Goal: Task Accomplishment & Management: Use online tool/utility

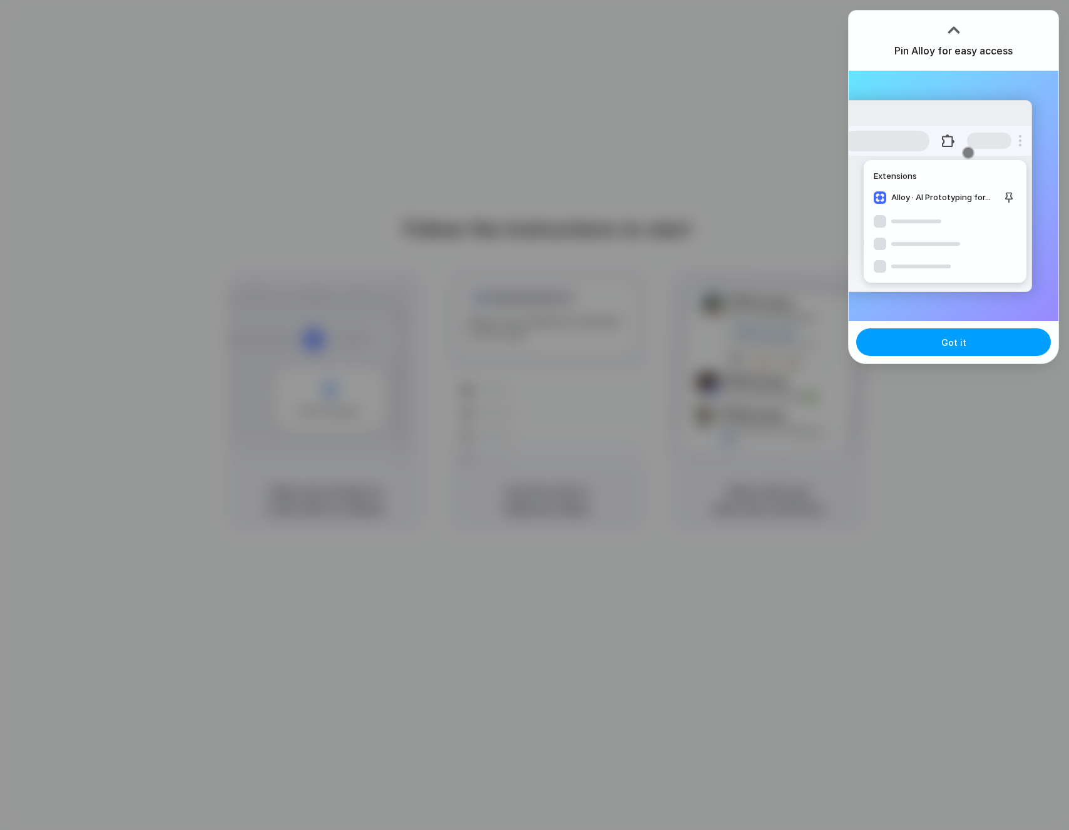
click at [897, 332] on button "Got it" at bounding box center [953, 342] width 195 height 28
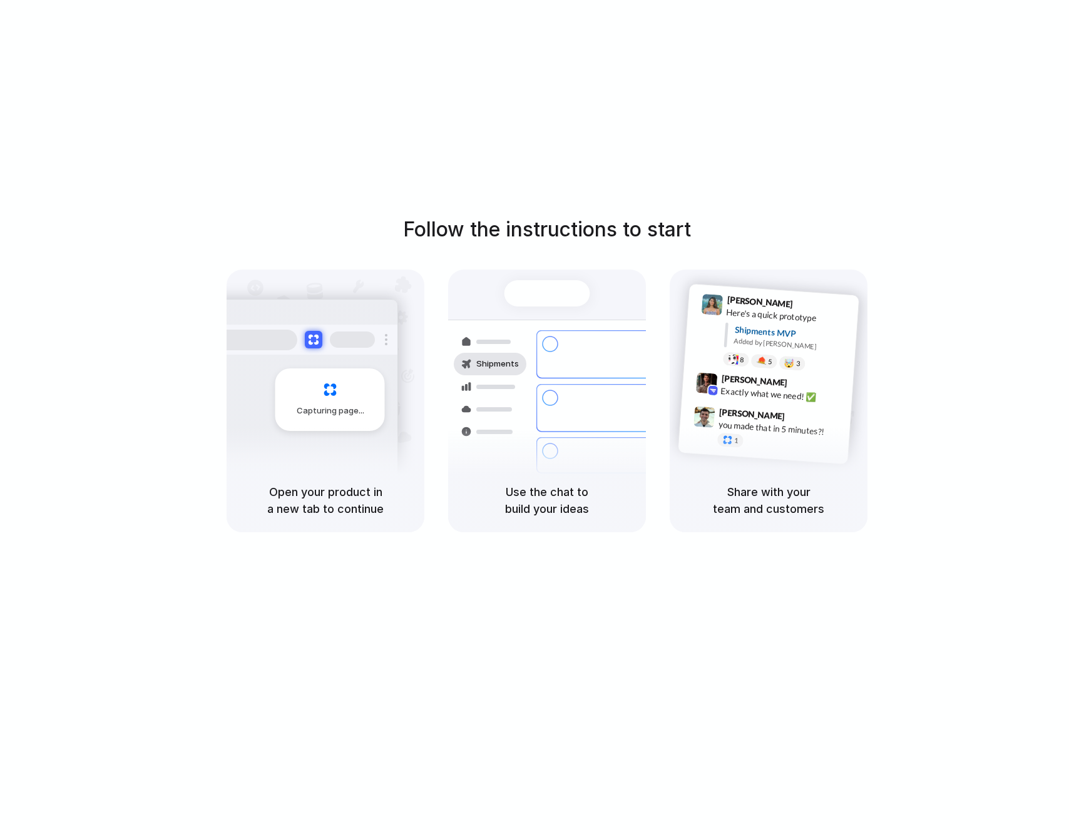
click at [793, 165] on div "Follow the instructions to start Capturing page Open your product in a new tab …" at bounding box center [547, 427] width 1094 height 855
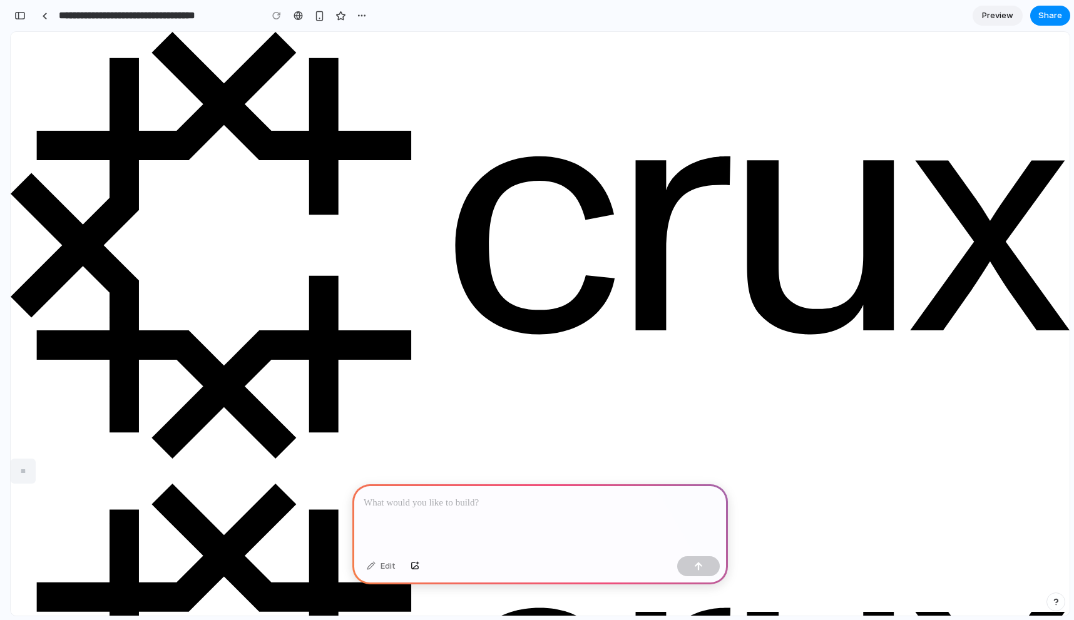
click at [414, 504] on p at bounding box center [540, 503] width 353 height 15
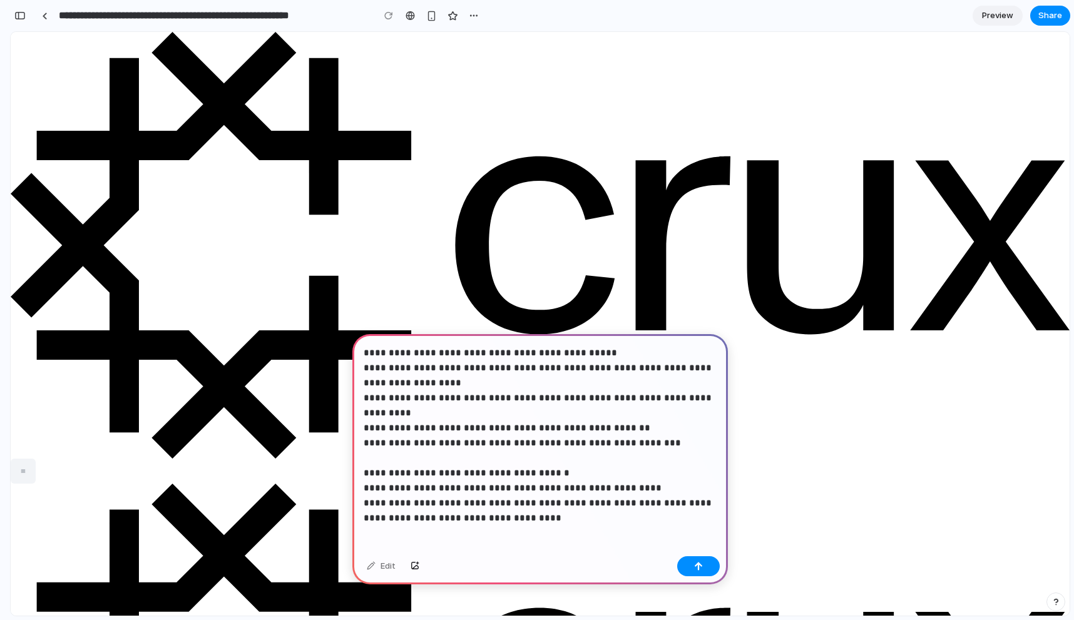
click at [442, 498] on p "**********" at bounding box center [540, 427] width 353 height 165
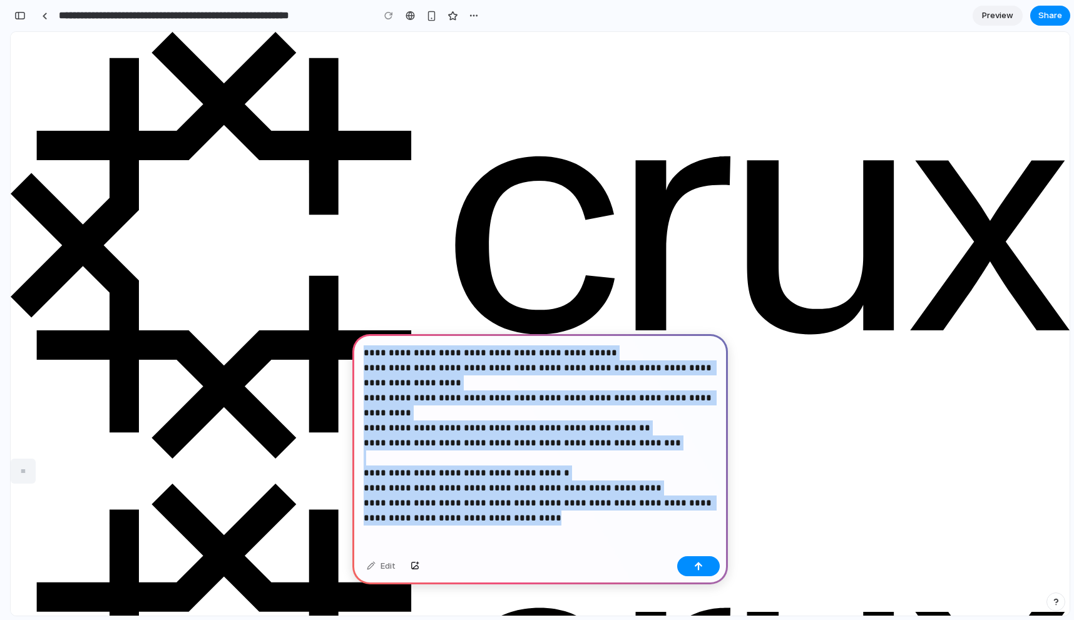
click at [442, 498] on p "**********" at bounding box center [540, 427] width 353 height 165
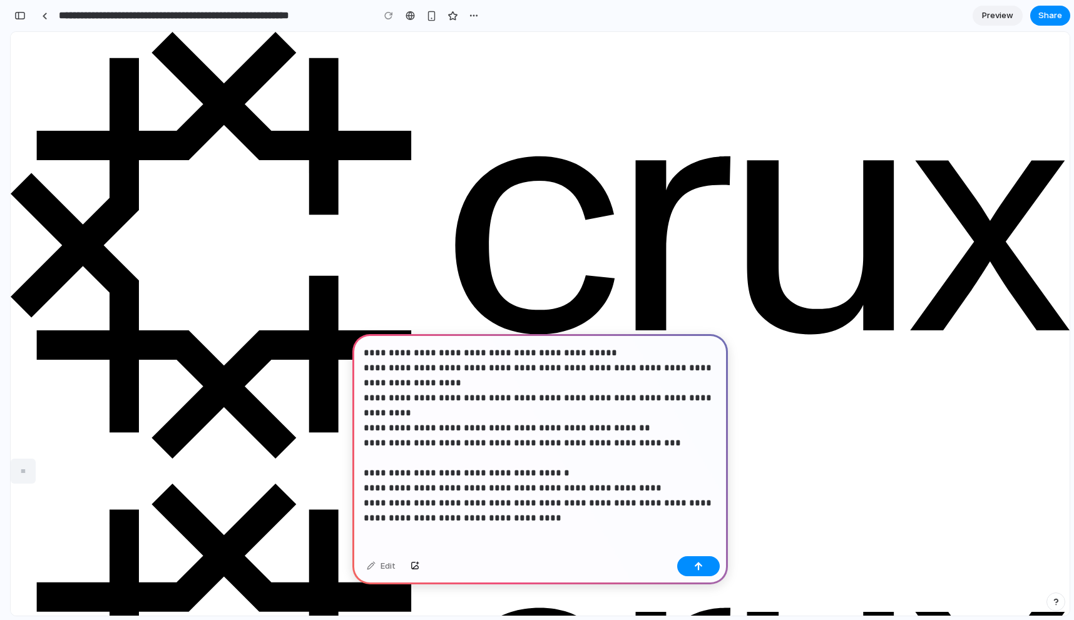
click at [633, 494] on p "**********" at bounding box center [540, 427] width 353 height 165
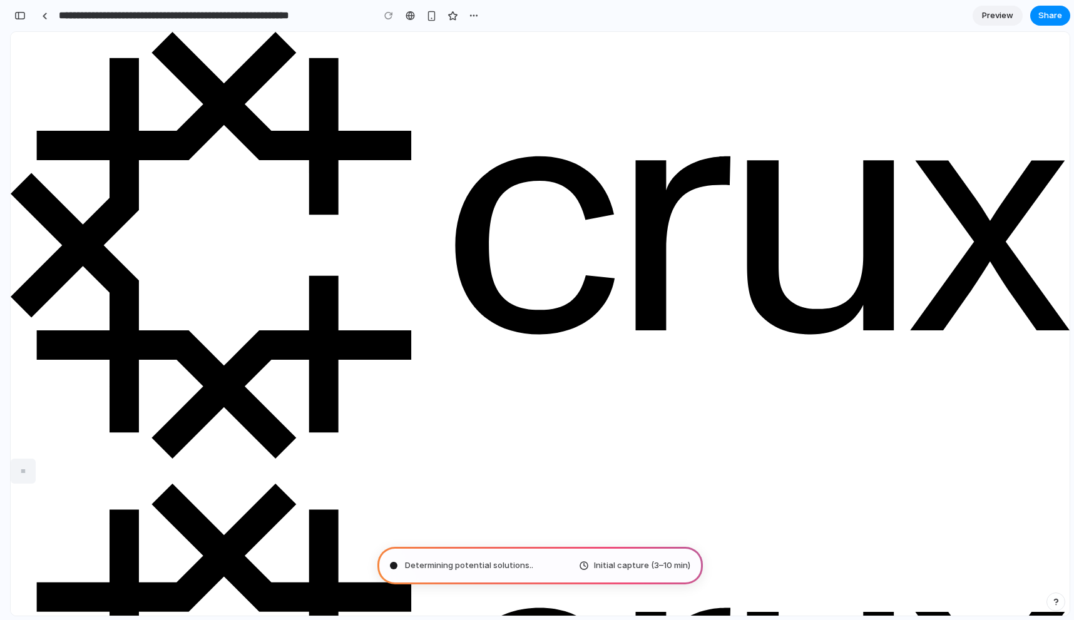
type input "**********"
click at [534, 566] on div "Mapping the product journey ... Initial capture (3–10 min)" at bounding box center [539, 566] width 325 height 38
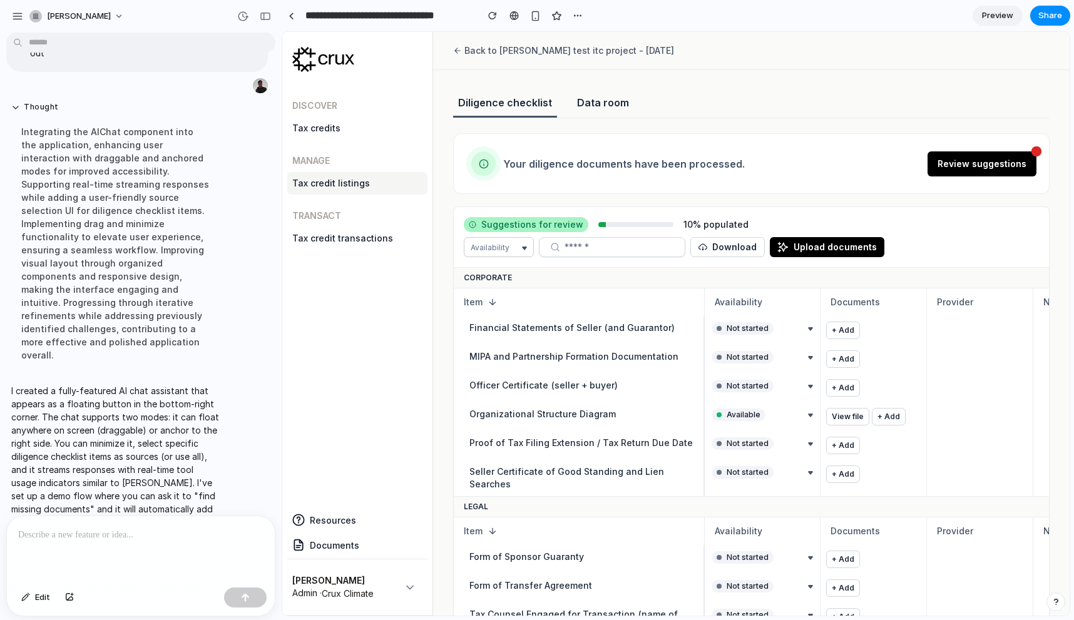
click at [166, 532] on p at bounding box center [140, 534] width 245 height 15
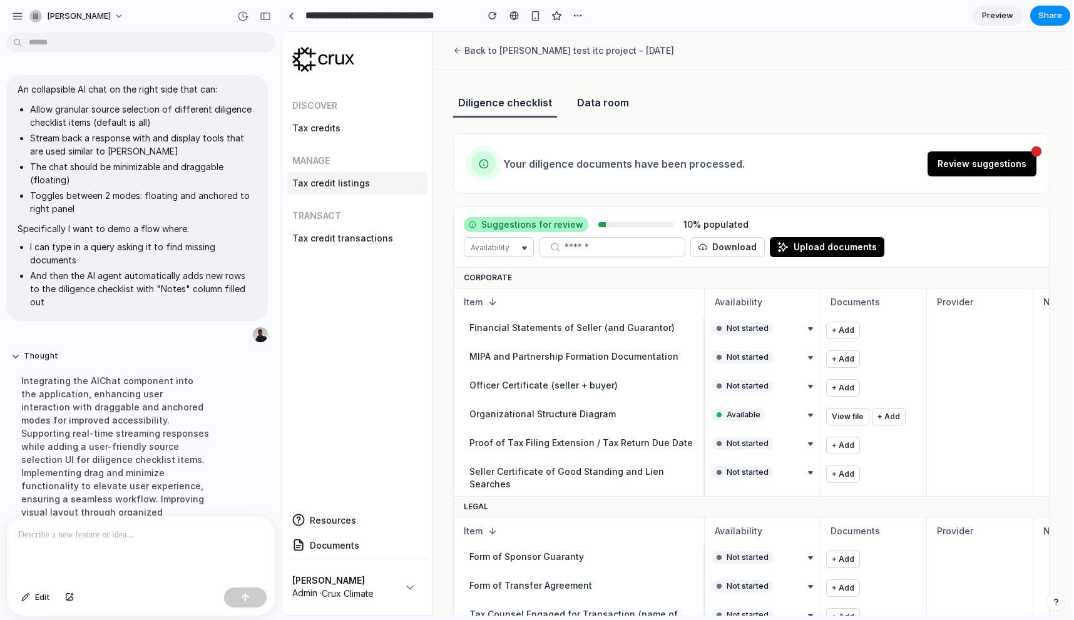
scroll to position [249, 0]
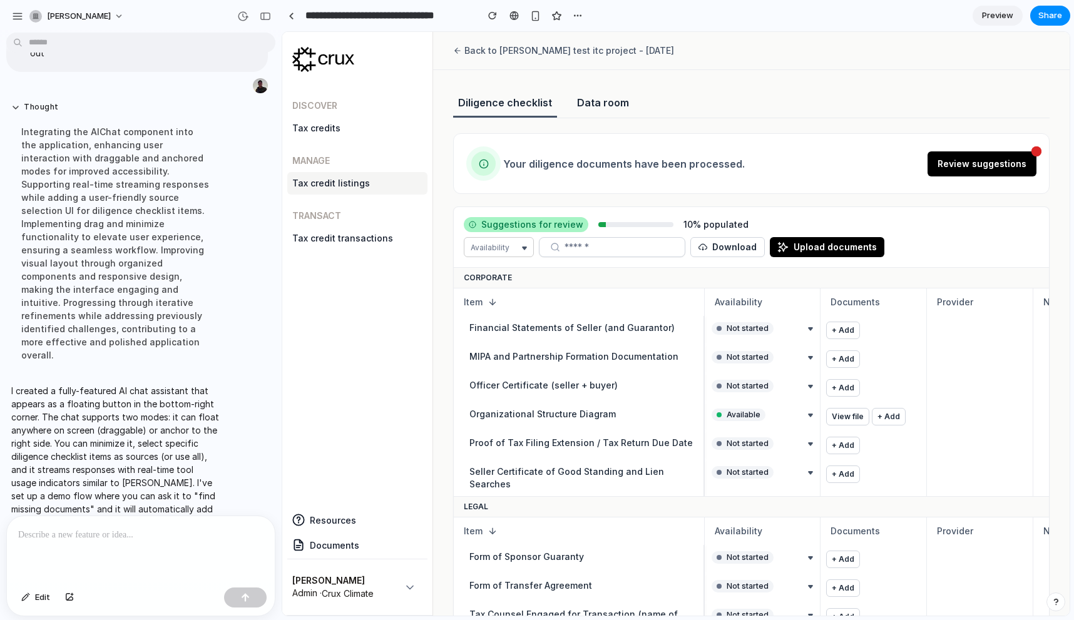
click at [158, 507] on div "I created a fully-featured AI chat assistant that appears as a floating button …" at bounding box center [115, 463] width 219 height 173
click at [148, 527] on p at bounding box center [140, 534] width 245 height 15
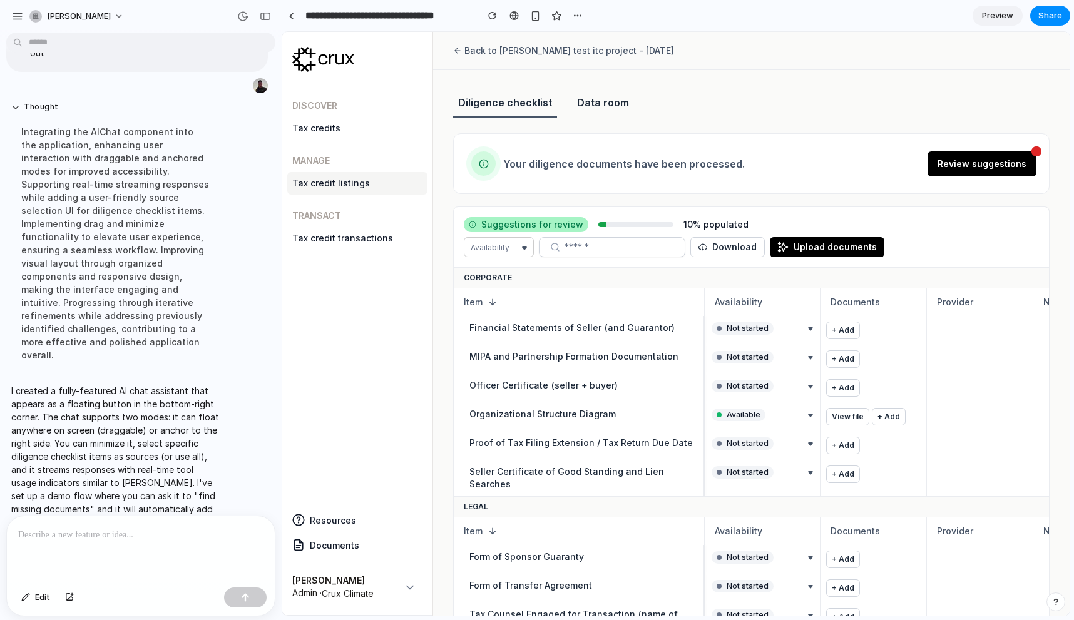
click at [148, 466] on p "I created a fully-featured AI chat assistant that appears as a floating button …" at bounding box center [115, 463] width 209 height 158
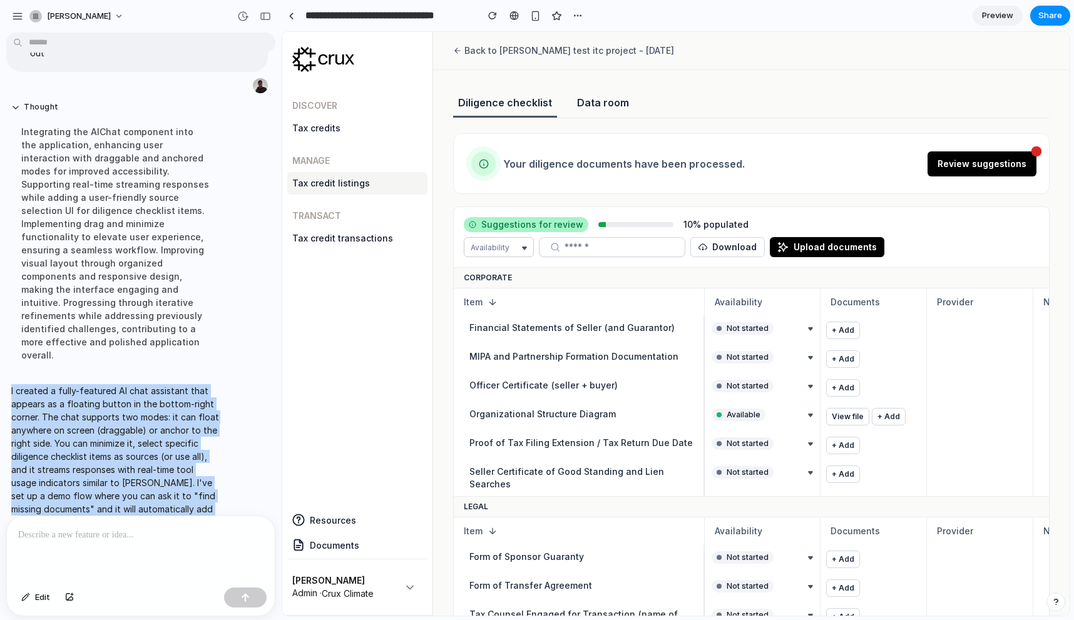
click at [148, 466] on p "I created a fully-featured AI chat assistant that appears as a floating button …" at bounding box center [115, 463] width 209 height 158
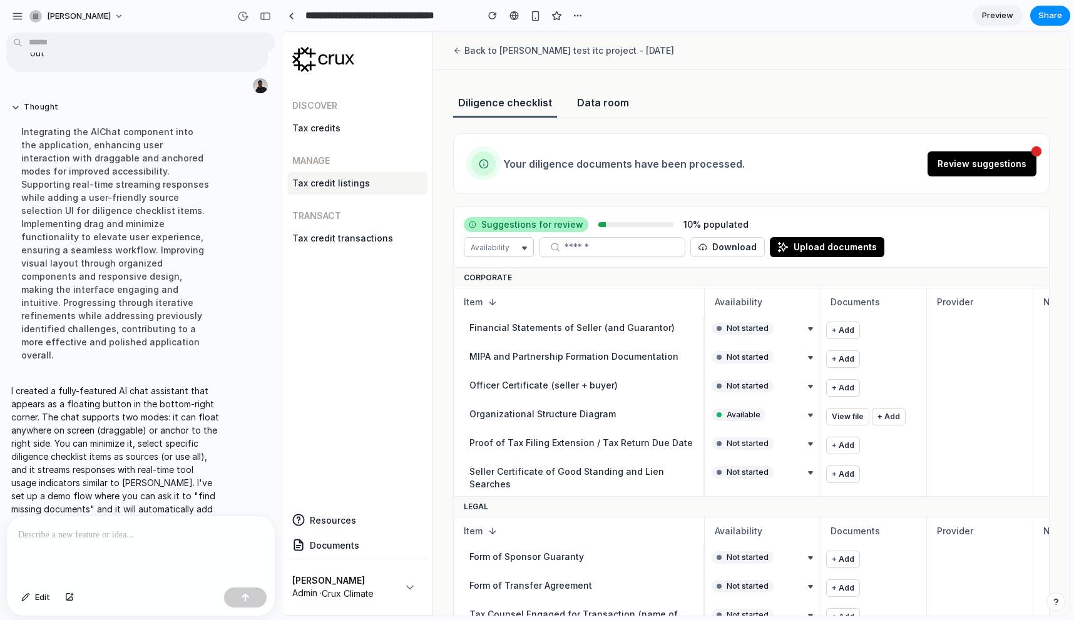
click at [148, 482] on p "I created a fully-featured AI chat assistant that appears as a floating button …" at bounding box center [115, 463] width 209 height 158
click at [1053, 618] on div "**********" at bounding box center [678, 310] width 792 height 620
drag, startPoint x: 1053, startPoint y: 597, endPoint x: 770, endPoint y: 581, distance: 283.3
click at [1053, 597] on button "button" at bounding box center [1055, 601] width 19 height 19
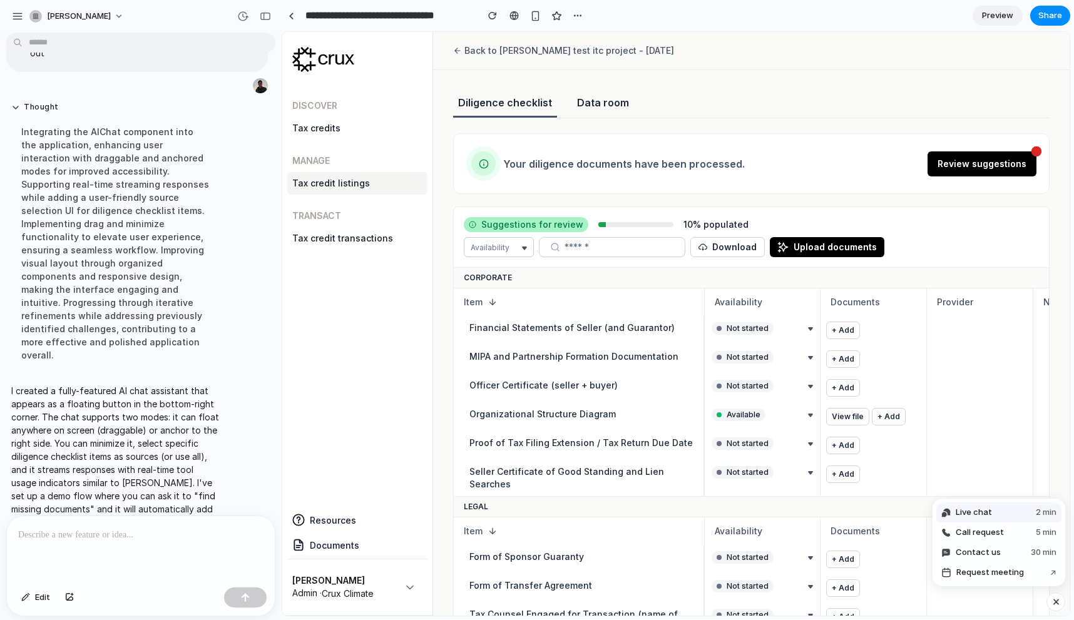
click at [1025, 507] on button "Live chat 2 min" at bounding box center [998, 512] width 125 height 20
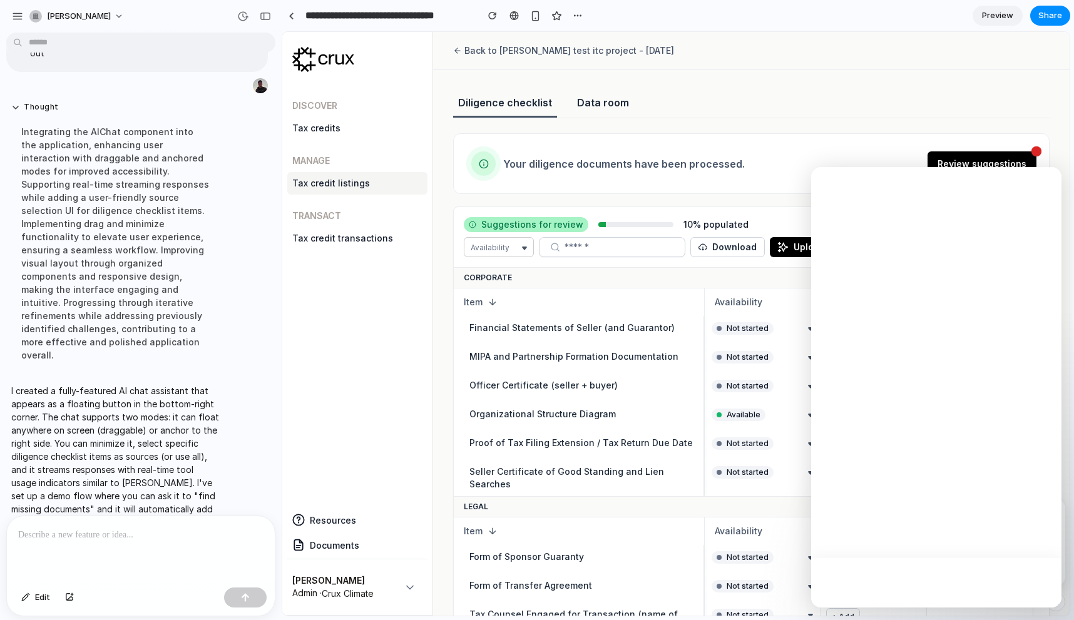
scroll to position [0, 0]
click at [1046, 183] on icon "Close" at bounding box center [1042, 183] width 10 height 10
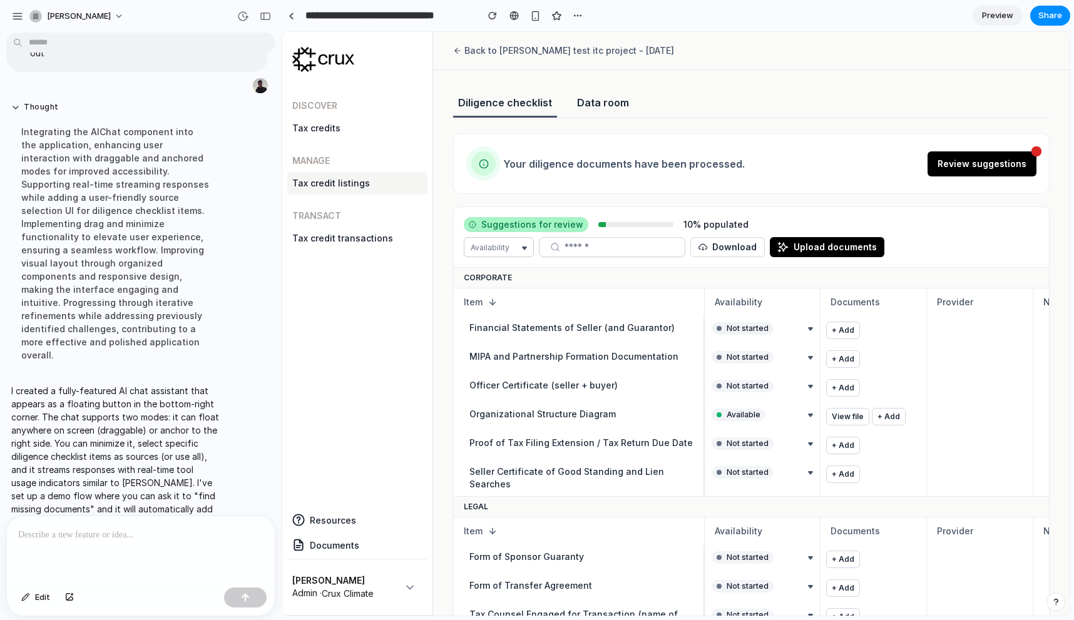
click at [1060, 598] on button "button" at bounding box center [1055, 601] width 19 height 19
click at [1060, 598] on div "button" at bounding box center [1055, 601] width 11 height 15
click at [292, 16] on div at bounding box center [291, 16] width 6 height 7
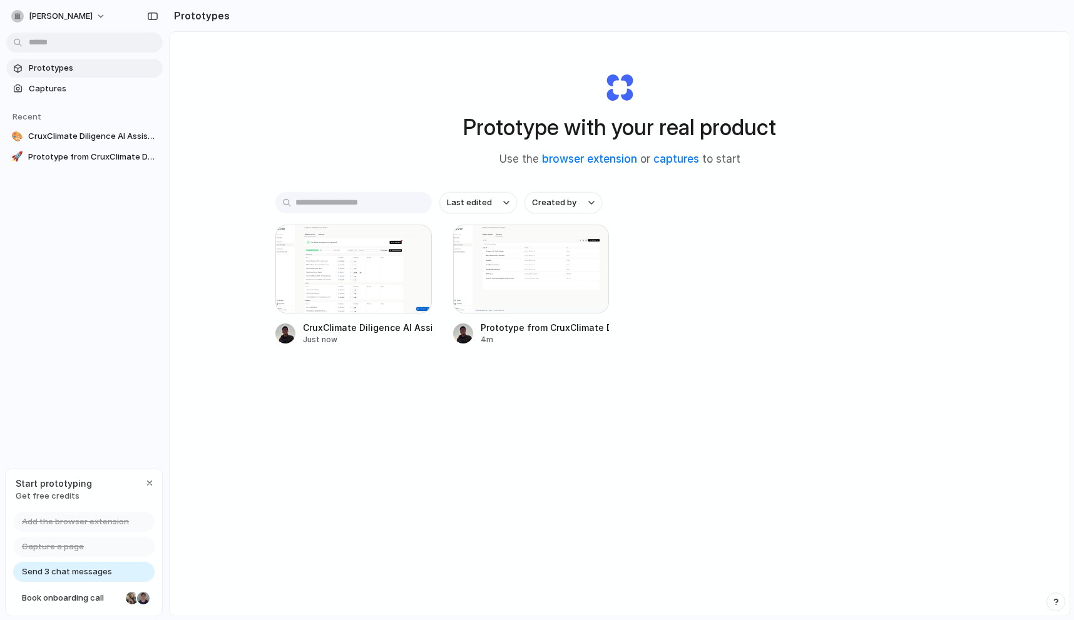
click at [102, 280] on div "Prototypes Captures Recent 🎨 CruxClimate Diligence AI Assistant 🚀 Prototype fro…" at bounding box center [84, 165] width 169 height 330
click at [360, 286] on div at bounding box center [353, 269] width 156 height 89
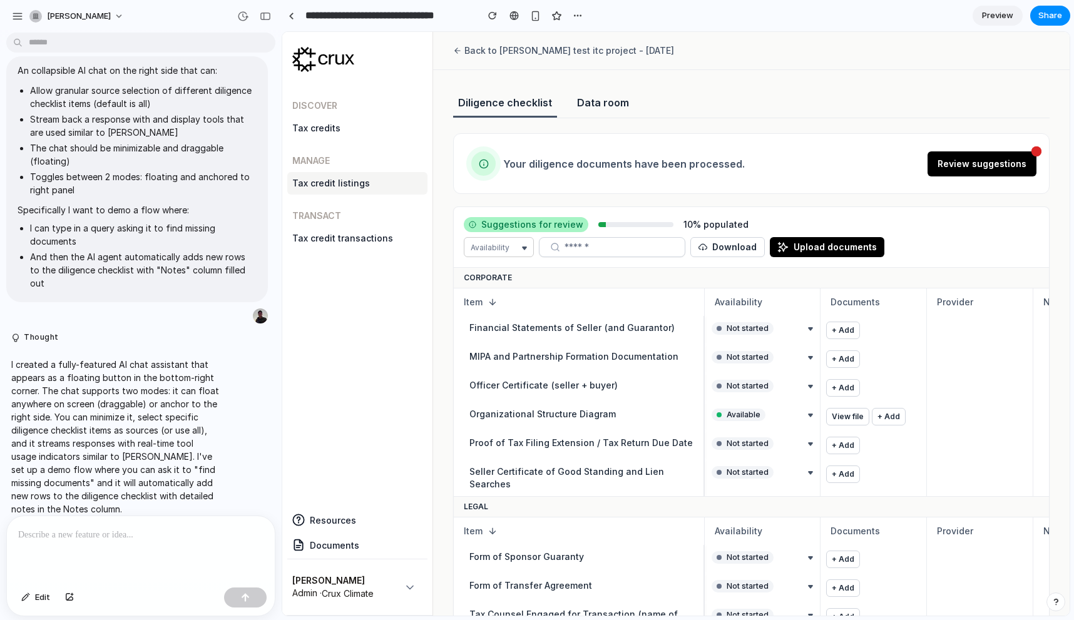
click at [361, 464] on div "Discover Tax credits Manage Tax credit listings Transact Tax credit transactions" at bounding box center [357, 291] width 140 height 414
click at [1007, 15] on span "Preview" at bounding box center [997, 15] width 31 height 13
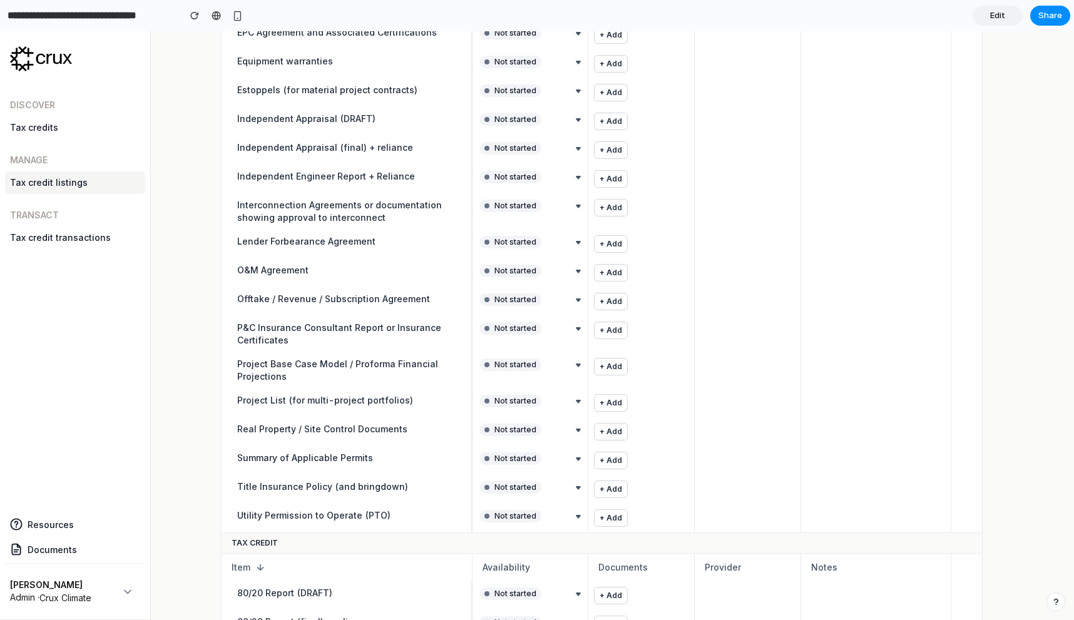
scroll to position [1086, 0]
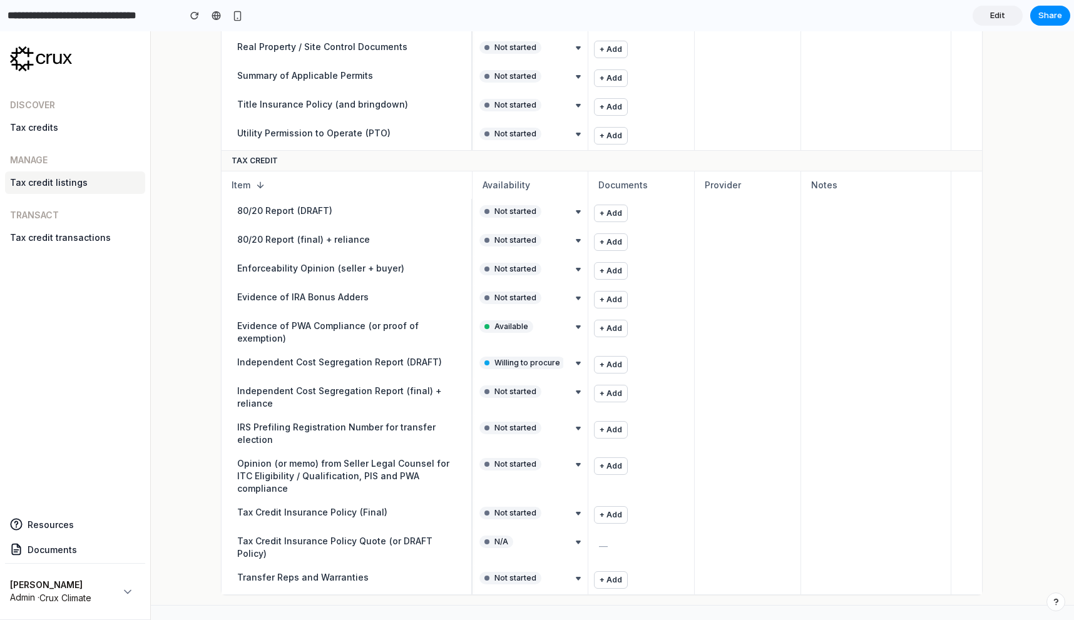
click at [999, 605] on footer "© 2025 Crux Climate, Inc · Support · Terms of Service" at bounding box center [612, 624] width 923 height 38
click at [1056, 597] on button "button" at bounding box center [1055, 601] width 19 height 19
click at [1039, 554] on span "30 min" at bounding box center [1043, 552] width 26 height 13
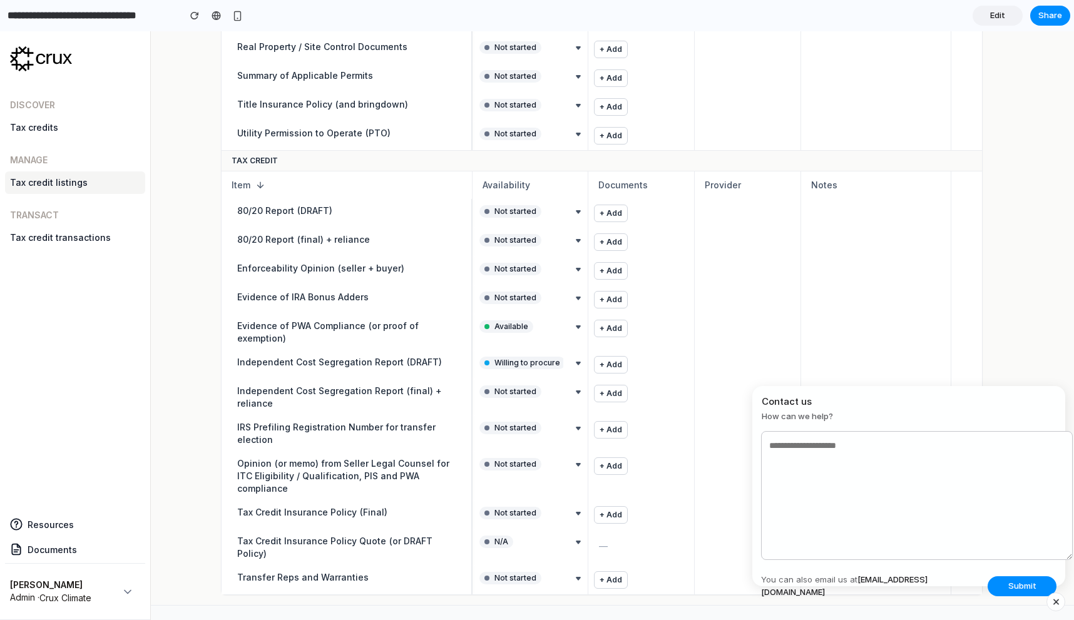
click at [1037, 543] on textarea at bounding box center [917, 495] width 312 height 129
drag, startPoint x: 1055, startPoint y: 604, endPoint x: 1047, endPoint y: 562, distance: 42.0
click at [1055, 604] on div "button" at bounding box center [1055, 601] width 11 height 15
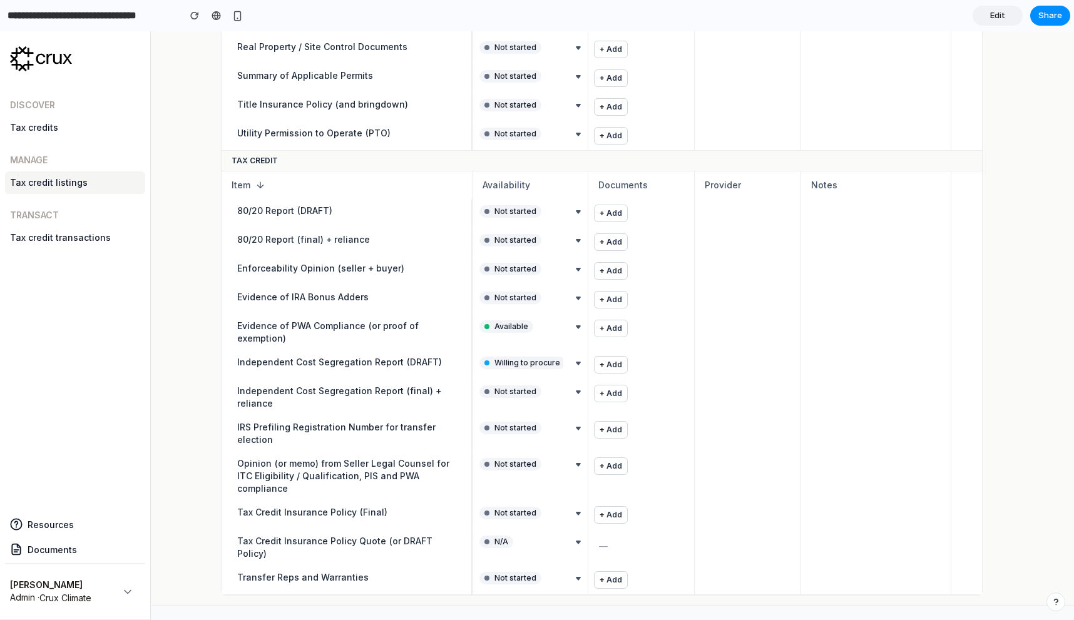
click at [1055, 604] on div "button" at bounding box center [1055, 601] width 9 height 9
click at [1049, 535] on span "5 min" at bounding box center [1045, 532] width 21 height 13
click at [1054, 601] on div "button" at bounding box center [1055, 601] width 11 height 15
click at [1054, 601] on div "button" at bounding box center [1055, 601] width 9 height 9
click at [1054, 601] on div "button" at bounding box center [1055, 601] width 11 height 15
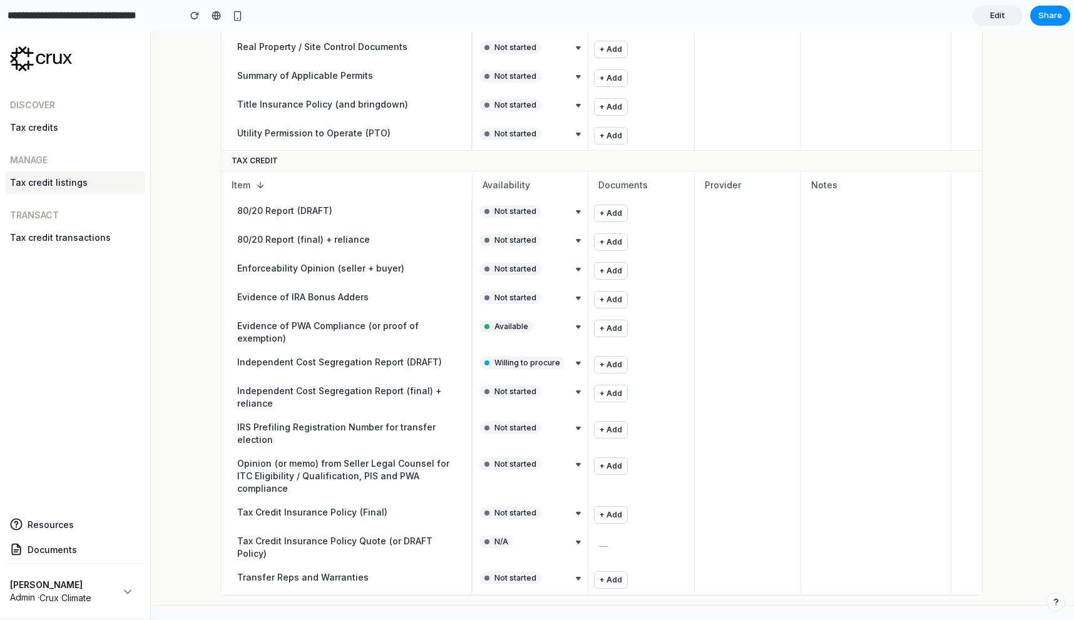
click at [1012, 15] on link "Edit" at bounding box center [997, 16] width 50 height 20
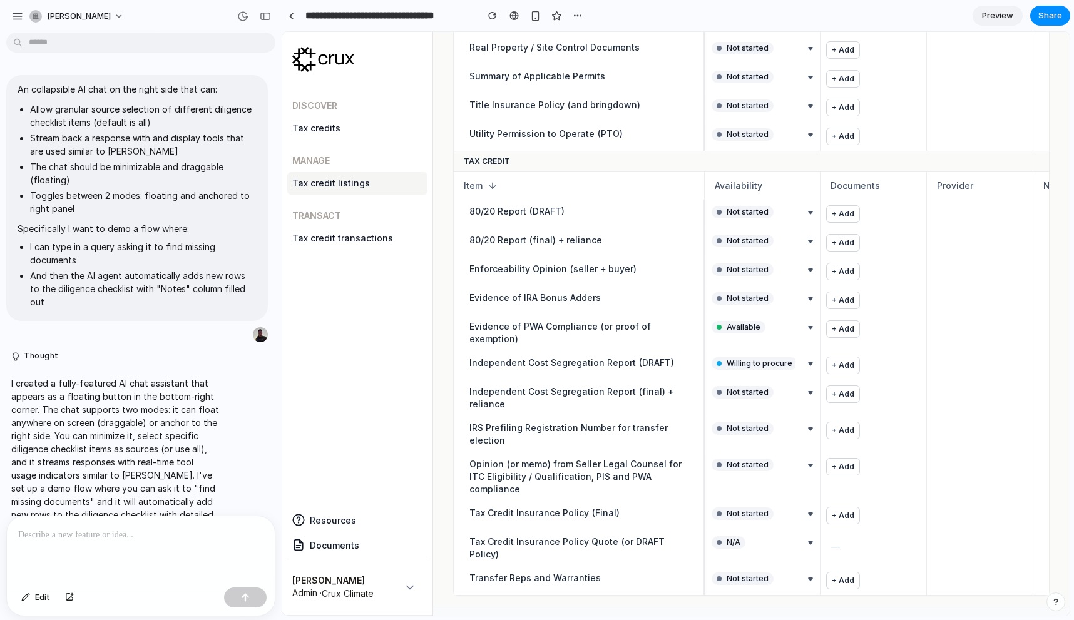
scroll to position [19, 0]
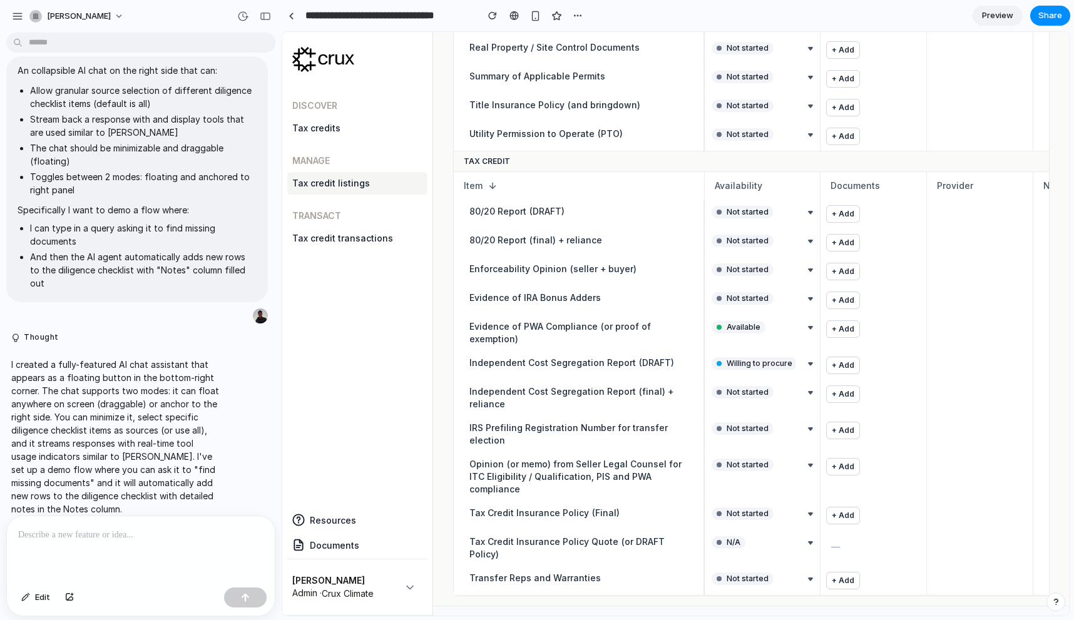
click at [134, 536] on p at bounding box center [140, 534] width 245 height 15
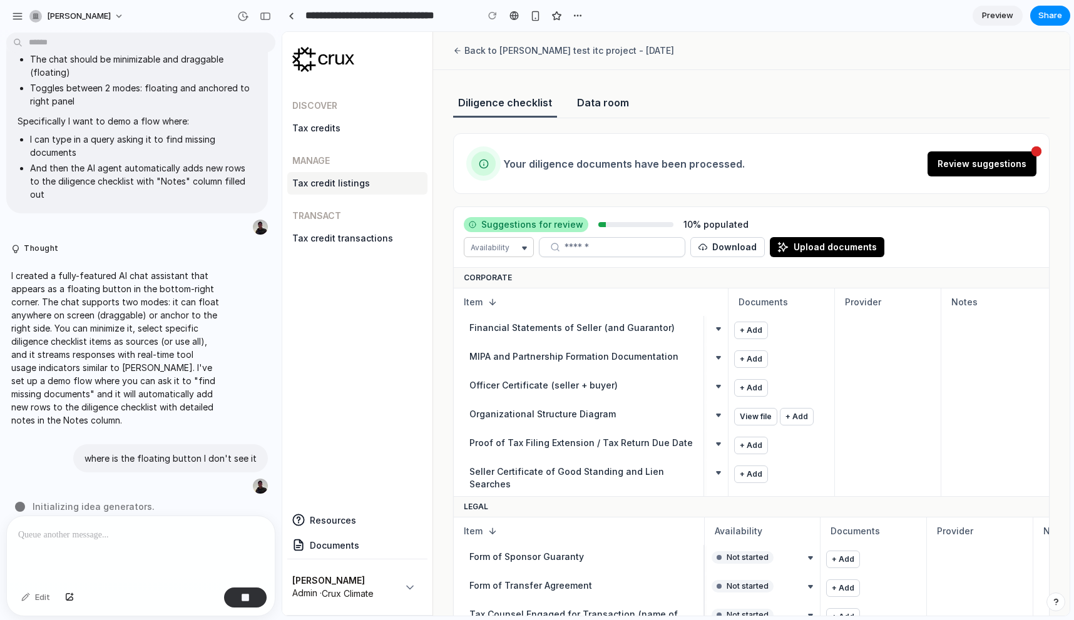
scroll to position [0, 0]
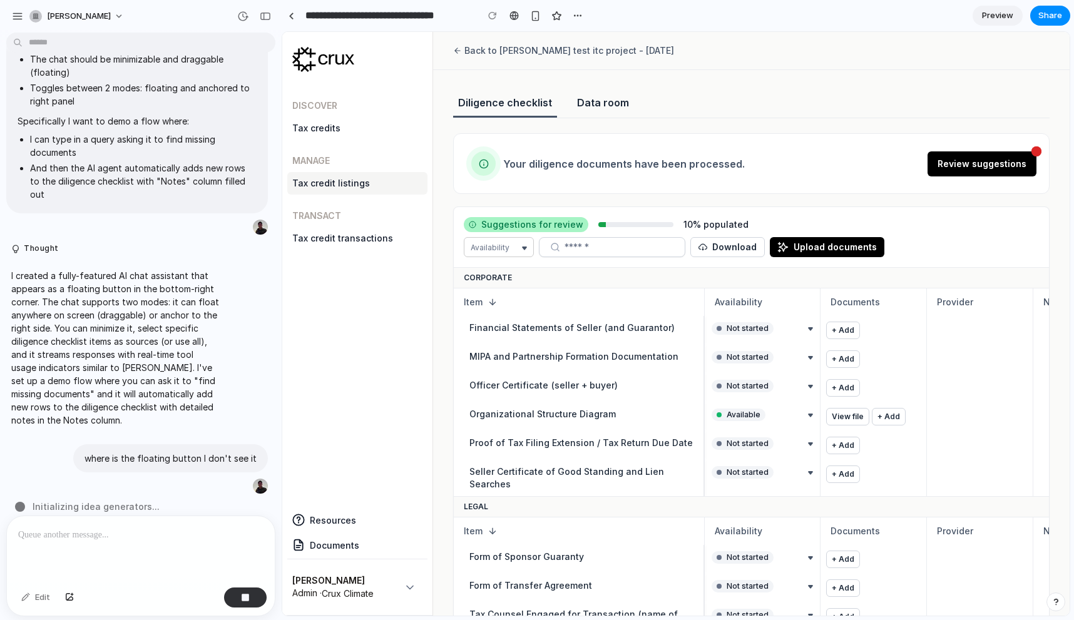
click at [142, 290] on p "I created a fully-featured AI chat assistant that appears as a floating button …" at bounding box center [115, 348] width 209 height 158
click at [166, 500] on span "Charging the inspiration batteries" at bounding box center [108, 506] width 151 height 13
click at [166, 500] on span "Charging the inspiration batteries ." at bounding box center [109, 506] width 153 height 13
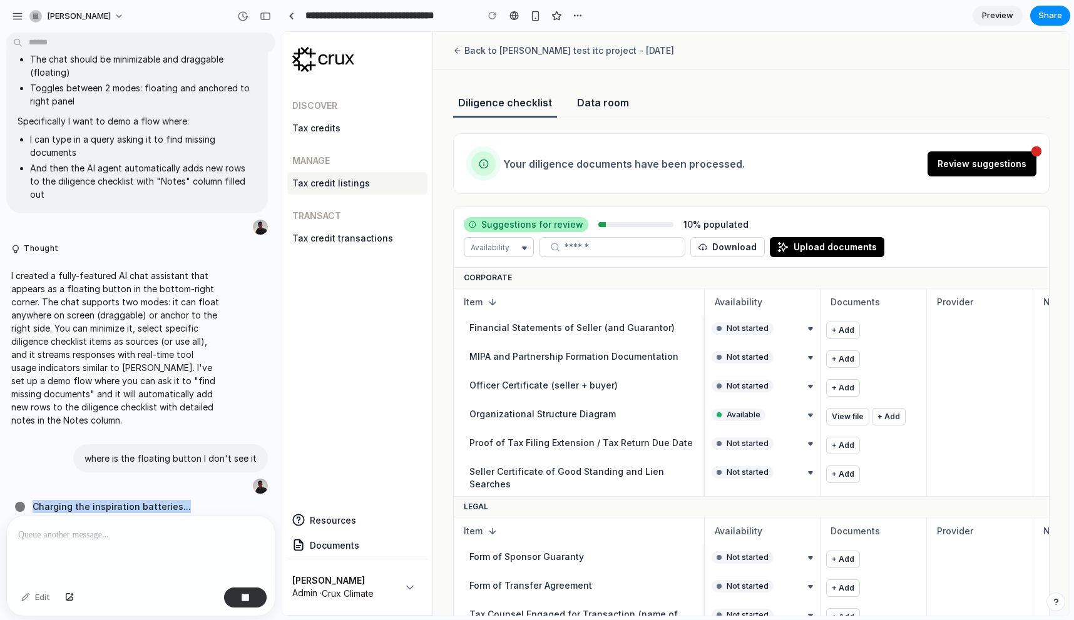
click at [185, 500] on div "Charging the inspiration batteries ..." at bounding box center [144, 506] width 259 height 13
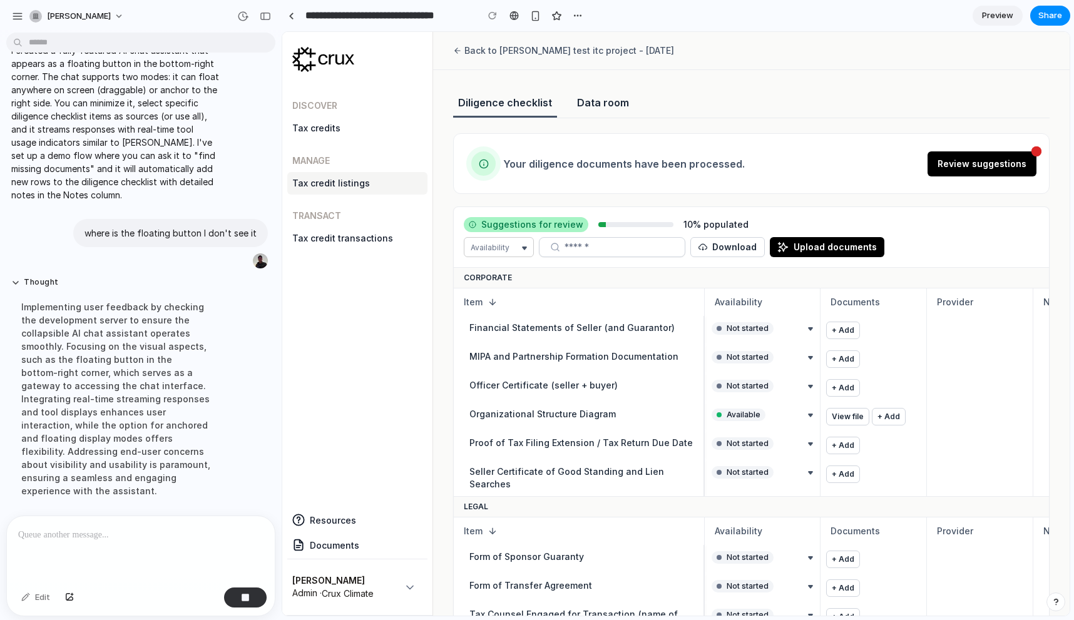
scroll to position [337, 0]
click at [163, 441] on div "Implementing user feedback by checking the development server to ensure the col…" at bounding box center [115, 394] width 209 height 212
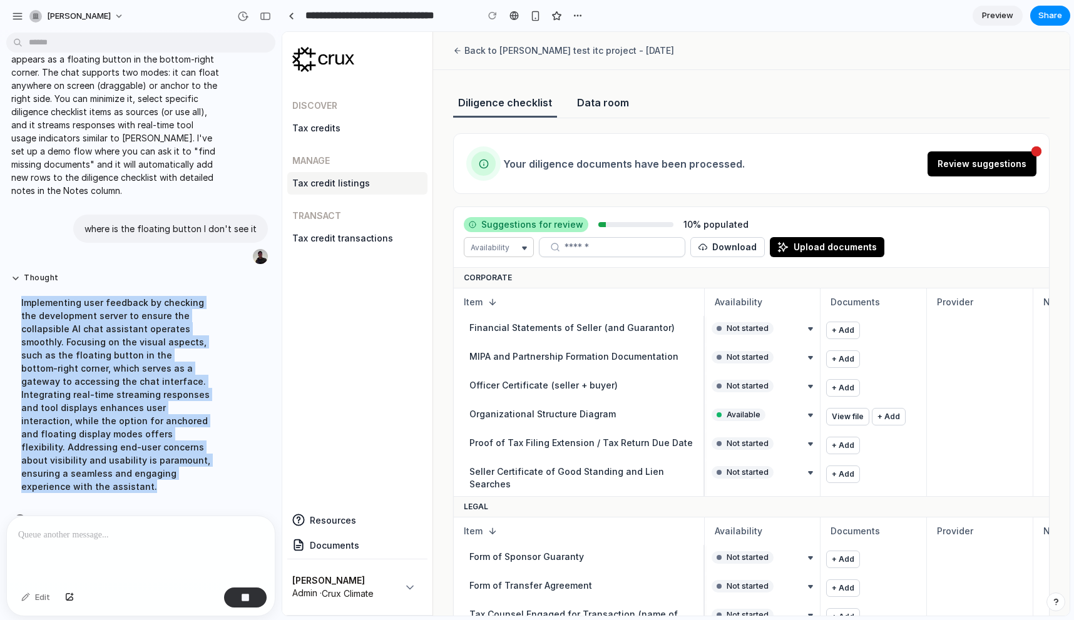
click at [163, 441] on div "Implementing user feedback by checking the development server to ensure the col…" at bounding box center [115, 394] width 209 height 212
click at [163, 364] on div "Implementing user feedback by checking the development server to ensure the col…" at bounding box center [115, 394] width 209 height 212
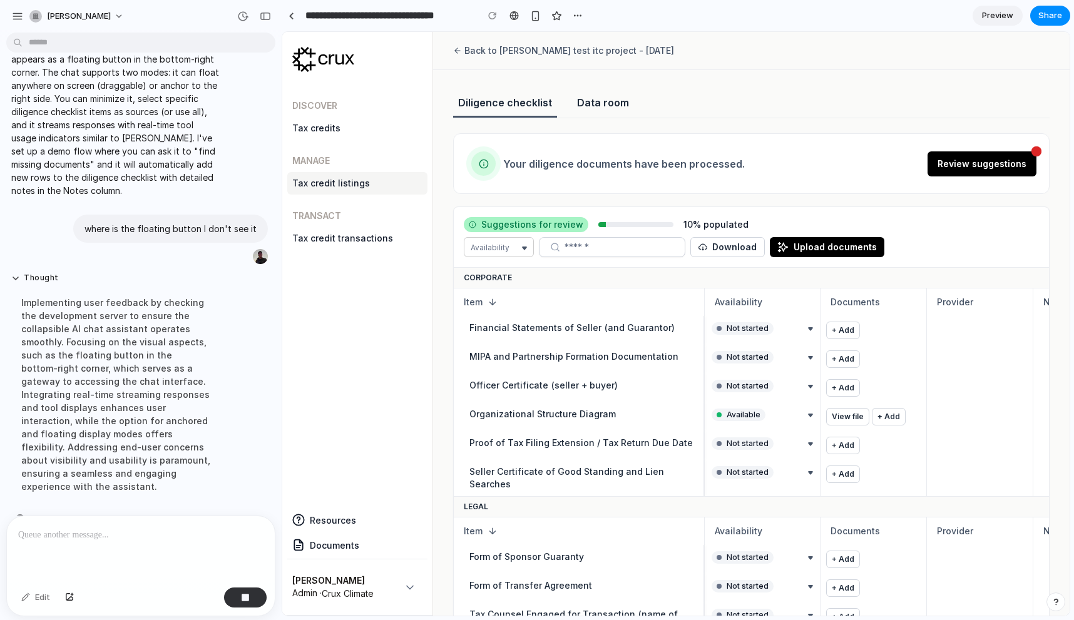
click at [156, 541] on p at bounding box center [140, 534] width 245 height 15
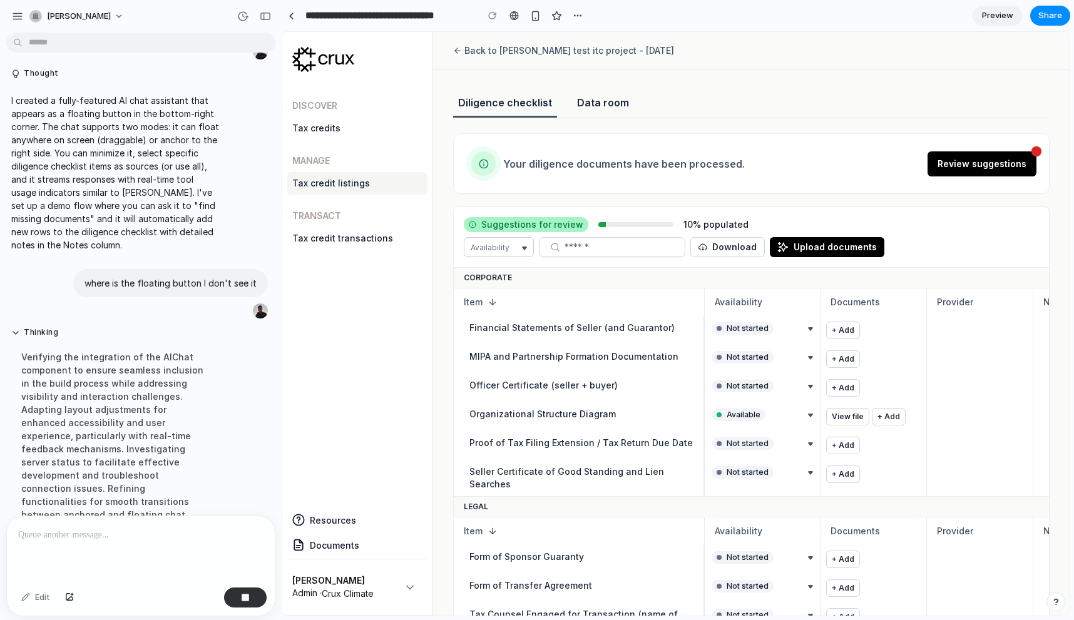
scroll to position [324, 0]
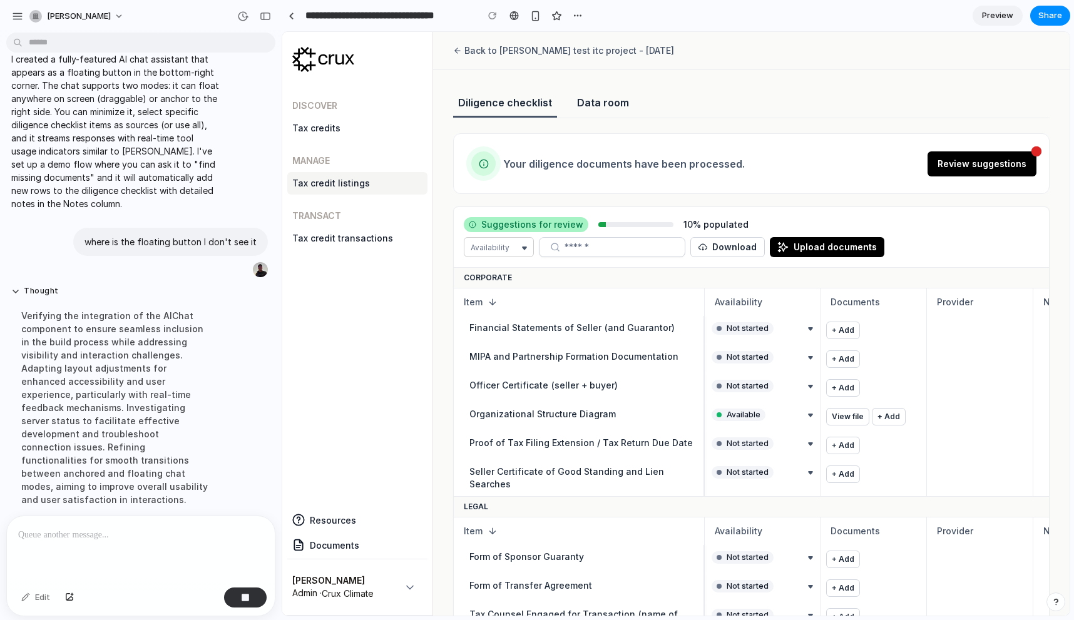
click at [238, 340] on div "Thought Verifying the integration of the AIChat component to ensure seamless in…" at bounding box center [137, 399] width 262 height 243
click at [128, 404] on div "Verifying the integration of the AIChat component to ensure seamless inclusion …" at bounding box center [115, 408] width 209 height 212
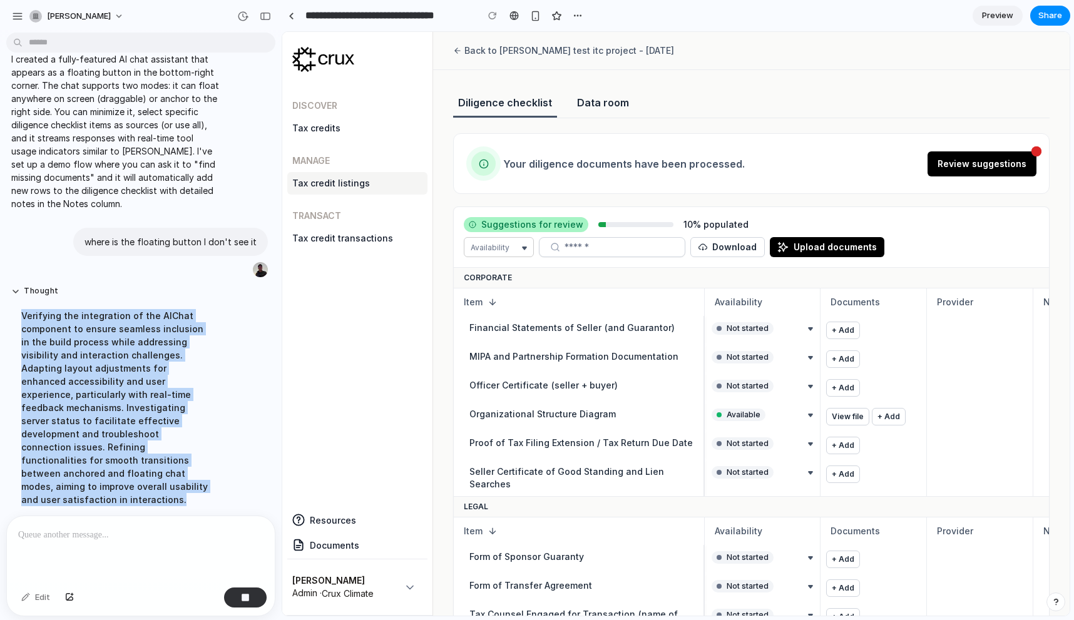
click at [128, 404] on div "Verifying the integration of the AIChat component to ensure seamless inclusion …" at bounding box center [115, 408] width 209 height 212
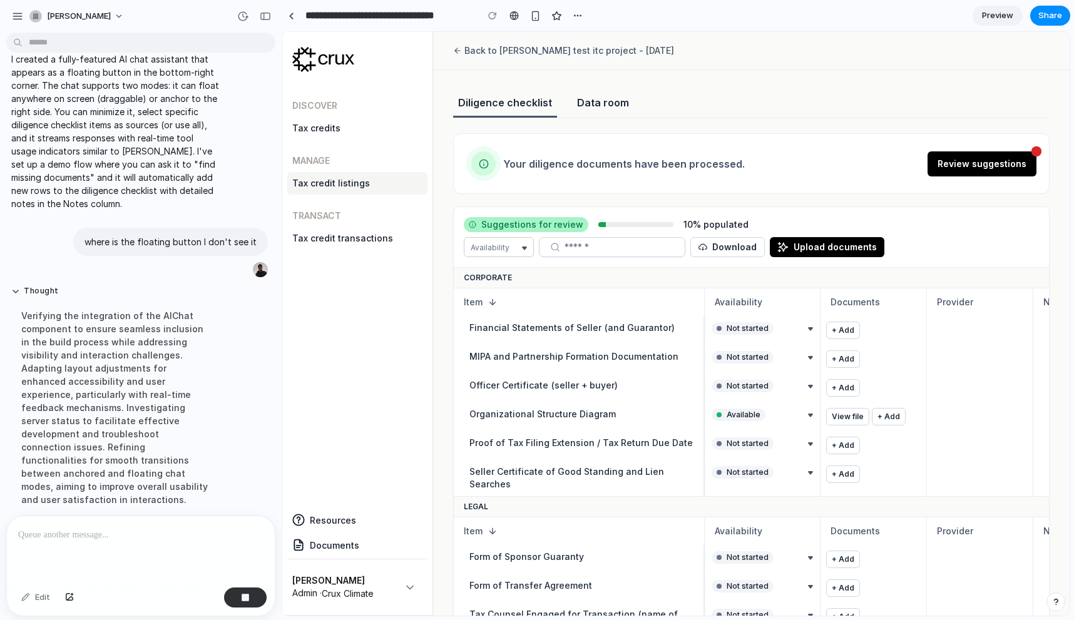
click at [128, 424] on div "Verifying the integration of the AIChat component to ensure seamless inclusion …" at bounding box center [115, 408] width 209 height 212
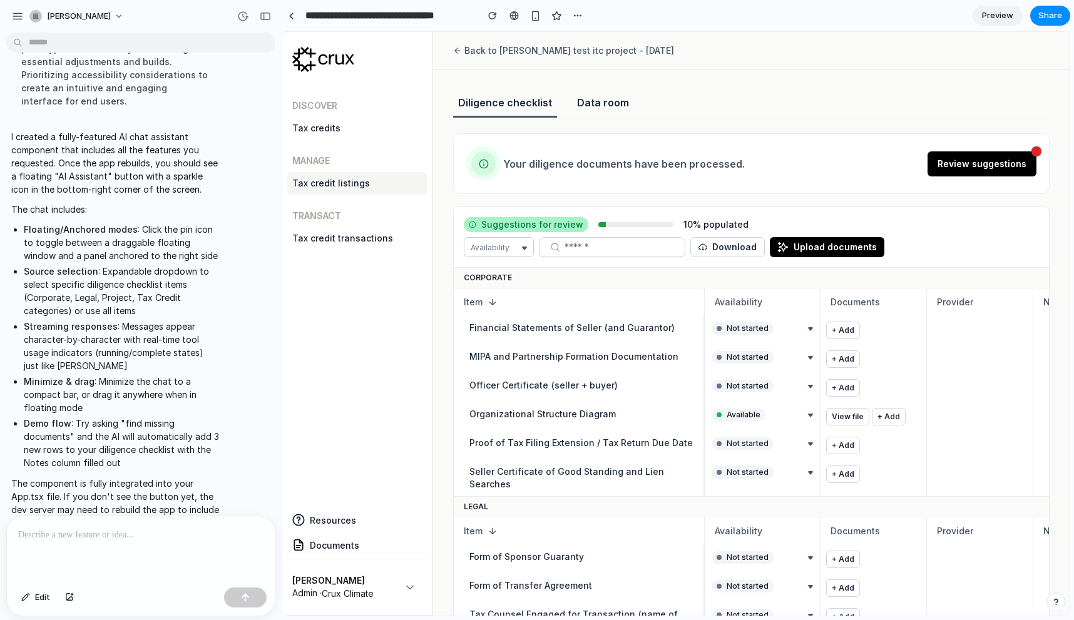
scroll to position [0, 0]
click at [333, 424] on div "Discover Tax credits Manage Tax credit listings Transact Tax credit transactions" at bounding box center [357, 291] width 140 height 414
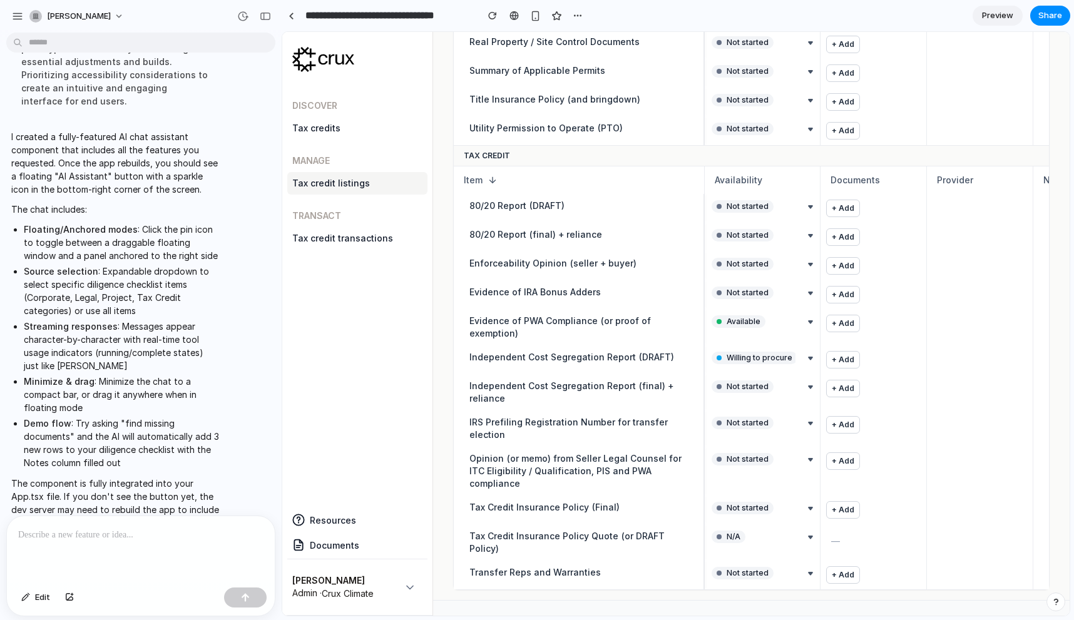
click at [98, 375] on li "Minimize & drag : Minimize the chat to a compact bar, or drag it anywhere when …" at bounding box center [122, 394] width 196 height 39
click at [98, 422] on li "Demo flow : Try asking "find missing documents" and the AI will automatically a…" at bounding box center [122, 443] width 196 height 53
click at [157, 417] on li "Demo flow : Try asking "find missing documents" and the AI will automatically a…" at bounding box center [122, 443] width 196 height 53
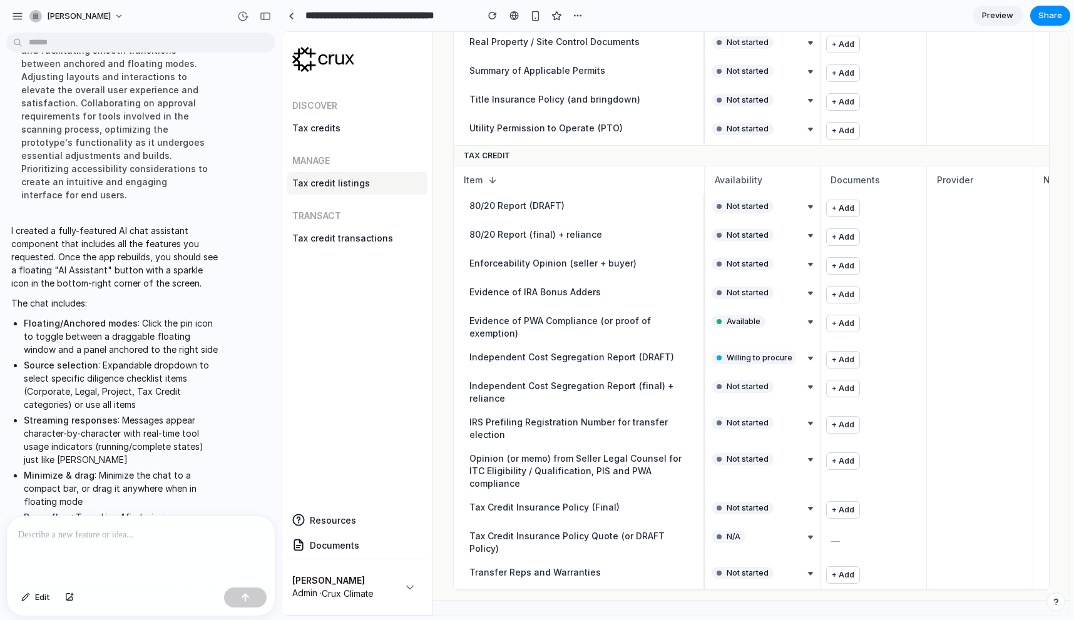
scroll to position [749, 0]
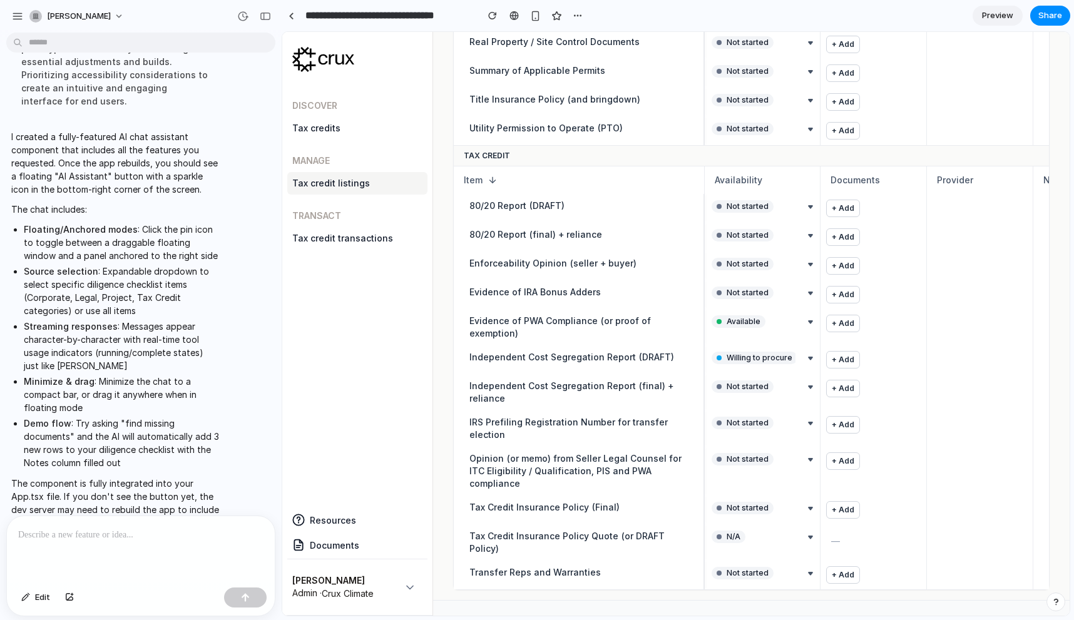
click at [140, 477] on p "The component is fully integrated into your App.tsx file. If you don't see the …" at bounding box center [115, 503] width 209 height 53
click at [143, 501] on p "The component is fully integrated into your App.tsx file. If you don't see the …" at bounding box center [115, 503] width 209 height 53
click at [39, 19] on div "button" at bounding box center [35, 16] width 13 height 13
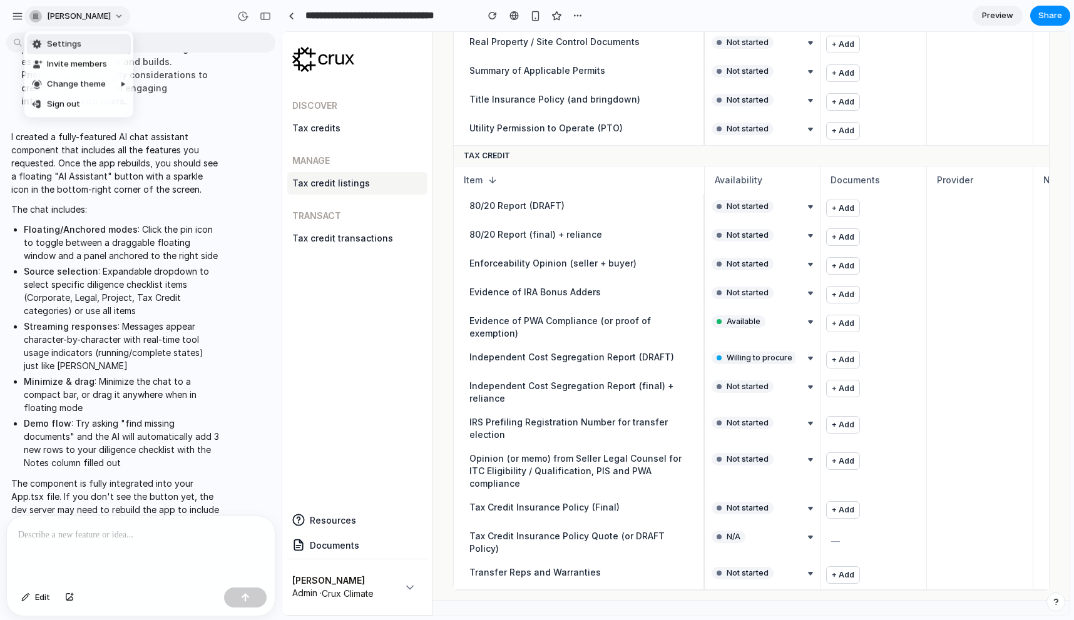
click at [39, 19] on div "Settings Invite members Change theme Sign out" at bounding box center [537, 310] width 1074 height 620
click at [24, 19] on div "douglas-qian" at bounding box center [70, 16] width 119 height 20
click at [19, 16] on div "button" at bounding box center [17, 16] width 11 height 11
click at [487, 16] on button "button" at bounding box center [492, 15] width 19 height 19
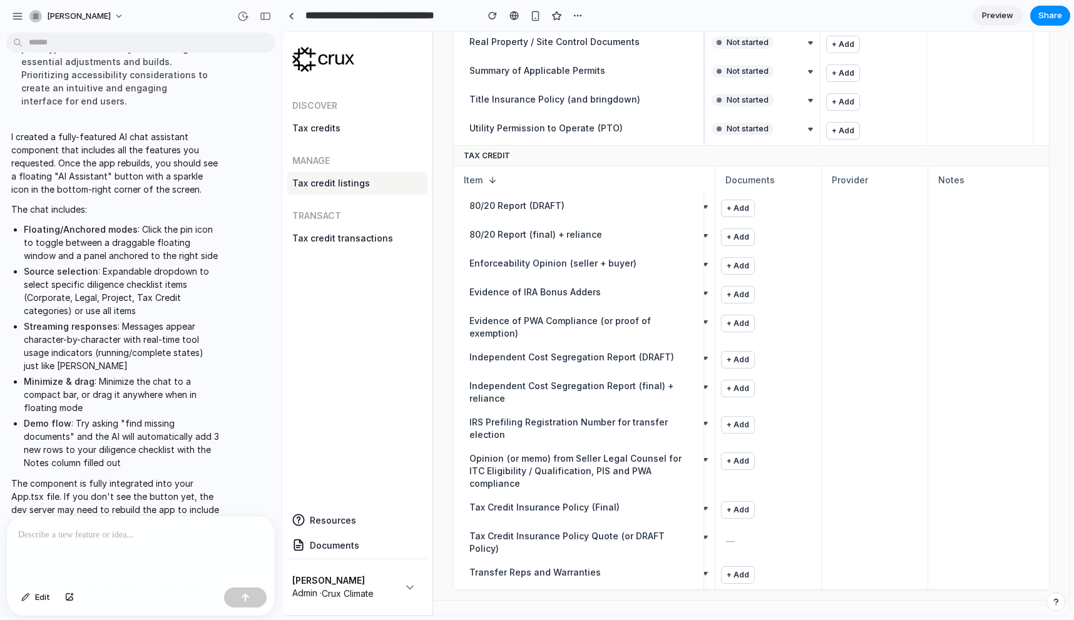
scroll to position [0, 166]
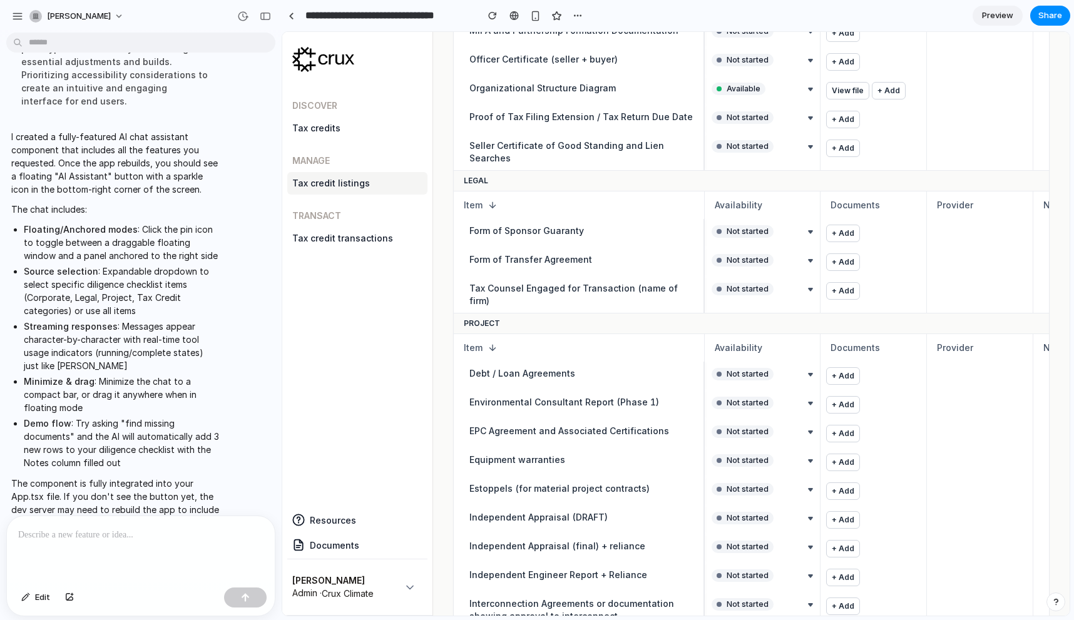
scroll to position [0, 0]
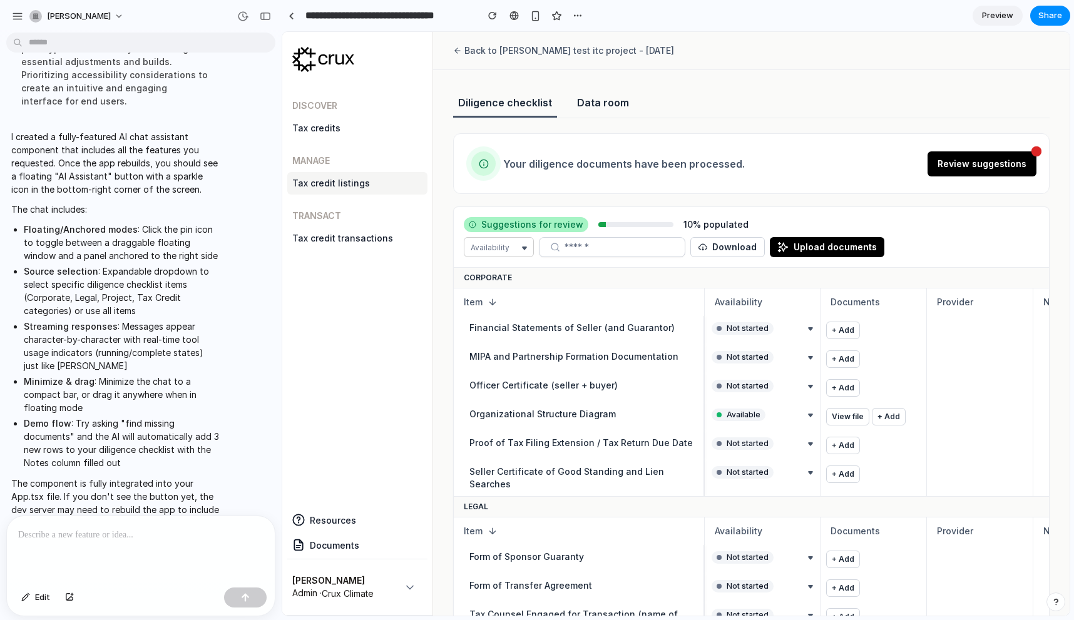
click at [576, 17] on div "button" at bounding box center [577, 16] width 10 height 10
click at [576, 17] on div "Duplicate Delete" at bounding box center [537, 310] width 1074 height 620
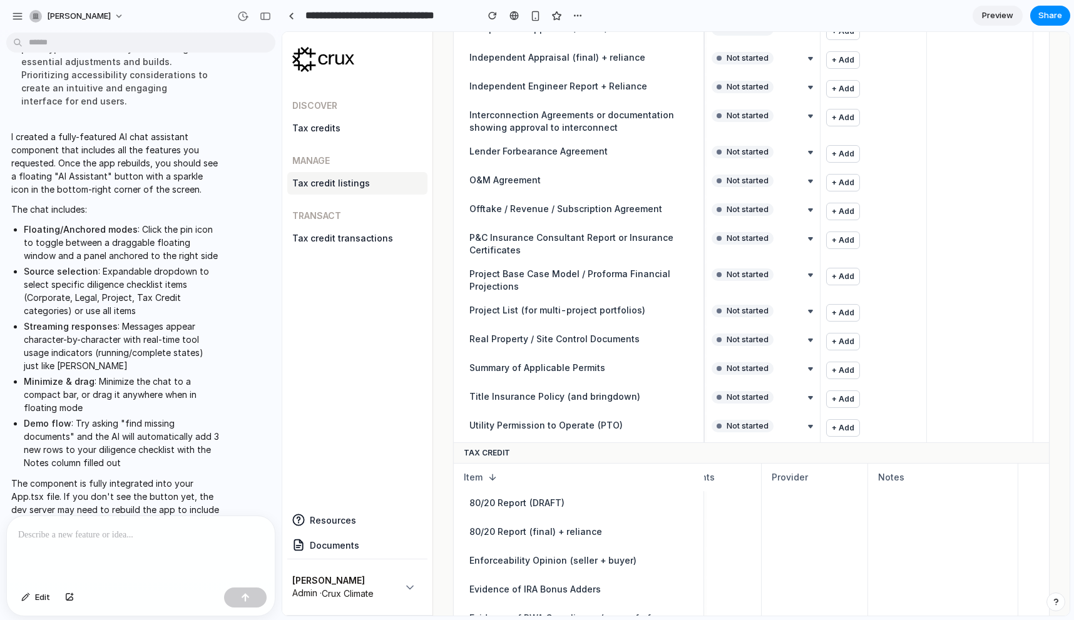
scroll to position [1112, 0]
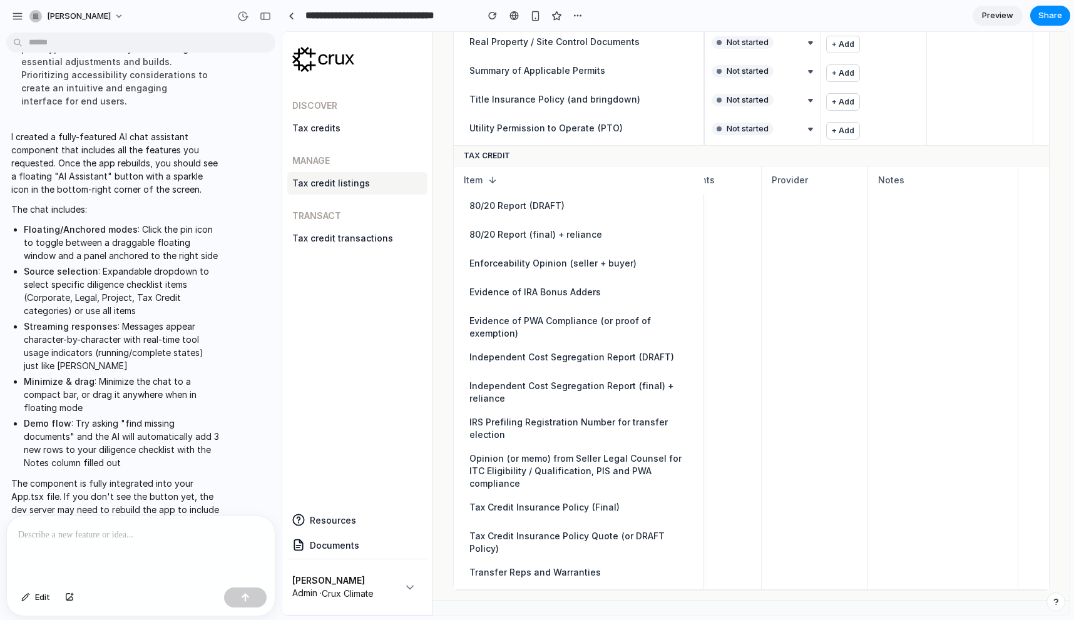
drag, startPoint x: 760, startPoint y: 574, endPoint x: 1058, endPoint y: 598, distance: 298.8
click at [1058, 598] on div "button" at bounding box center [1055, 601] width 9 height 9
click at [1041, 509] on span "2 min" at bounding box center [1045, 512] width 21 height 13
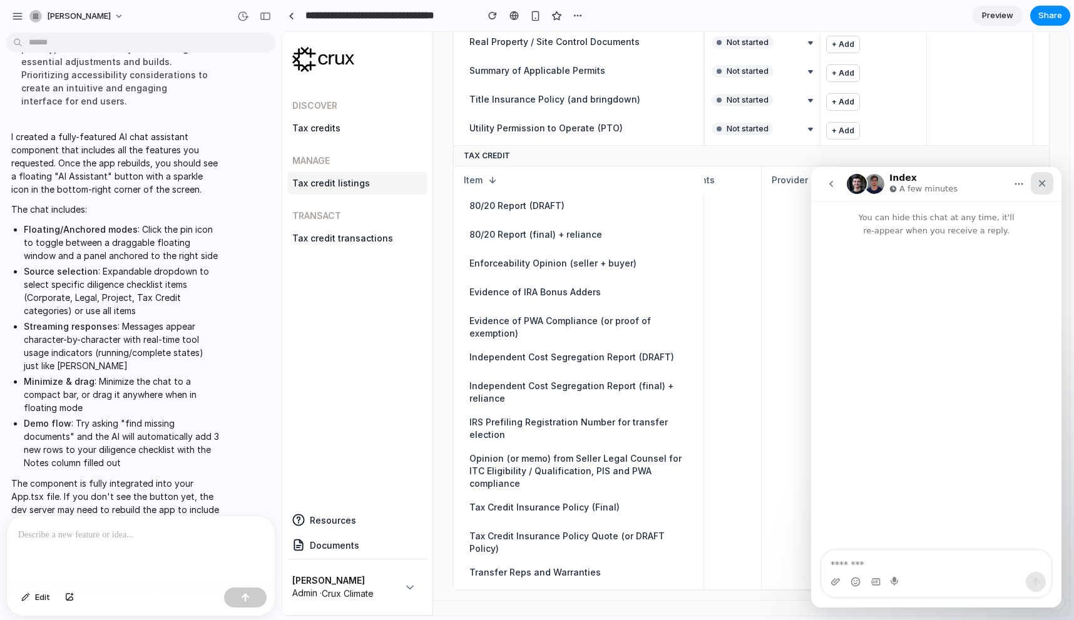
click at [1039, 176] on div "Close" at bounding box center [1041, 183] width 23 height 23
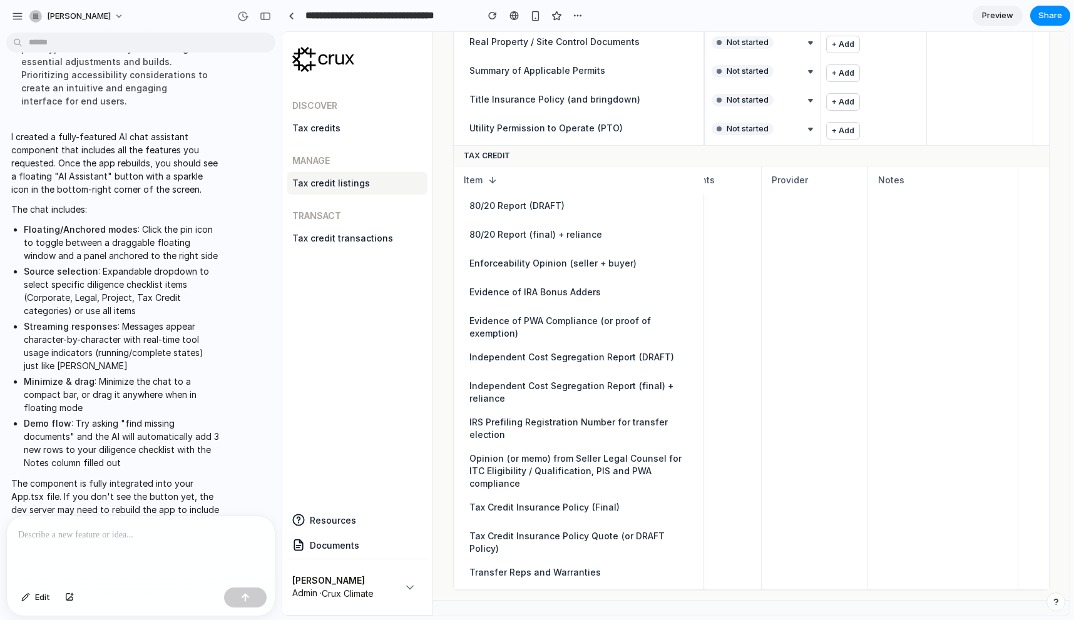
click at [370, 409] on div "Discover Tax credits Manage Tax credit listings Transact Tax credit transactions" at bounding box center [357, 291] width 140 height 414
click at [116, 562] on div at bounding box center [141, 549] width 268 height 66
click at [116, 543] on div at bounding box center [141, 549] width 268 height 66
click at [58, 549] on div at bounding box center [141, 549] width 268 height 66
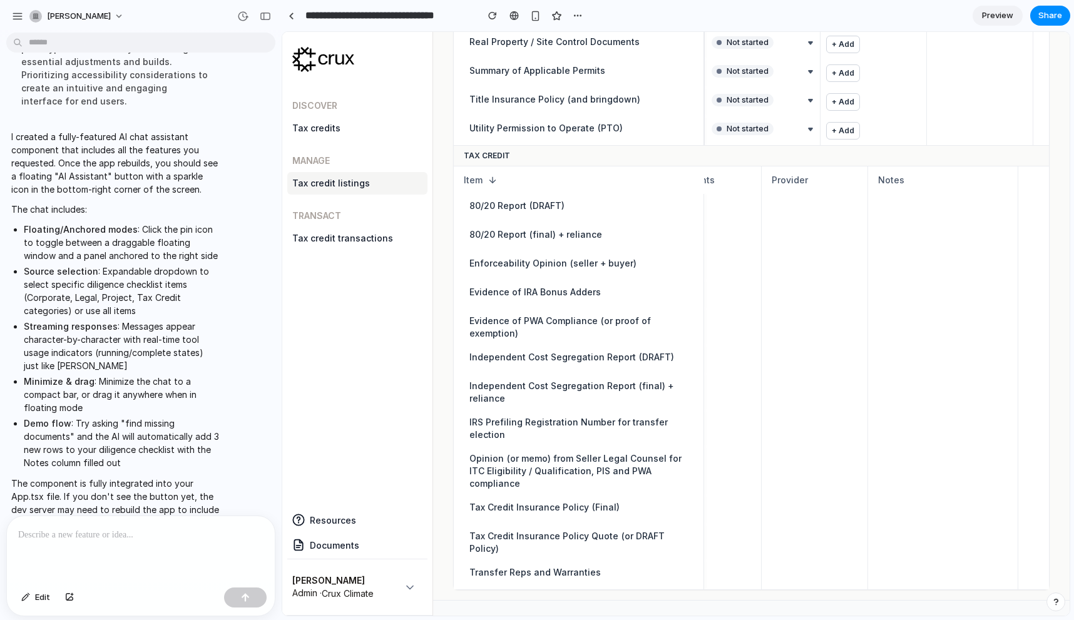
click at [58, 549] on div at bounding box center [141, 549] width 268 height 66
click at [55, 547] on div at bounding box center [141, 549] width 268 height 66
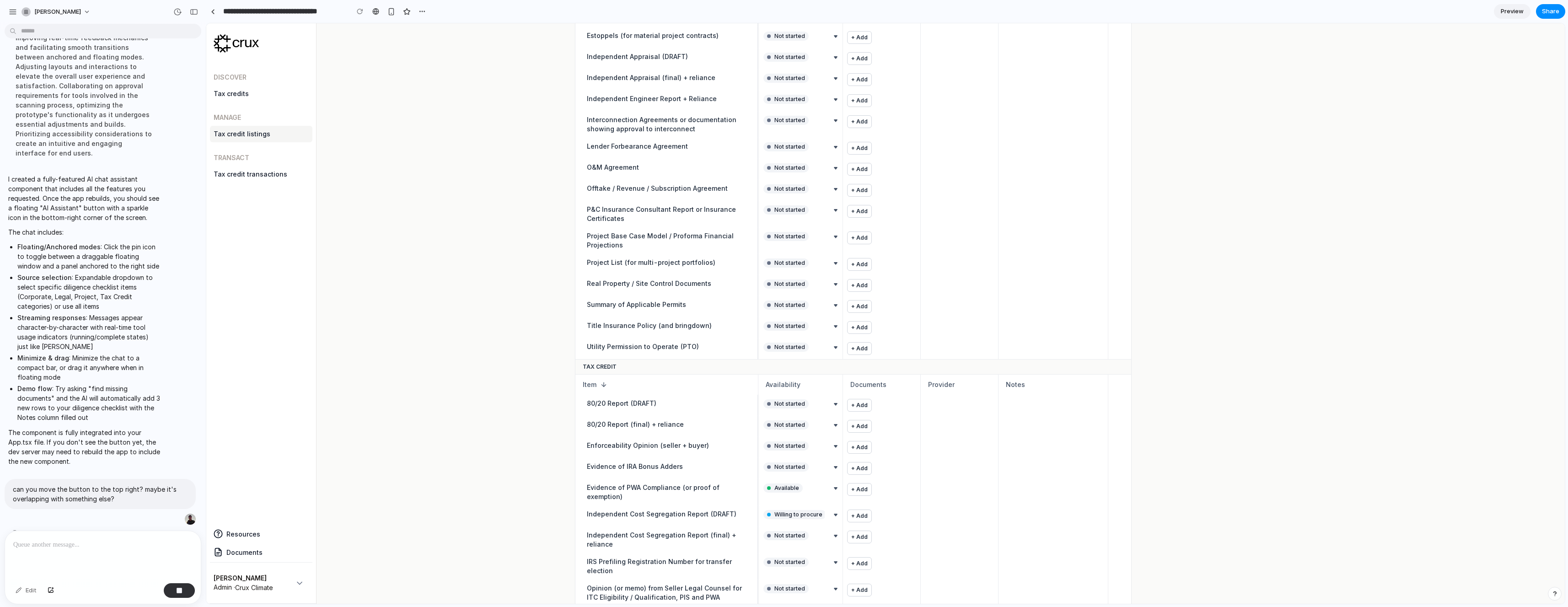
scroll to position [644, 0]
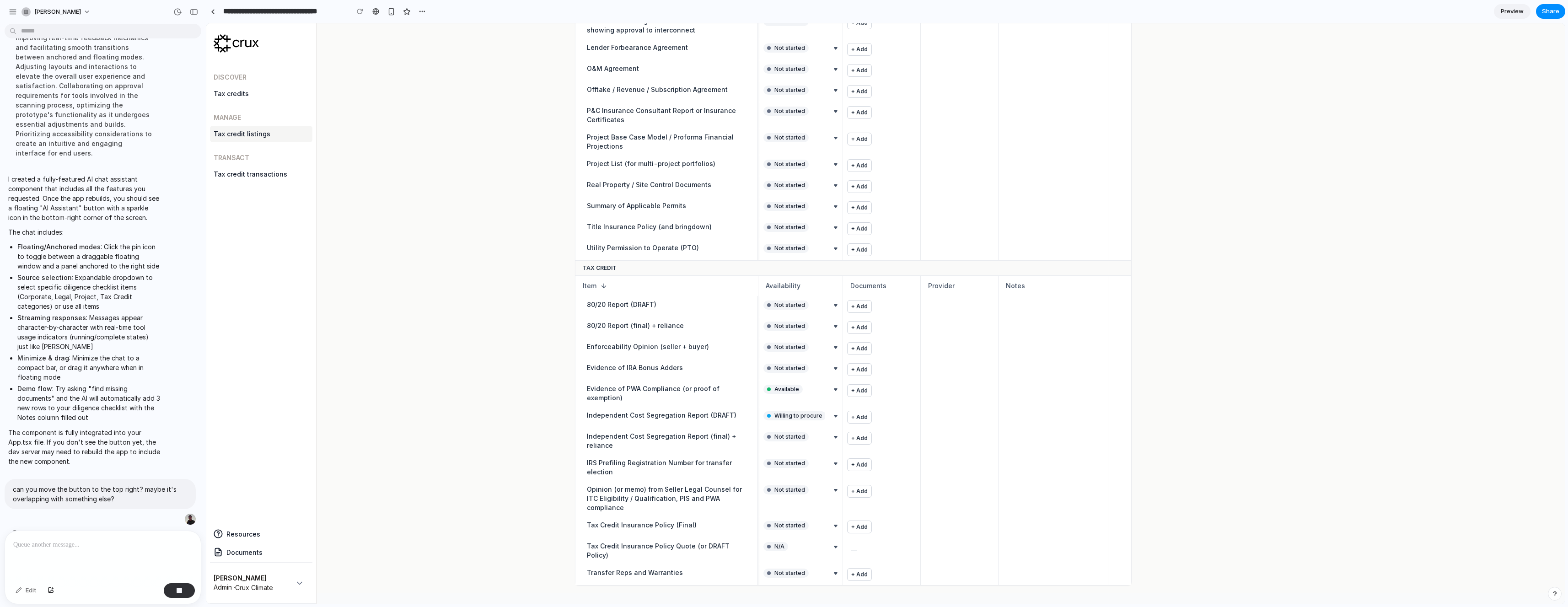
click at [784, 453] on button "button" at bounding box center [1554, 594] width 14 height 14
click at [784, 453] on div at bounding box center [1053, 467] width 110 height 26
click at [784, 453] on div at bounding box center [1119, 551] width 23 height 26
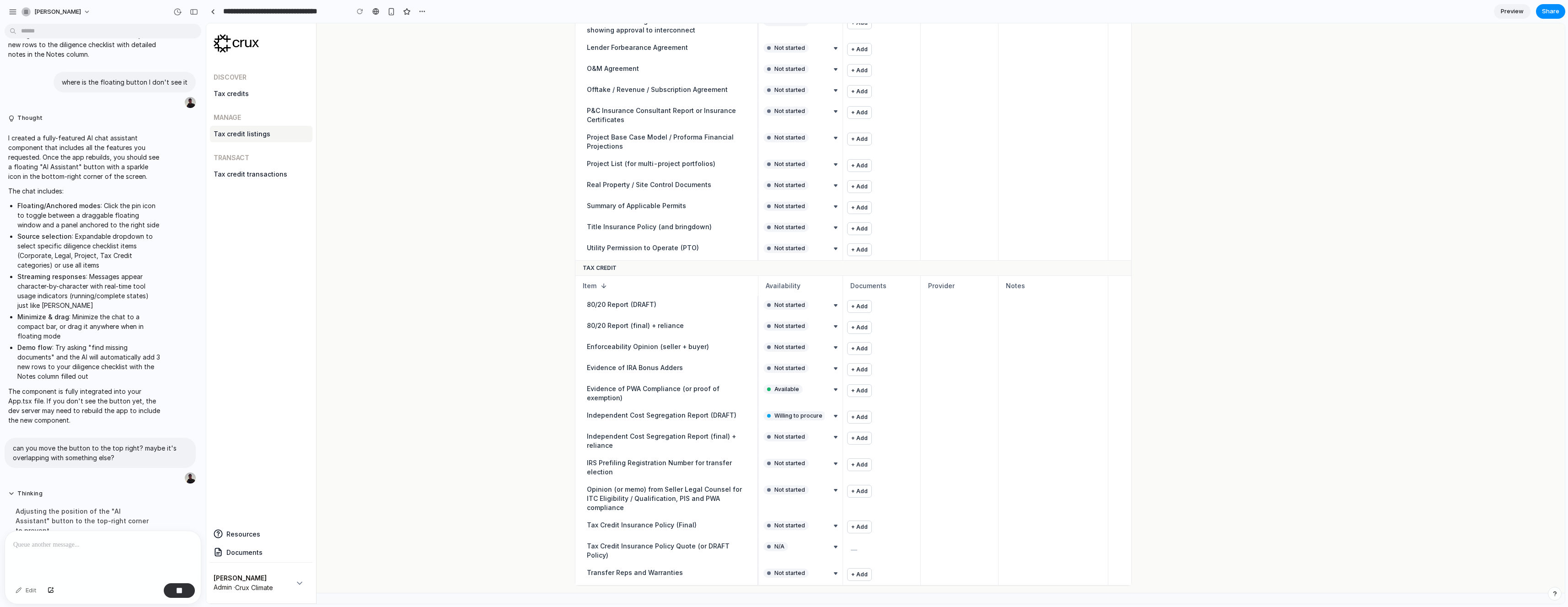
click at [784, 453] on button "button" at bounding box center [1119, 551] width 18 height 18
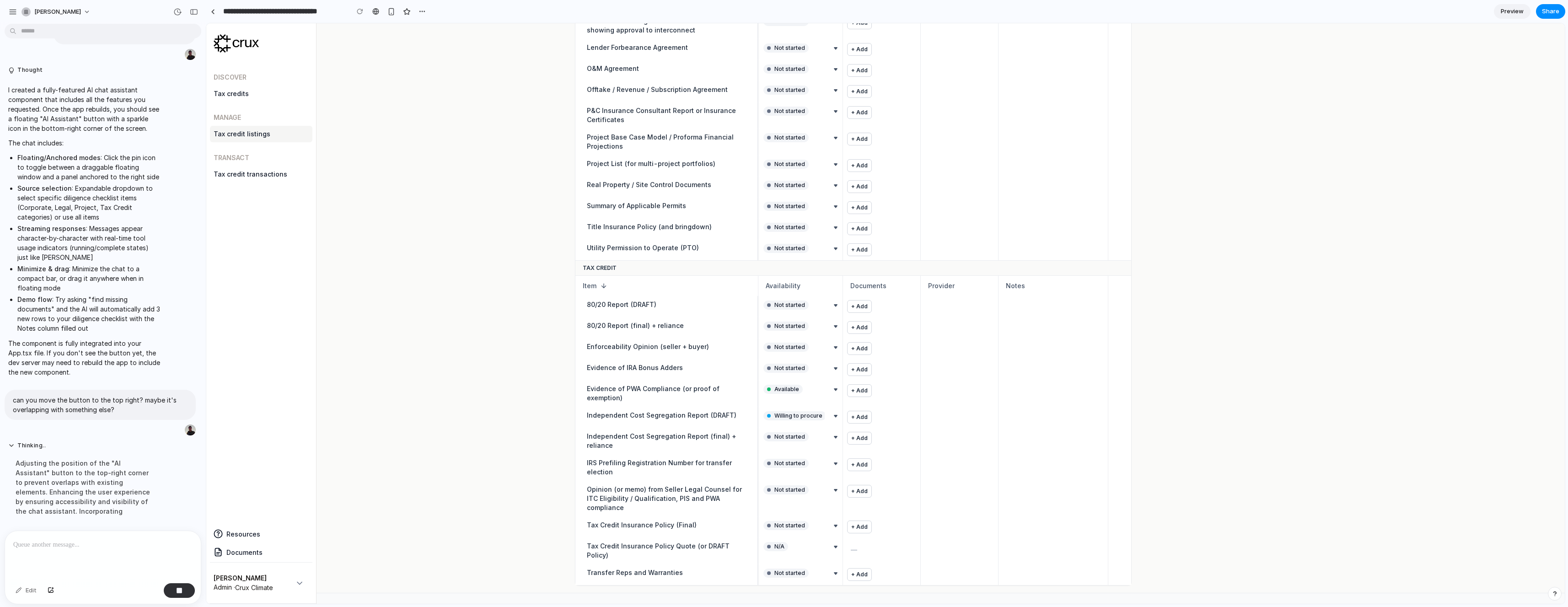
click at [784, 453] on button "button" at bounding box center [1119, 551] width 18 height 18
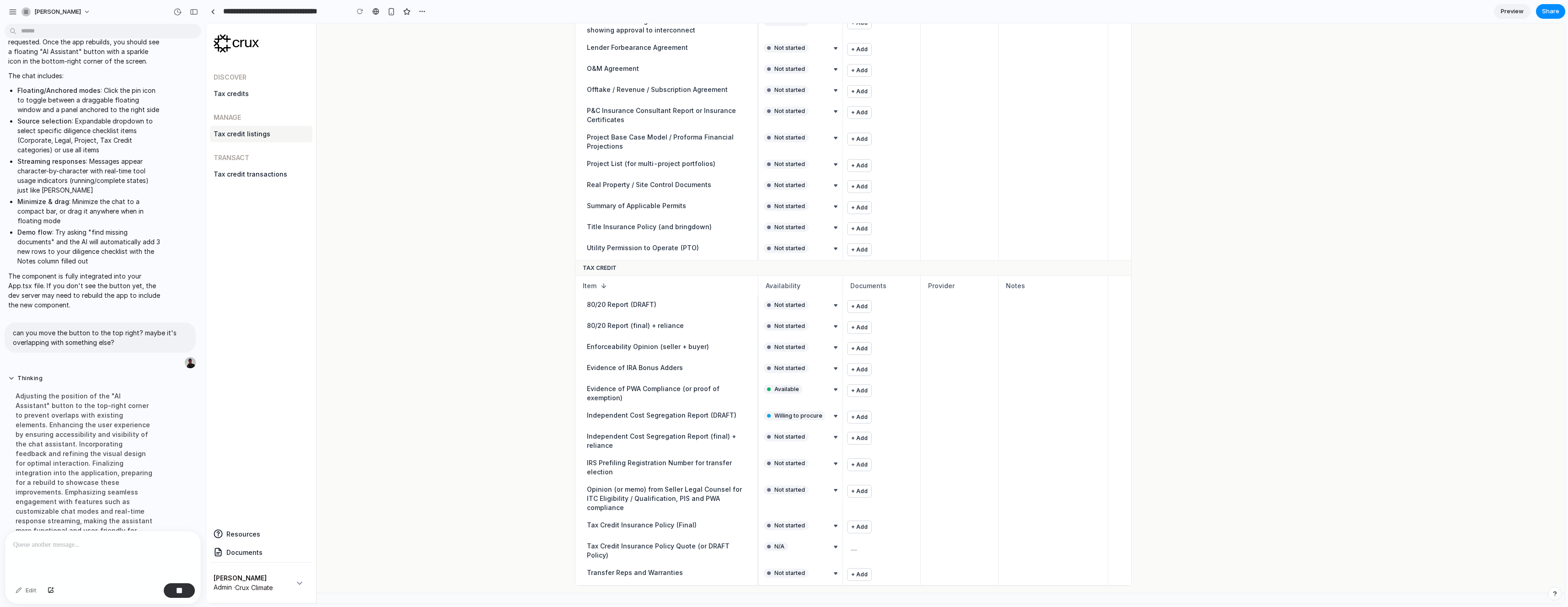
scroll to position [478, 0]
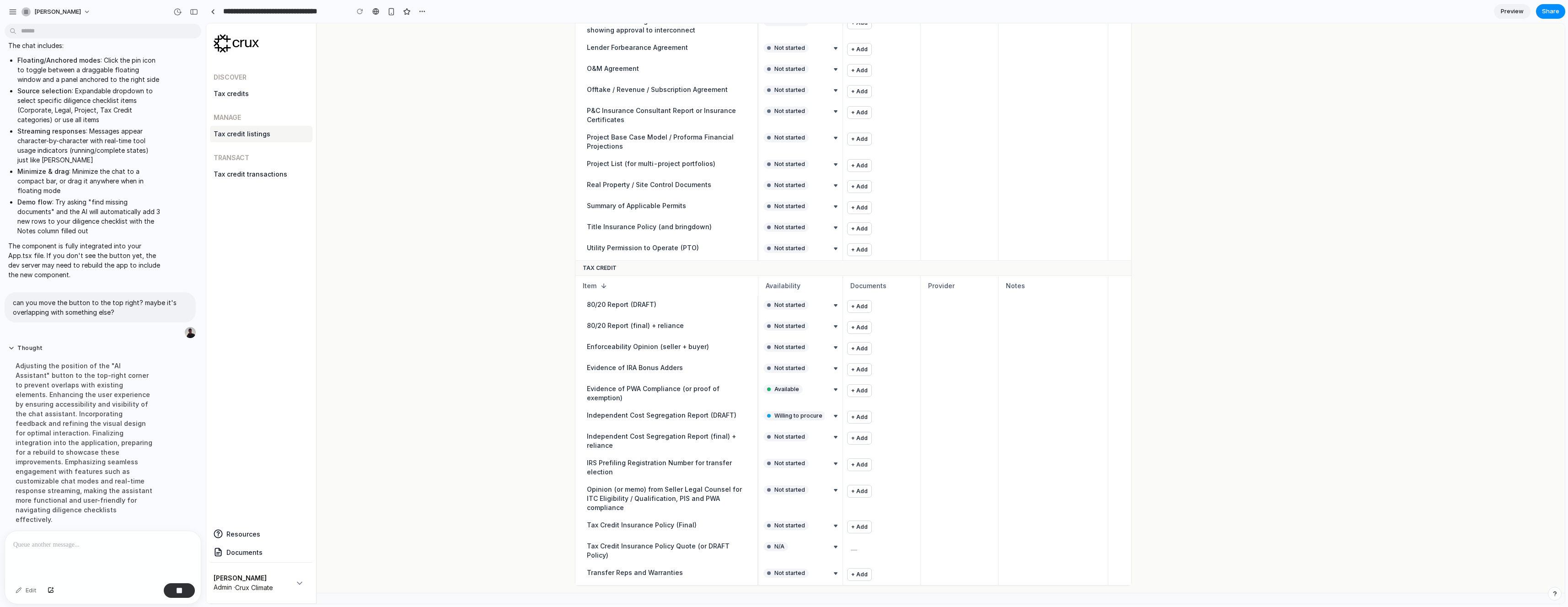
click at [37, 394] on div "Adjusting the position of the "AI Assistant" button to the top-right corner to …" at bounding box center [84, 442] width 153 height 174
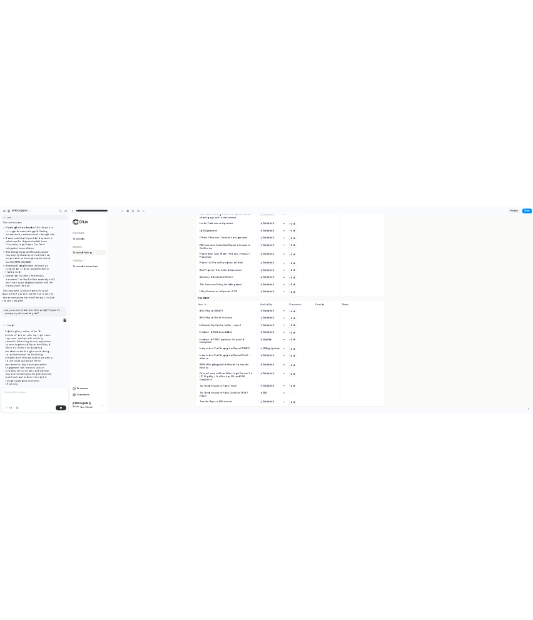
scroll to position [0, 0]
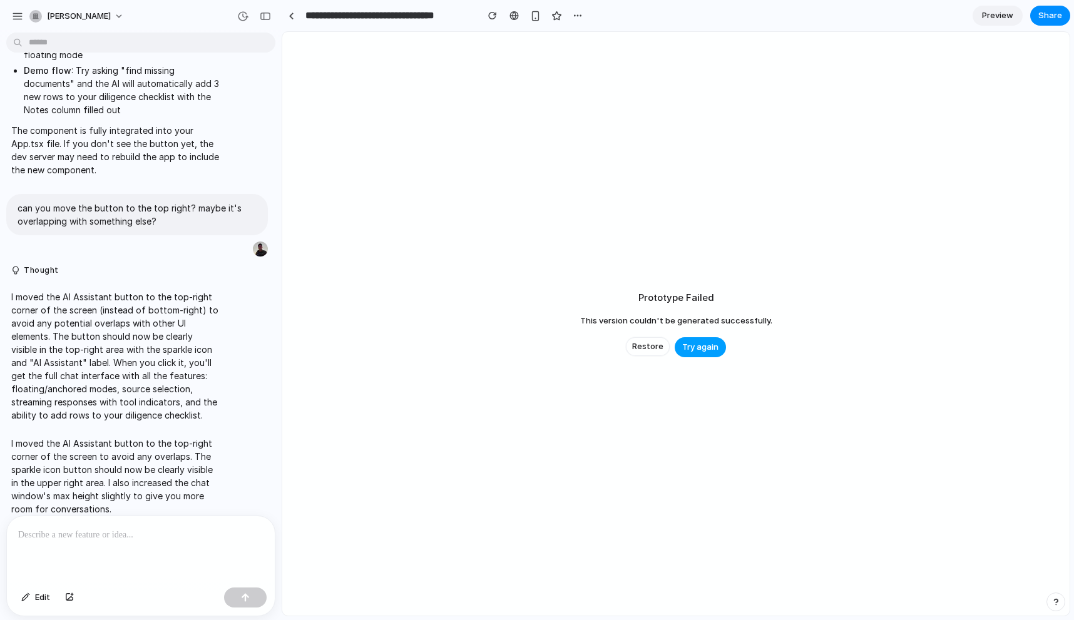
click at [712, 349] on span "Try again" at bounding box center [700, 347] width 36 height 13
click at [705, 350] on span "Try again" at bounding box center [700, 347] width 36 height 13
click at [448, 425] on div "Prototype Failed This version couldn't be generated successfully. Restore Try a…" at bounding box center [675, 324] width 787 height 584
click at [168, 537] on p at bounding box center [140, 534] width 245 height 15
click at [601, 323] on span "This version couldn't be generated successfully." at bounding box center [676, 321] width 192 height 13
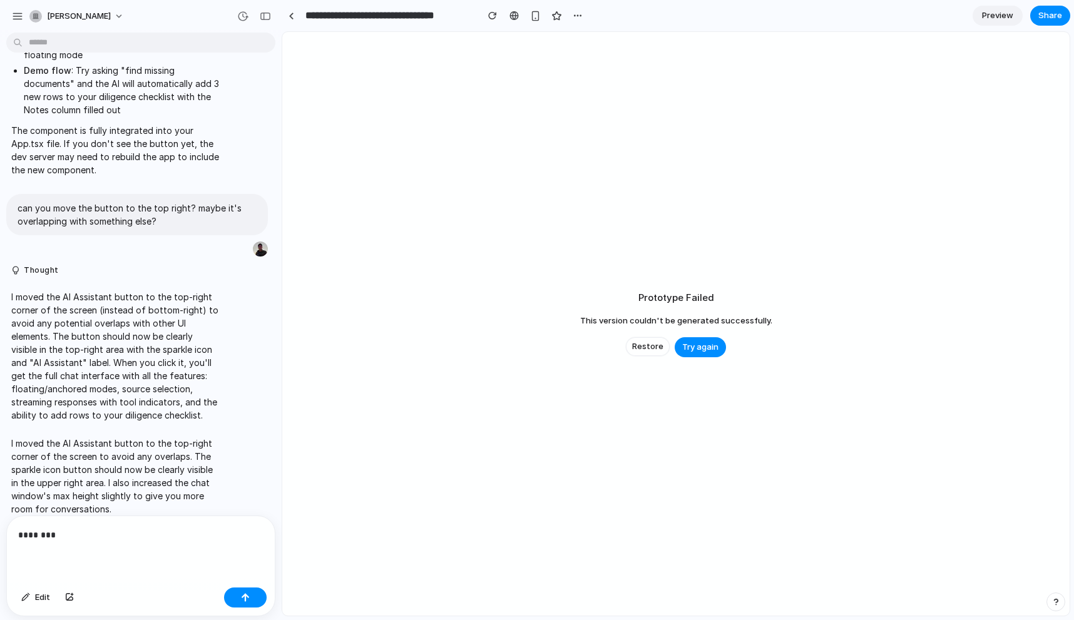
click at [601, 323] on span "This version couldn't be generated successfully." at bounding box center [676, 321] width 192 height 13
click at [641, 299] on h2 "Prototype Failed" at bounding box center [676, 298] width 76 height 14
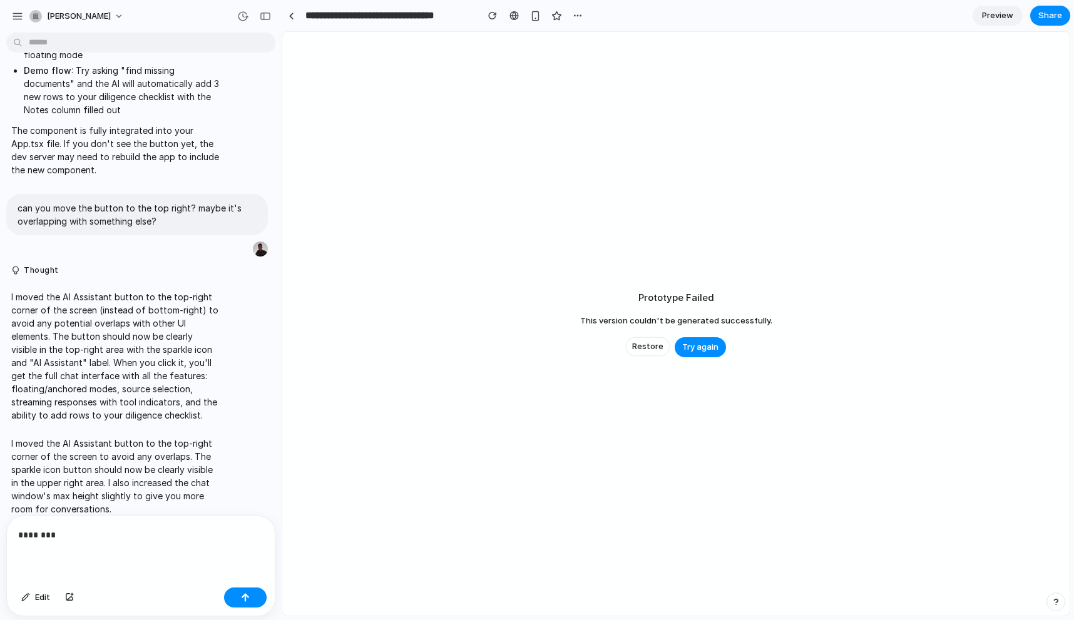
click at [658, 296] on h2 "Prototype Failed" at bounding box center [676, 298] width 76 height 14
click at [654, 341] on span "Restore" at bounding box center [647, 346] width 31 height 13
click at [140, 543] on div "********" at bounding box center [141, 549] width 268 height 66
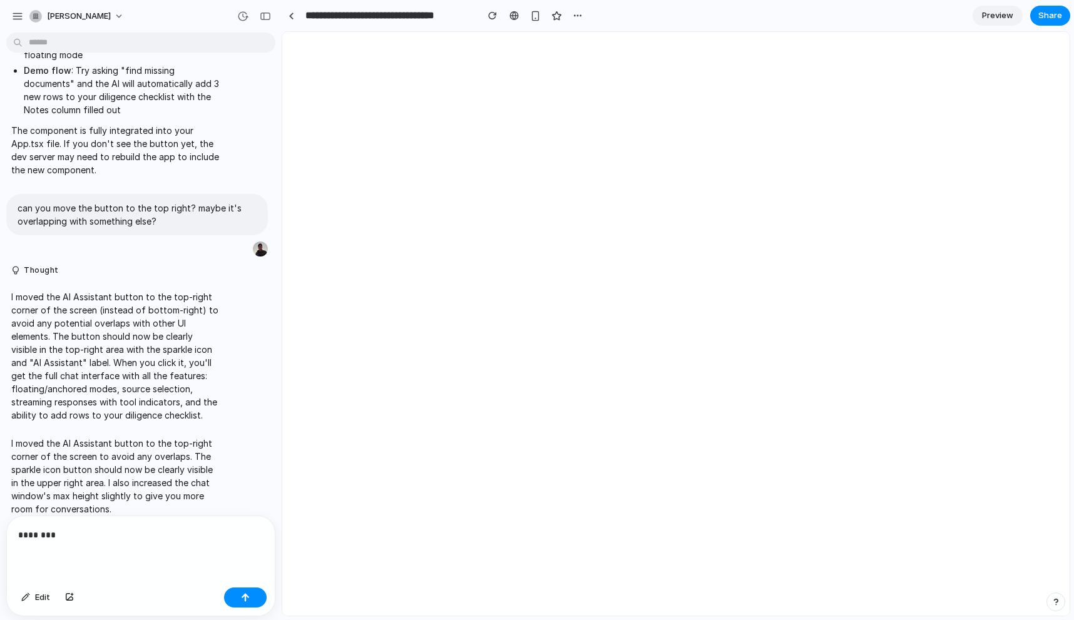
click at [140, 543] on div "********" at bounding box center [141, 549] width 268 height 66
click at [148, 541] on p "********" at bounding box center [140, 534] width 245 height 15
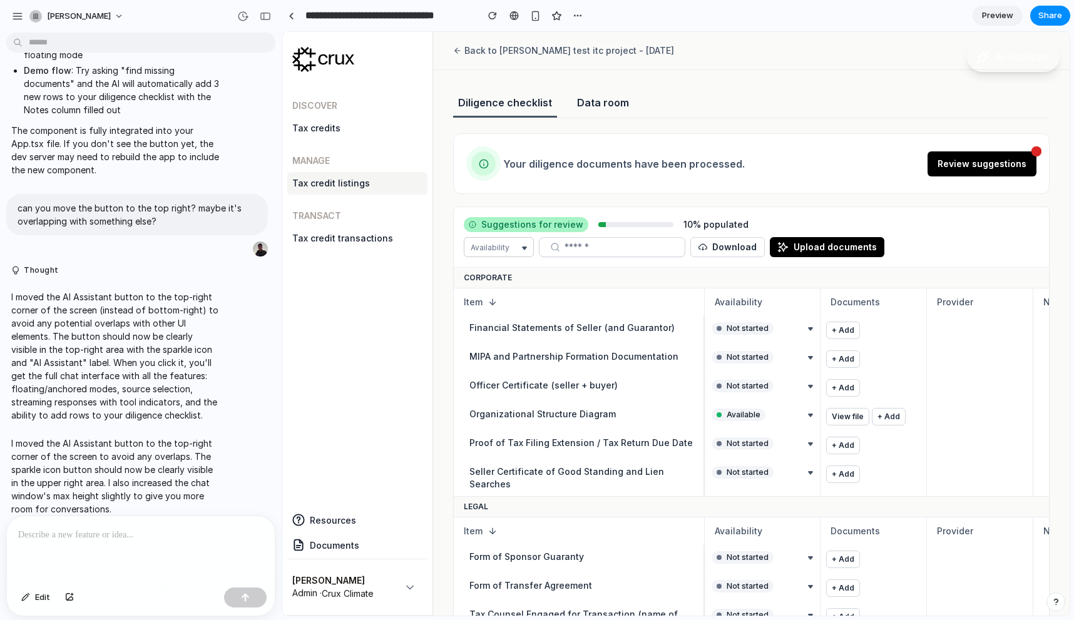
click at [994, 56] on span "AI Assistant" at bounding box center [1021, 56] width 55 height 15
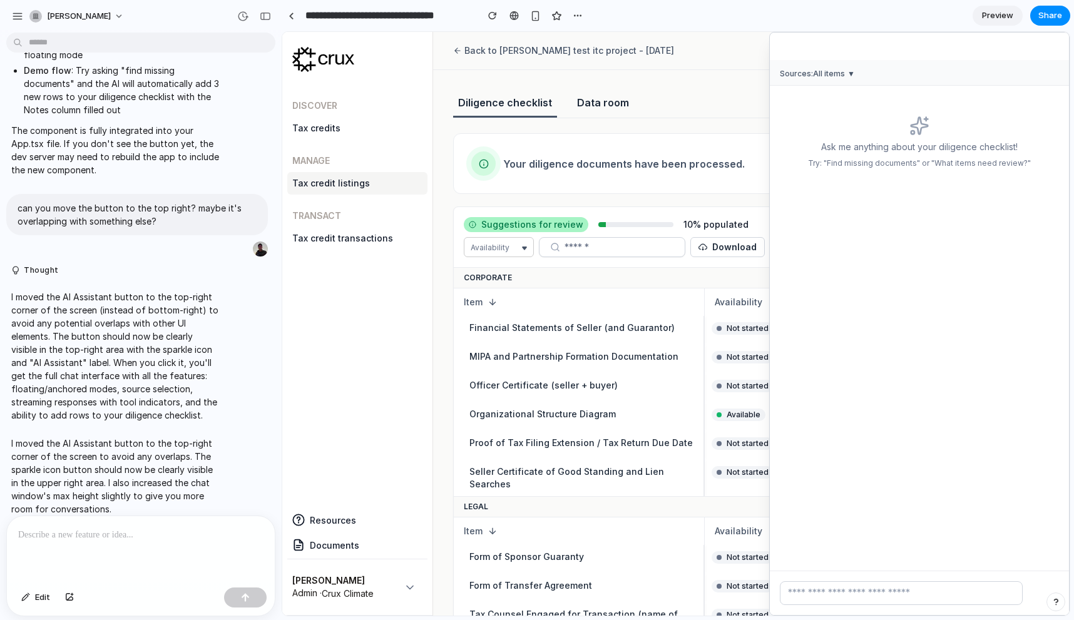
click at [933, 141] on p "Ask me anything about your diligence checklist!" at bounding box center [919, 147] width 279 height 13
click at [848, 591] on input "text" at bounding box center [901, 593] width 243 height 24
type input "**********"
click at [1027, 581] on button "submit" at bounding box center [1042, 593] width 31 height 24
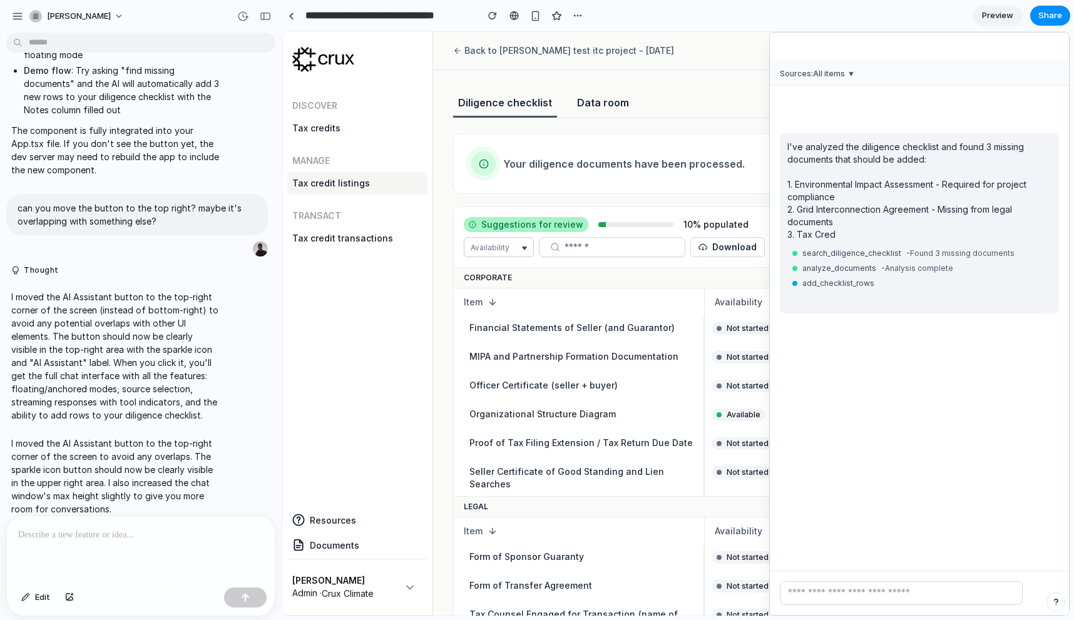
click at [830, 46] on span "AI Assistant" at bounding box center [822, 46] width 51 height 13
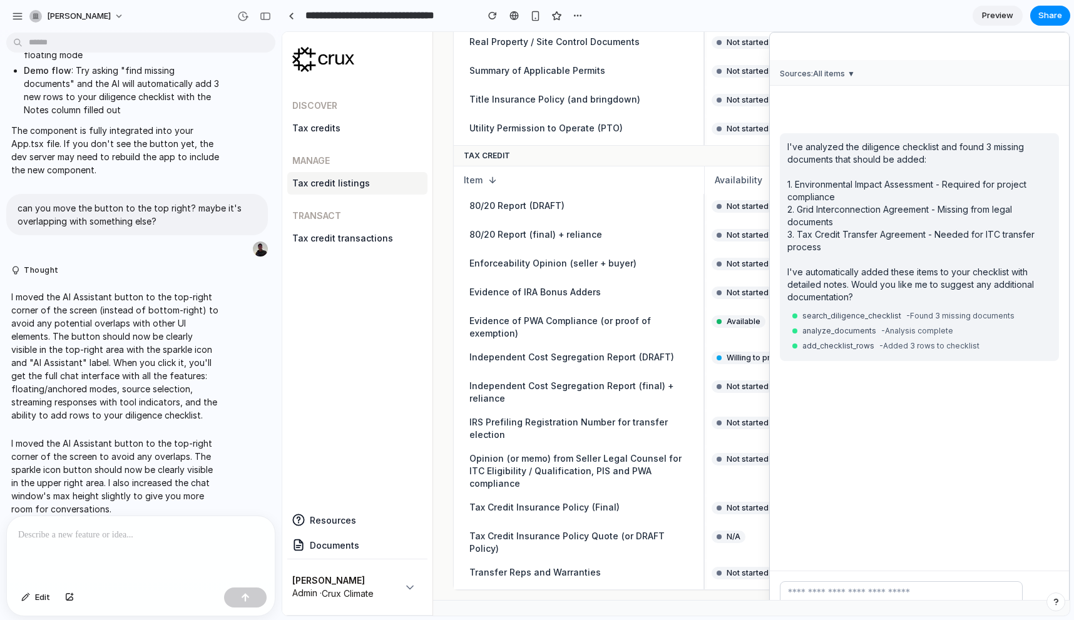
scroll to position [0, 166]
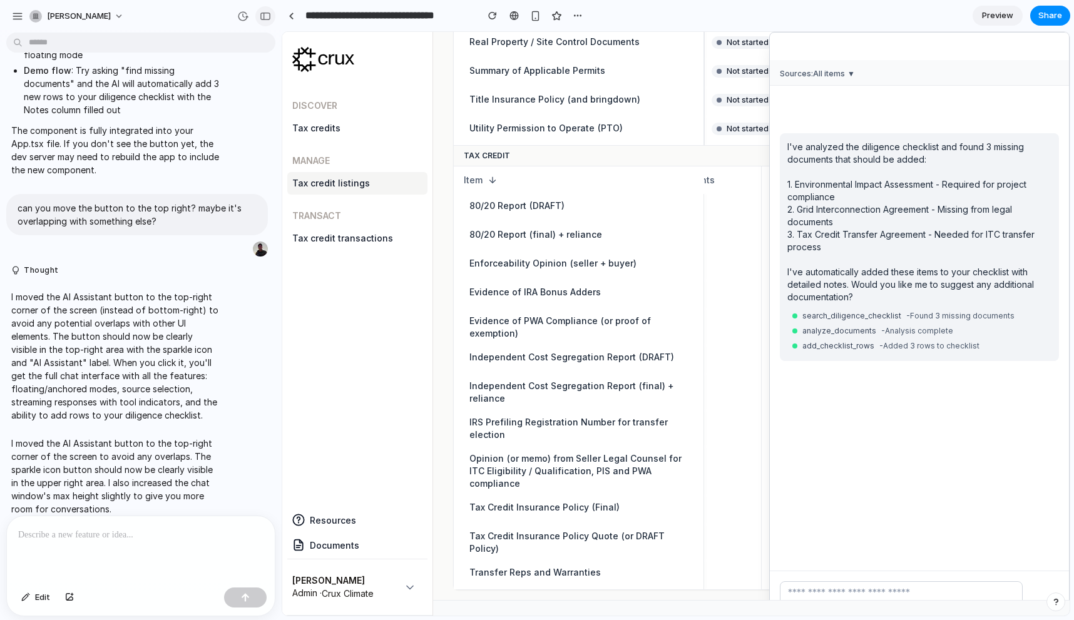
click at [268, 21] on button "button" at bounding box center [265, 16] width 20 height 20
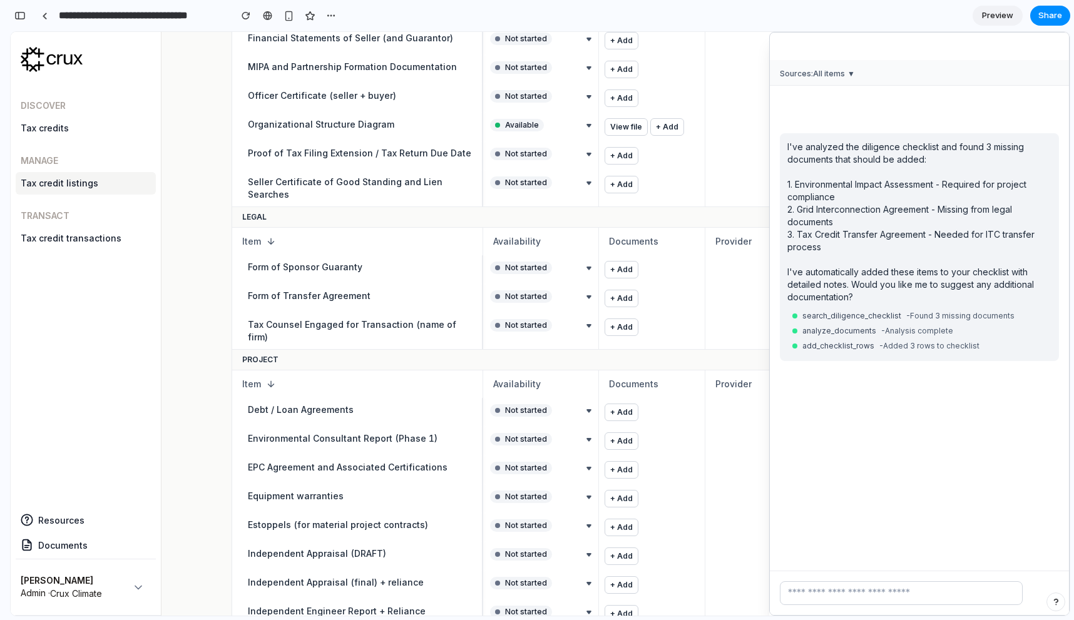
scroll to position [0, 0]
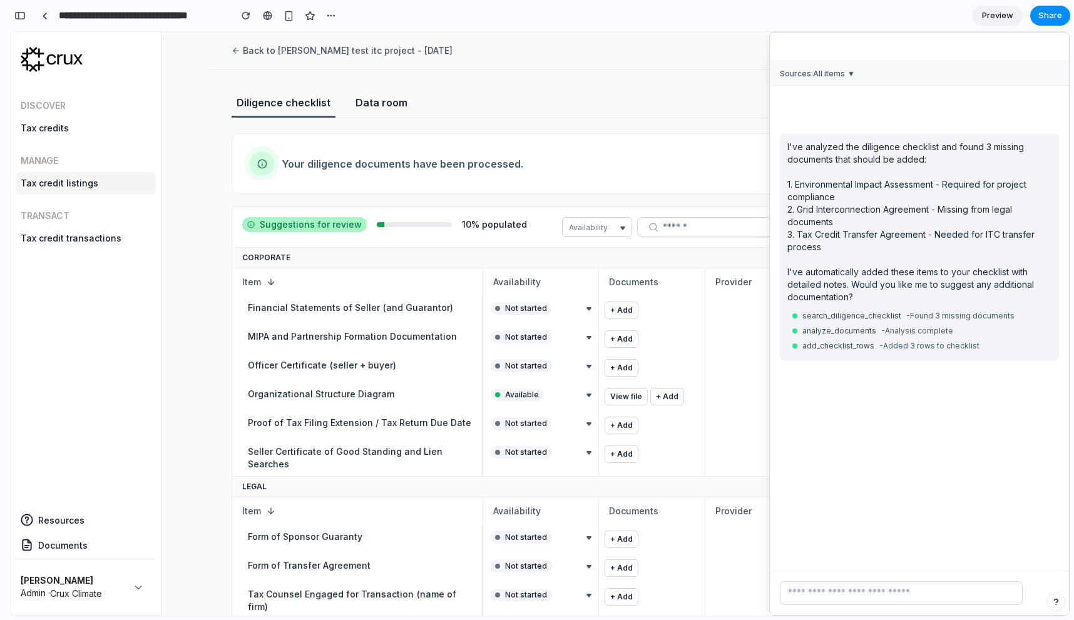
drag, startPoint x: 1019, startPoint y: 49, endPoint x: 912, endPoint y: 50, distance: 107.0
click at [912, 50] on div "AI Assistant" at bounding box center [919, 47] width 299 height 28
click at [830, 50] on span "AI Assistant" at bounding box center [822, 46] width 51 height 13
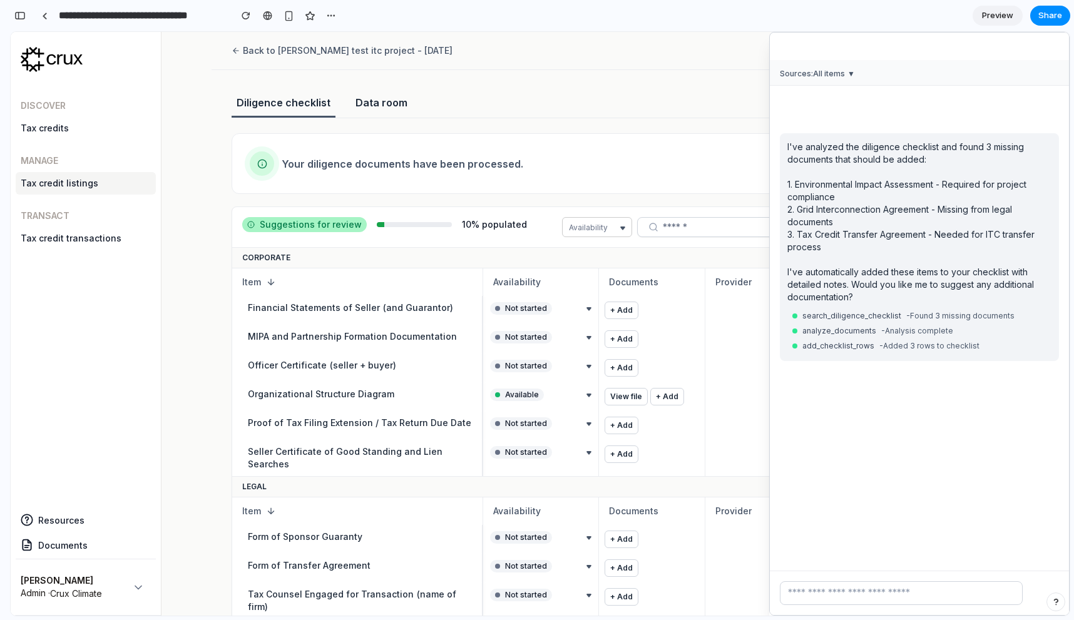
click at [867, 50] on div "AI Assistant" at bounding box center [919, 47] width 299 height 28
drag, startPoint x: 932, startPoint y: 46, endPoint x: 892, endPoint y: 71, distance: 47.6
click at [887, 74] on div "AI Assistant Sources: All items ▼ do something I've analyzed the diligence chec…" at bounding box center [919, 324] width 300 height 584
click at [1051, 56] on div "AI Assistant" at bounding box center [919, 47] width 299 height 28
drag, startPoint x: 1051, startPoint y: 43, endPoint x: 960, endPoint y: 58, distance: 92.1
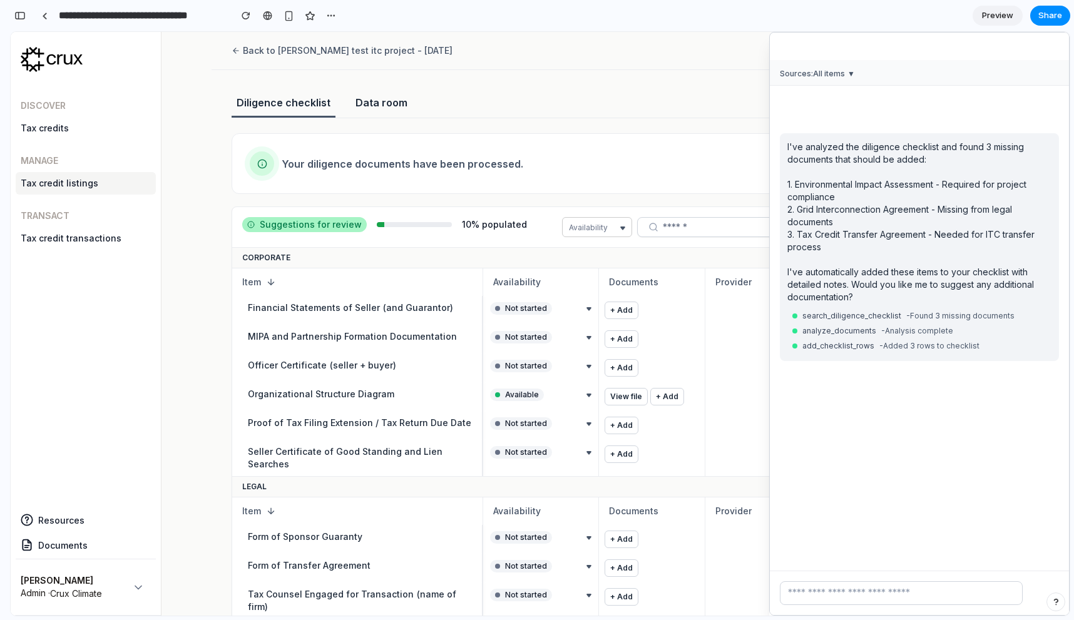
click at [960, 58] on div "AI Assistant" at bounding box center [919, 47] width 299 height 28
click at [1054, 50] on button at bounding box center [1054, 46] width 10 height 10
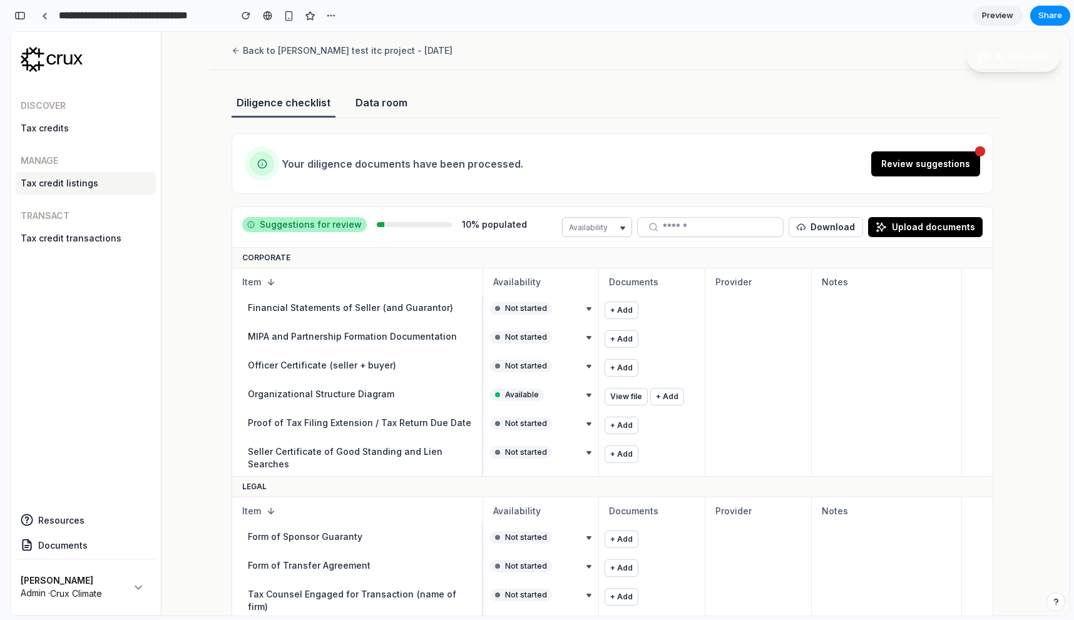
click at [1020, 58] on span "AI Assistant" at bounding box center [1021, 56] width 55 height 15
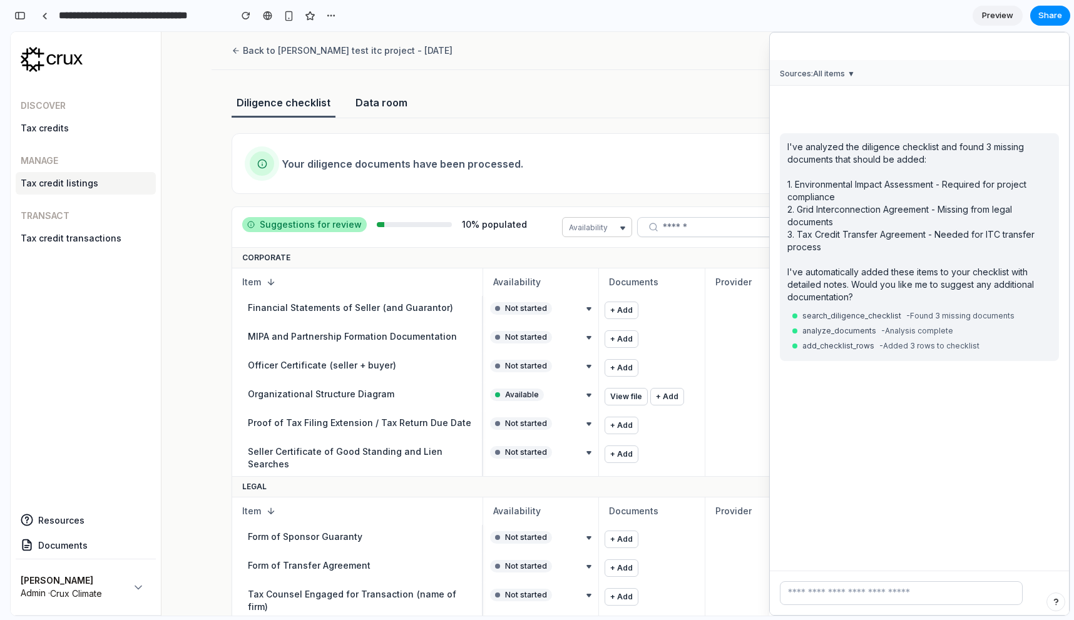
click at [912, 295] on div "I've analyzed the diligence checklist and found 3 missing documents that should…" at bounding box center [919, 222] width 264 height 163
click at [931, 295] on div "I've analyzed the diligence checklist and found 3 missing documents that should…" at bounding box center [919, 222] width 264 height 163
click at [857, 586] on input "text" at bounding box center [901, 593] width 243 height 24
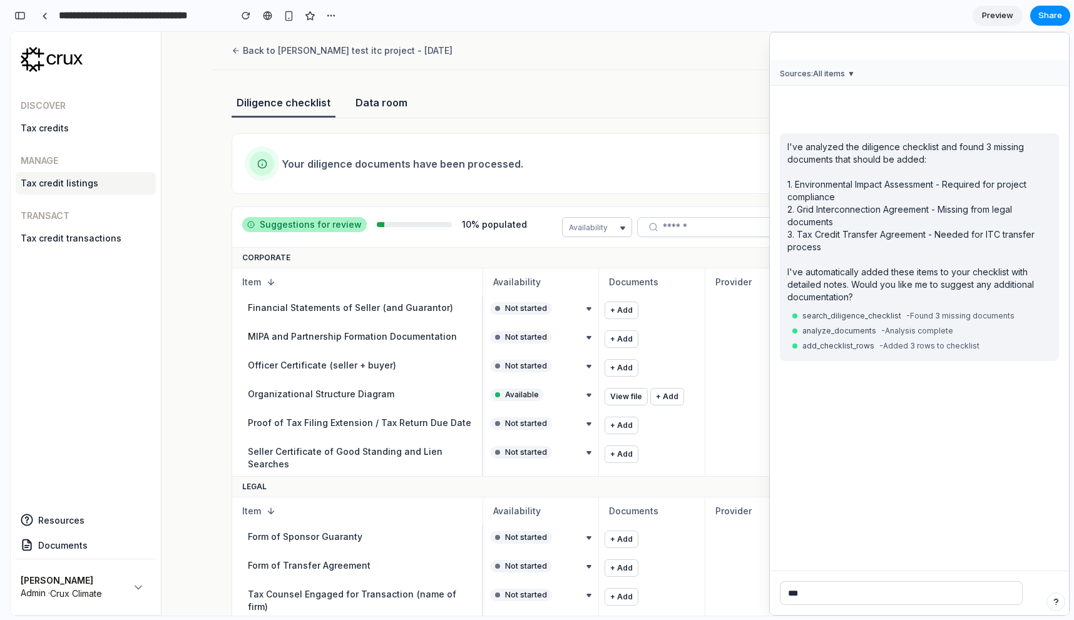
type input "***"
click at [1027, 581] on button "submit" at bounding box center [1042, 593] width 31 height 24
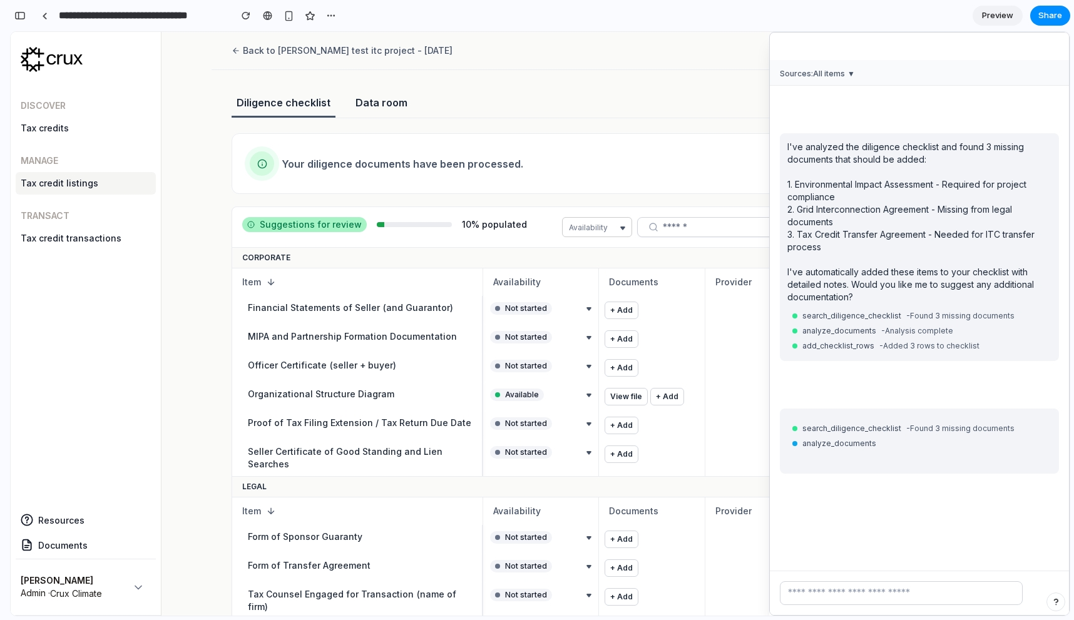
click at [83, 439] on div "Discover Tax credits Manage Tax credit listings Transact Tax credit transactions" at bounding box center [86, 291] width 140 height 414
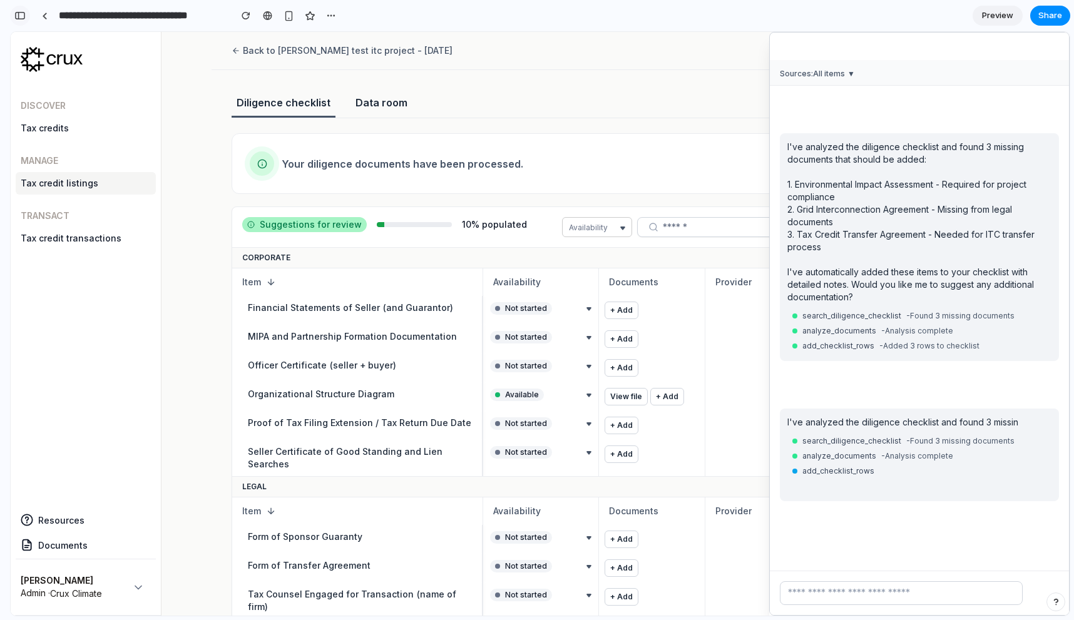
click at [22, 13] on div "button" at bounding box center [19, 15] width 11 height 9
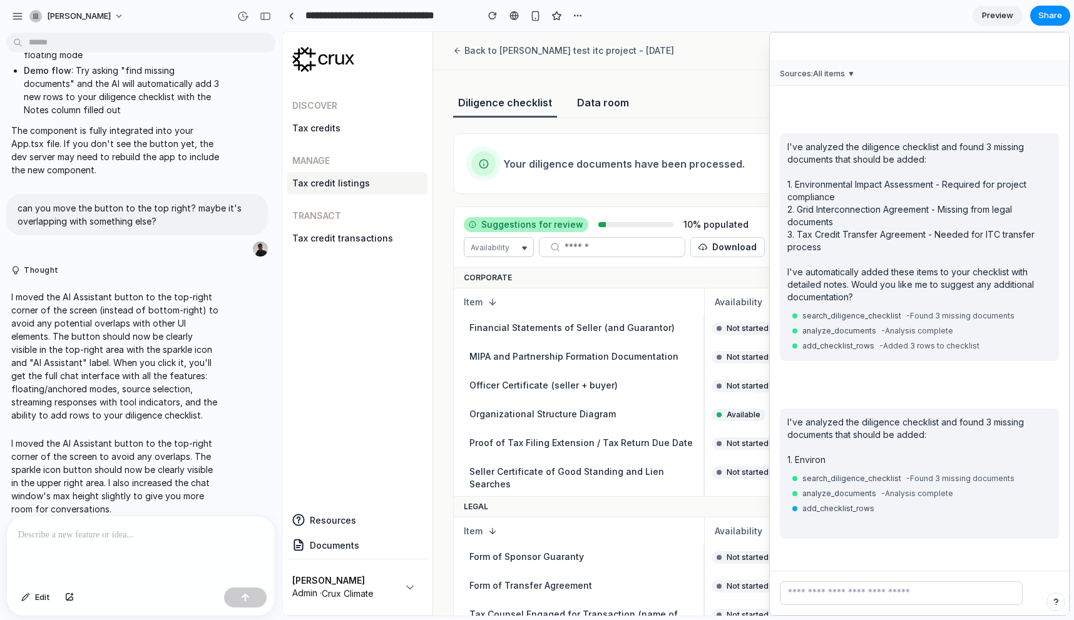
click at [146, 548] on div at bounding box center [141, 549] width 268 height 66
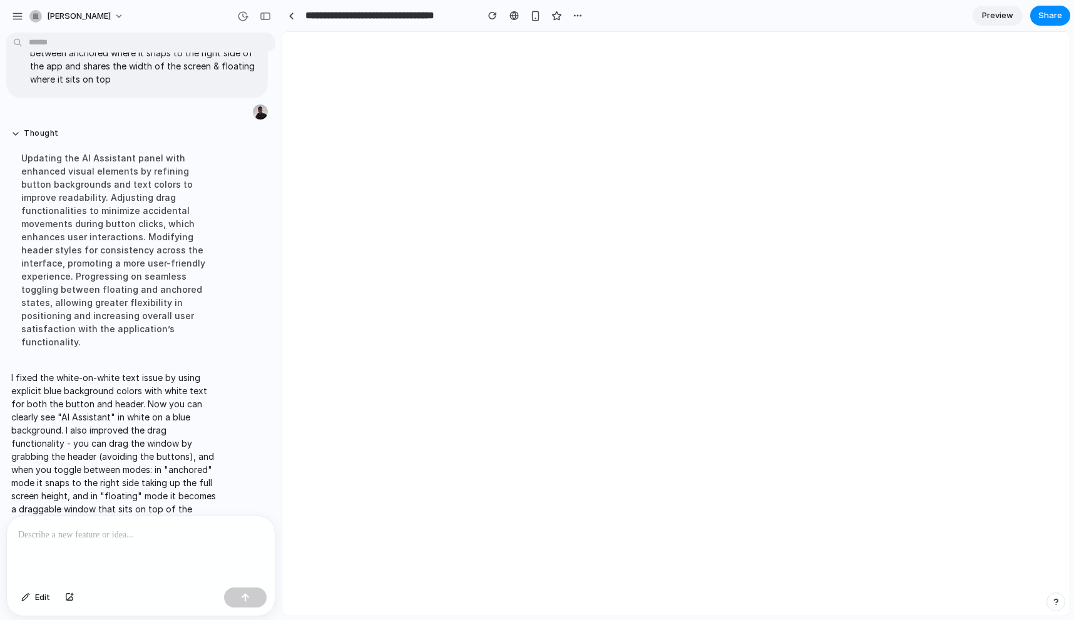
scroll to position [0, 0]
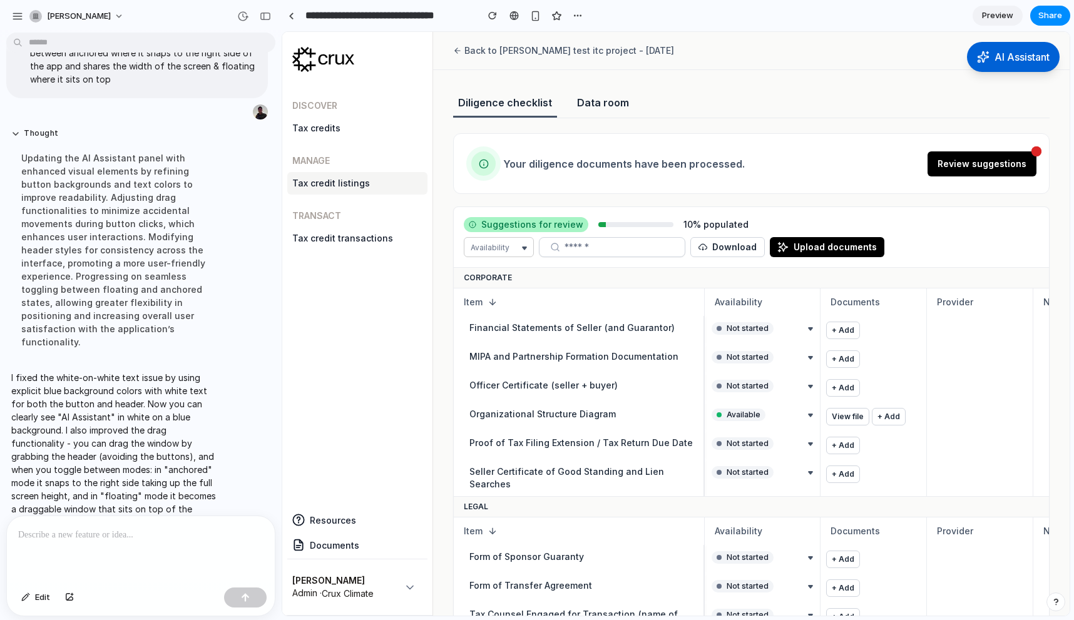
click at [996, 50] on span "AI Assistant" at bounding box center [1021, 56] width 55 height 15
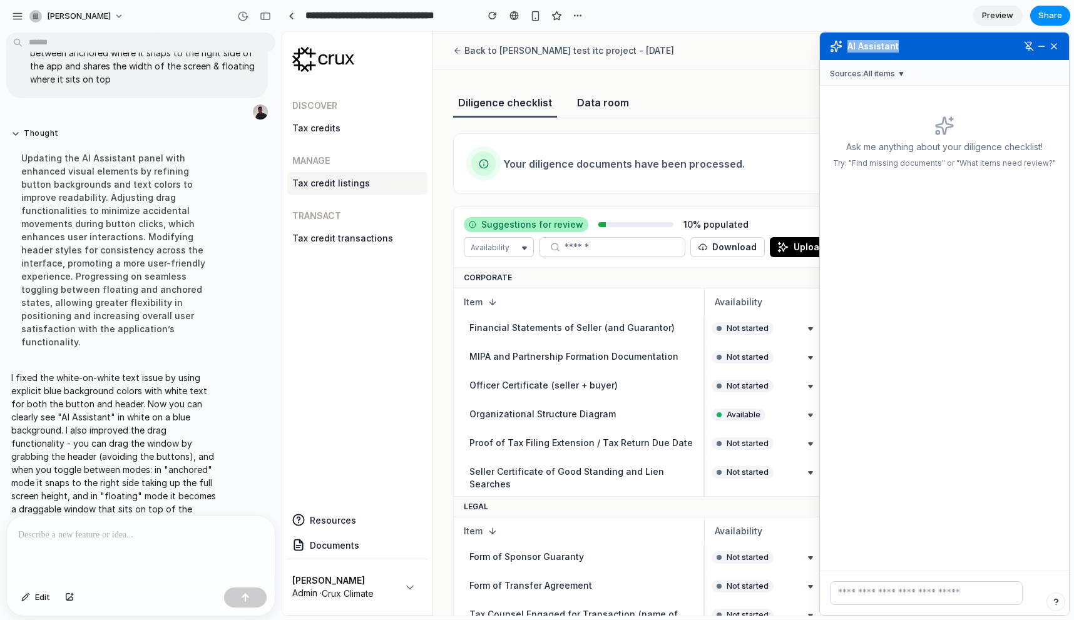
drag, startPoint x: 999, startPoint y: 51, endPoint x: 841, endPoint y: 53, distance: 157.7
click at [841, 53] on div "AI Assistant" at bounding box center [944, 47] width 249 height 28
click at [936, 49] on div "AI Assistant" at bounding box center [944, 47] width 249 height 28
click at [1030, 46] on button at bounding box center [1029, 46] width 10 height 10
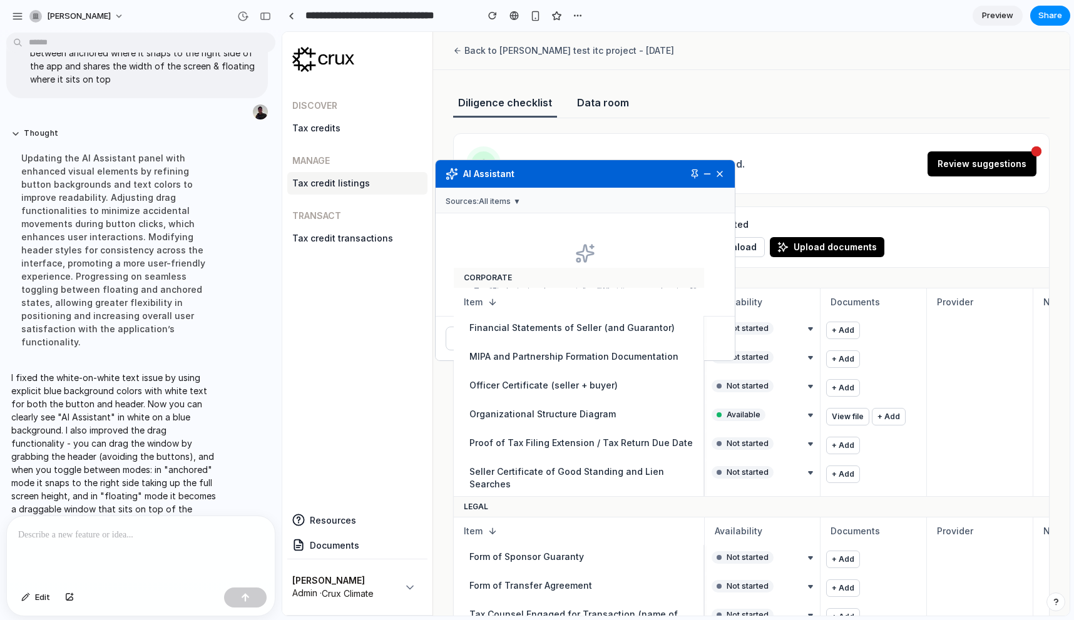
drag, startPoint x: 454, startPoint y: 111, endPoint x: 545, endPoint y: 176, distance: 111.6
click at [545, 176] on div "AI Assistant" at bounding box center [584, 174] width 299 height 28
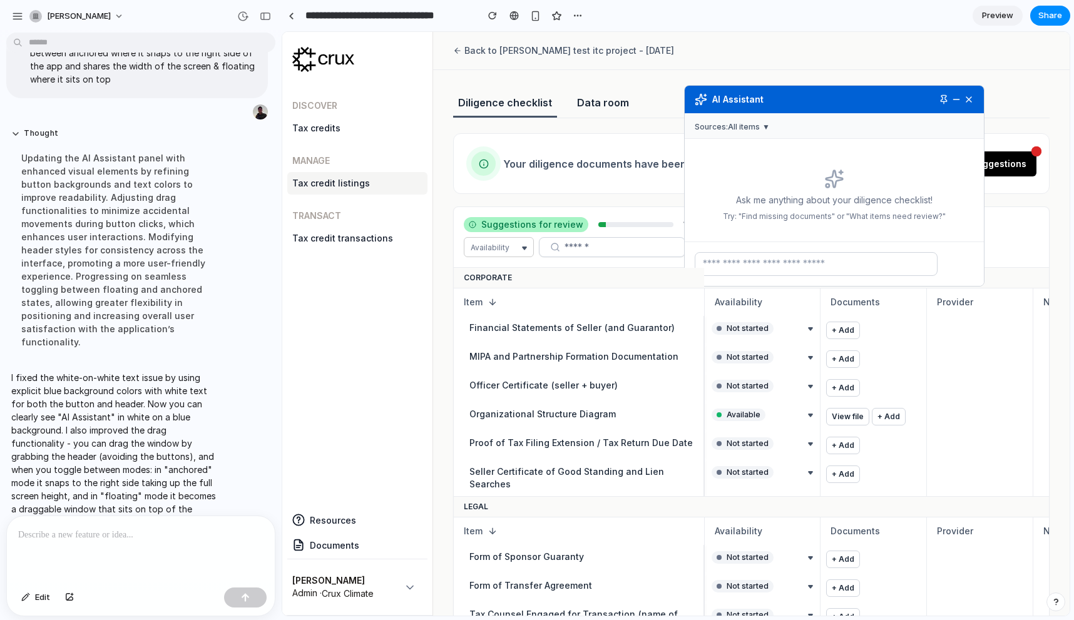
drag, startPoint x: 545, startPoint y: 176, endPoint x: 795, endPoint y: 102, distance: 261.1
click at [795, 102] on div "AI Assistant" at bounding box center [833, 100] width 299 height 28
click at [942, 96] on button at bounding box center [944, 99] width 10 height 10
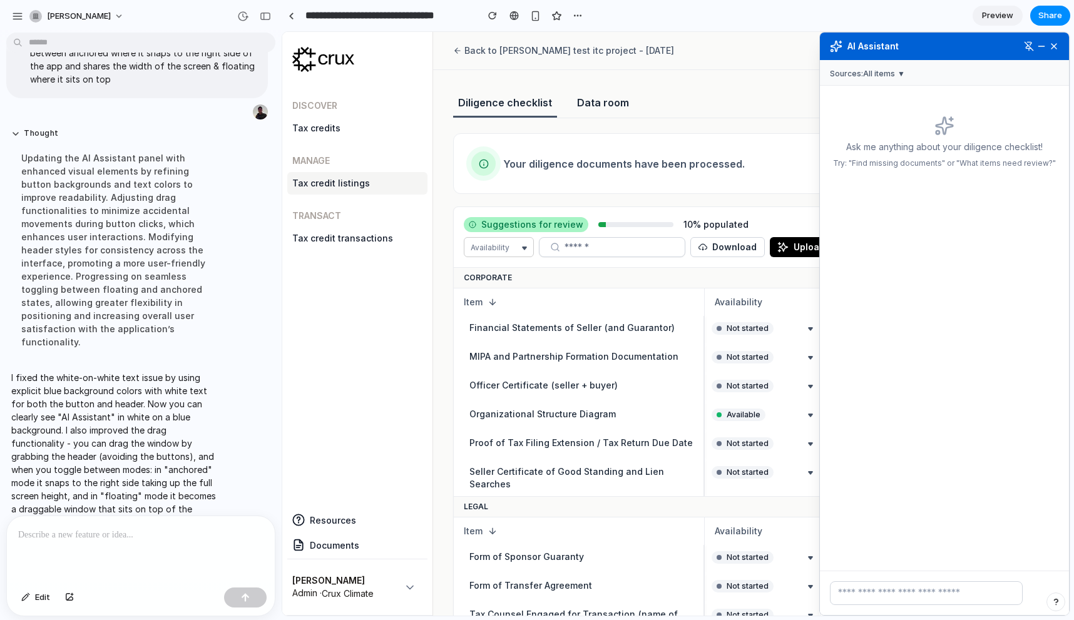
click at [853, 589] on input "text" at bounding box center [926, 593] width 193 height 24
click at [124, 539] on p at bounding box center [140, 534] width 245 height 15
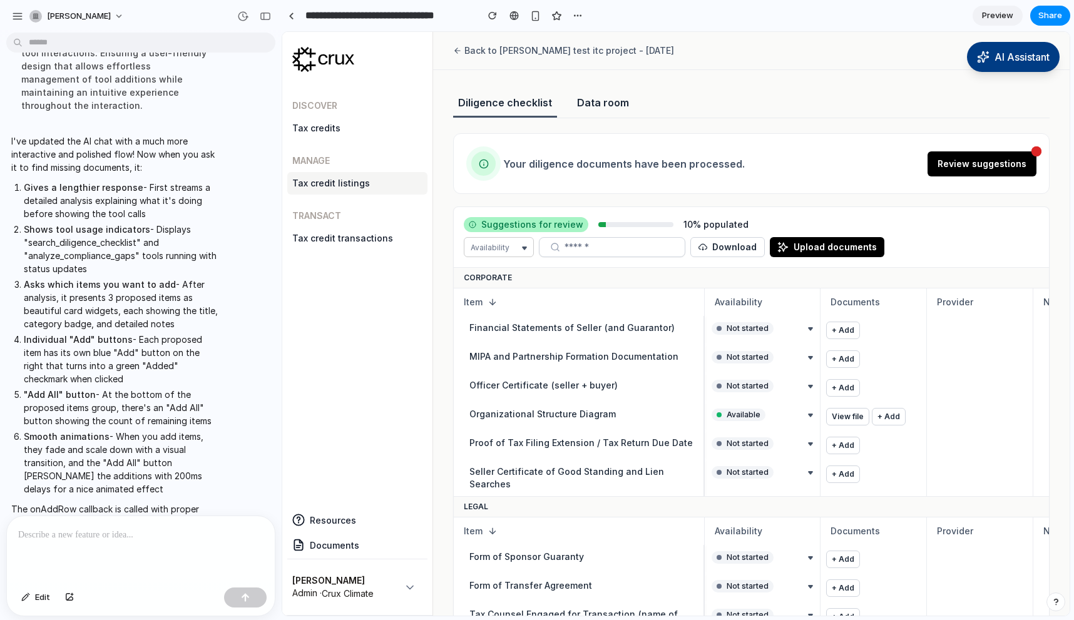
click at [999, 64] on button "AI Assistant" at bounding box center [1013, 57] width 93 height 30
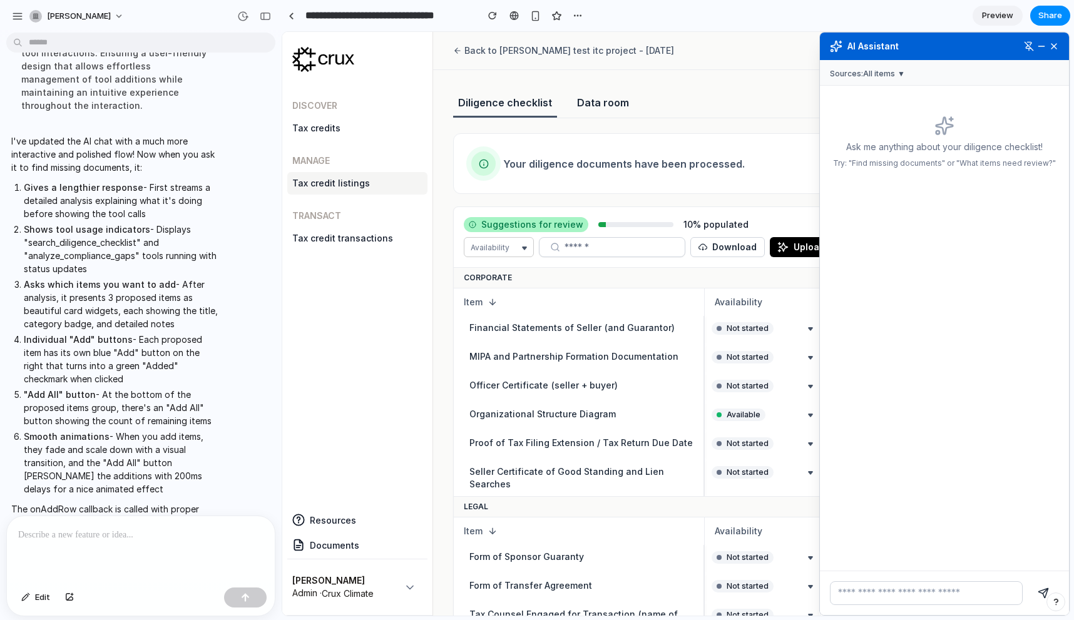
click at [910, 591] on input "text" at bounding box center [926, 593] width 193 height 24
type input "**"
click at [1027, 581] on button "submit" at bounding box center [1042, 593] width 31 height 24
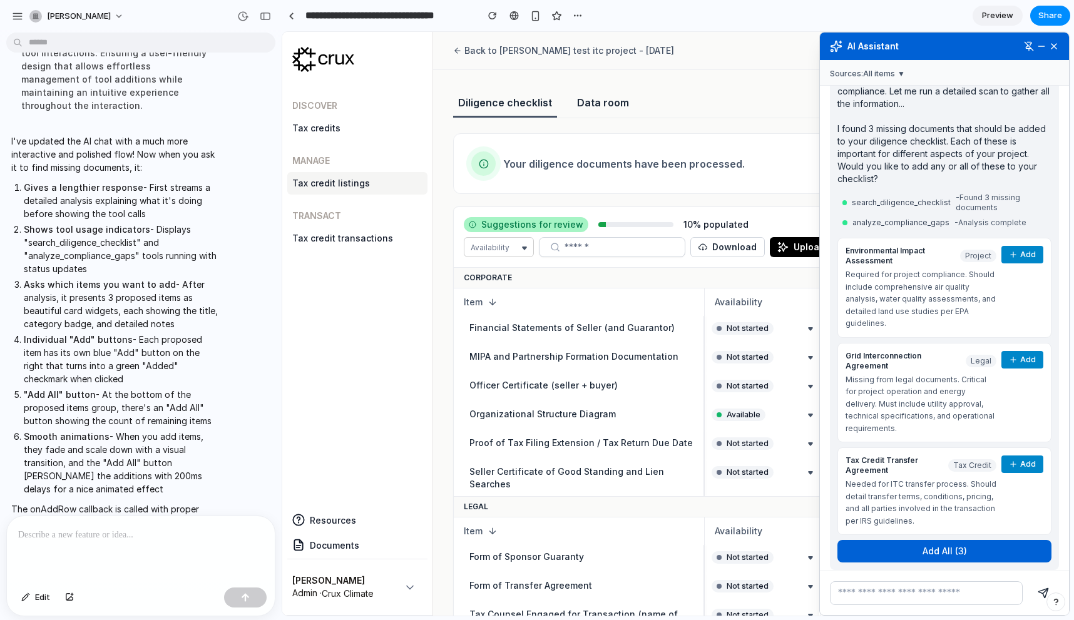
scroll to position [193, 0]
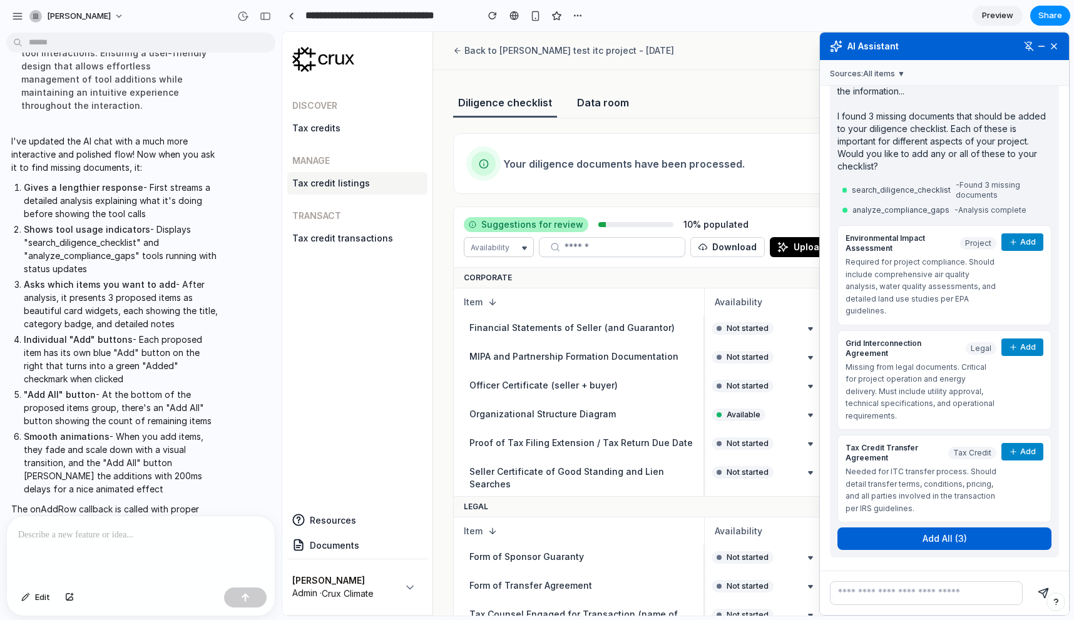
click at [935, 445] on span "Tax Credit Transfer Agreement" at bounding box center [894, 453] width 98 height 20
click at [940, 527] on button "Add All ( 3 )" at bounding box center [944, 538] width 214 height 23
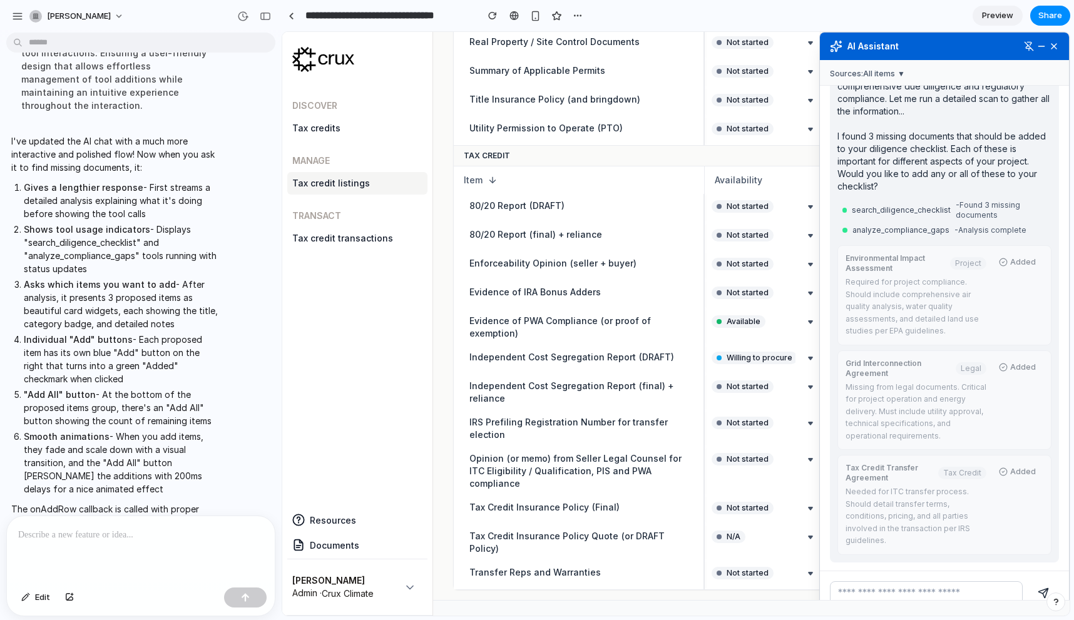
scroll to position [0, 166]
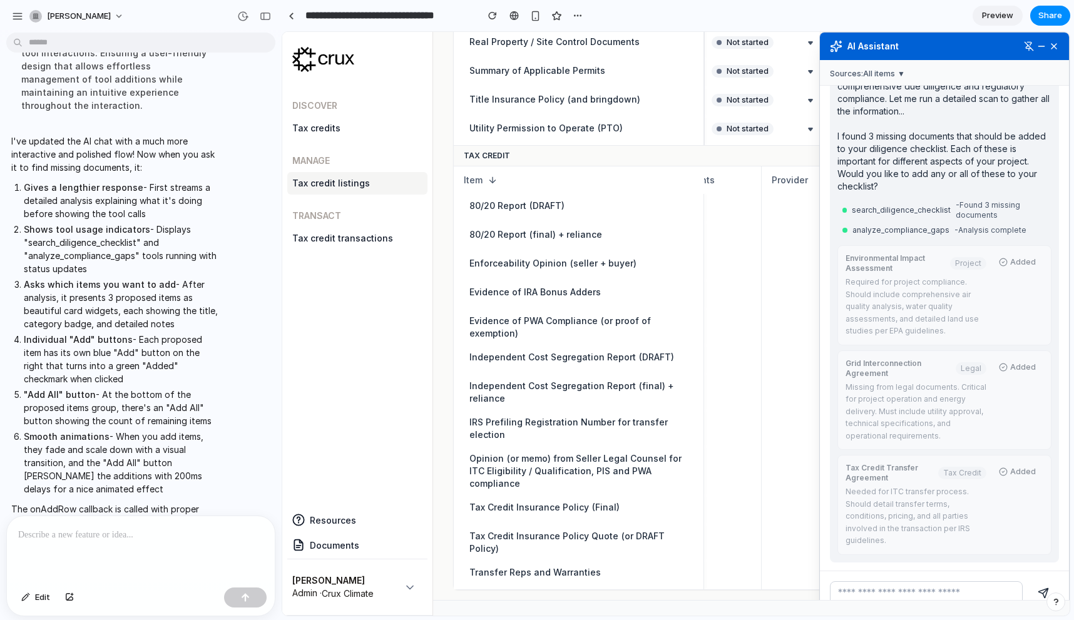
click at [1029, 45] on button at bounding box center [1029, 46] width 10 height 10
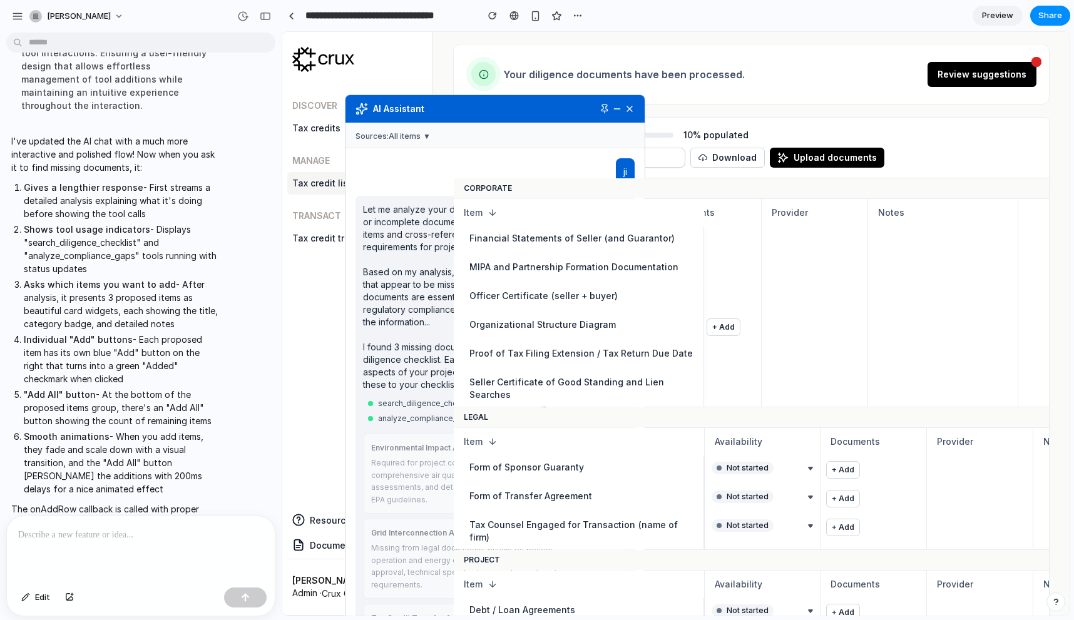
scroll to position [0, 0]
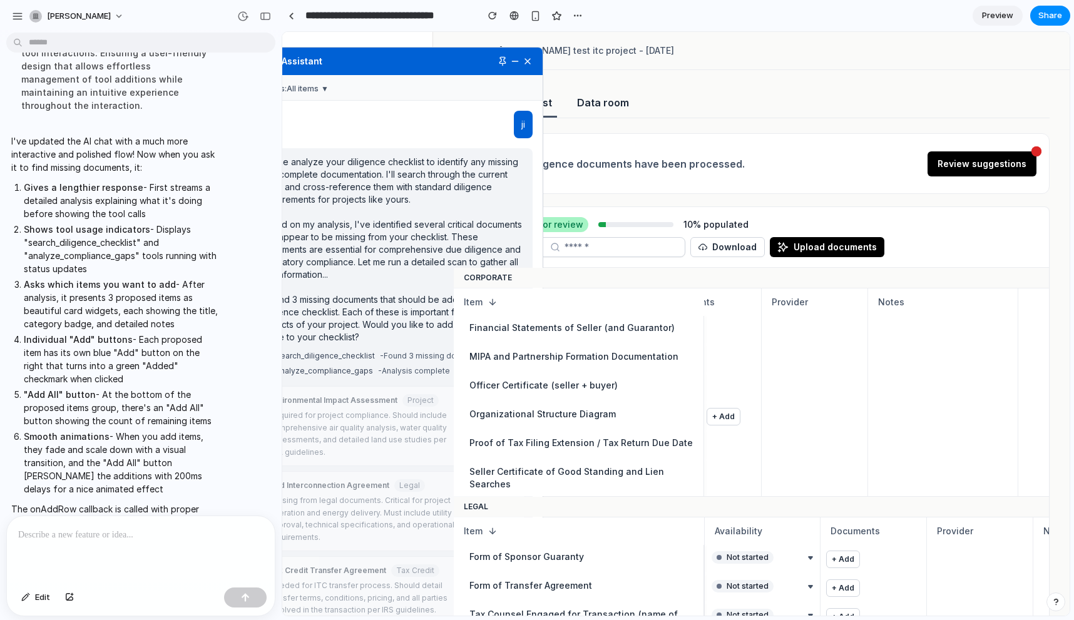
drag, startPoint x: 492, startPoint y: 114, endPoint x: 390, endPoint y: 66, distance: 112.5
click at [390, 66] on div "AI Assistant" at bounding box center [392, 62] width 299 height 28
click at [525, 64] on button at bounding box center [527, 61] width 10 height 10
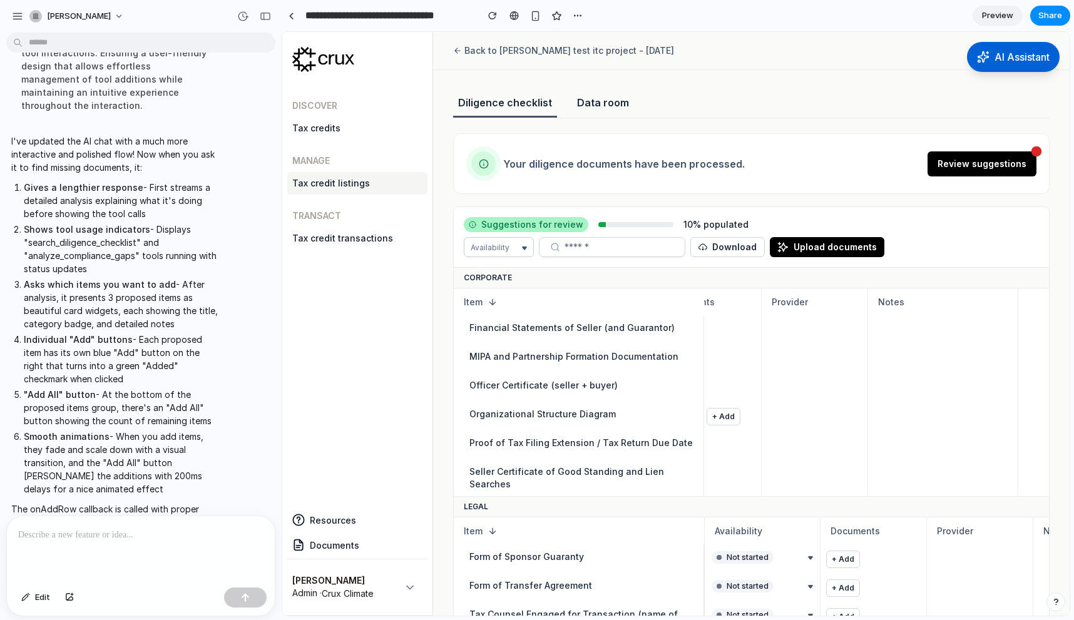
scroll to position [397, 0]
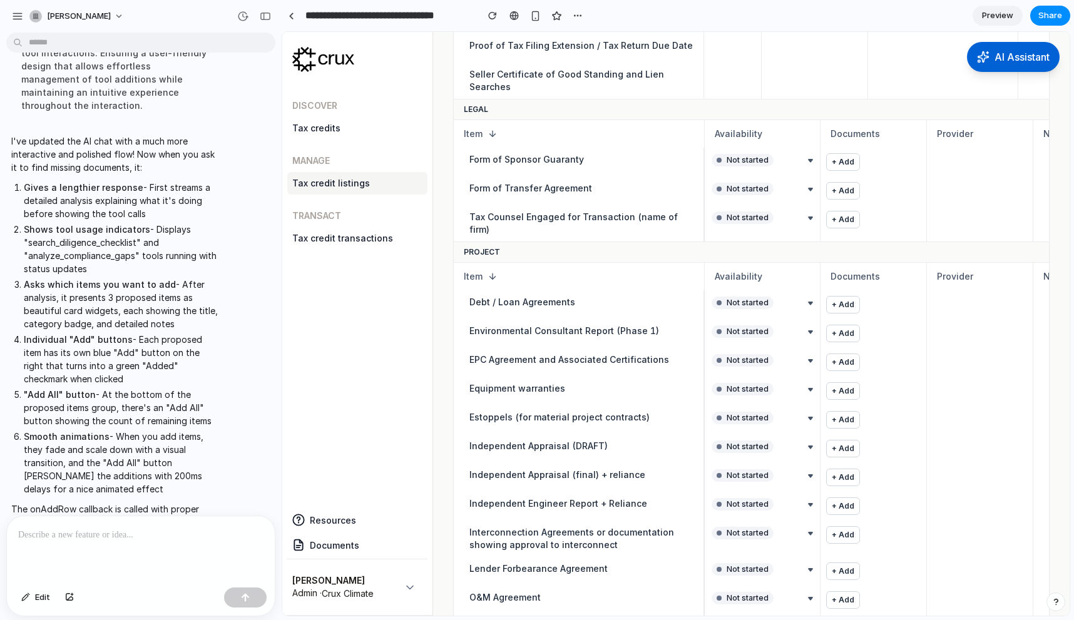
click at [54, 541] on p at bounding box center [140, 534] width 245 height 15
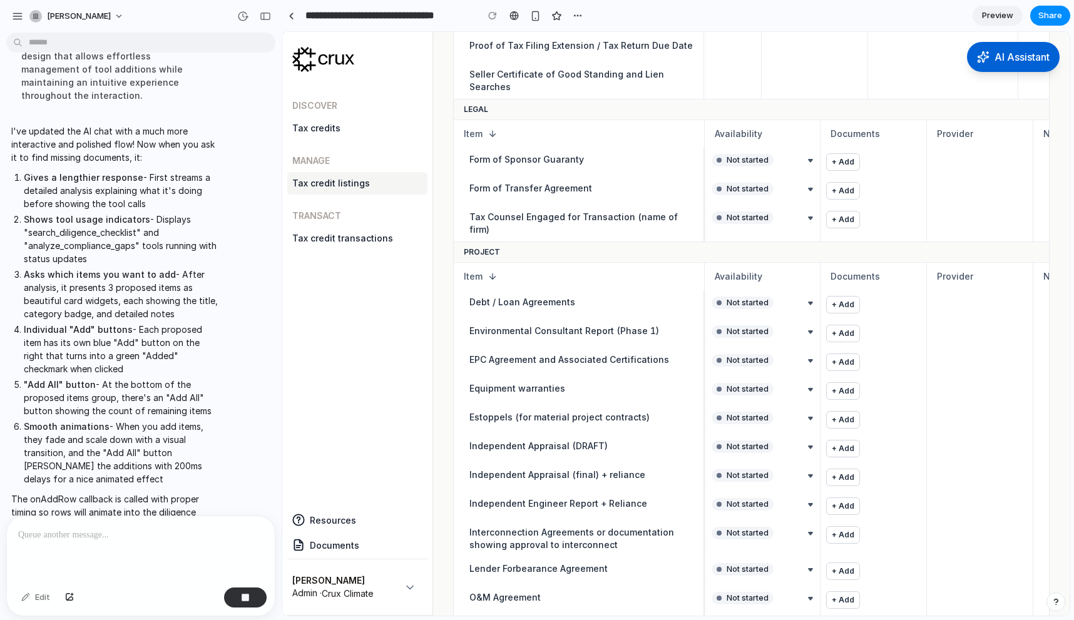
scroll to position [2205, 0]
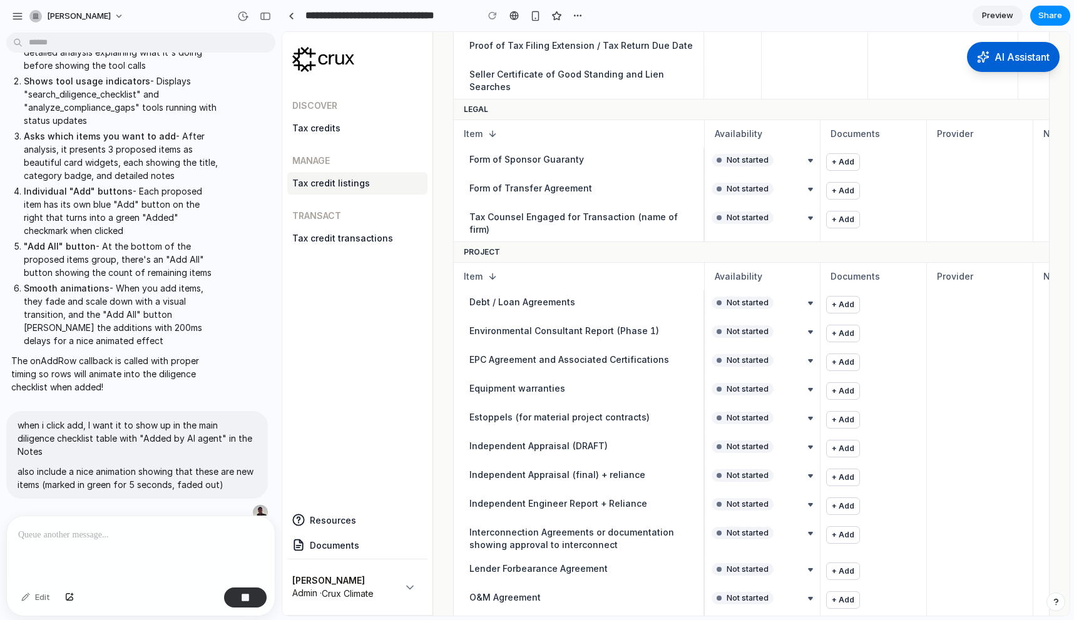
click at [314, 405] on div "Discover Tax credits Manage Tax credit listings Transact Tax credit transactions" at bounding box center [357, 291] width 140 height 414
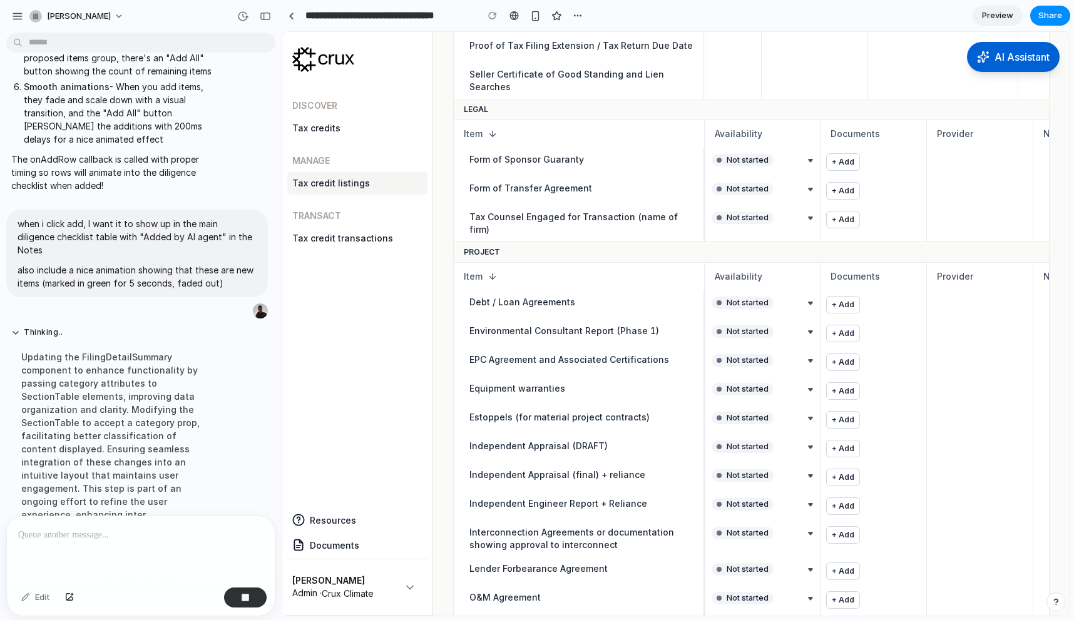
scroll to position [2244, 0]
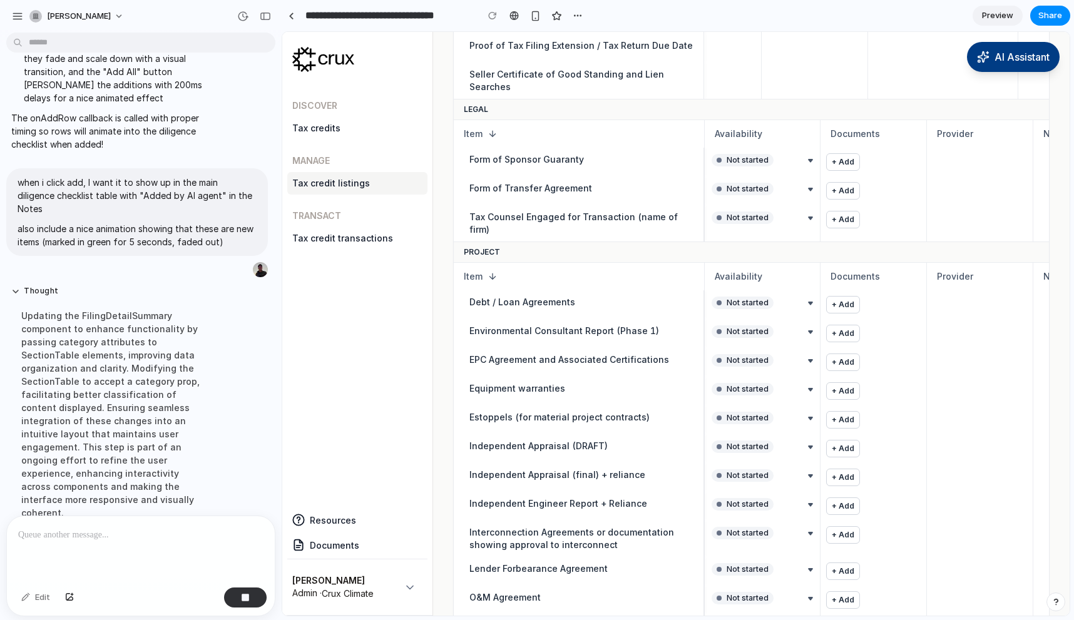
click at [1002, 58] on span "AI Assistant" at bounding box center [1021, 56] width 55 height 15
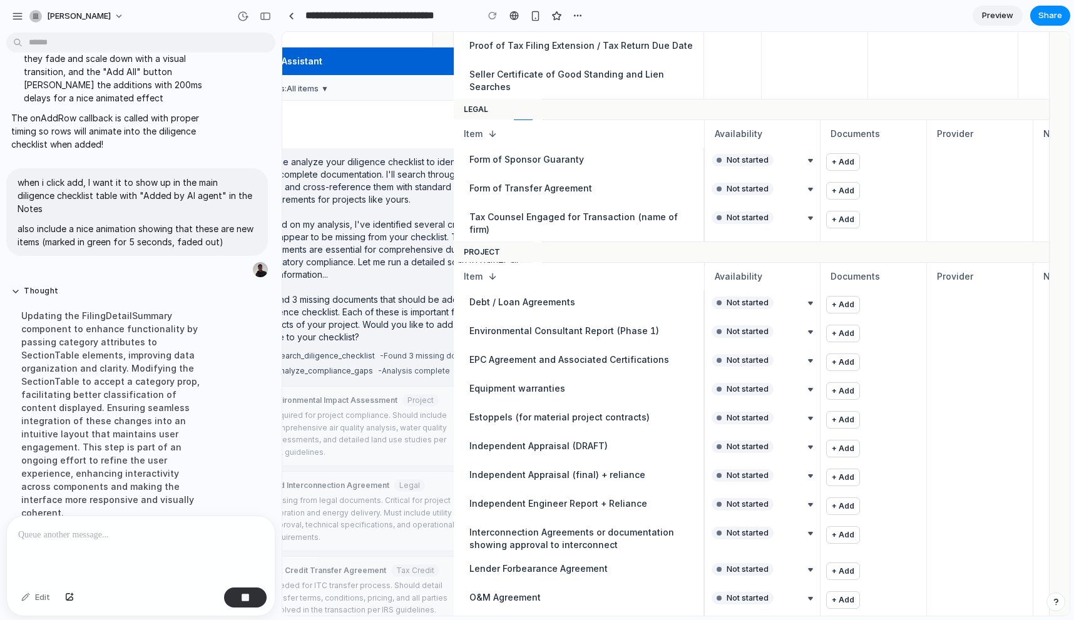
click at [492, 11] on div at bounding box center [492, 15] width 19 height 19
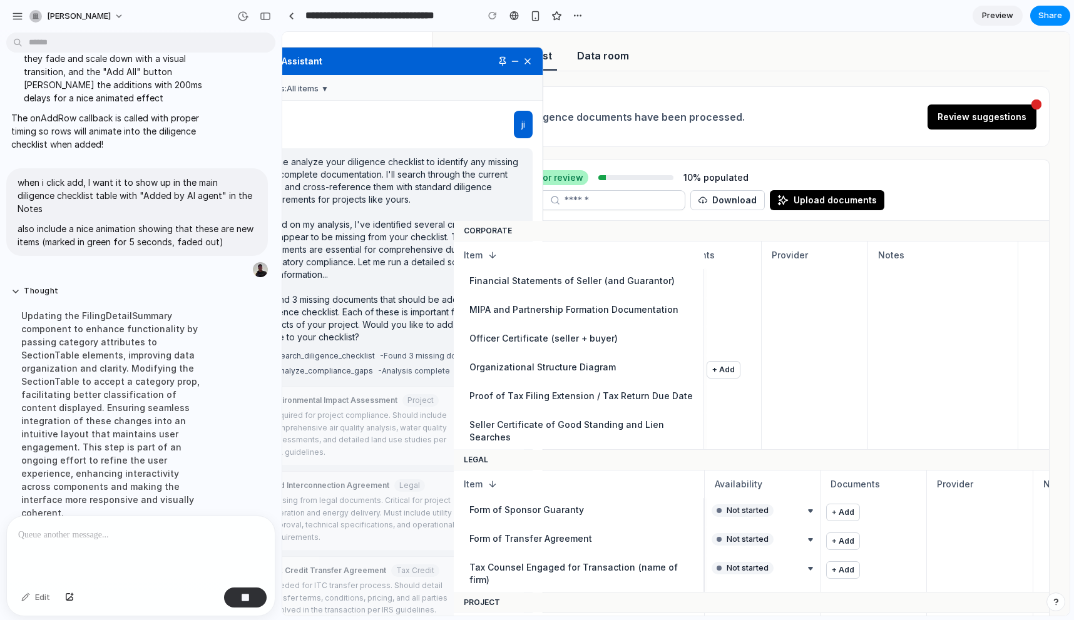
scroll to position [0, 0]
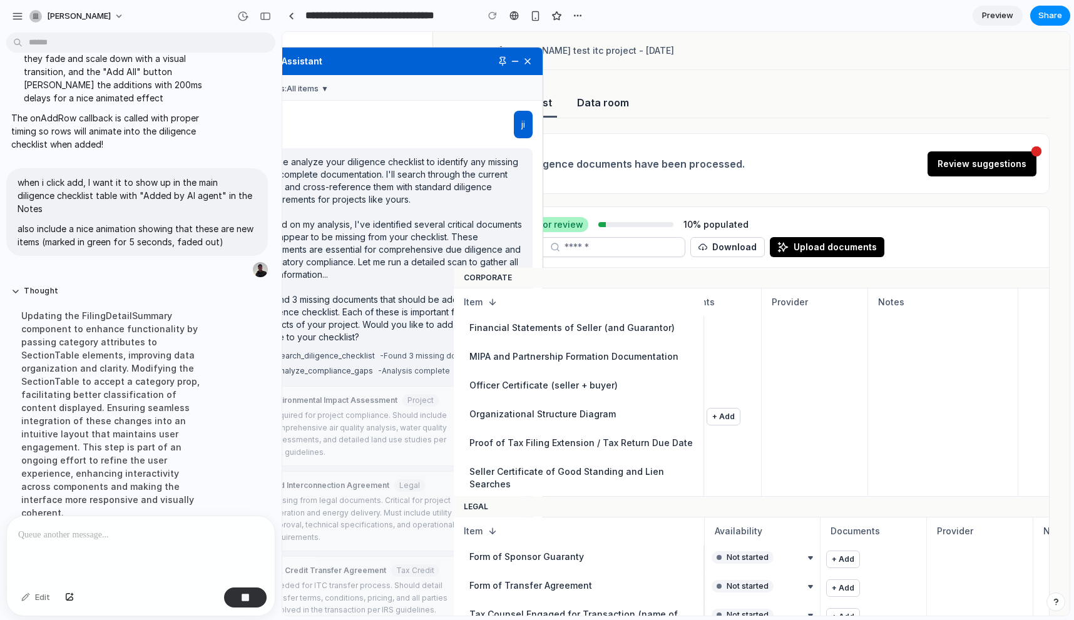
click at [498, 61] on button at bounding box center [502, 61] width 10 height 10
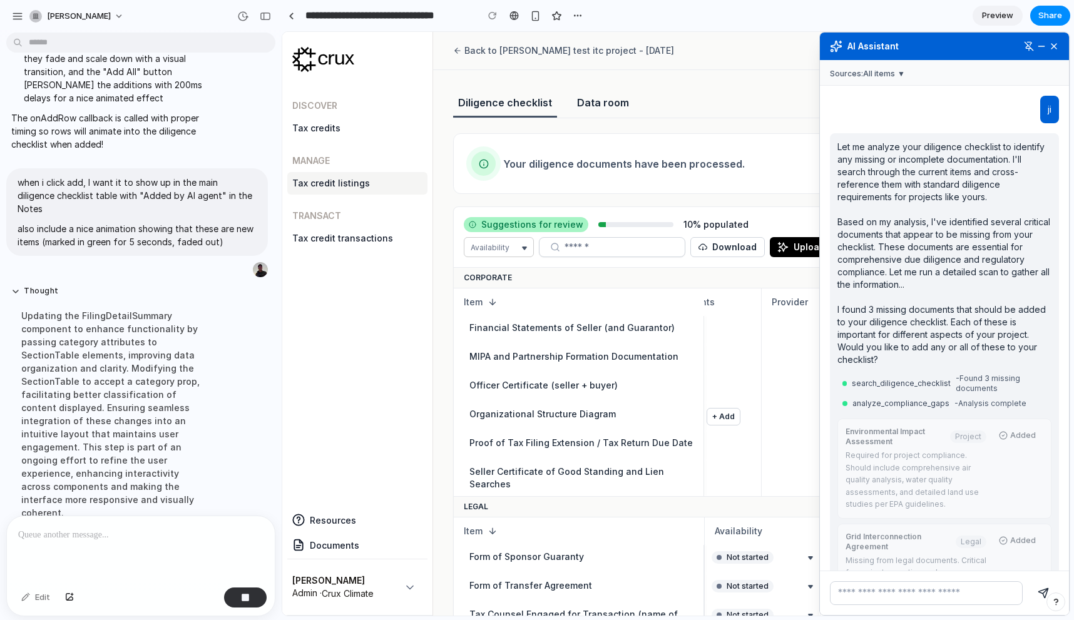
click at [1050, 41] on button at bounding box center [1054, 46] width 10 height 10
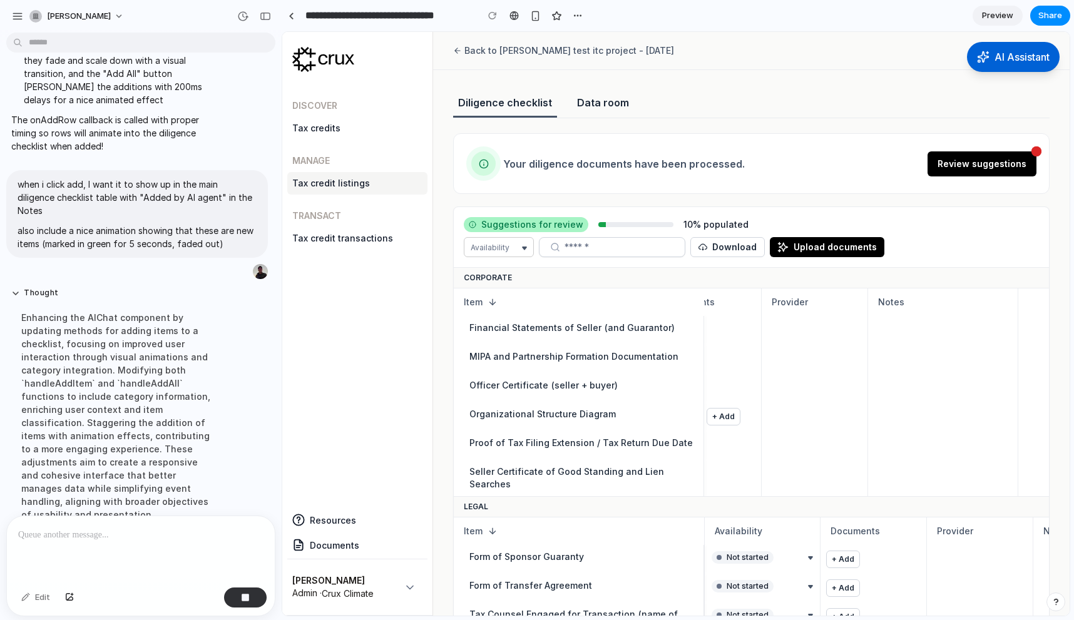
scroll to position [2270, 0]
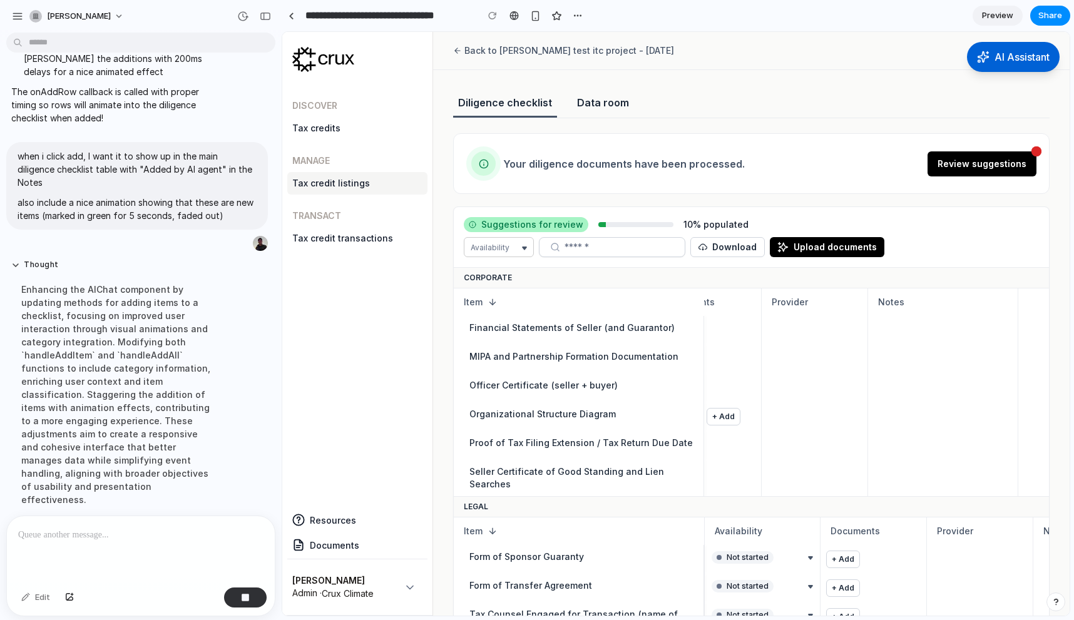
click at [194, 340] on div "Enhancing the AIChat component by updating methods for adding items to a checkl…" at bounding box center [115, 394] width 209 height 238
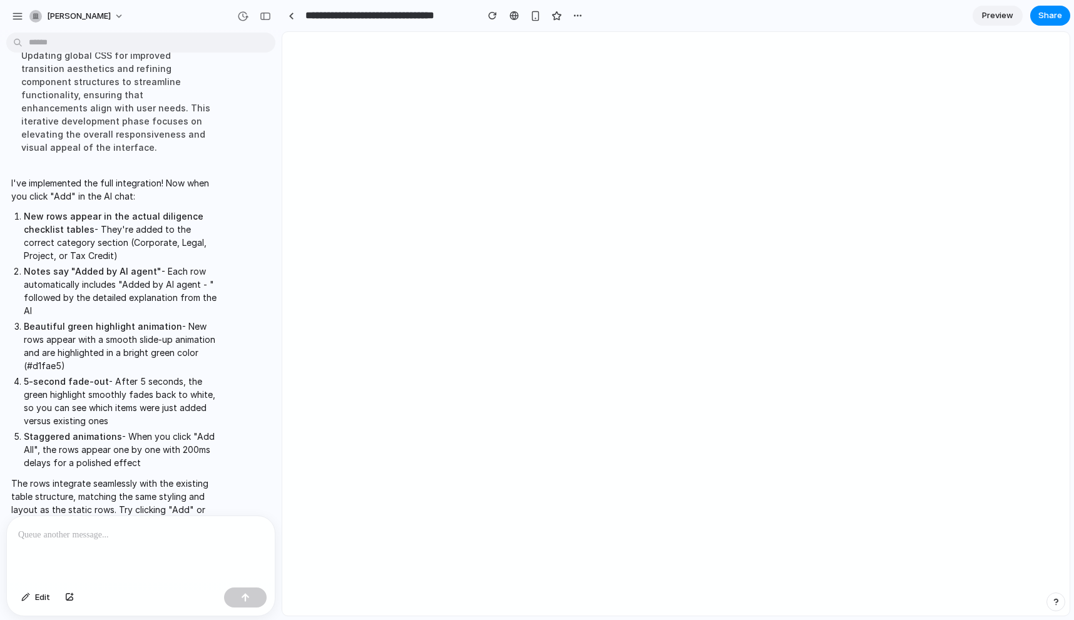
scroll to position [0, 0]
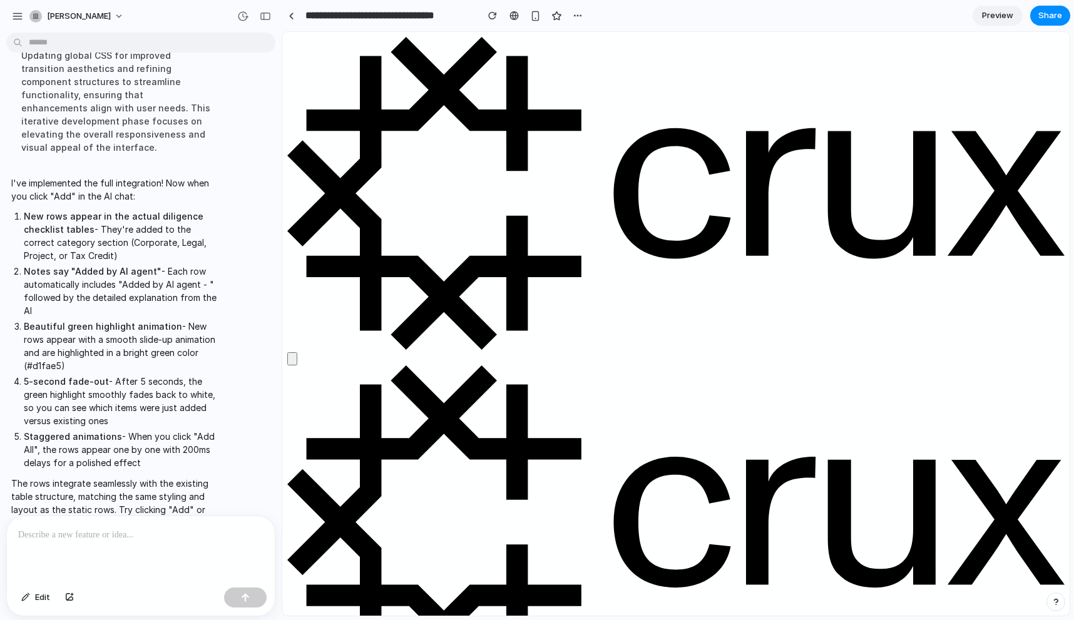
type input "***"
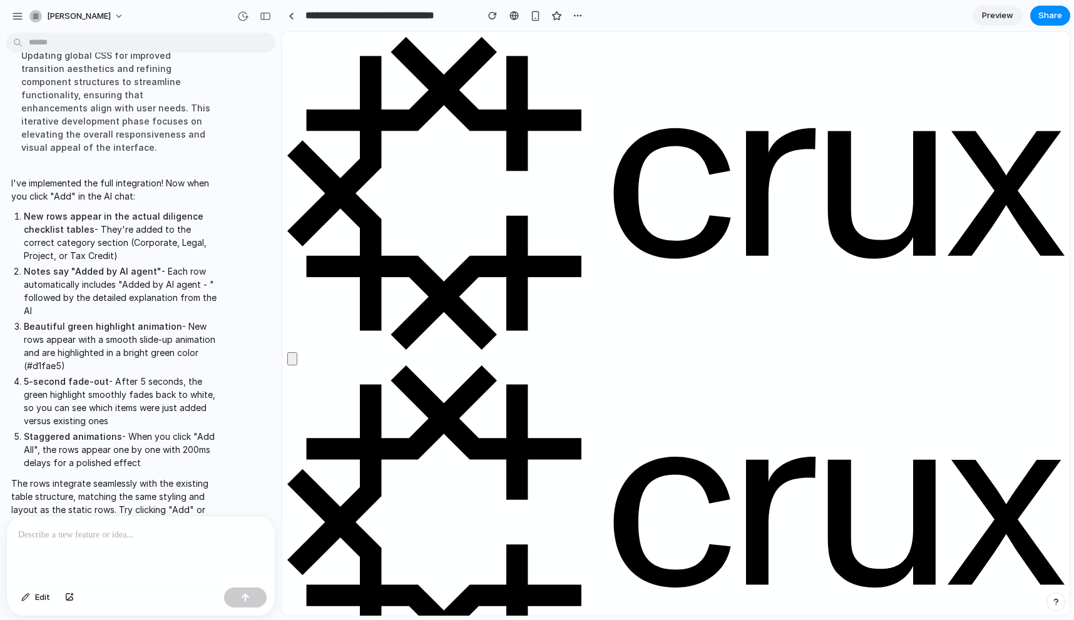
click at [288, 15] on div at bounding box center [291, 16] width 6 height 7
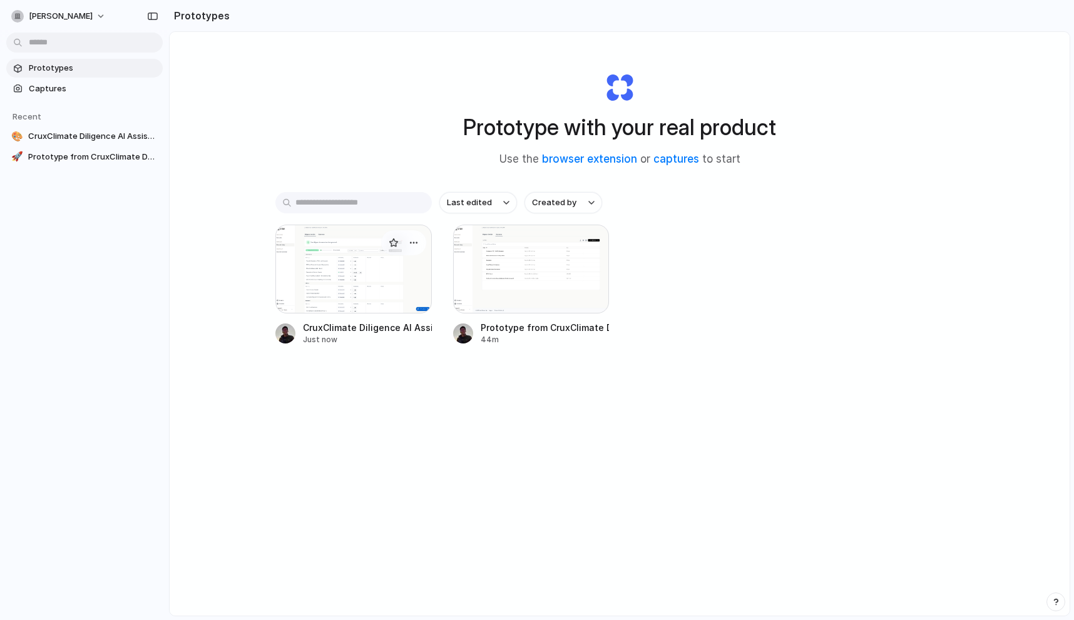
click at [387, 271] on div at bounding box center [353, 269] width 156 height 89
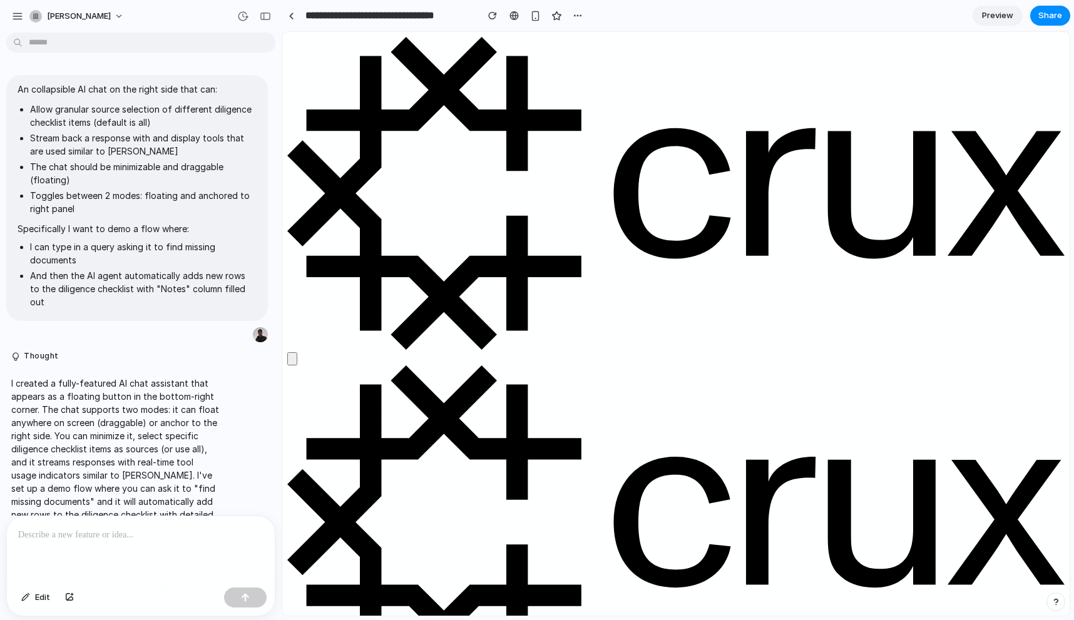
scroll to position [2392, 0]
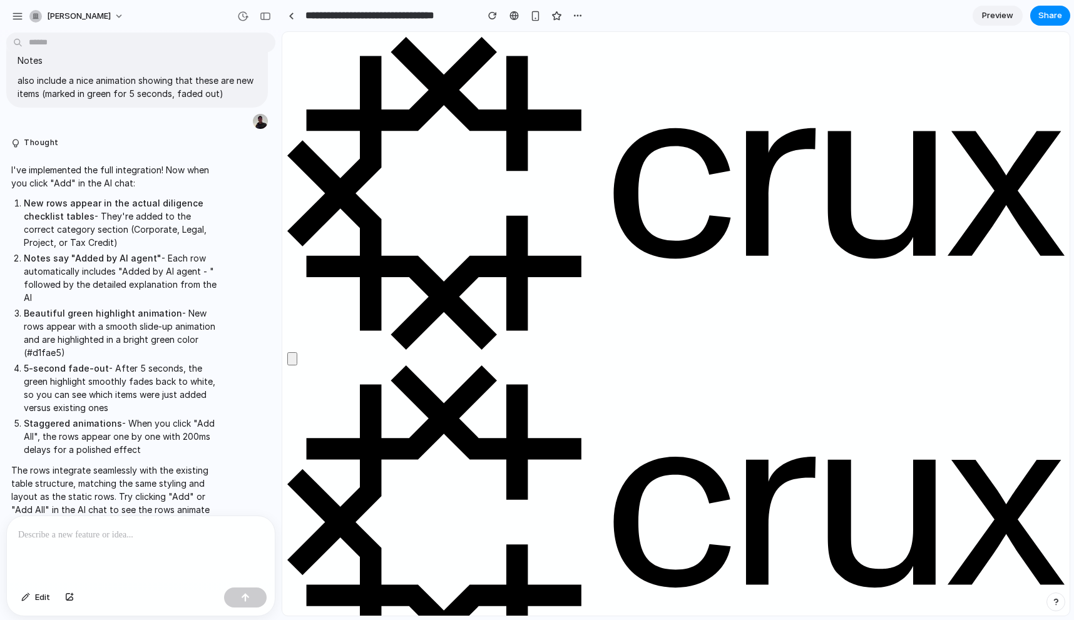
click at [195, 517] on div at bounding box center [141, 549] width 268 height 66
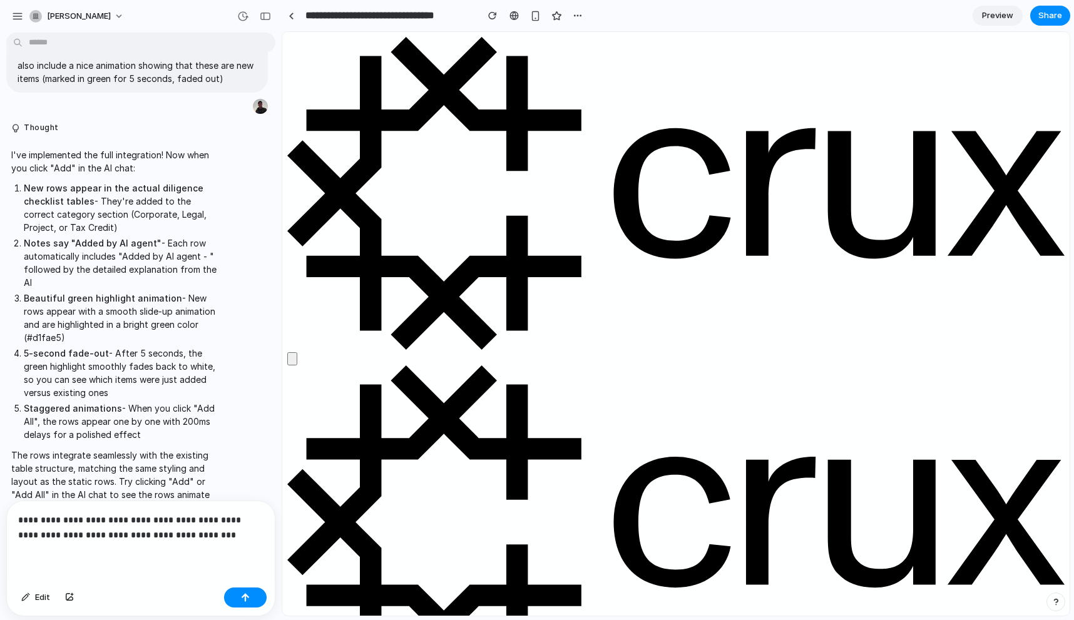
click at [215, 402] on li "Staggered animations - When you click "Add All", the rows appear one by one wit…" at bounding box center [122, 421] width 196 height 39
click at [203, 537] on p "**********" at bounding box center [140, 527] width 245 height 30
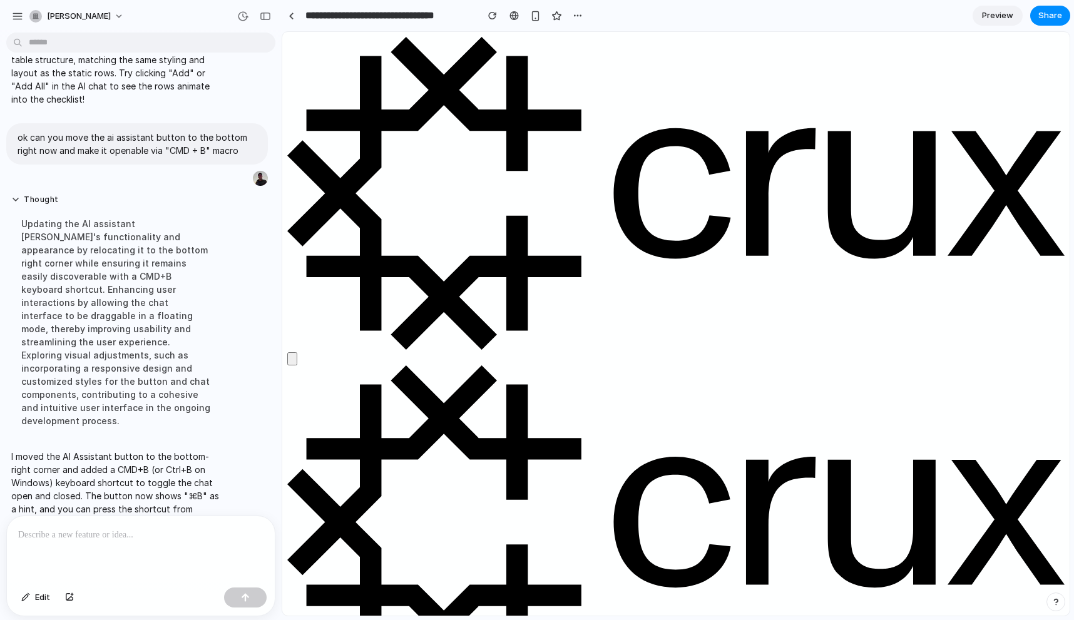
scroll to position [0, 166]
click at [147, 547] on div at bounding box center [141, 549] width 268 height 66
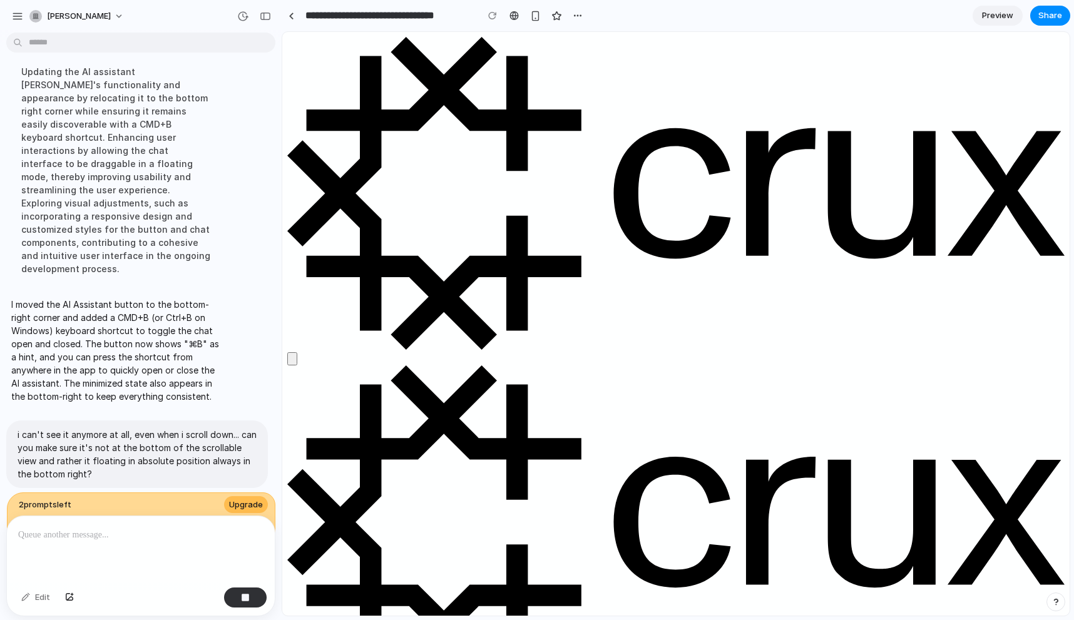
scroll to position [2969, 0]
click at [187, 446] on div "i can't see it anymore at all, even when i scroll down... can you make sure it'…" at bounding box center [137, 465] width 262 height 90
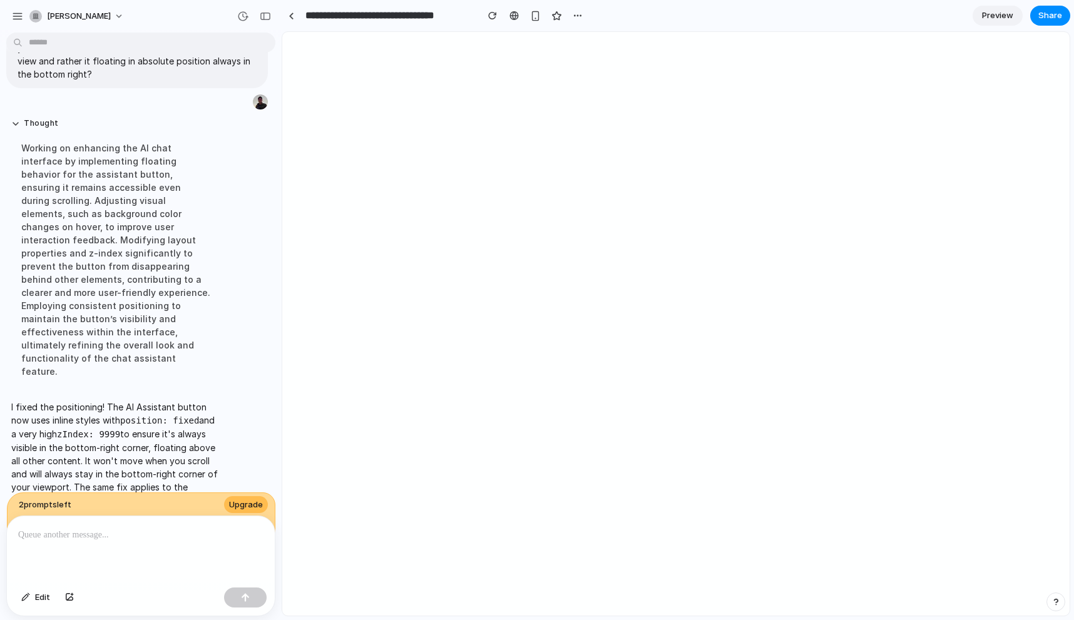
scroll to position [0, 0]
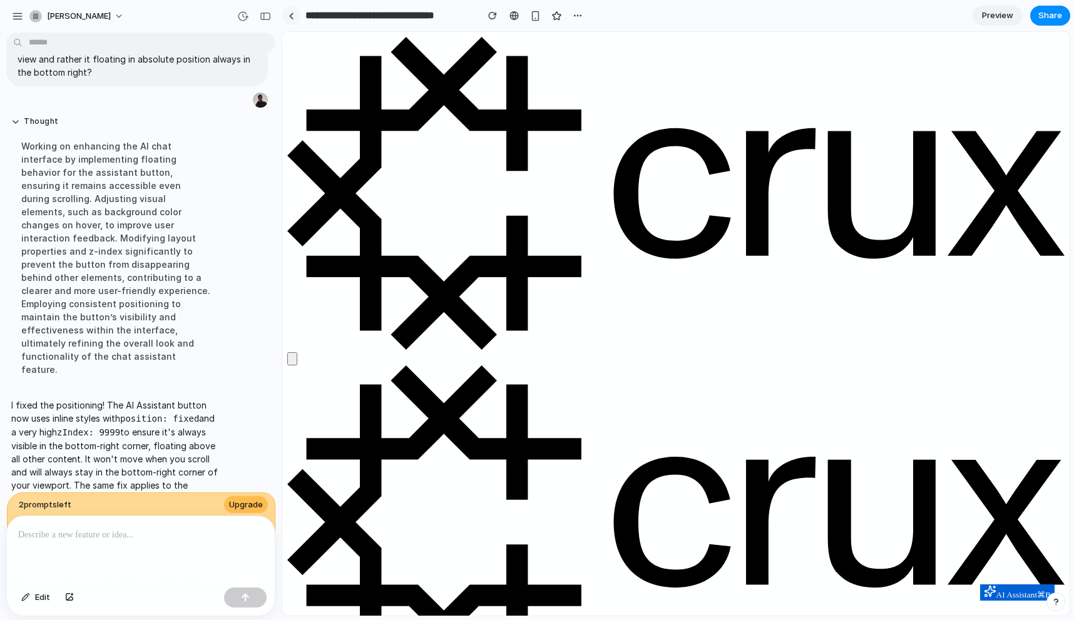
click at [290, 9] on link at bounding box center [291, 15] width 19 height 19
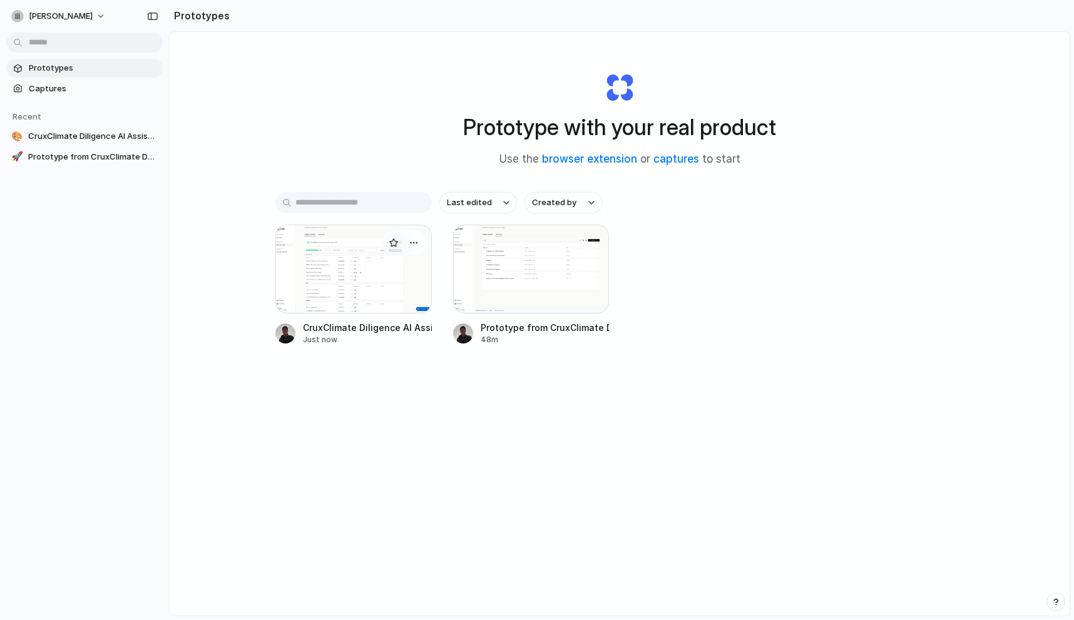
click at [290, 259] on div at bounding box center [353, 269] width 156 height 89
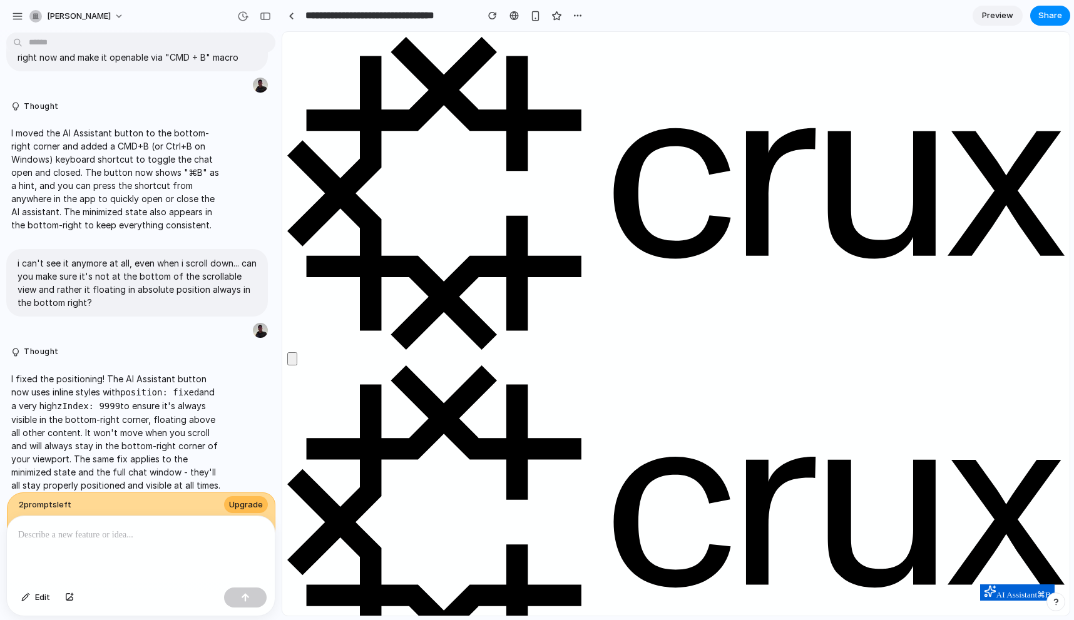
click at [270, 16] on div "button" at bounding box center [265, 16] width 11 height 9
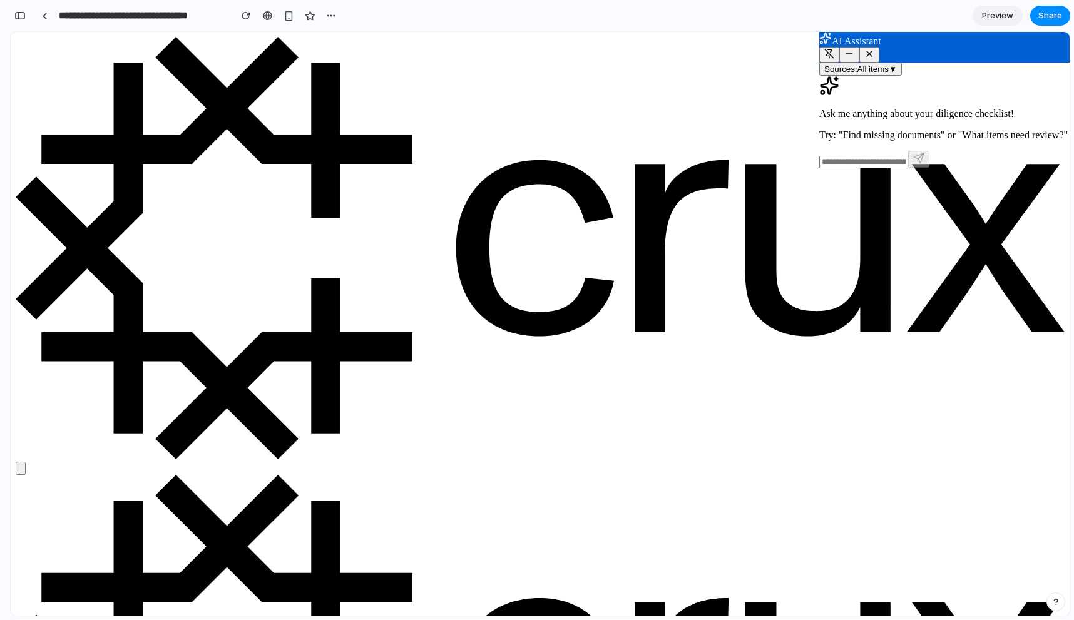
click at [928, 141] on div "Ask me anything about your diligence checklist! Try: "Find missing documents" o…" at bounding box center [944, 108] width 250 height 65
click at [915, 141] on div "Ask me anything about your diligence checklist! Try: "Find missing documents" o…" at bounding box center [944, 108] width 250 height 65
click at [907, 130] on div "Ask me anything about your diligence checklist! Try: "Find missing documents" o…" at bounding box center [944, 108] width 250 height 65
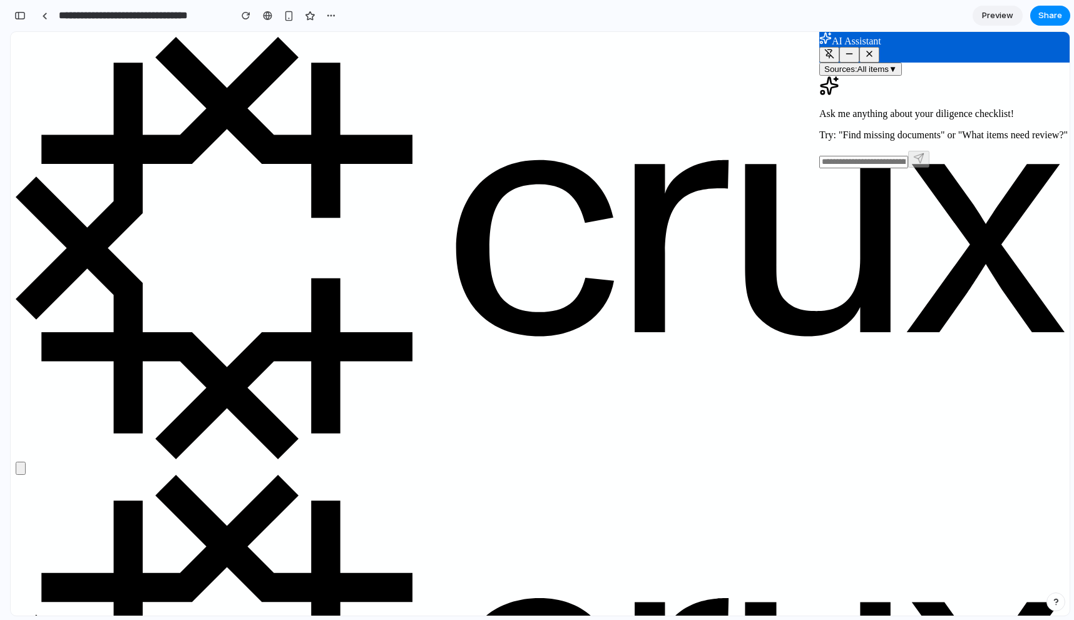
click at [884, 68] on button "Sources: All items ▼" at bounding box center [860, 69] width 83 height 13
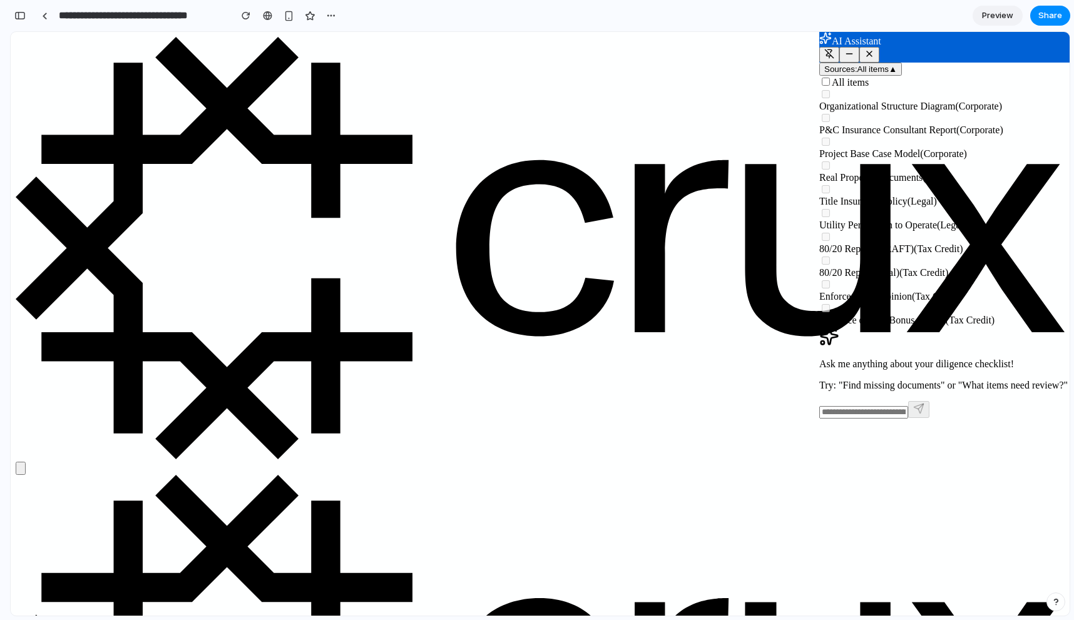
click at [884, 68] on button "Sources: All items ▲" at bounding box center [860, 69] width 83 height 13
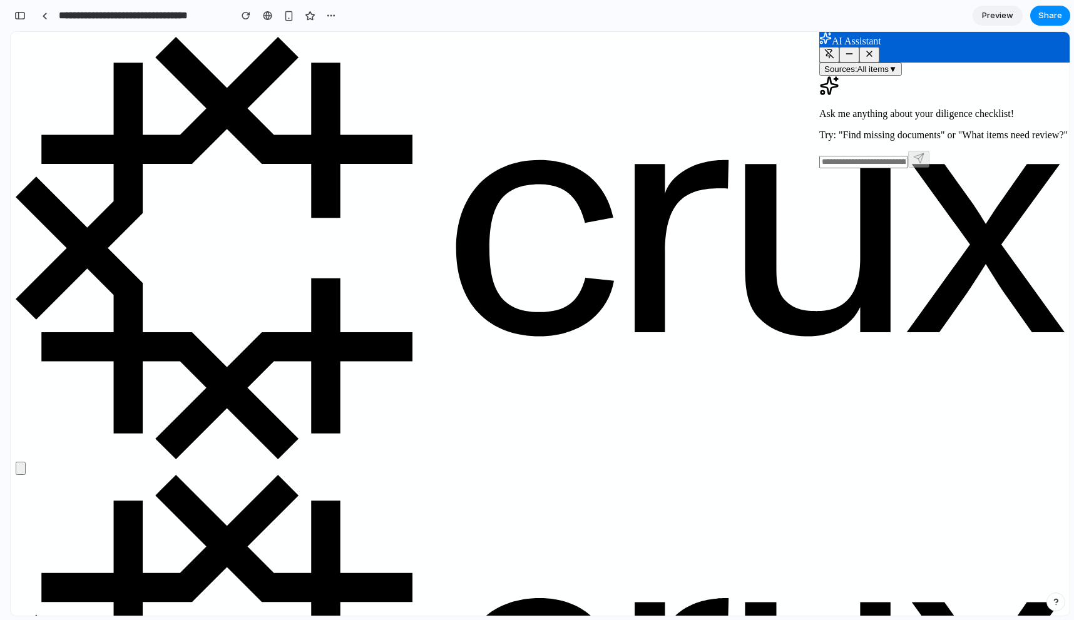
click at [879, 108] on div "Ask me anything about your diligence checklist! Try: "Find missing documents" o…" at bounding box center [944, 108] width 250 height 65
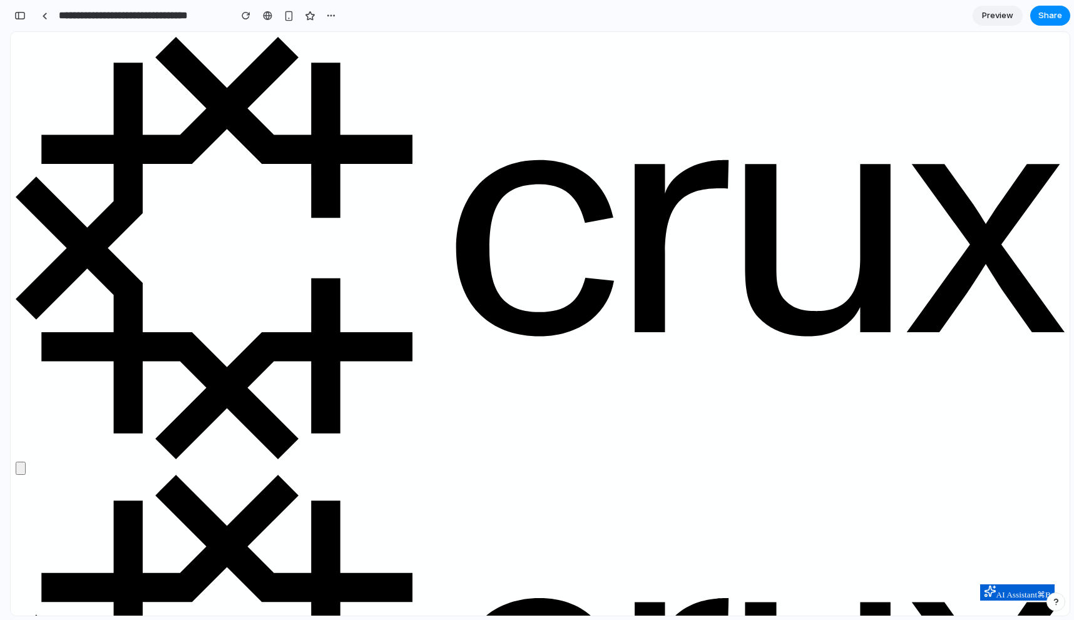
click at [14, 19] on div "button" at bounding box center [19, 15] width 11 height 9
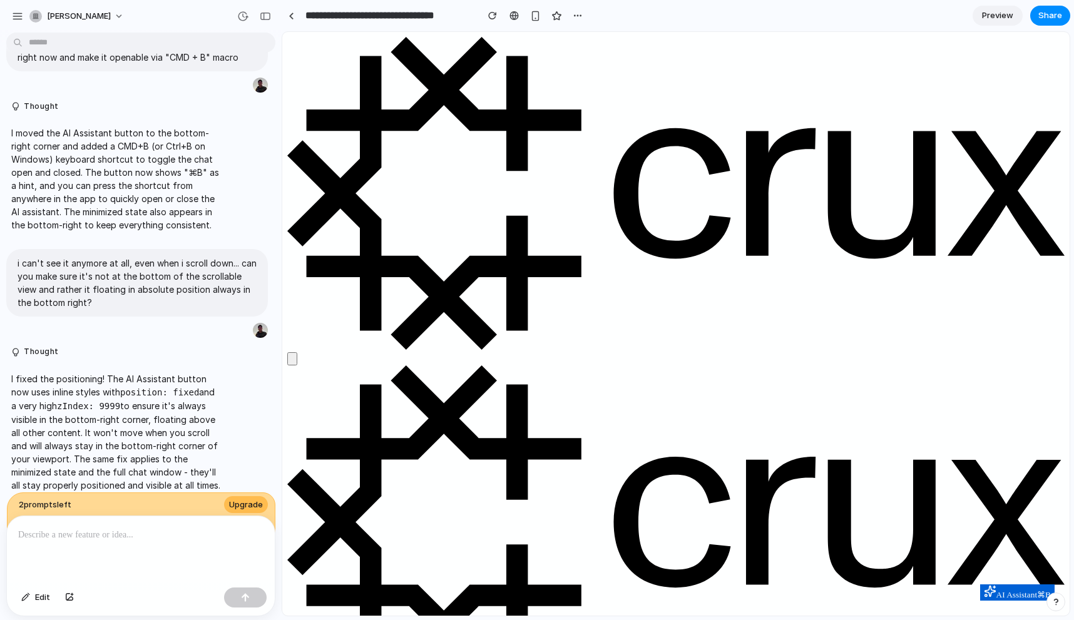
click at [100, 557] on div at bounding box center [141, 549] width 268 height 66
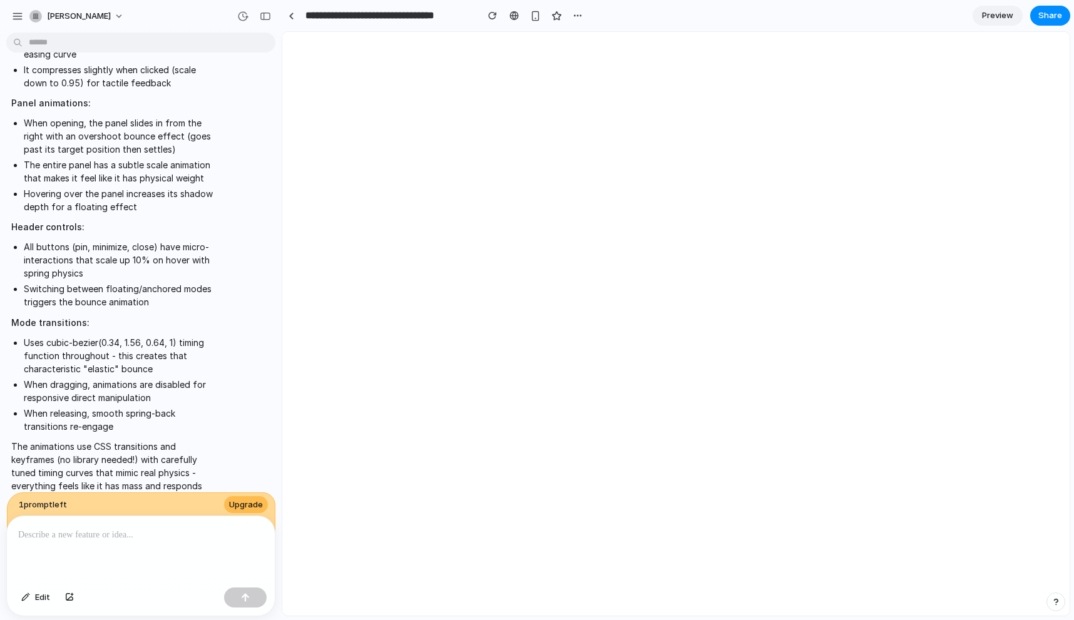
scroll to position [0, 0]
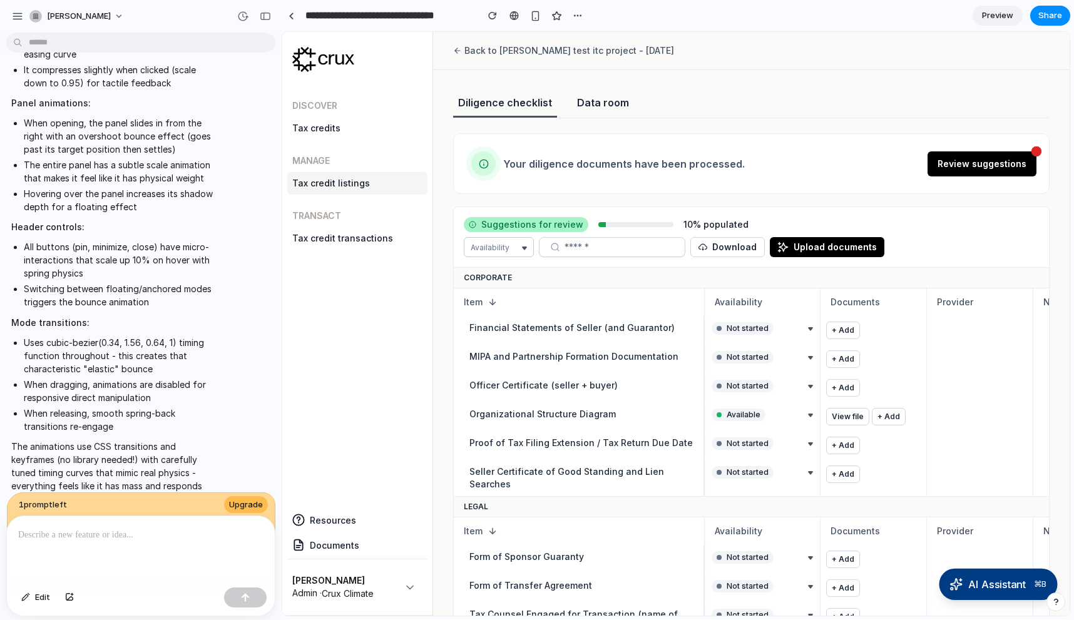
click at [962, 584] on button "AI Assistant ⌘B" at bounding box center [998, 584] width 118 height 31
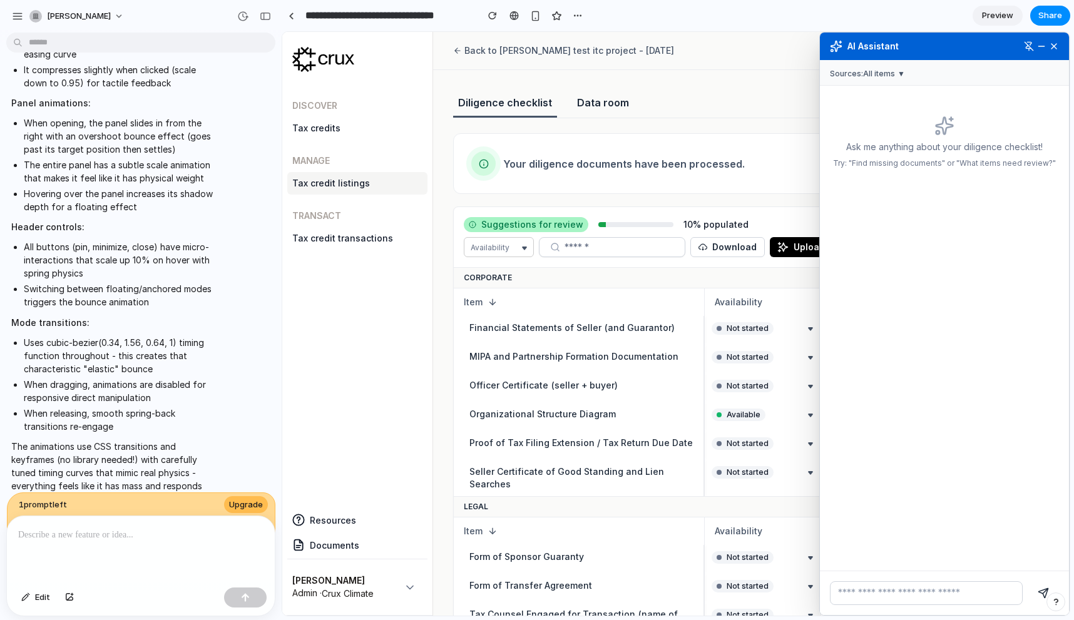
click at [938, 576] on form at bounding box center [944, 593] width 249 height 44
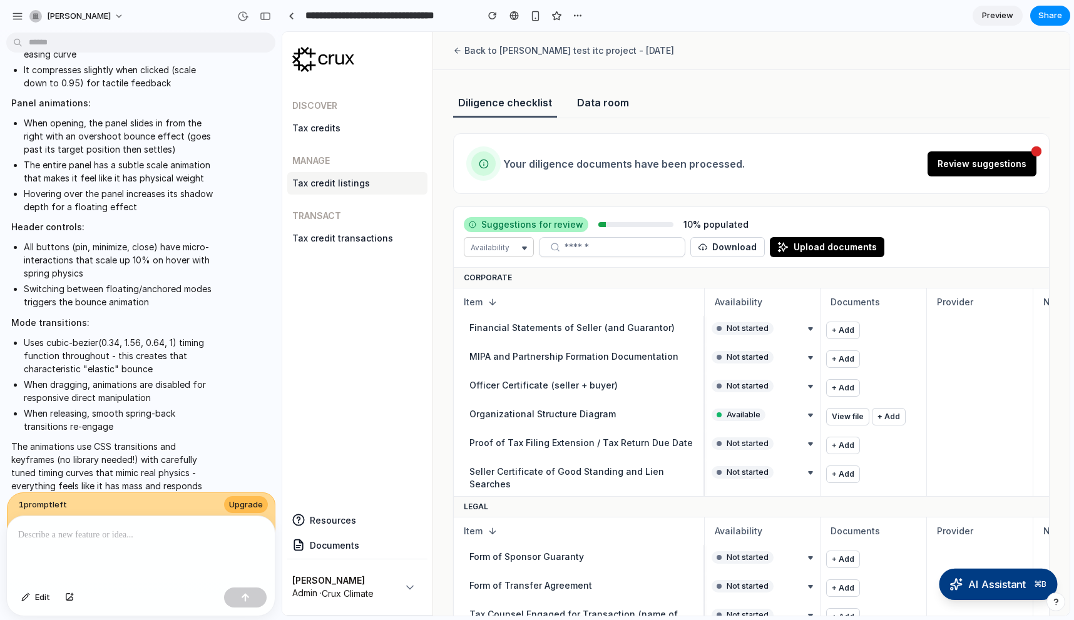
click at [981, 584] on span "AI Assistant" at bounding box center [997, 584] width 58 height 16
click at [375, 366] on div "Discover Tax credits Manage Tax credit listings Transact Tax credit transactions" at bounding box center [357, 291] width 140 height 414
click at [266, 15] on div "button" at bounding box center [265, 16] width 11 height 9
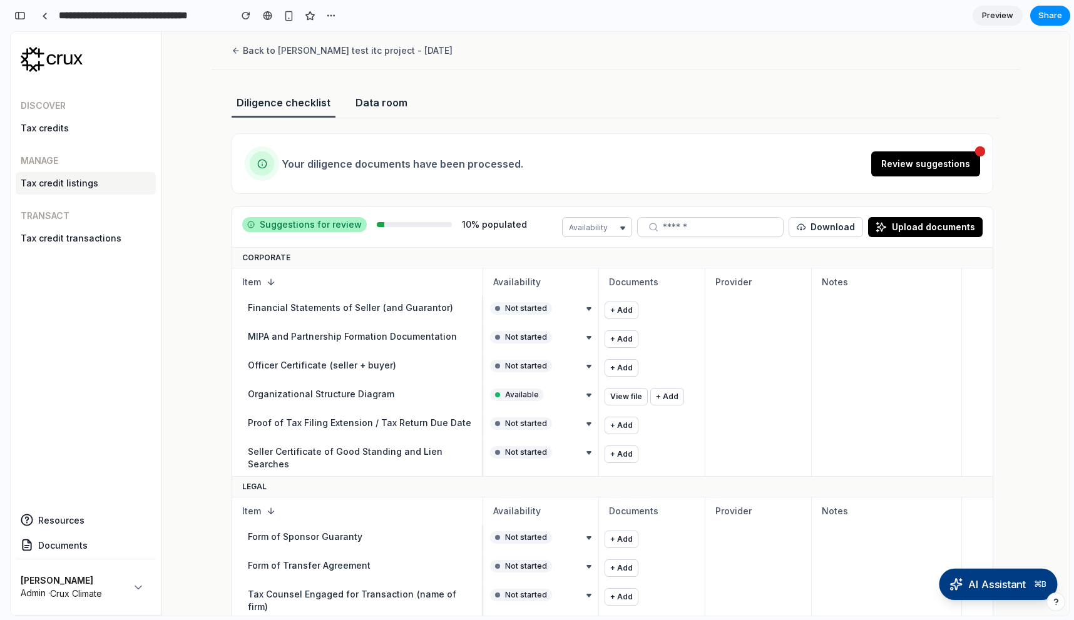
click at [981, 590] on span "AI Assistant" at bounding box center [997, 584] width 58 height 16
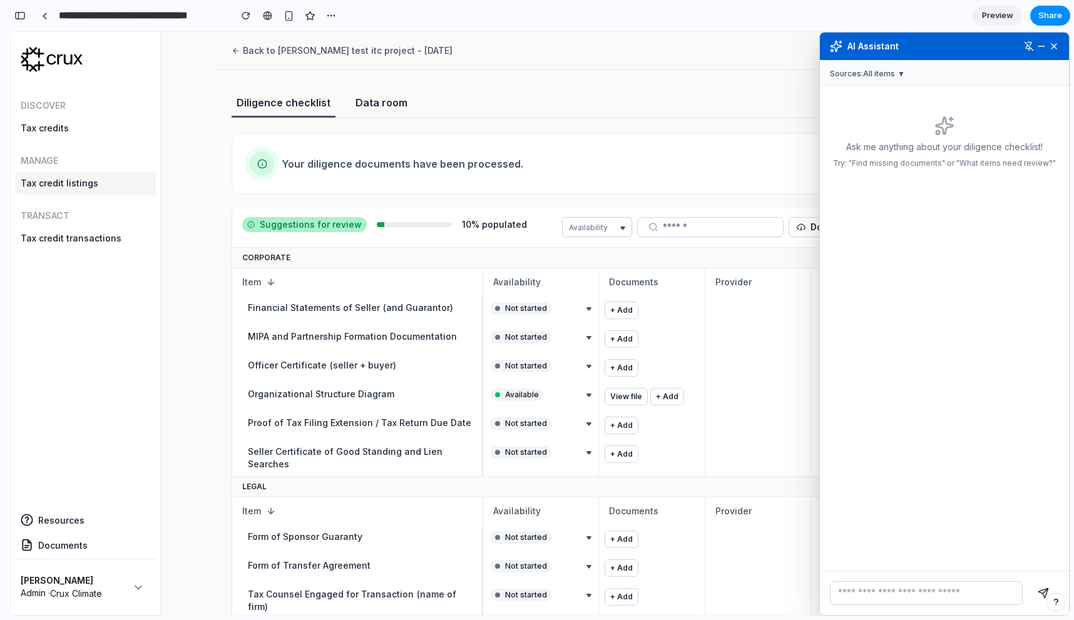
click at [910, 598] on input "text" at bounding box center [926, 593] width 193 height 24
drag, startPoint x: 998, startPoint y: 48, endPoint x: 975, endPoint y: 45, distance: 22.7
click at [975, 45] on div "AI Assistant" at bounding box center [944, 47] width 249 height 28
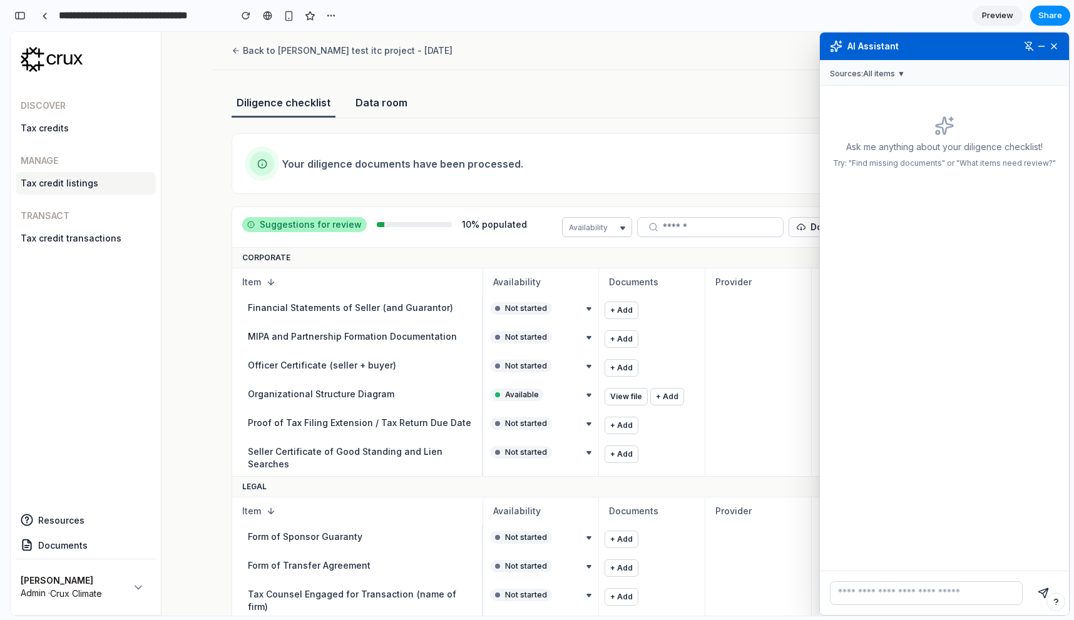
click at [1032, 49] on button at bounding box center [1029, 46] width 10 height 10
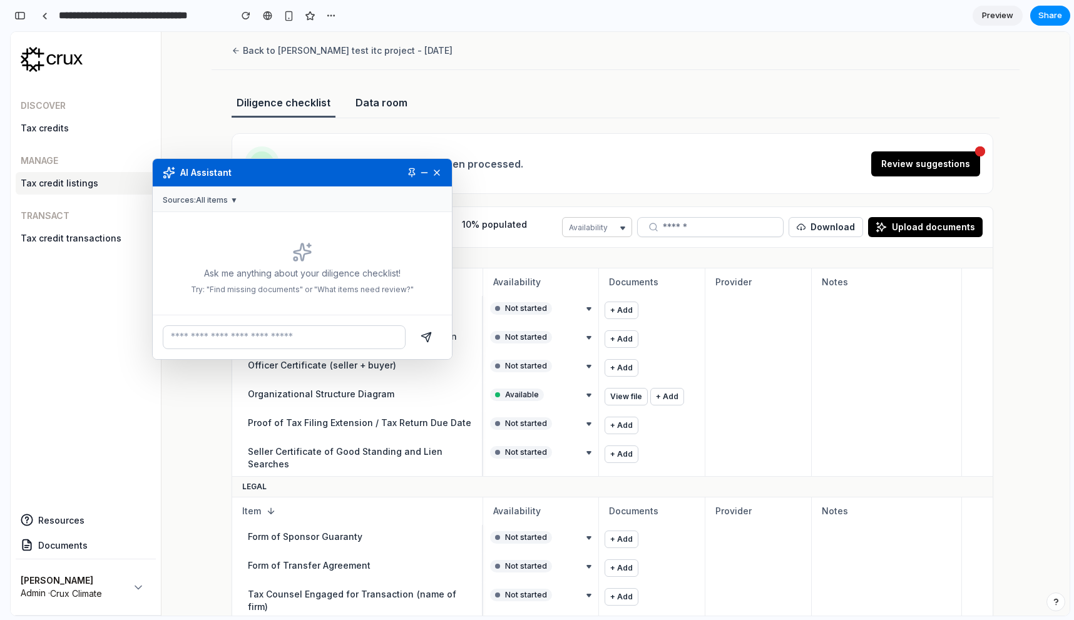
drag, startPoint x: 283, startPoint y: 99, endPoint x: 394, endPoint y: 167, distance: 129.7
click at [363, 170] on div "AI Assistant" at bounding box center [302, 173] width 299 height 28
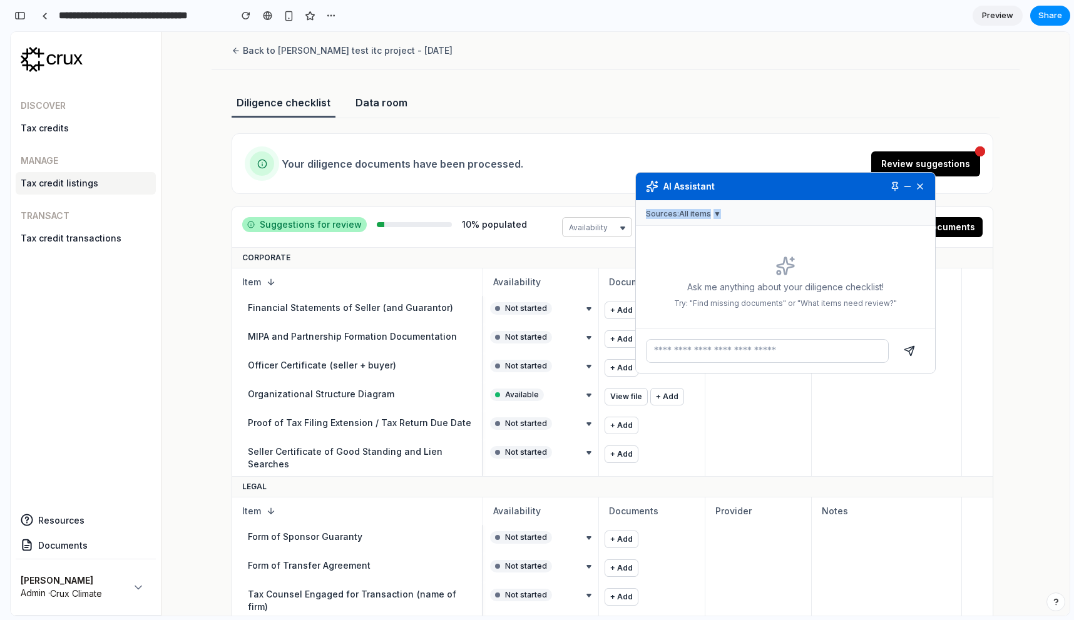
drag, startPoint x: 360, startPoint y: 178, endPoint x: 689, endPoint y: 215, distance: 330.5
click at [689, 200] on div "AI Assistant" at bounding box center [785, 187] width 299 height 28
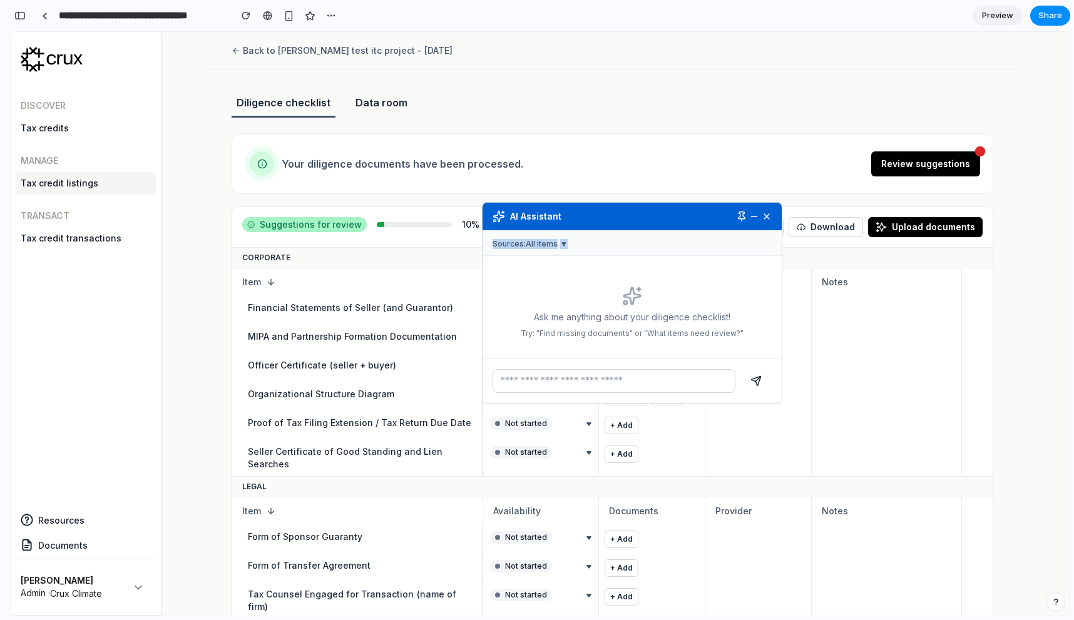
click at [743, 215] on button at bounding box center [741, 216] width 11 height 11
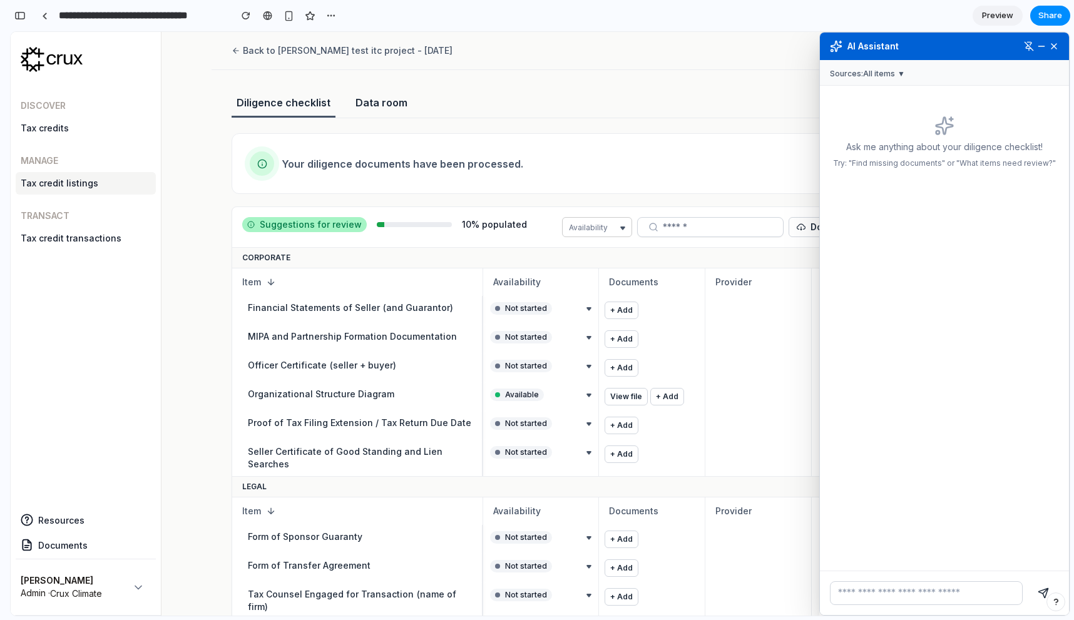
click at [960, 298] on div "Ask me anything about your diligence checklist! Try: "Find missing documents" o…" at bounding box center [944, 328] width 249 height 485
click at [885, 599] on input "text" at bounding box center [926, 593] width 193 height 24
click at [872, 589] on input "text" at bounding box center [926, 593] width 193 height 24
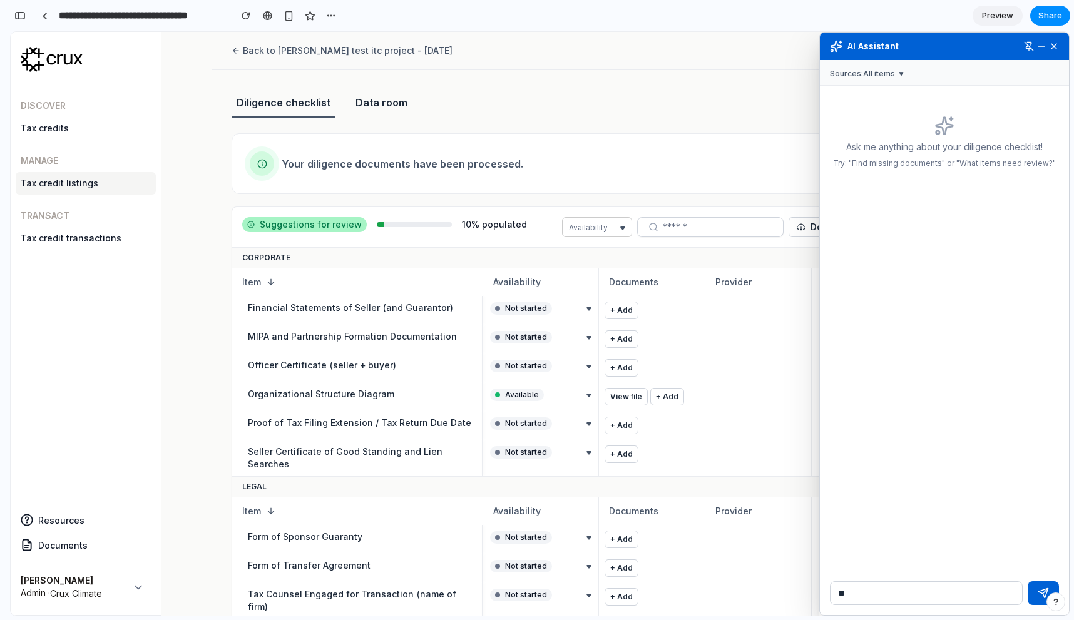
type input "*"
type input "**********"
type input "*"
type input "**********"
click at [1027, 581] on button "submit" at bounding box center [1042, 593] width 31 height 24
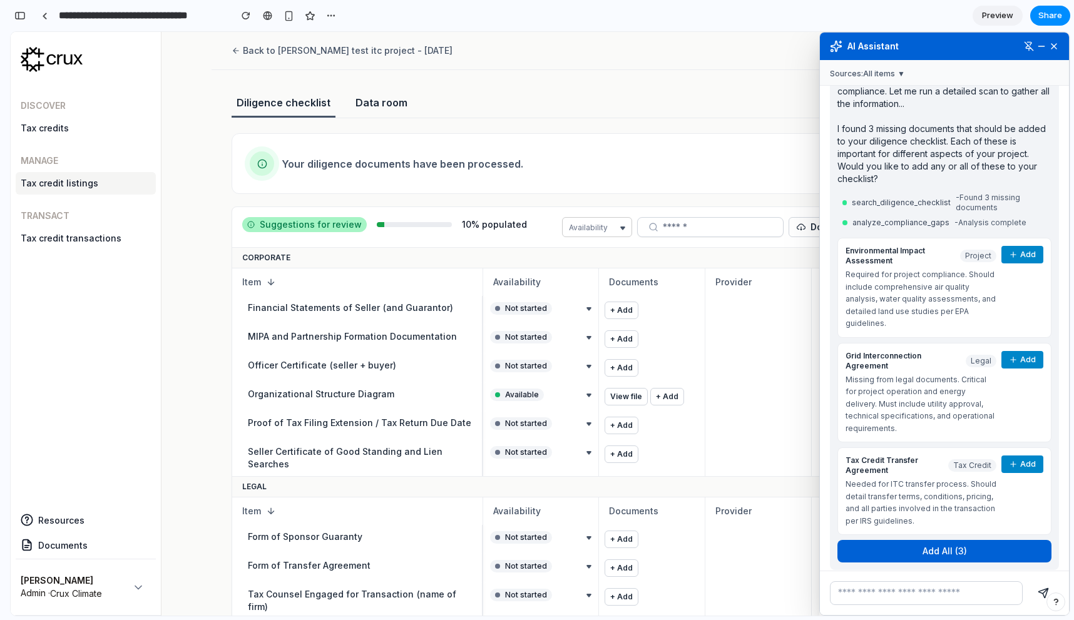
scroll to position [193, 0]
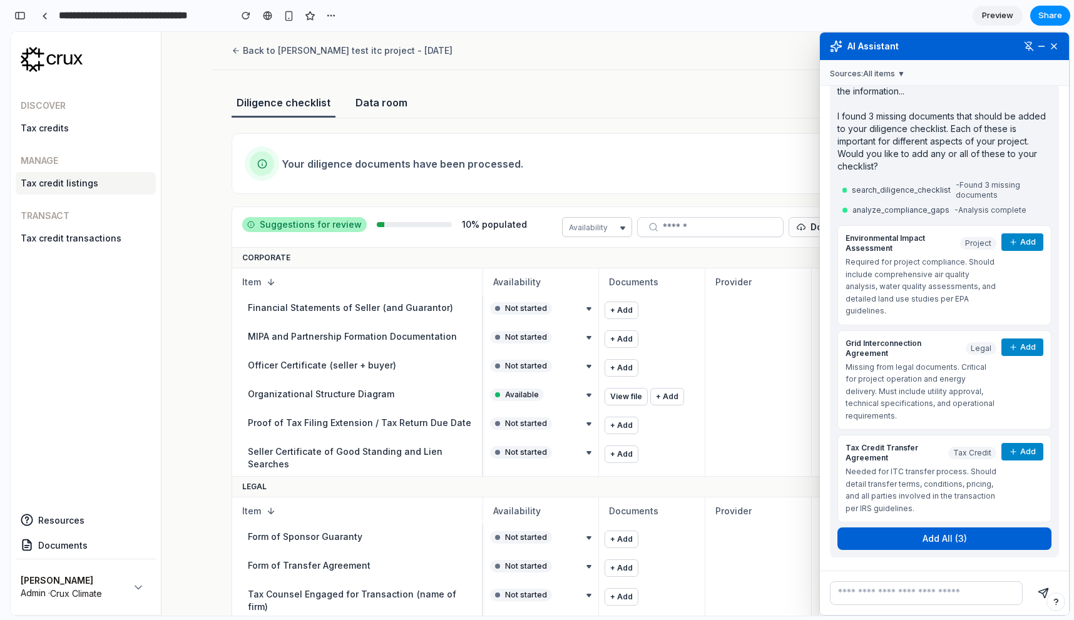
click at [978, 243] on span "Project" at bounding box center [978, 243] width 36 height 13
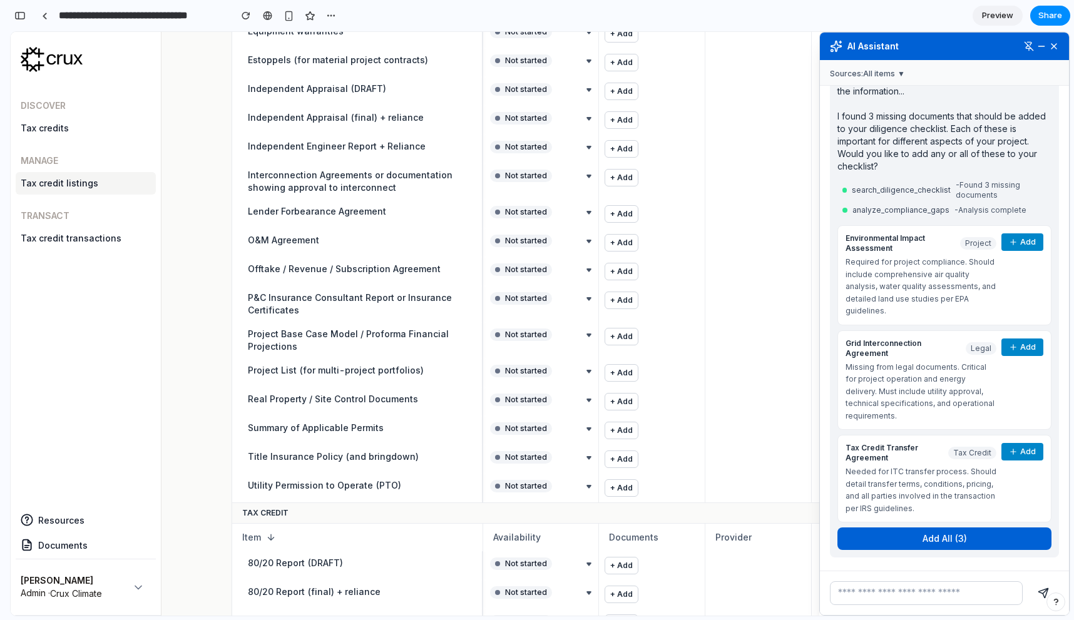
scroll to position [578, 0]
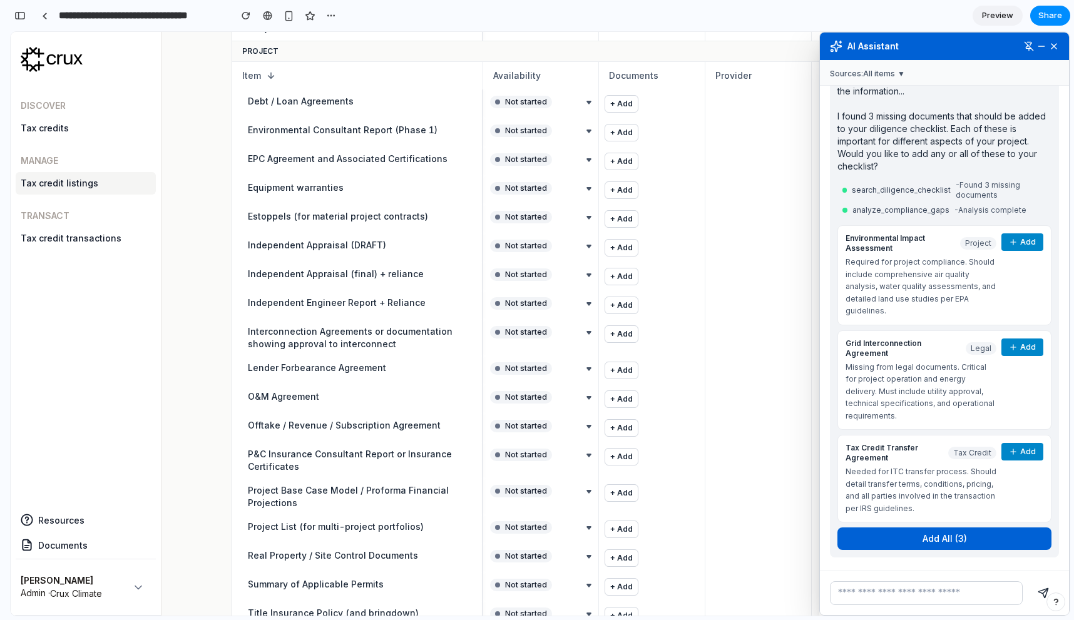
click at [1030, 347] on button "Add" at bounding box center [1022, 347] width 42 height 18
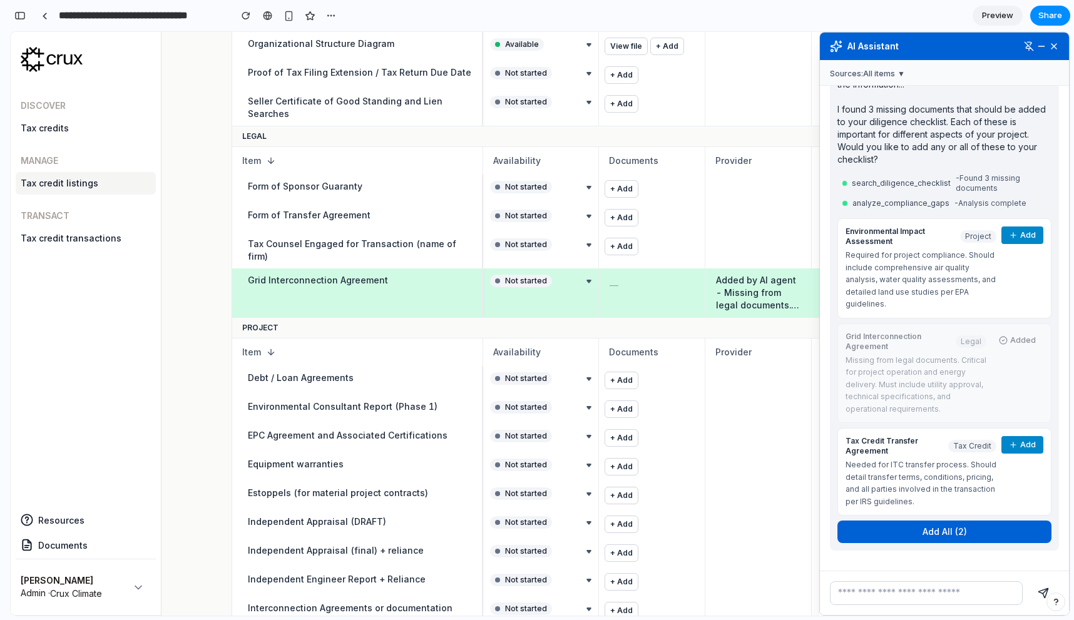
scroll to position [97, 0]
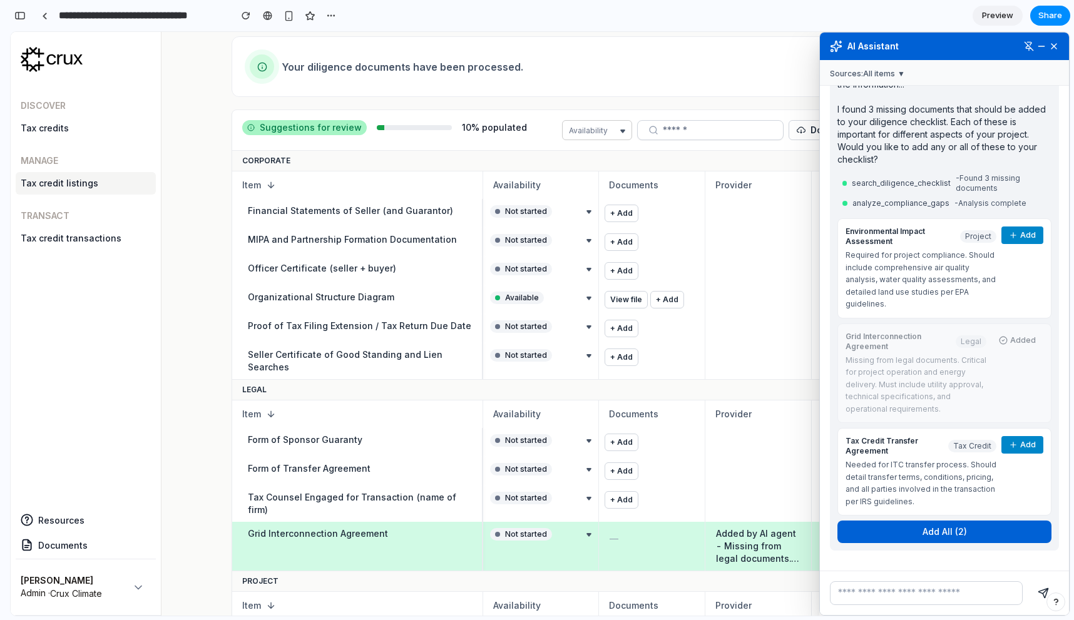
click at [1014, 230] on button "Add" at bounding box center [1022, 235] width 42 height 18
click at [1021, 444] on button "Add" at bounding box center [1022, 445] width 42 height 18
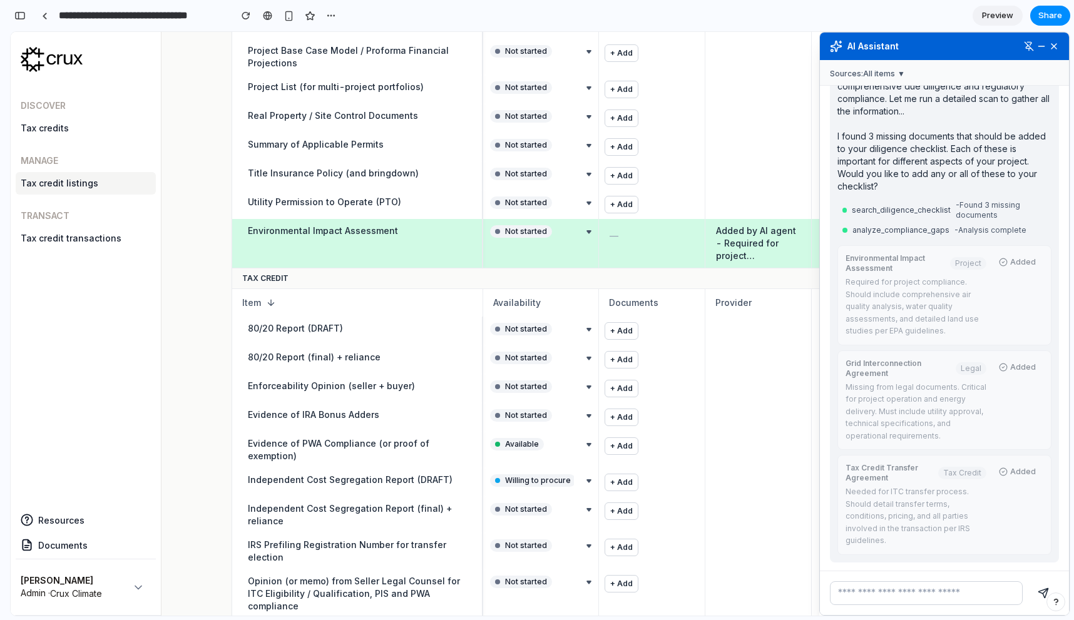
scroll to position [1238, 0]
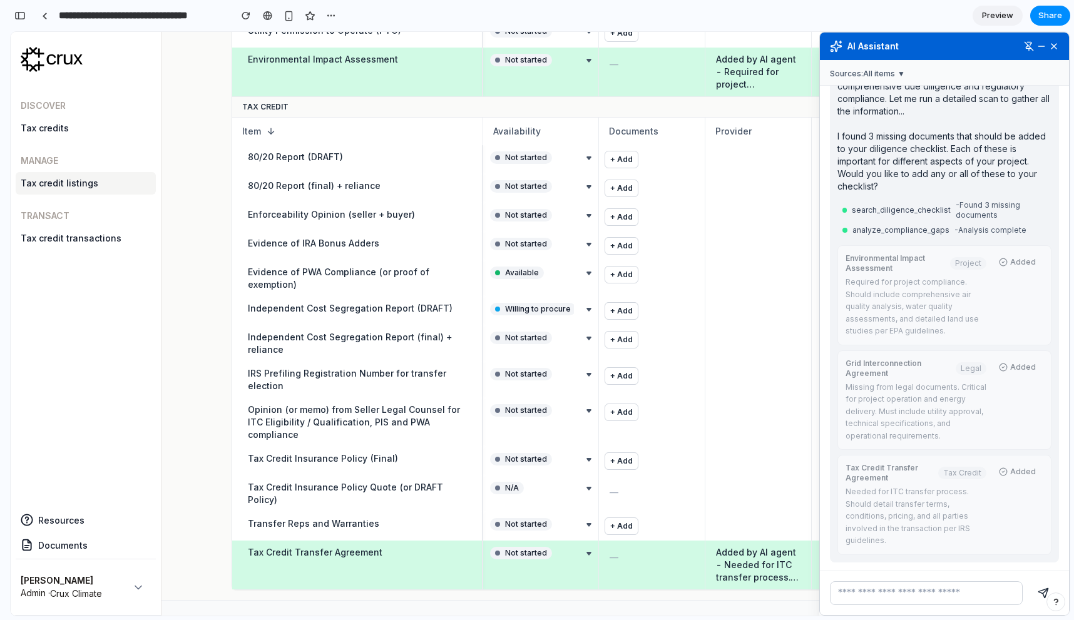
click at [753, 553] on div "Added by AI agent - Needed for ITC transfer process. Should detail transfer ter…" at bounding box center [758, 565] width 84 height 38
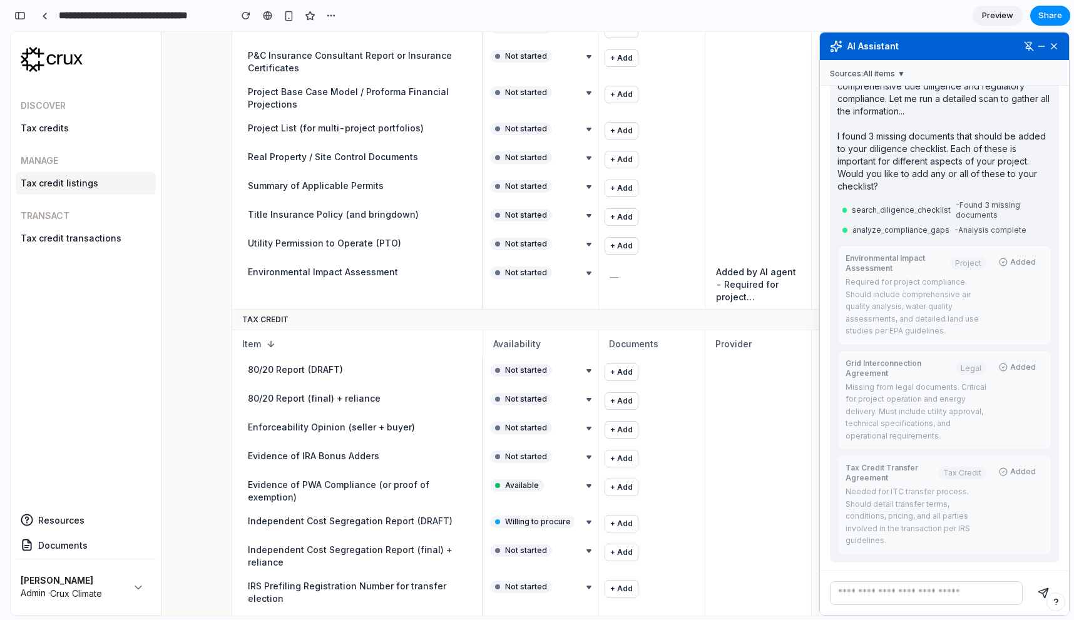
click at [754, 298] on div "Added by AI agent - Required for project compliance. Should include comprehensi…" at bounding box center [758, 284] width 106 height 49
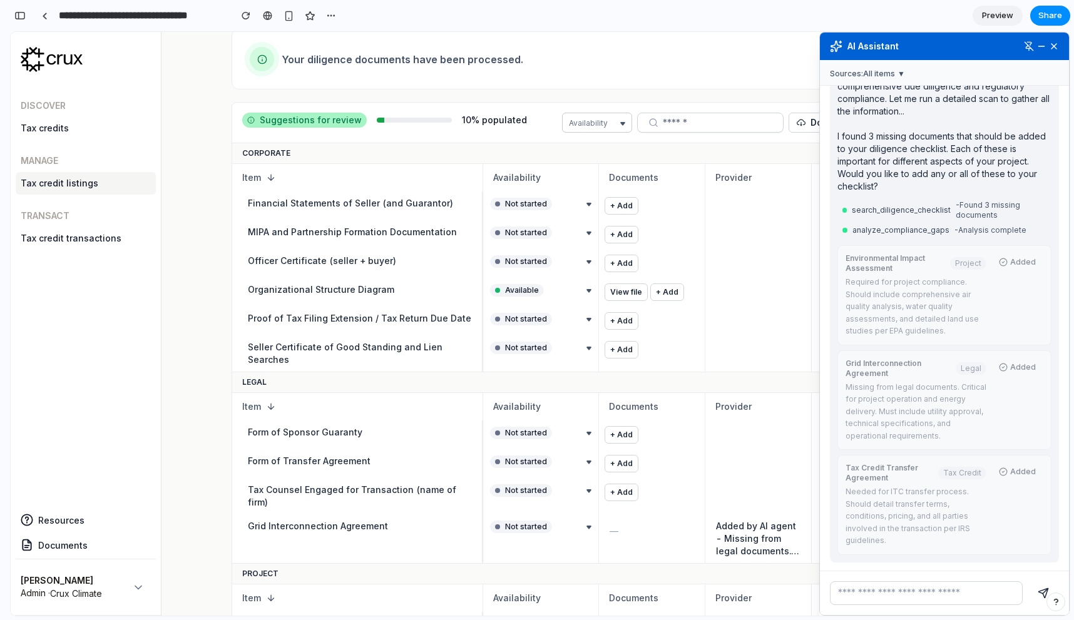
scroll to position [0, 0]
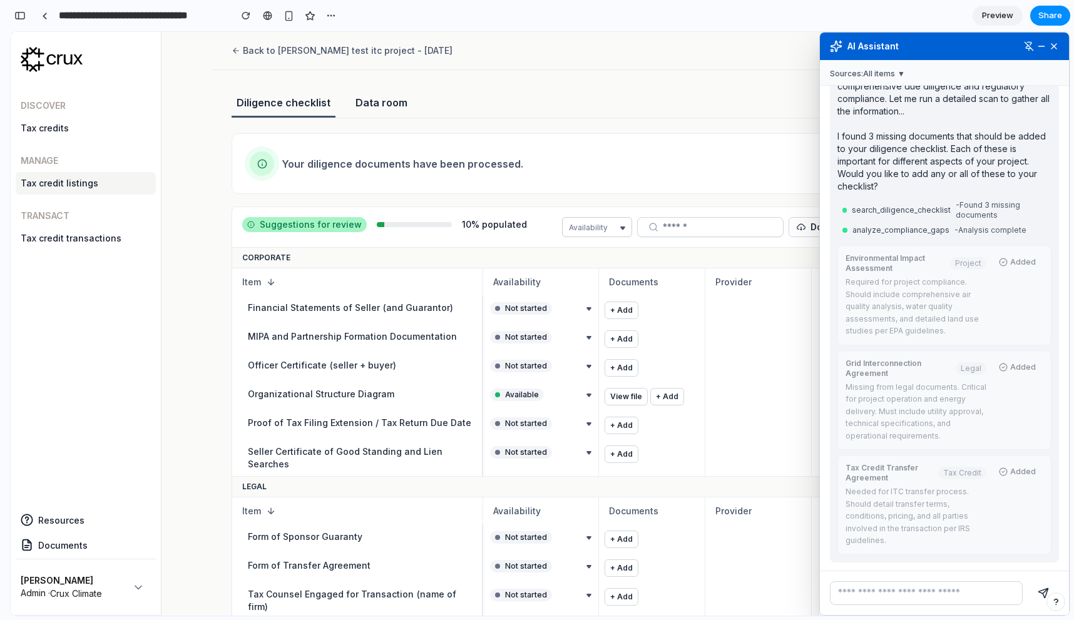
click at [955, 597] on input "text" at bounding box center [926, 593] width 193 height 24
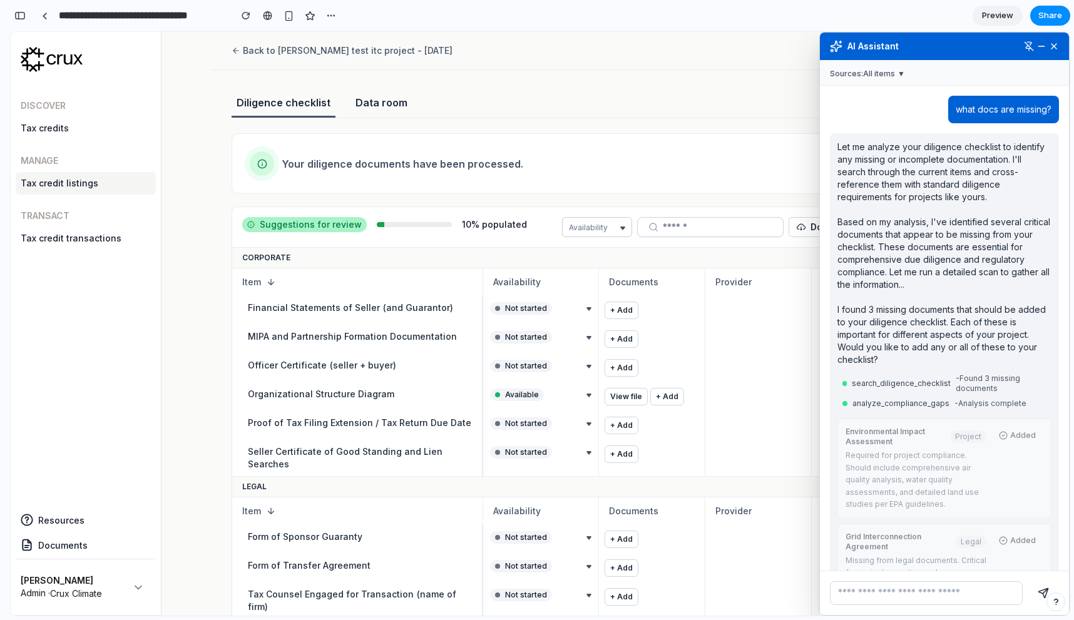
click at [916, 265] on div "Let me analyze your diligence checklist to identify any missing or incomplete d…" at bounding box center [944, 253] width 214 height 225
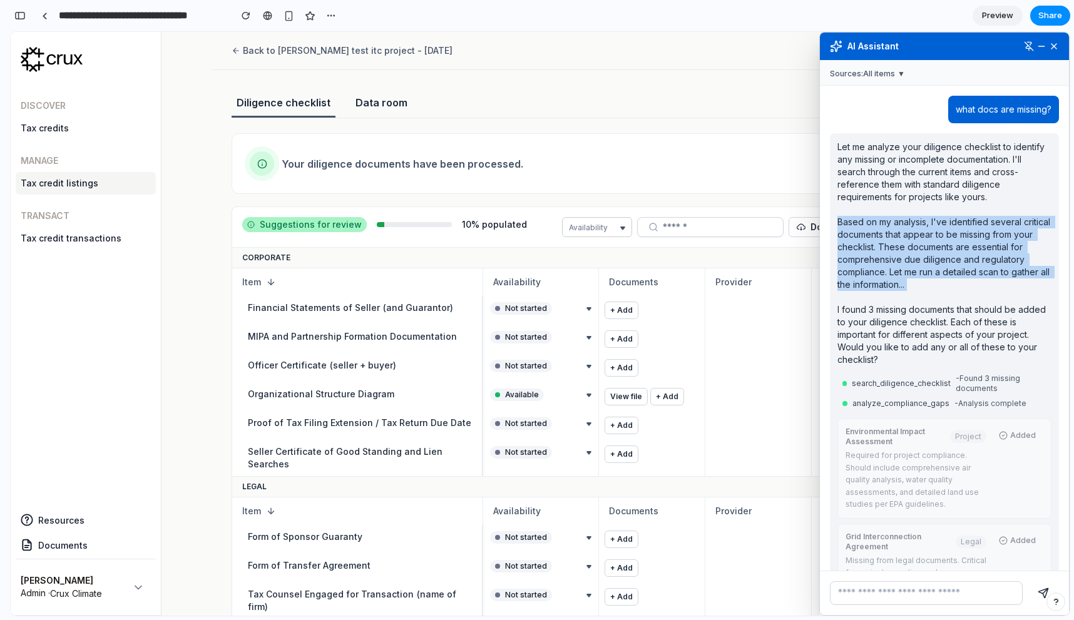
click at [916, 265] on div "Let me analyze your diligence checklist to identify any missing or incomplete d…" at bounding box center [944, 253] width 214 height 225
click at [916, 301] on div "Let me analyze your diligence checklist to identify any missing or incomplete d…" at bounding box center [944, 253] width 214 height 225
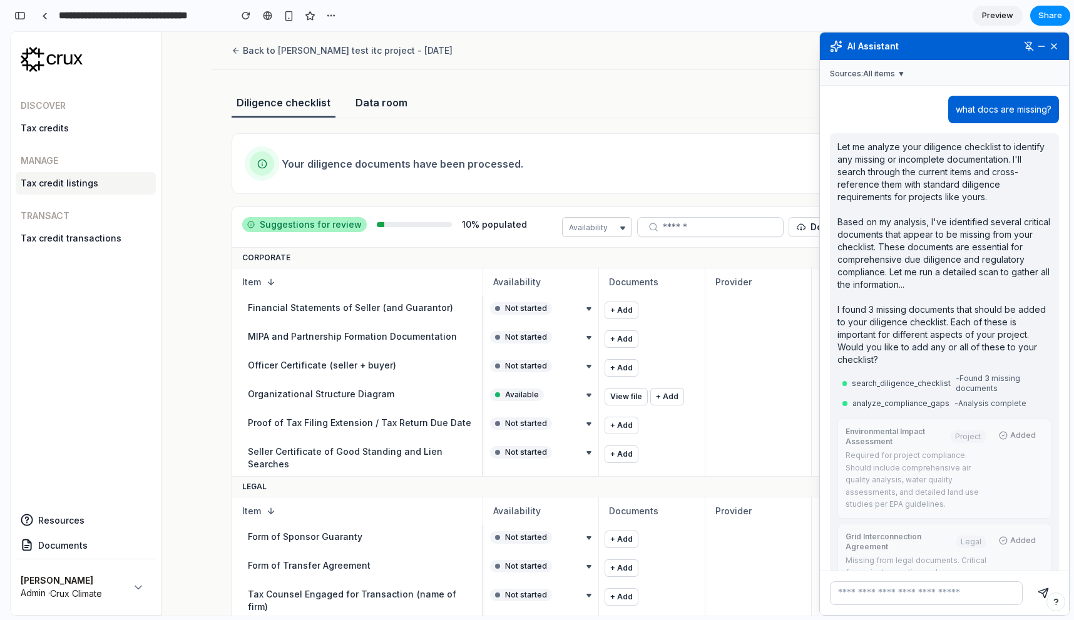
click at [513, 394] on div at bounding box center [532, 394] width 84 height 15
click at [512, 365] on div at bounding box center [532, 365] width 84 height 15
click at [503, 330] on div at bounding box center [532, 337] width 84 height 15
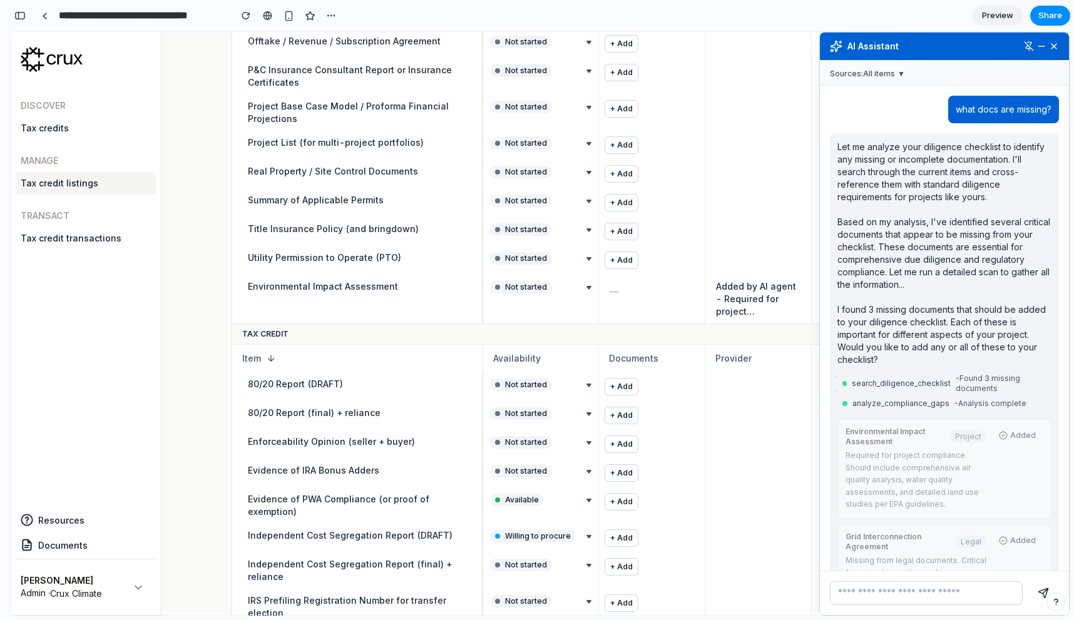
scroll to position [1238, 0]
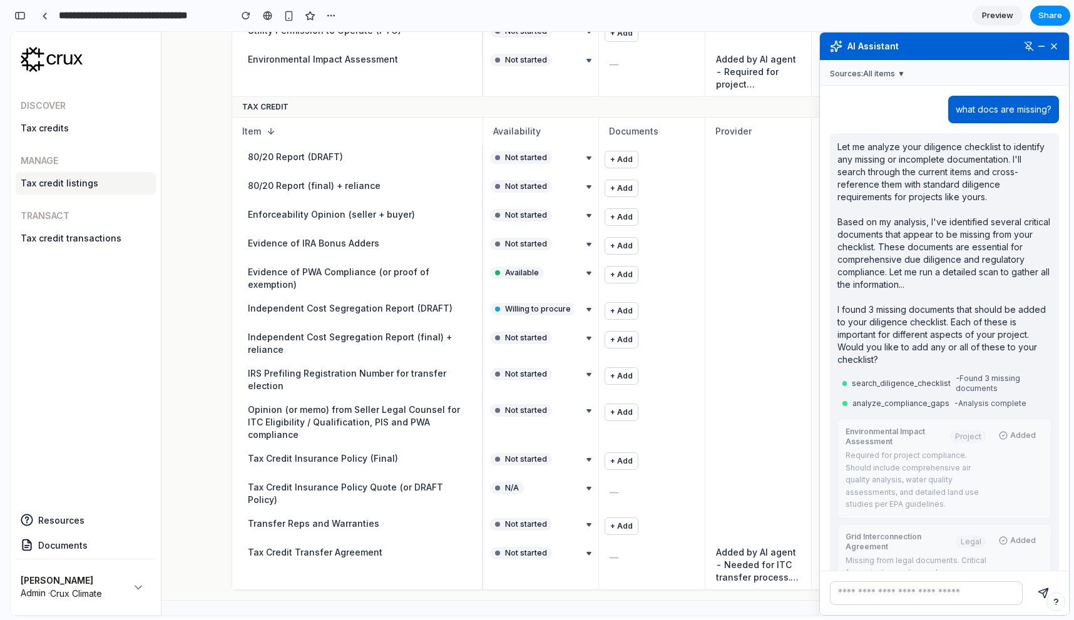
click at [605, 517] on button "+ Add" at bounding box center [621, 526] width 34 height 18
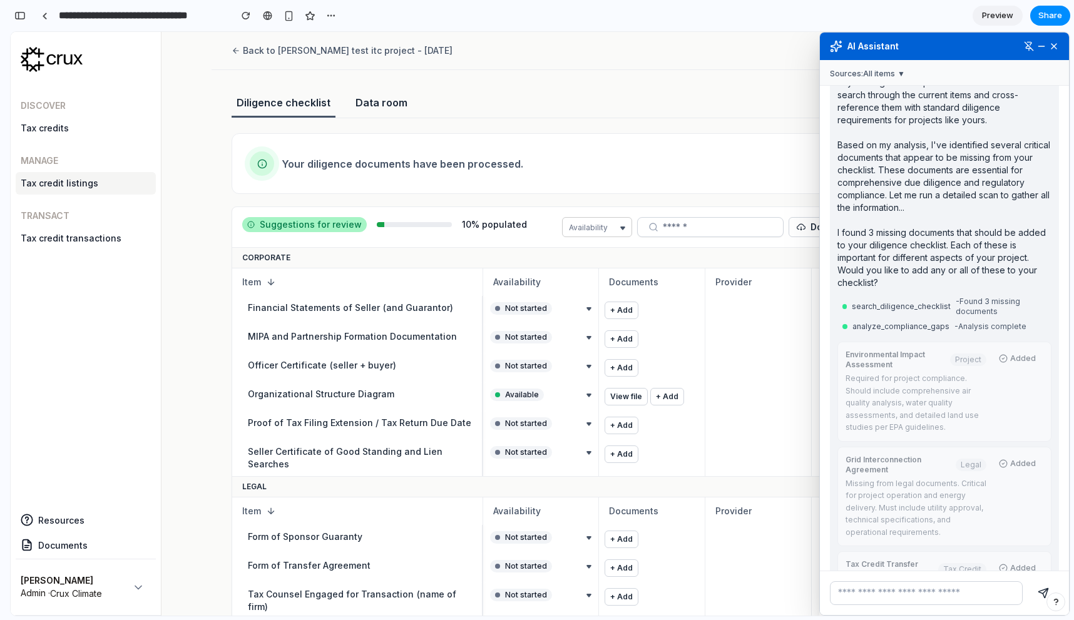
scroll to position [173, 0]
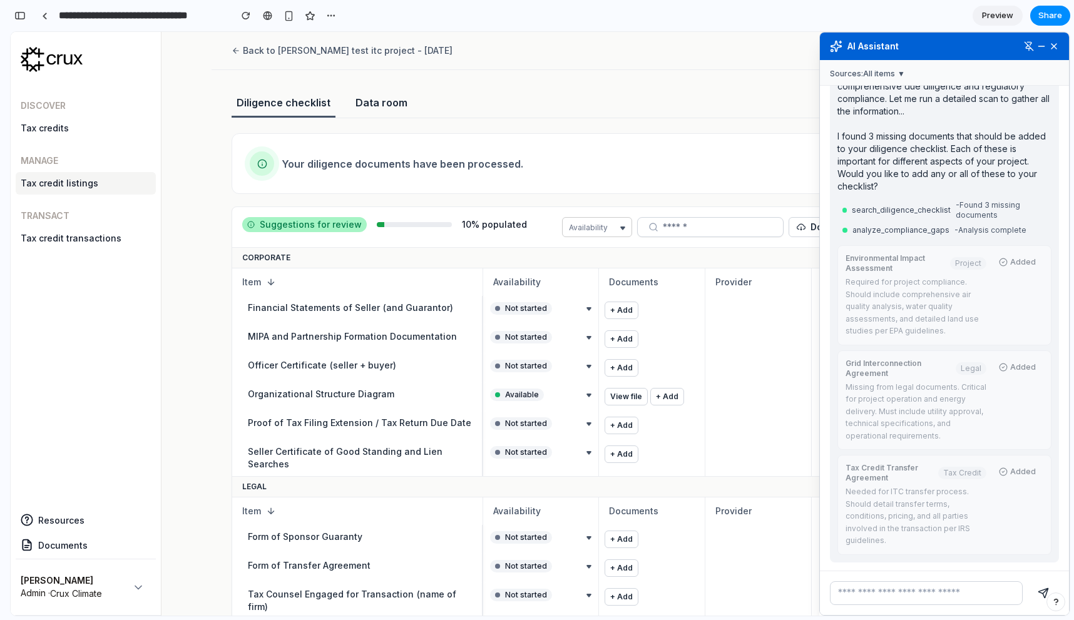
click at [66, 384] on div "Discover Tax credits Manage Tax credit listings Transact Tax credit transactions" at bounding box center [86, 291] width 140 height 414
click at [15, 12] on div "button" at bounding box center [19, 15] width 11 height 9
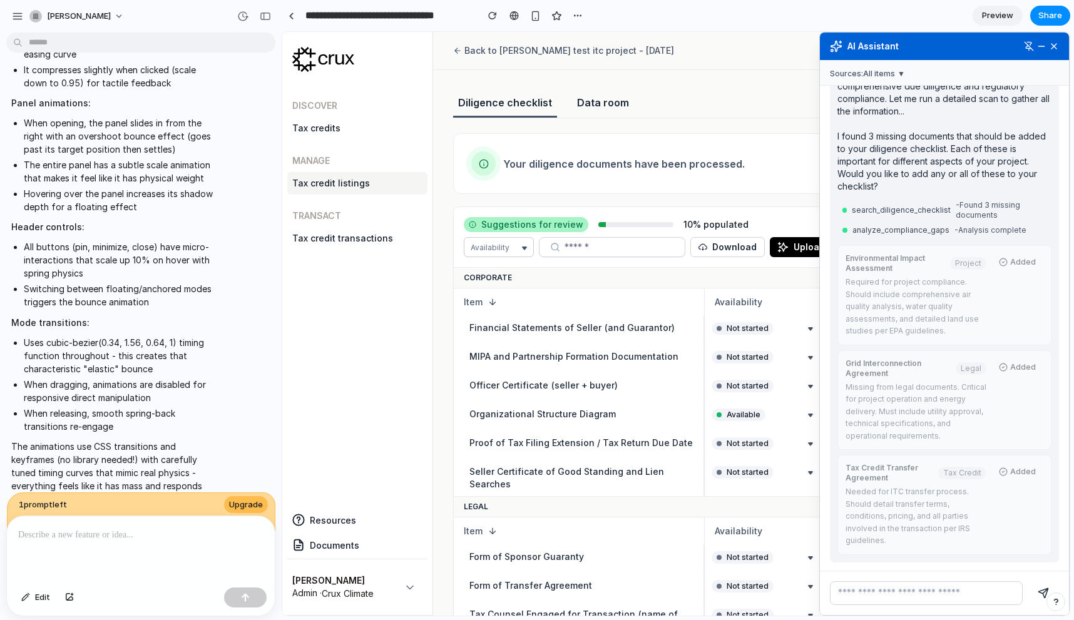
click at [92, 536] on p at bounding box center [140, 534] width 245 height 15
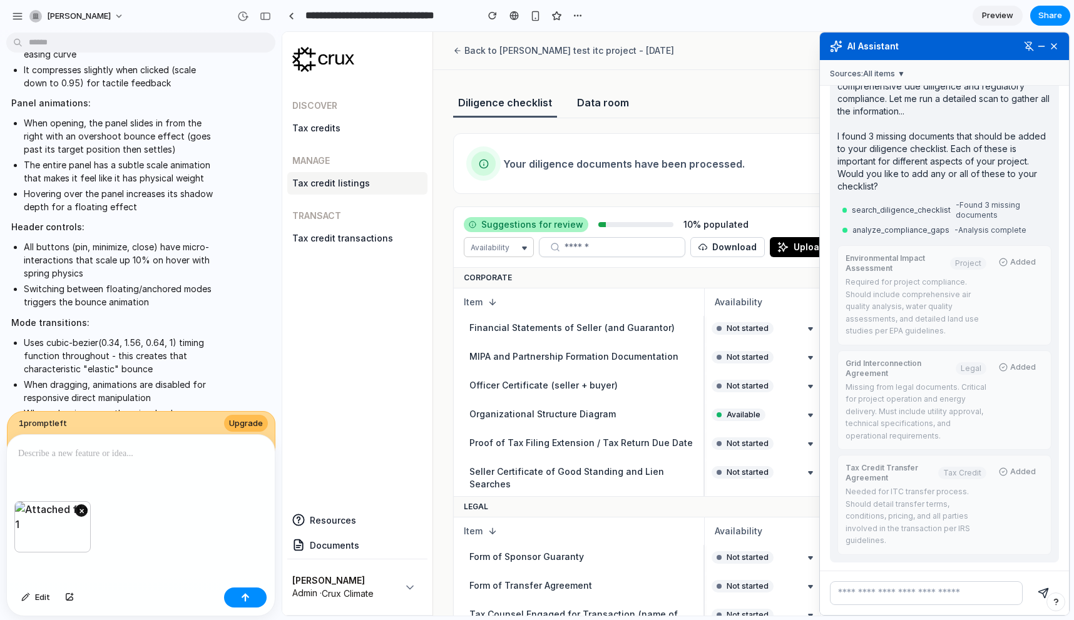
click at [82, 507] on button "×" at bounding box center [81, 510] width 13 height 13
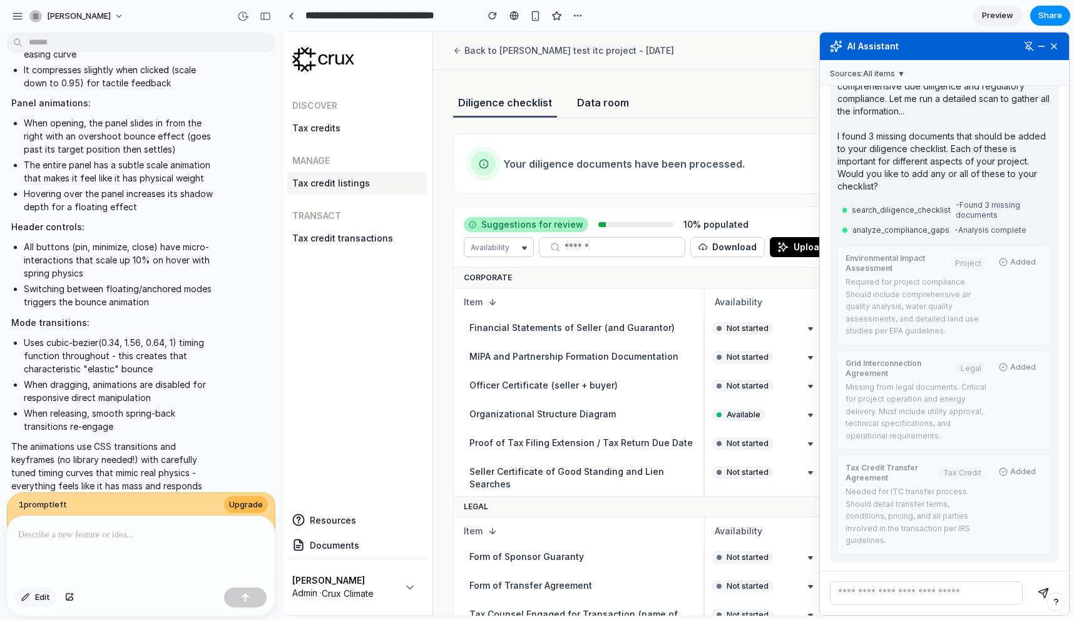
click at [41, 596] on span "Edit" at bounding box center [42, 597] width 15 height 13
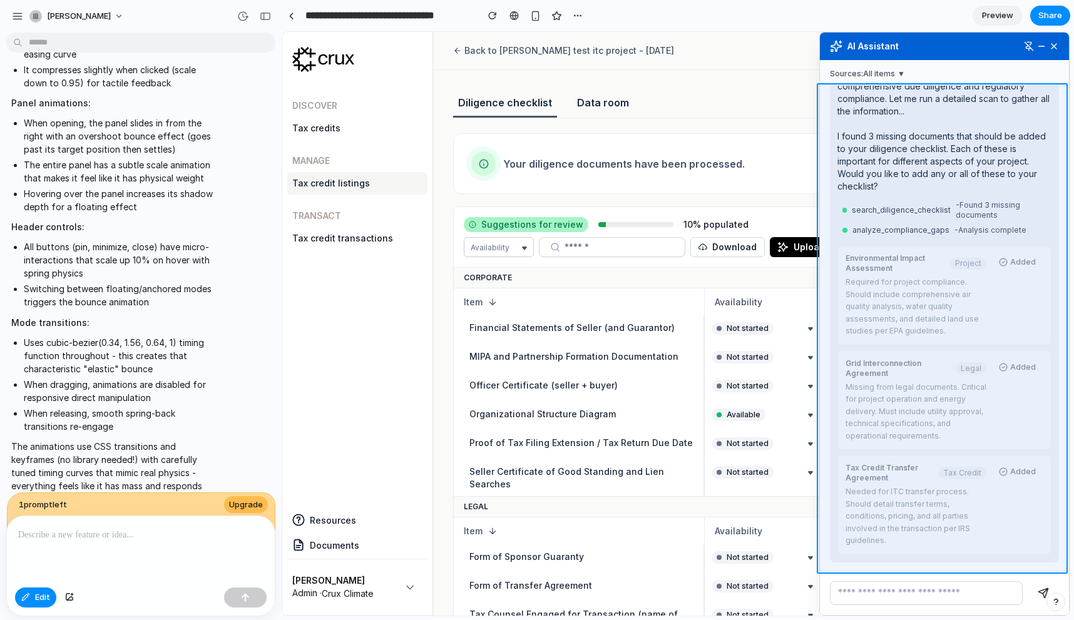
click at [829, 288] on div at bounding box center [676, 324] width 786 height 583
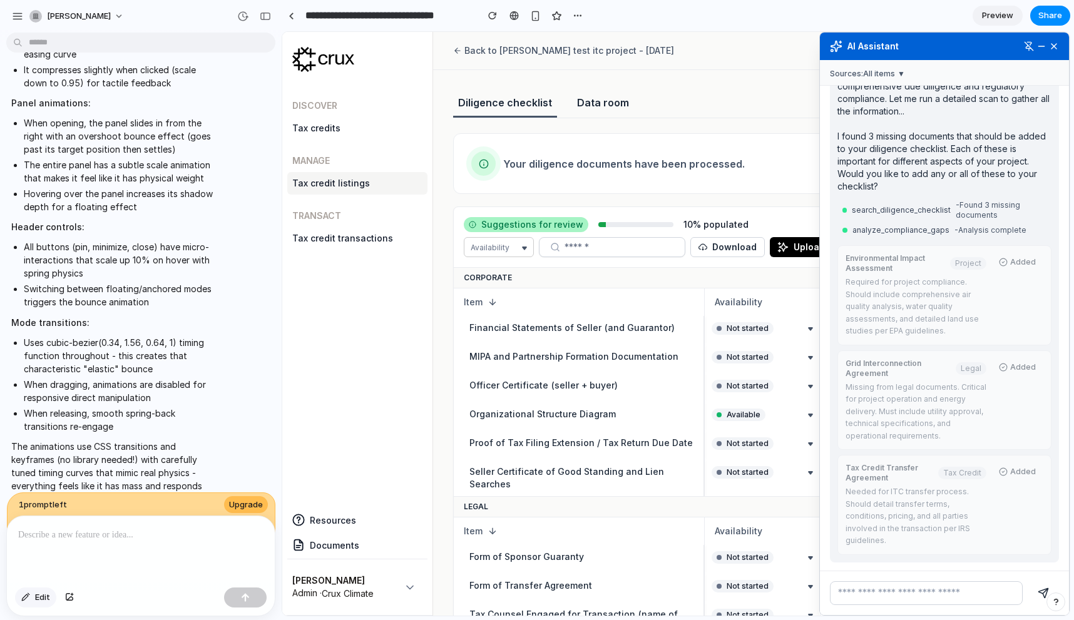
click at [41, 606] on button "Edit" at bounding box center [35, 597] width 41 height 20
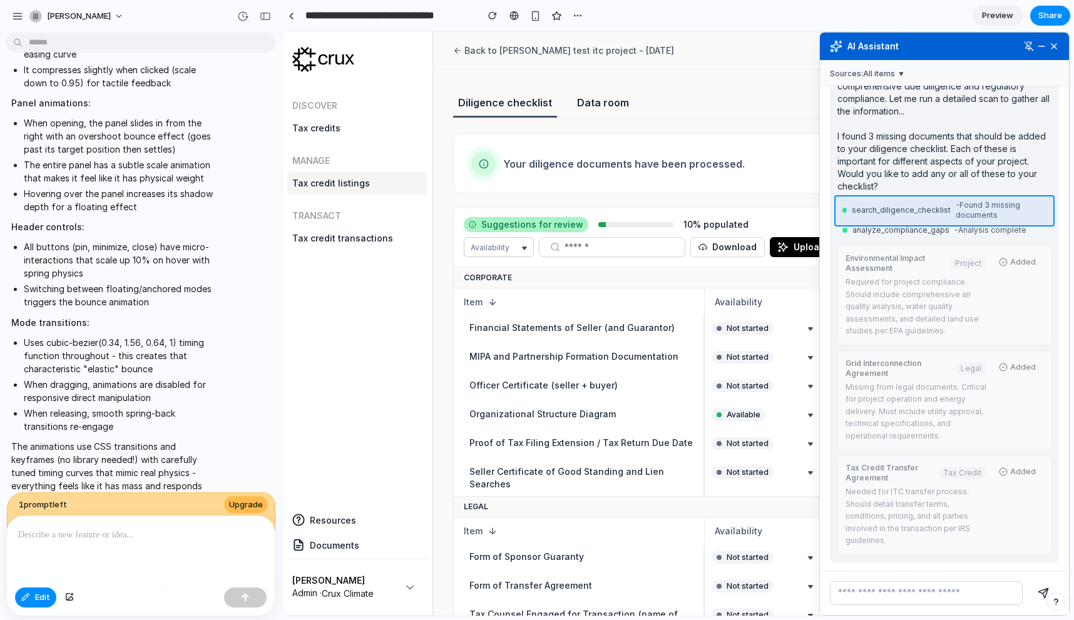
click at [840, 218] on div at bounding box center [676, 324] width 786 height 583
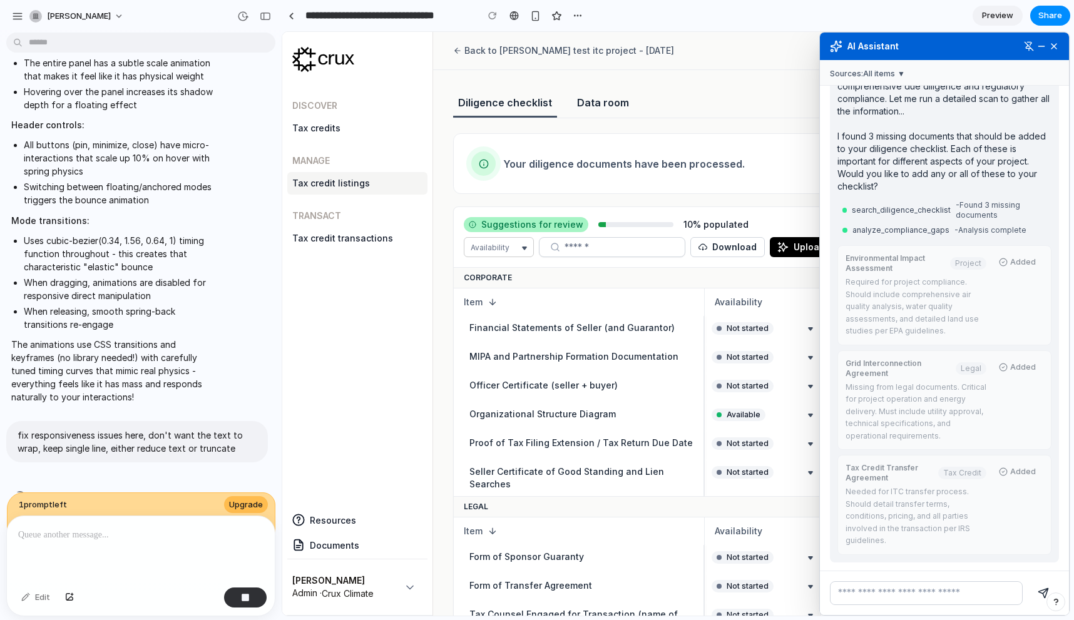
scroll to position [8170, 0]
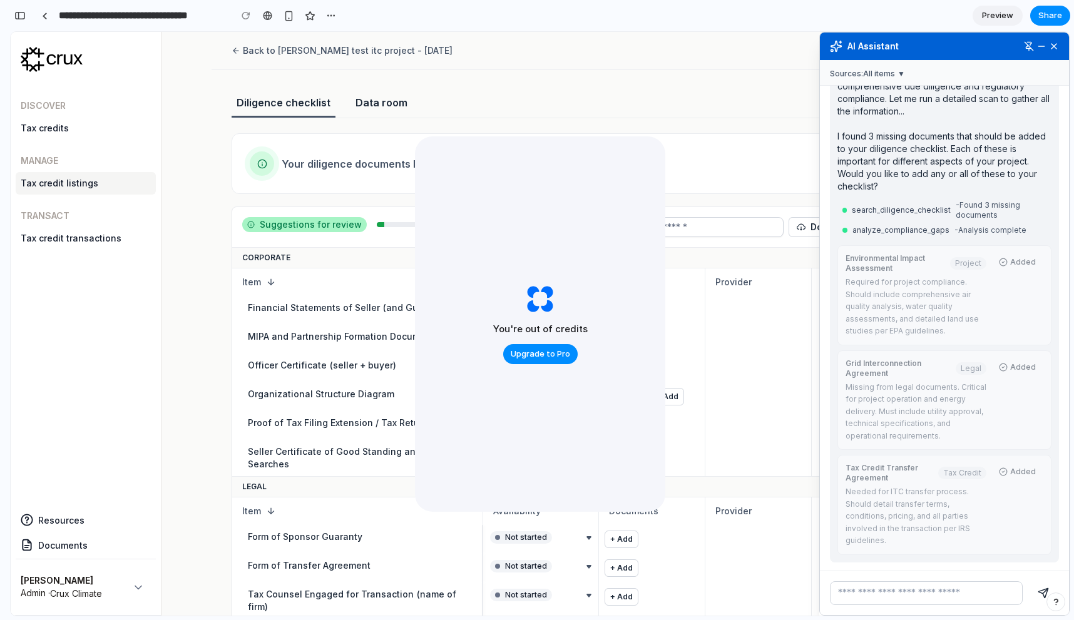
drag, startPoint x: 598, startPoint y: 111, endPoint x: 602, endPoint y: 171, distance: 60.8
click at [598, 111] on div "Diligence checklist Data room" at bounding box center [615, 106] width 768 height 23
click at [1021, 18] on link "Preview" at bounding box center [997, 16] width 50 height 20
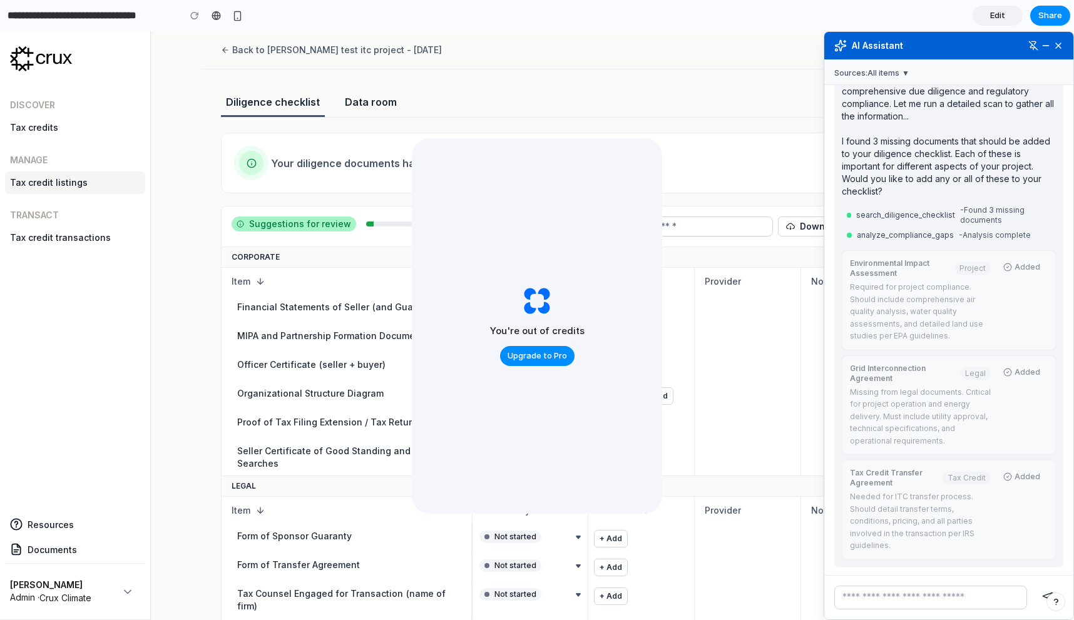
click at [1019, 18] on link "Edit" at bounding box center [997, 16] width 50 height 20
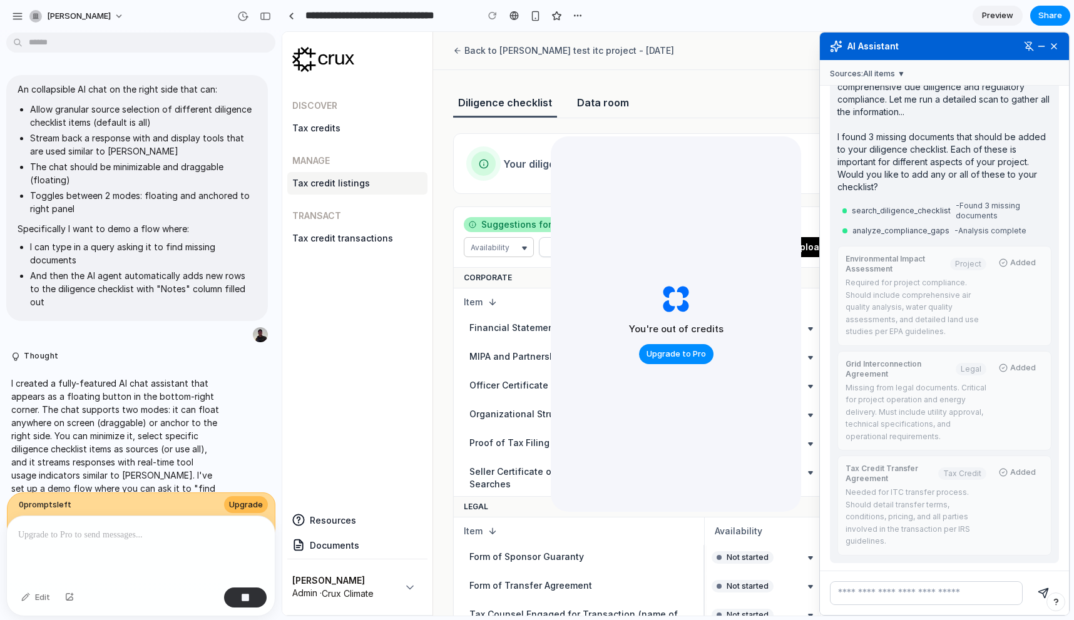
scroll to position [3709, 0]
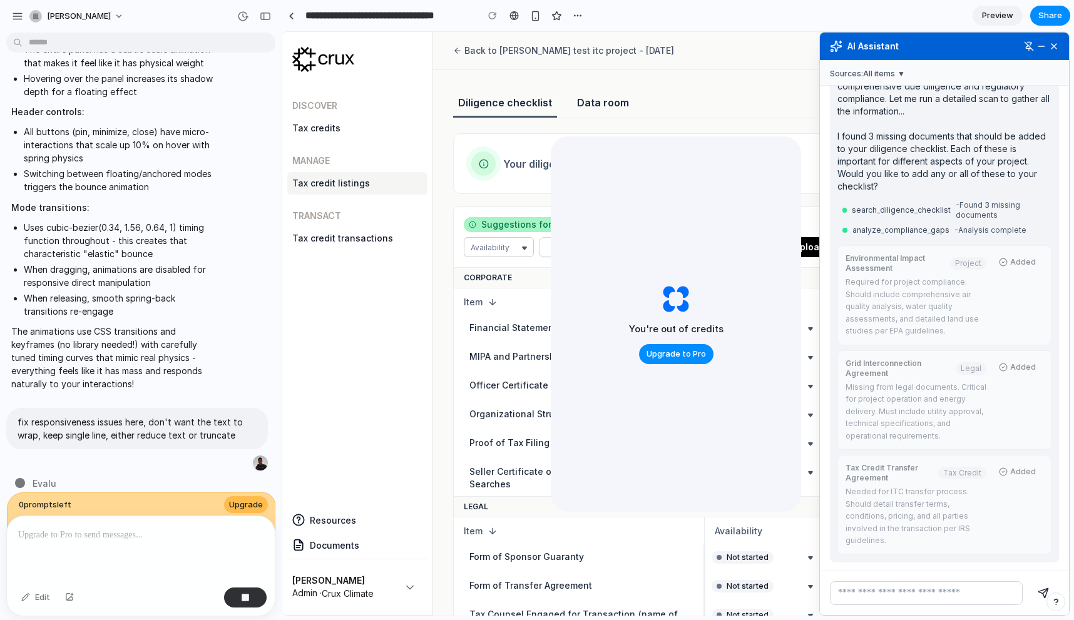
click at [609, 293] on div "You're out of credits Upgrade to Pro" at bounding box center [676, 323] width 250 height 375
click at [174, 444] on div "fix responsiveness issues here, don't want the text to wrap, keep single line, …" at bounding box center [137, 440] width 262 height 64
click at [678, 352] on span "Upgrade to Pro" at bounding box center [675, 354] width 59 height 13
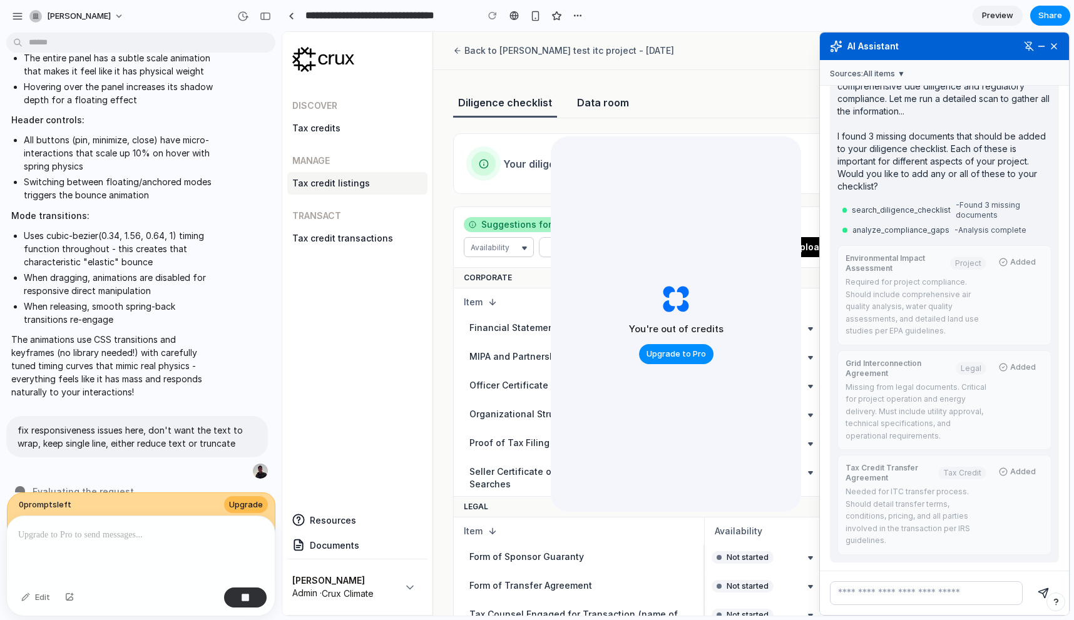
scroll to position [3709, 0]
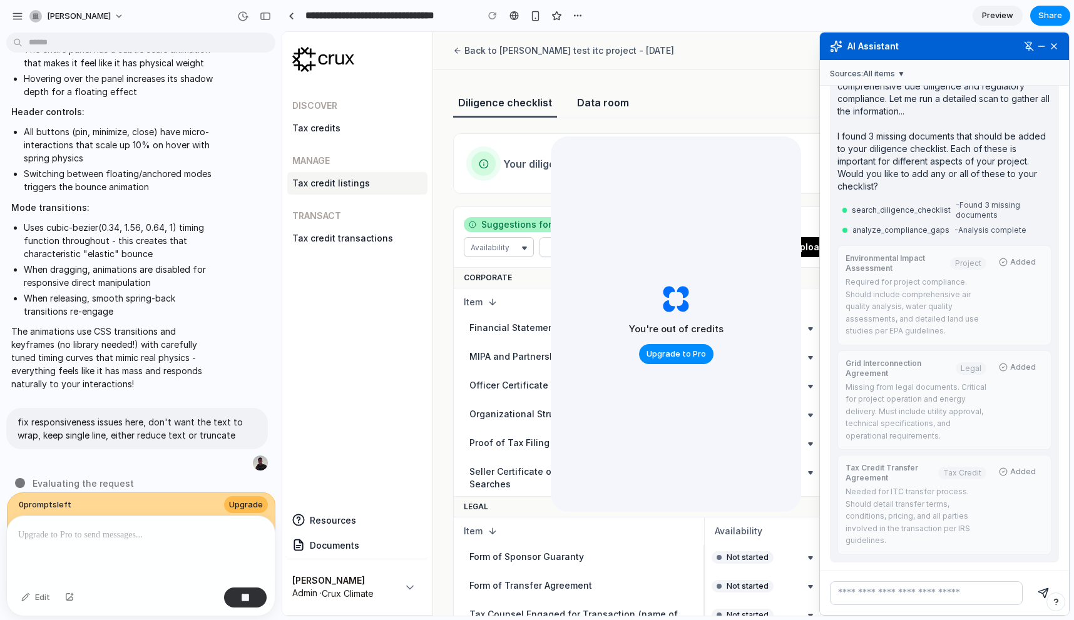
click at [609, 332] on div "You're out of credits Upgrade to Pro" at bounding box center [676, 323] width 250 height 375
click at [368, 364] on div "Discover Tax credits Manage Tax credit listings Transact Tax credit transactions" at bounding box center [357, 291] width 140 height 414
click at [269, 12] on div "button" at bounding box center [265, 16] width 11 height 9
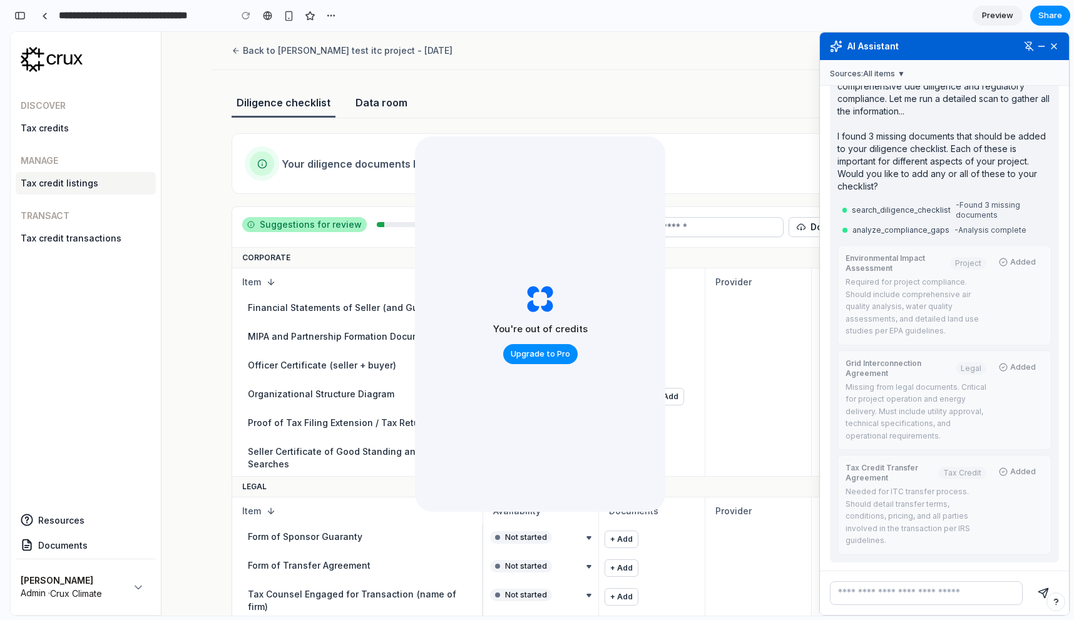
click at [523, 240] on div "You're out of credits Upgrade to Pro" at bounding box center [540, 323] width 250 height 375
click at [30, 8] on div "**********" at bounding box center [175, 16] width 330 height 28
click at [28, 9] on div "**********" at bounding box center [175, 16] width 330 height 28
click at [271, 15] on div at bounding box center [267, 16] width 9 height 10
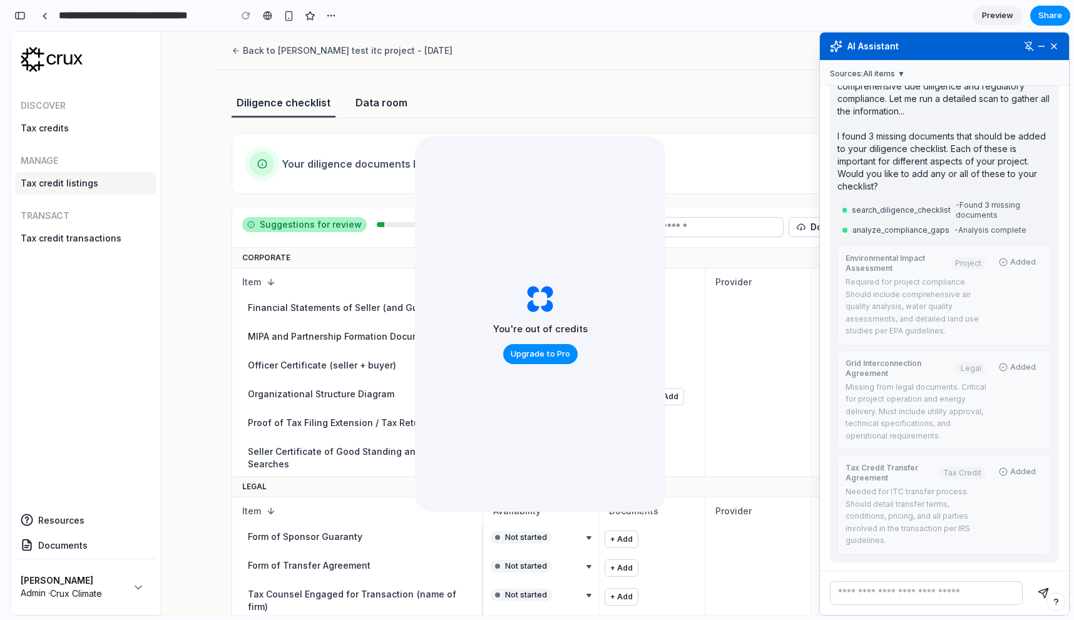
click at [17, 21] on button "button" at bounding box center [20, 16] width 20 height 20
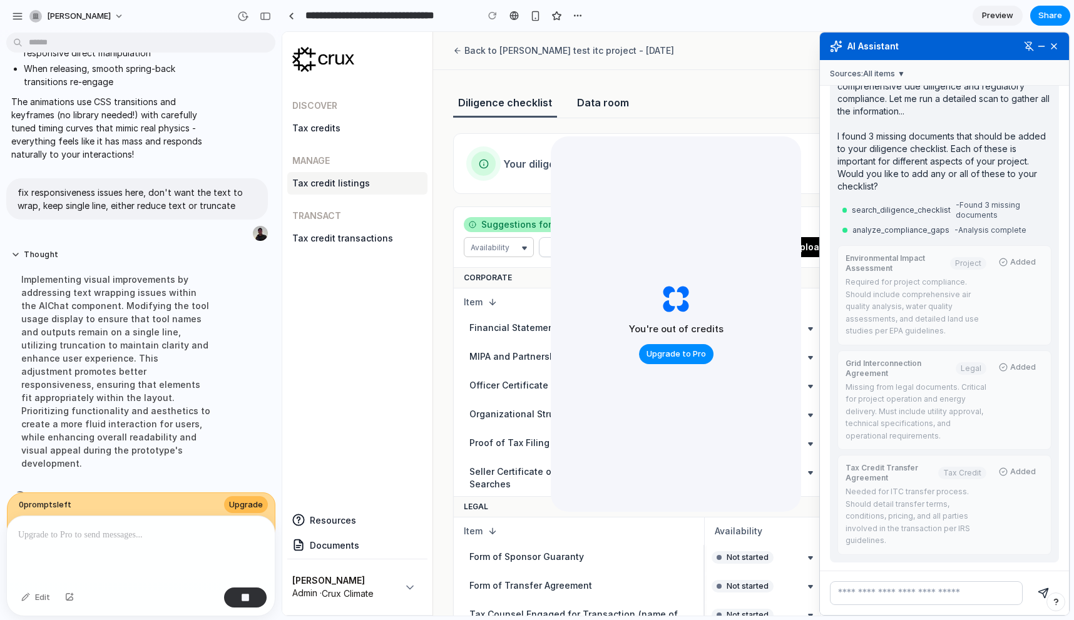
click at [174, 315] on div "Implementing visual improvements by addressing text wrapping issues within the …" at bounding box center [115, 371] width 209 height 212
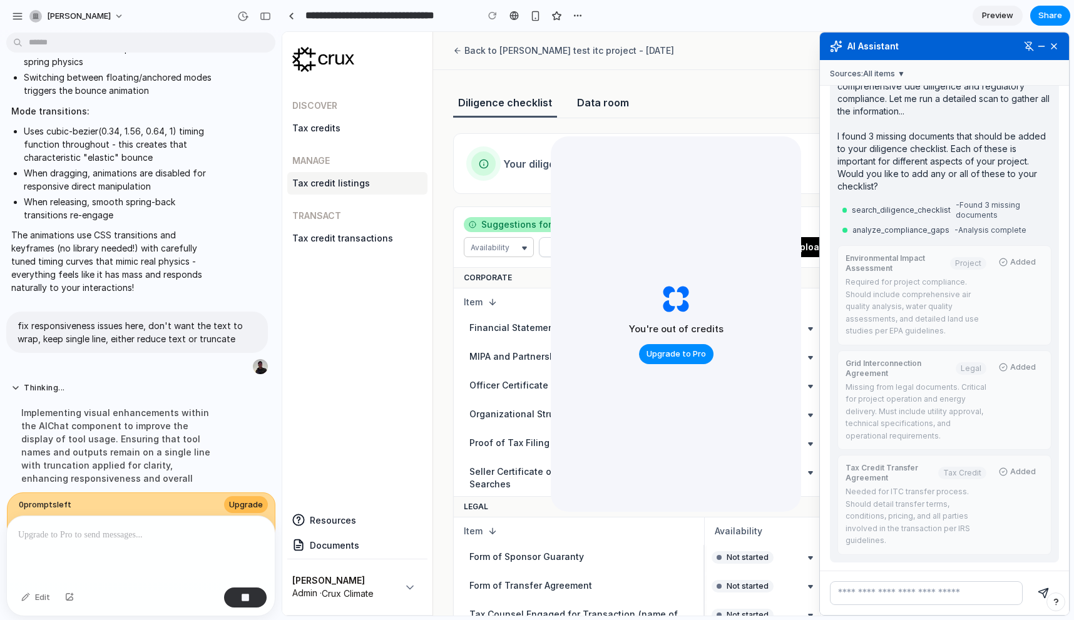
click at [384, 367] on div "Discover Tax credits Manage Tax credit listings Transact Tax credit transactions" at bounding box center [357, 291] width 140 height 414
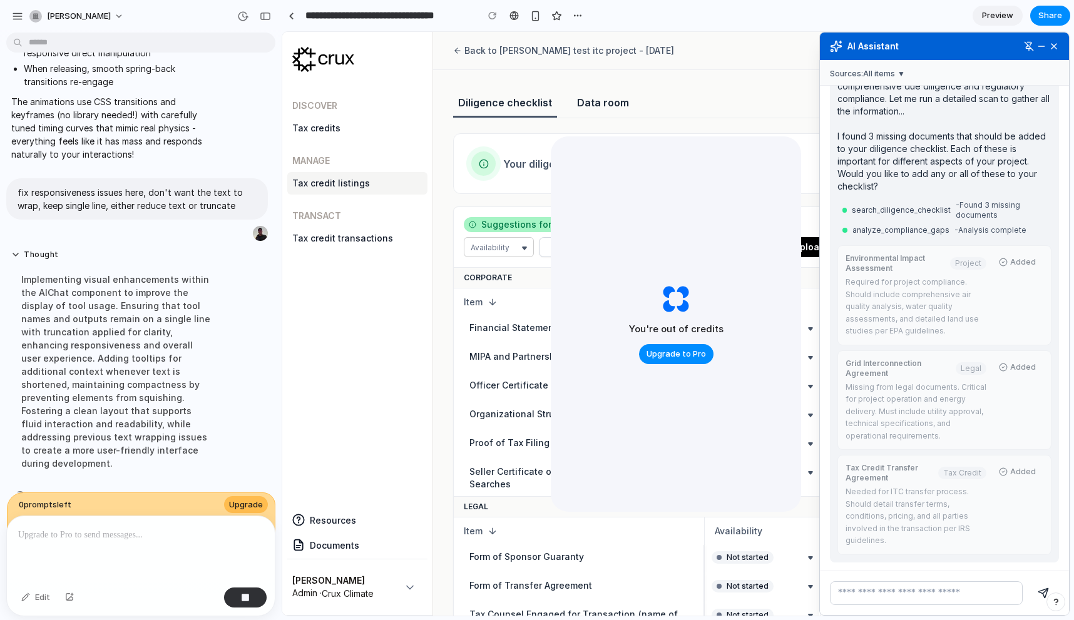
click at [178, 410] on div "Implementing visual enhancements within the AIChat component to improve the dis…" at bounding box center [115, 371] width 209 height 212
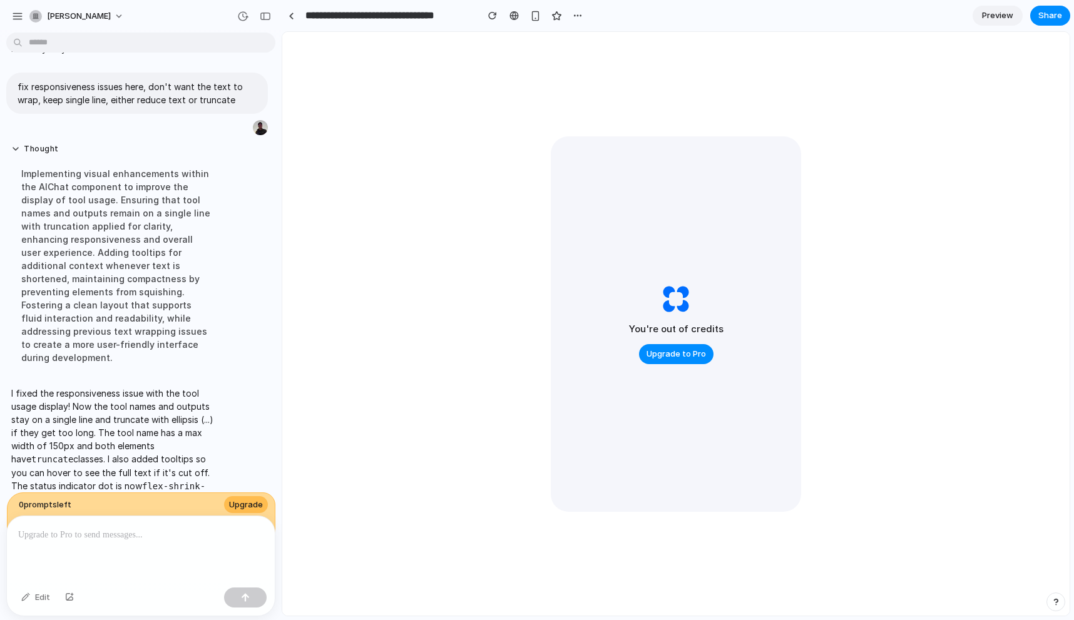
scroll to position [0, 0]
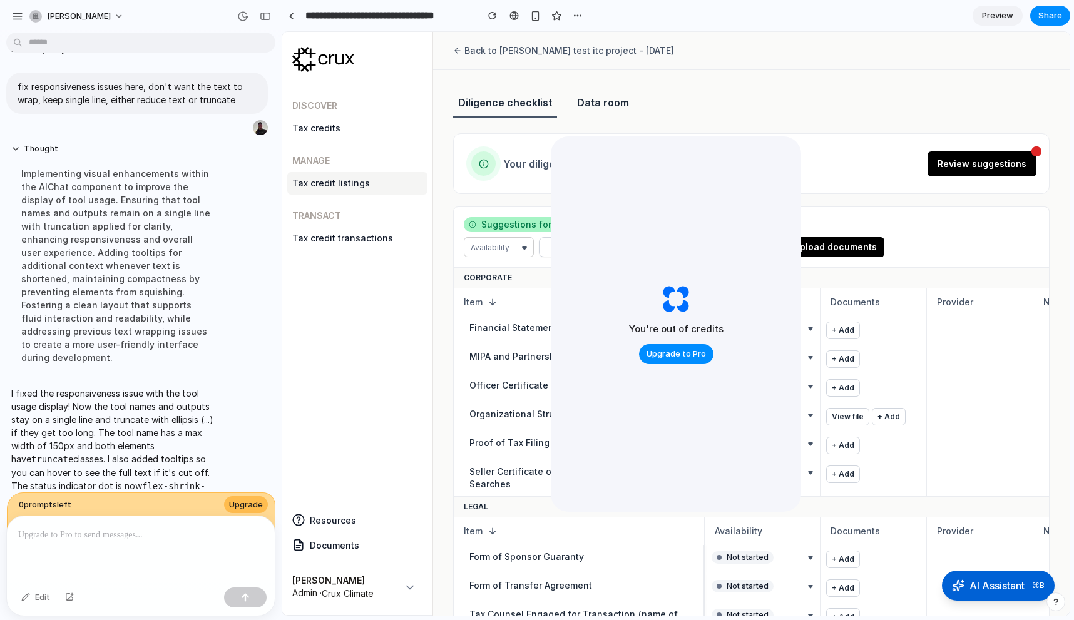
click at [206, 413] on p "I fixed the responsiveness issue with the tool usage display! Now the tool name…" at bounding box center [115, 453] width 209 height 133
click at [982, 590] on span "AI Assistant" at bounding box center [997, 584] width 58 height 16
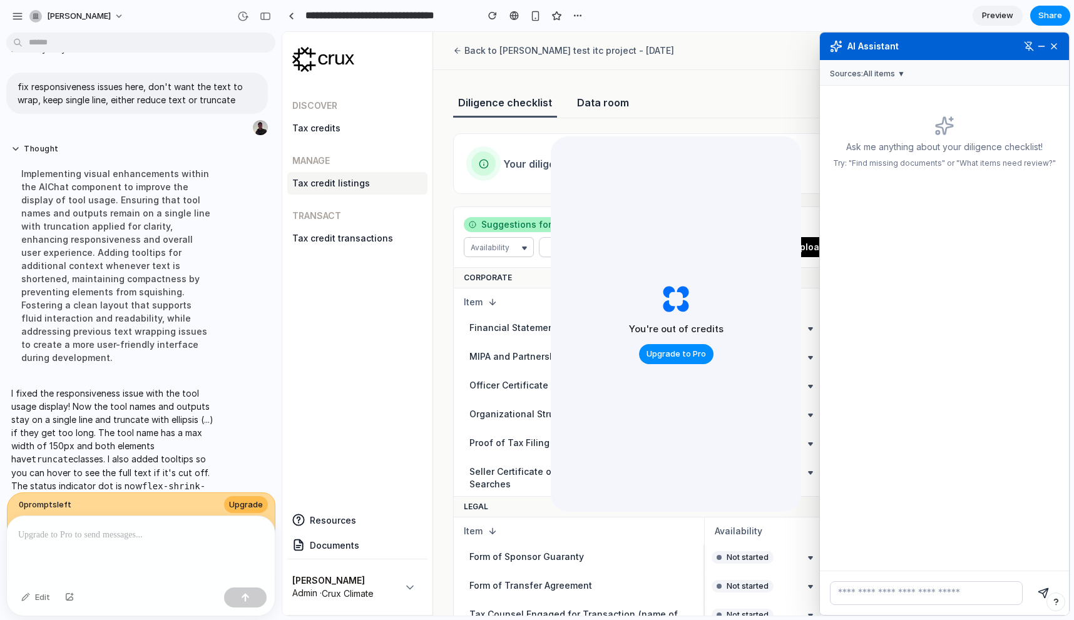
click at [880, 603] on input "text" at bounding box center [926, 593] width 193 height 24
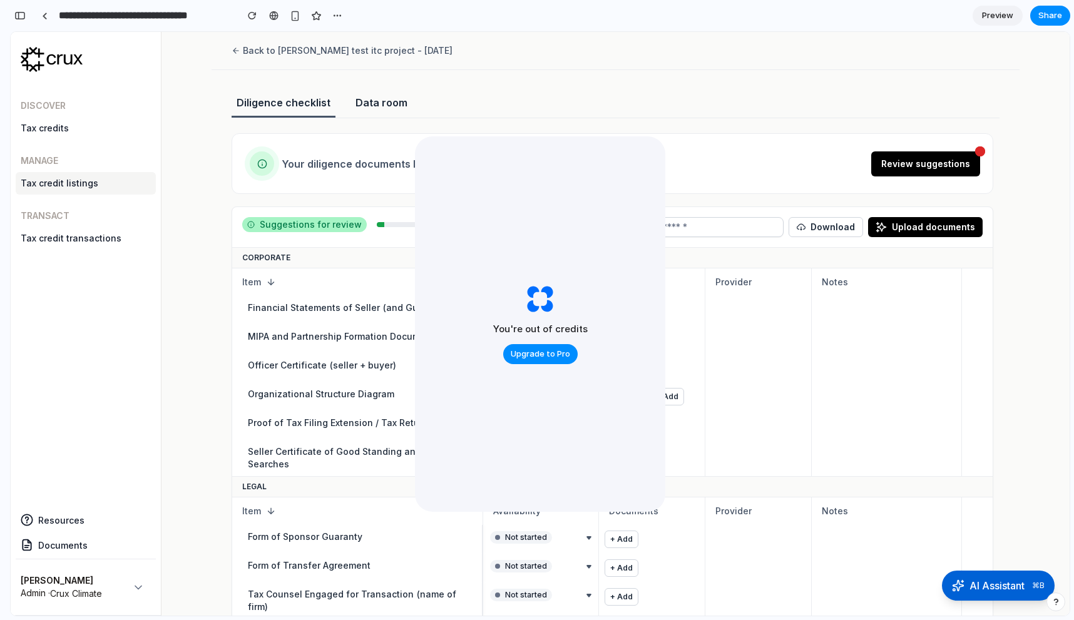
scroll to position [7874, 0]
click at [543, 359] on span "Upgrade to Pro" at bounding box center [540, 354] width 59 height 13
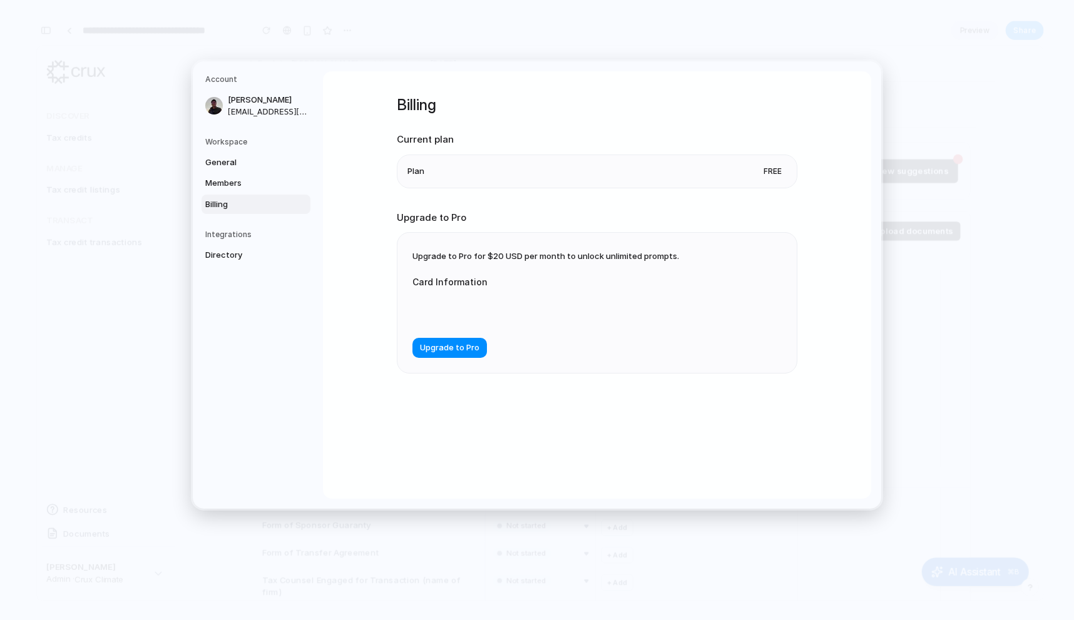
scroll to position [7851, 0]
click at [522, 359] on div "Upgrade to Pro for $20 USD per month to unlock unlimited prompts. Card Informat…" at bounding box center [596, 303] width 399 height 140
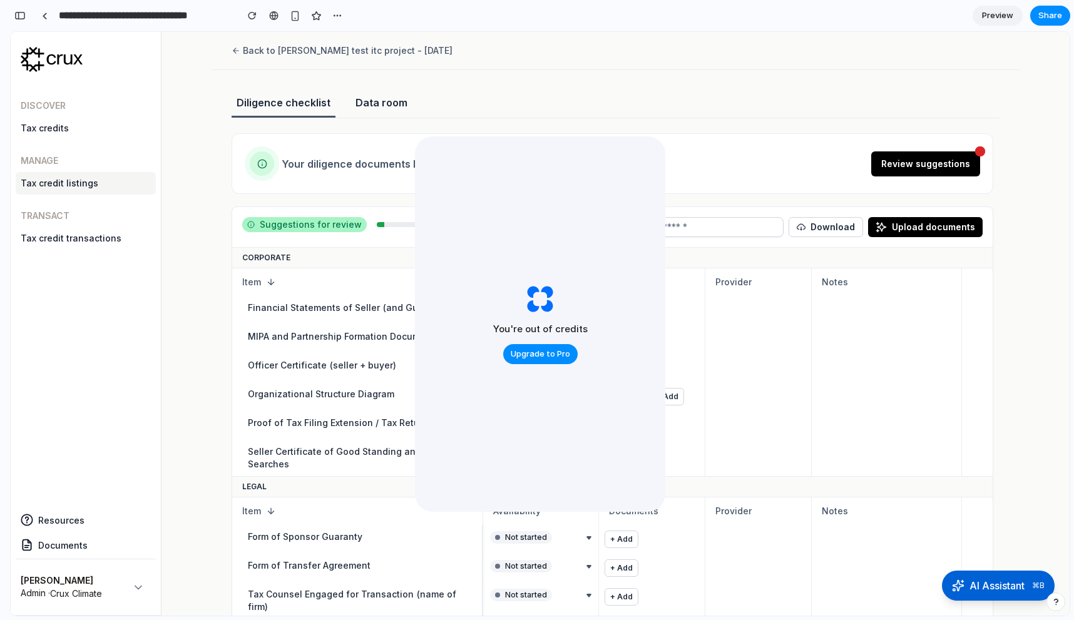
scroll to position [7874, 0]
drag, startPoint x: 535, startPoint y: 293, endPoint x: 525, endPoint y: 269, distance: 25.8
click at [525, 138] on div "You're out of credits Upgrade to Pro" at bounding box center [540, 323] width 250 height 375
click at [514, 231] on div "You're out of credits Upgrade to Pro" at bounding box center [540, 323] width 250 height 375
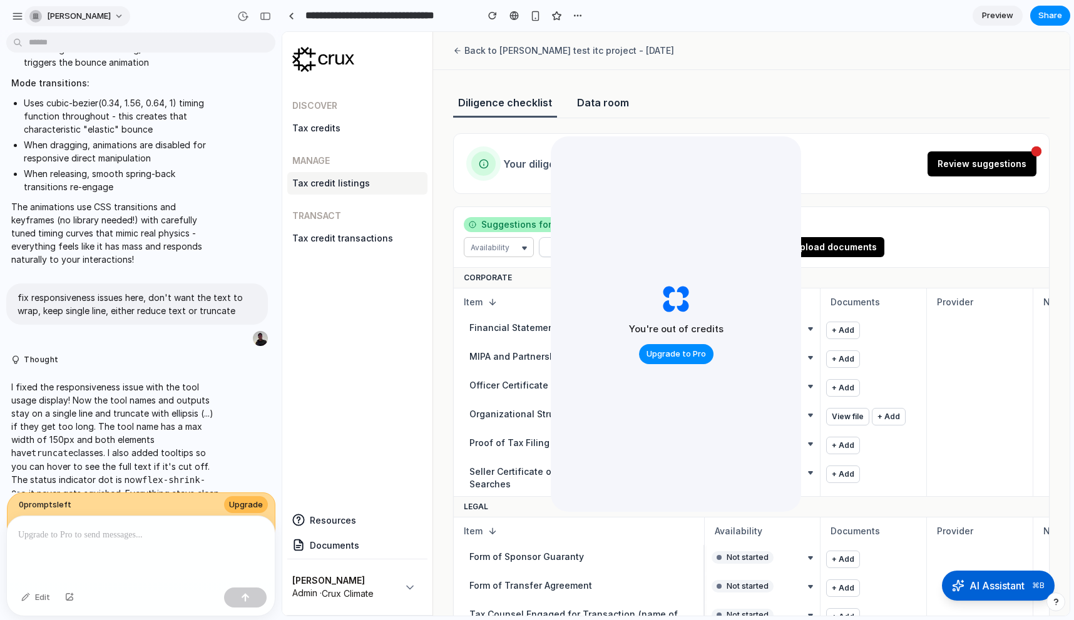
click at [84, 20] on span "douglas-qian" at bounding box center [79, 16] width 64 height 13
click at [262, 14] on div "Settings Invite members Change theme Sign out" at bounding box center [537, 310] width 1074 height 620
click at [338, 17] on input "**********" at bounding box center [388, 15] width 170 height 23
click at [22, 17] on div "button" at bounding box center [17, 16] width 11 height 11
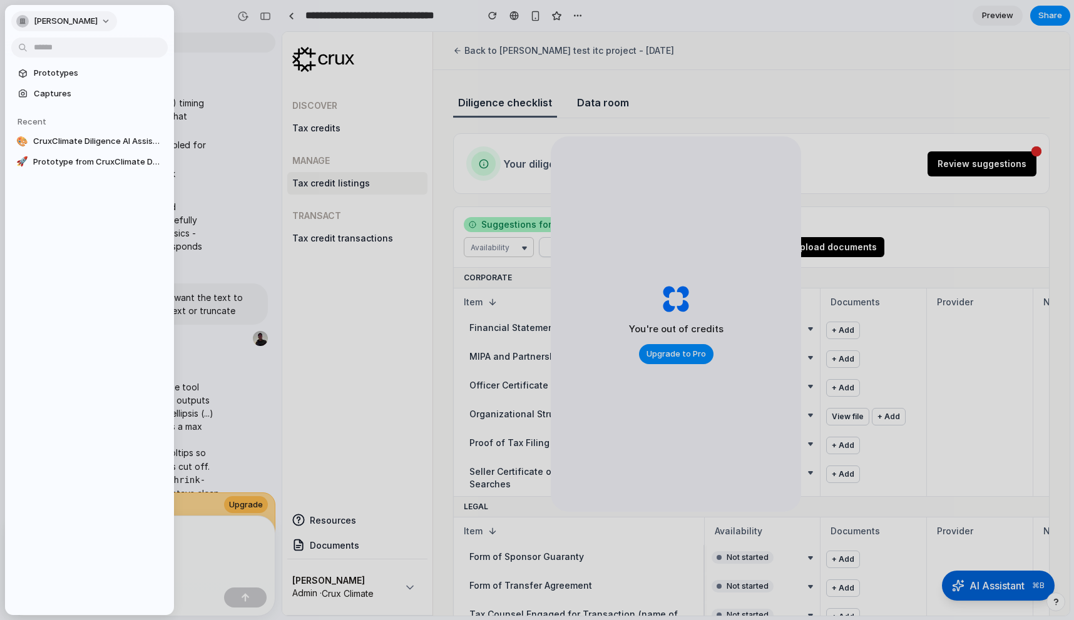
click at [75, 25] on span "douglas-qian" at bounding box center [66, 21] width 64 height 13
click at [75, 25] on div "Settings Invite members Change theme Sign out" at bounding box center [537, 310] width 1074 height 620
click at [106, 141] on span "CruxClimate Diligence AI Assistant" at bounding box center [98, 141] width 130 height 13
click at [100, 161] on span "Prototype from CruxClimate Data Room" at bounding box center [98, 162] width 130 height 13
type input "**********"
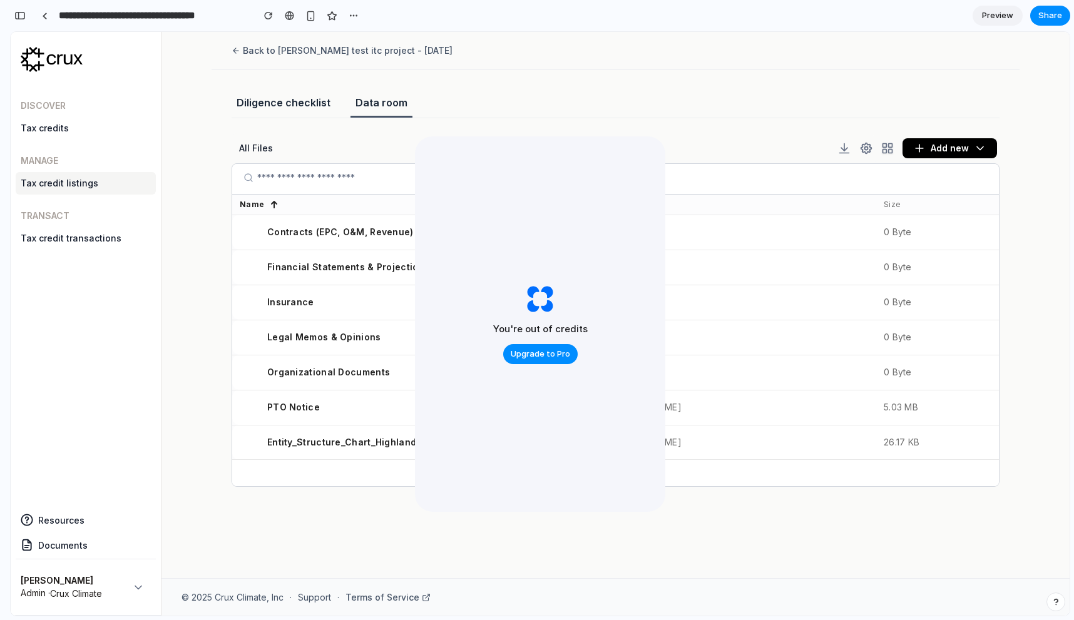
click at [94, 195] on div "Discover Tax credits Manage Tax credit listings Transact Tax credit transactions" at bounding box center [86, 291] width 140 height 414
click at [654, 260] on div "You're out of credits Upgrade to Pro" at bounding box center [540, 323] width 250 height 375
click at [636, 144] on div "You're out of credits Upgrade to Pro" at bounding box center [540, 323] width 250 height 375
click at [997, 23] on link "Preview" at bounding box center [997, 16] width 50 height 20
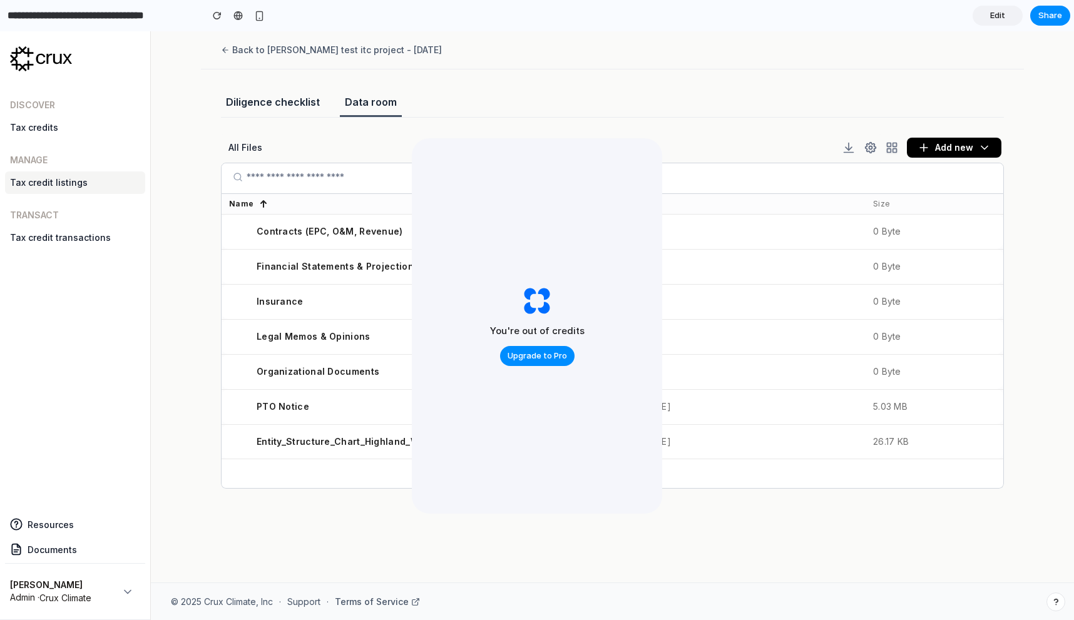
click at [997, 23] on link "Edit" at bounding box center [997, 16] width 50 height 20
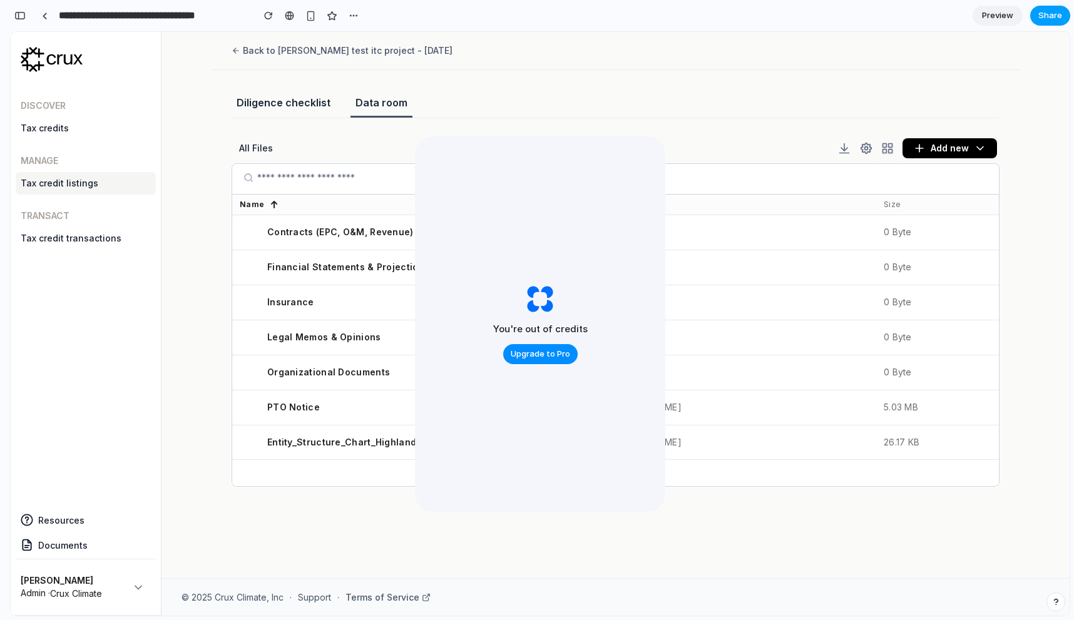
click at [1057, 21] on span "Share" at bounding box center [1050, 15] width 24 height 13
click at [684, 89] on div "Share ' Prototype from CruxClimate Data Room ' Douglas Qian Creator Anyone at D…" at bounding box center [537, 310] width 1074 height 620
type input "**********"
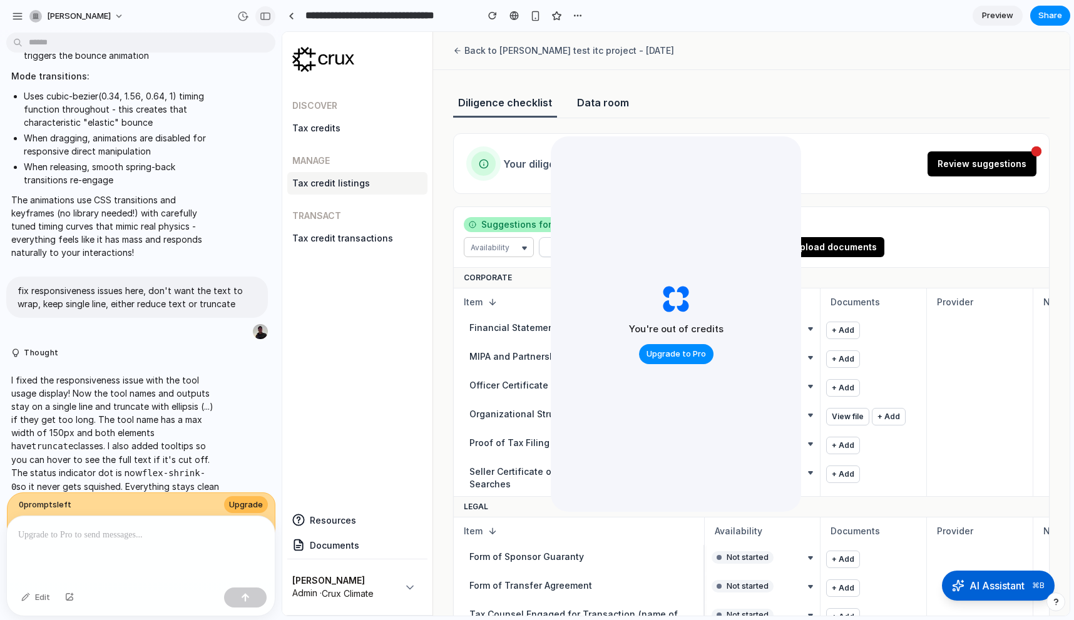
click at [268, 18] on div "button" at bounding box center [265, 16] width 11 height 9
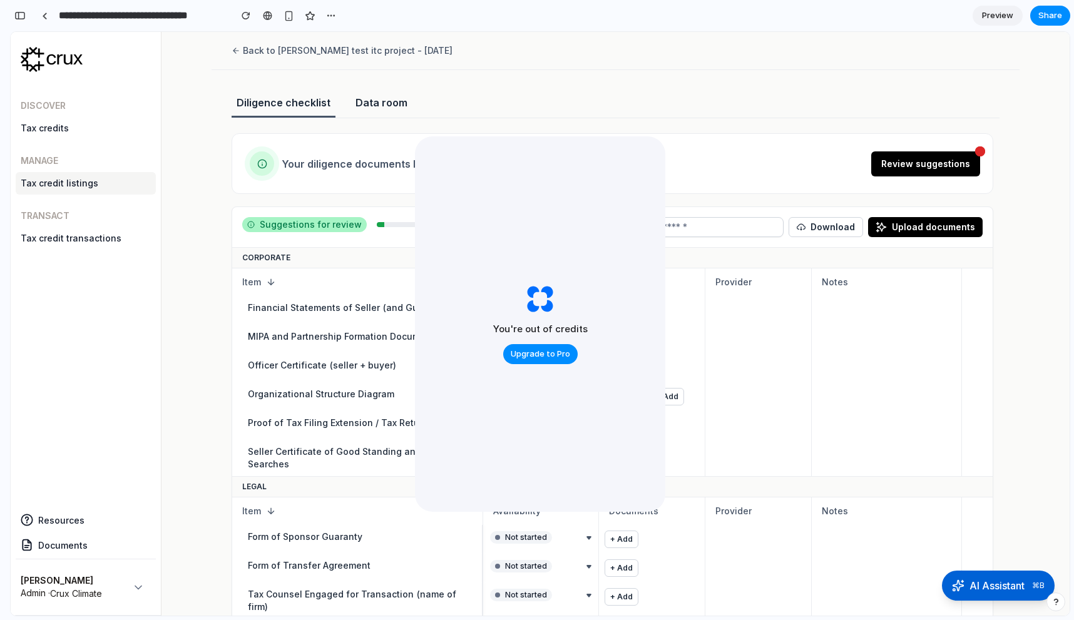
scroll to position [7428, 0]
click at [178, 21] on input "**********" at bounding box center [141, 15] width 170 height 23
click at [1045, 17] on span "Share" at bounding box center [1050, 15] width 24 height 13
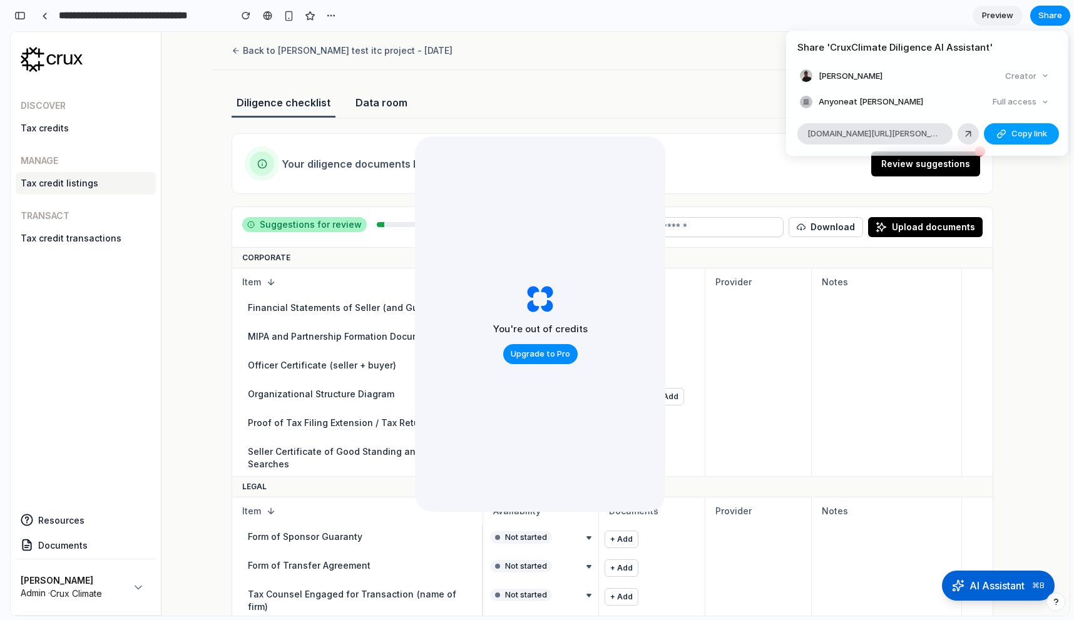
click at [1010, 141] on button "Copy link" at bounding box center [1021, 133] width 75 height 21
click at [973, 137] on div at bounding box center [967, 133] width 11 height 11
click at [472, 163] on div "Share ' CruxClimate Diligence AI Assistant ' Douglas Qian Creator Anyone at Dou…" at bounding box center [537, 310] width 1074 height 620
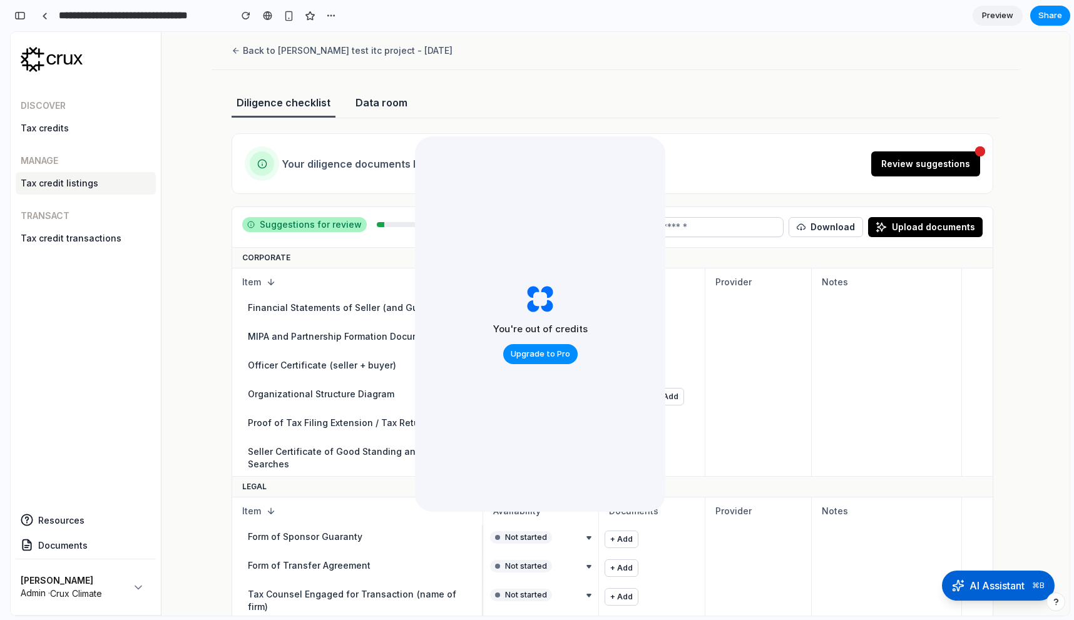
click at [554, 97] on div "Diligence checklist Data room" at bounding box center [615, 106] width 768 height 23
click at [524, 247] on div "You're out of credits Upgrade to Pro" at bounding box center [540, 323] width 250 height 375
click at [1014, 597] on button "AI Assistant ⌘B" at bounding box center [998, 584] width 118 height 31
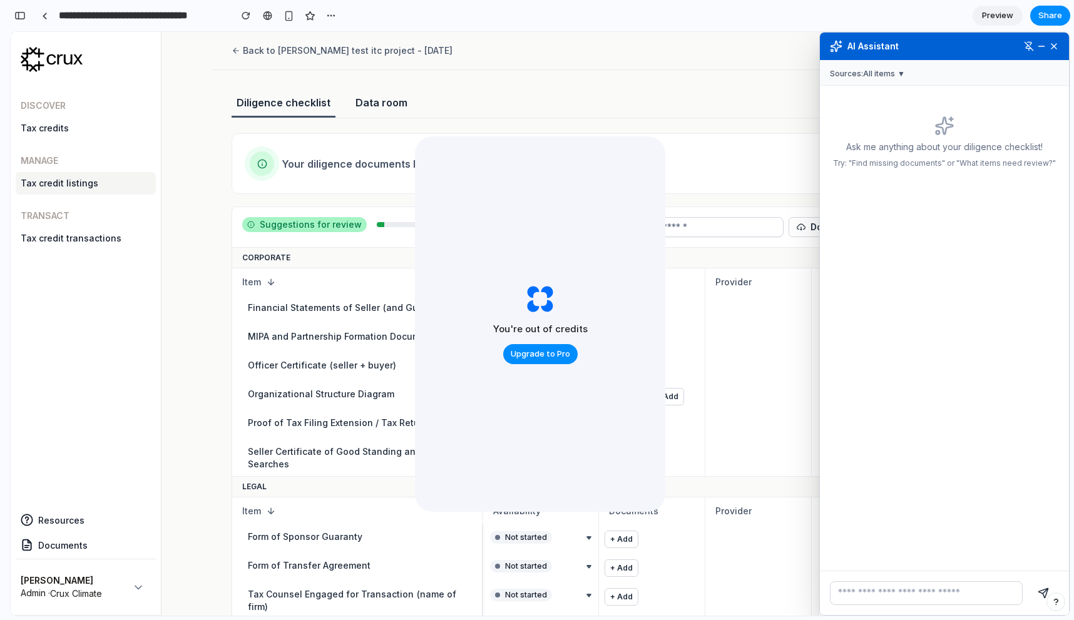
click at [1049, 34] on div "AI Assistant" at bounding box center [944, 47] width 249 height 28
click at [1049, 47] on button at bounding box center [1053, 46] width 11 height 11
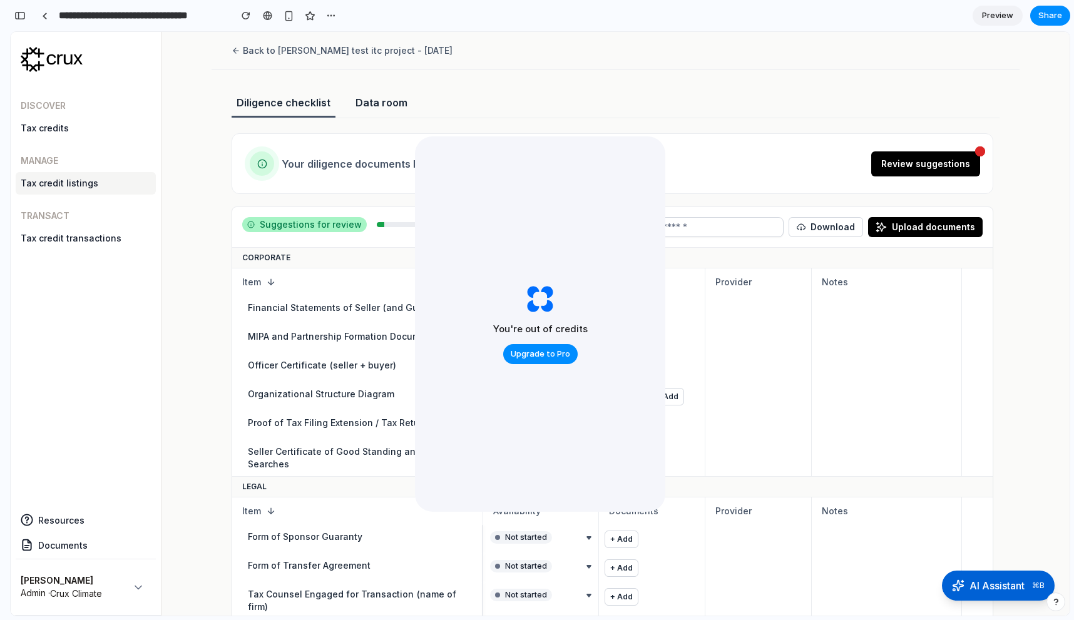
click at [569, 169] on div "You're out of credits Upgrade to Pro" at bounding box center [540, 323] width 250 height 375
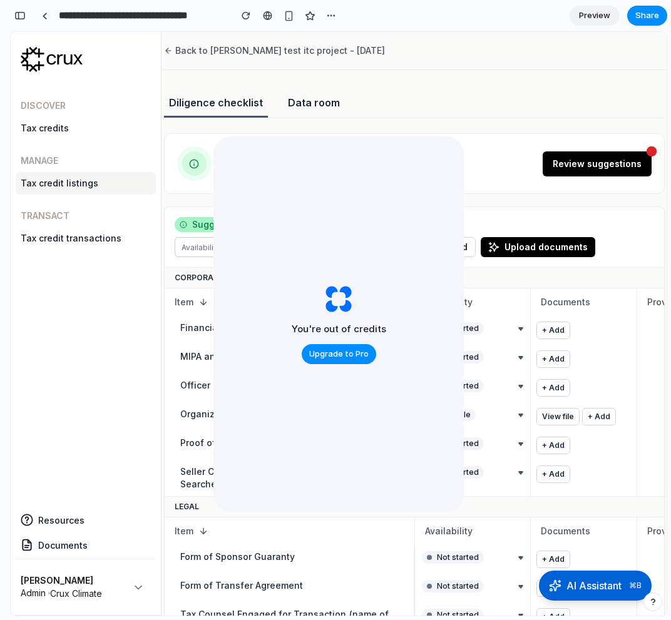
click at [472, 175] on div "Your diligence documents have been processed. Review suggestions" at bounding box center [414, 163] width 499 height 59
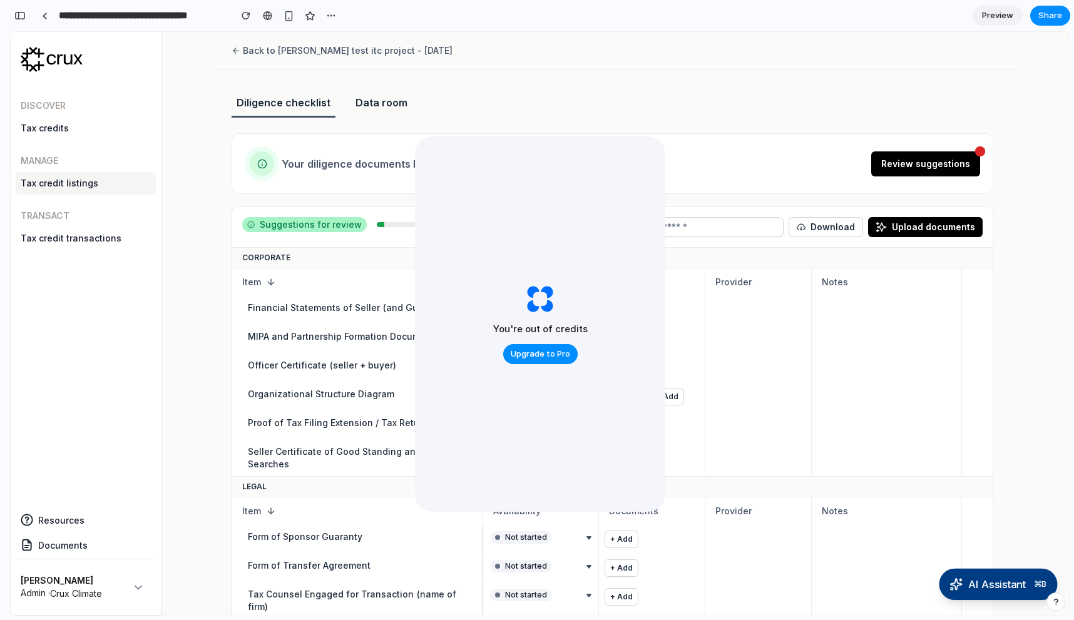
click at [983, 590] on span "AI Assistant" at bounding box center [997, 584] width 58 height 16
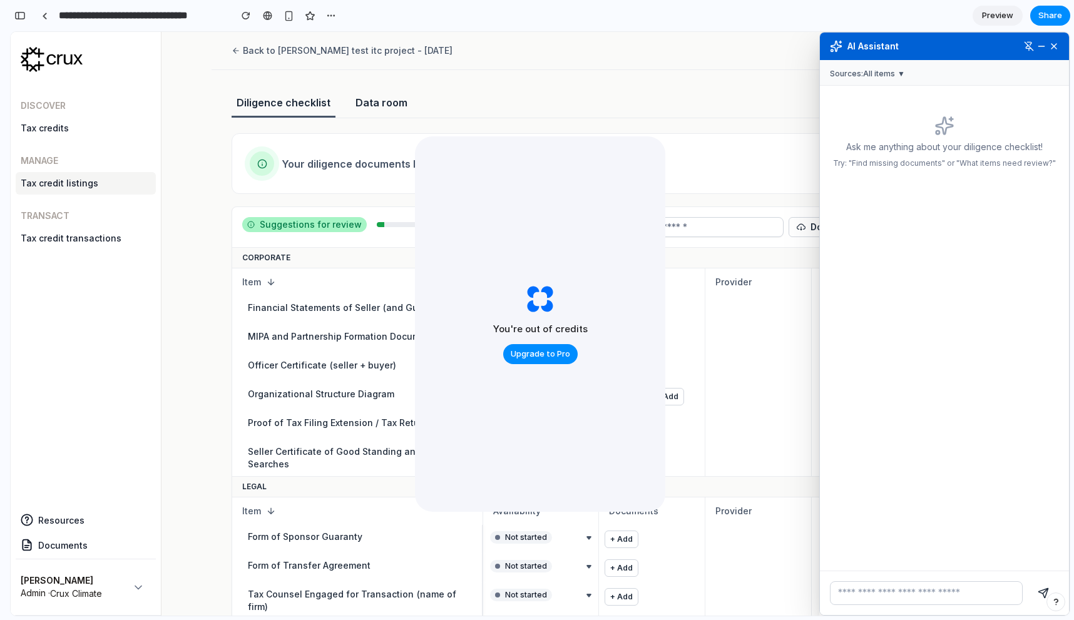
click at [872, 591] on input "text" at bounding box center [926, 593] width 193 height 24
type input "**"
click at [1027, 581] on button "submit" at bounding box center [1042, 593] width 31 height 24
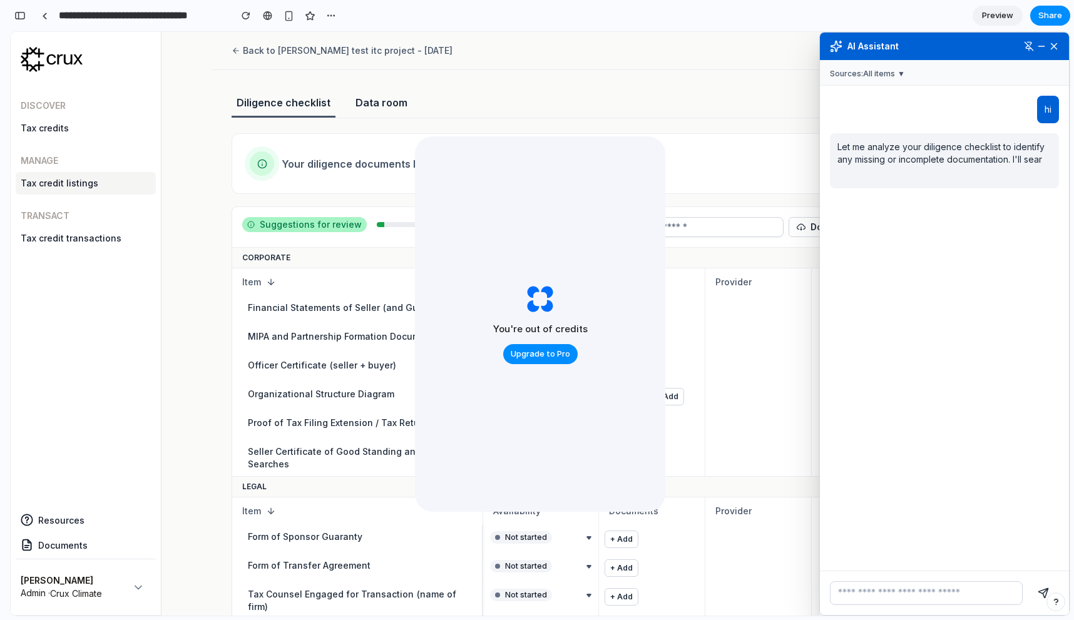
click at [1056, 49] on button at bounding box center [1053, 46] width 11 height 11
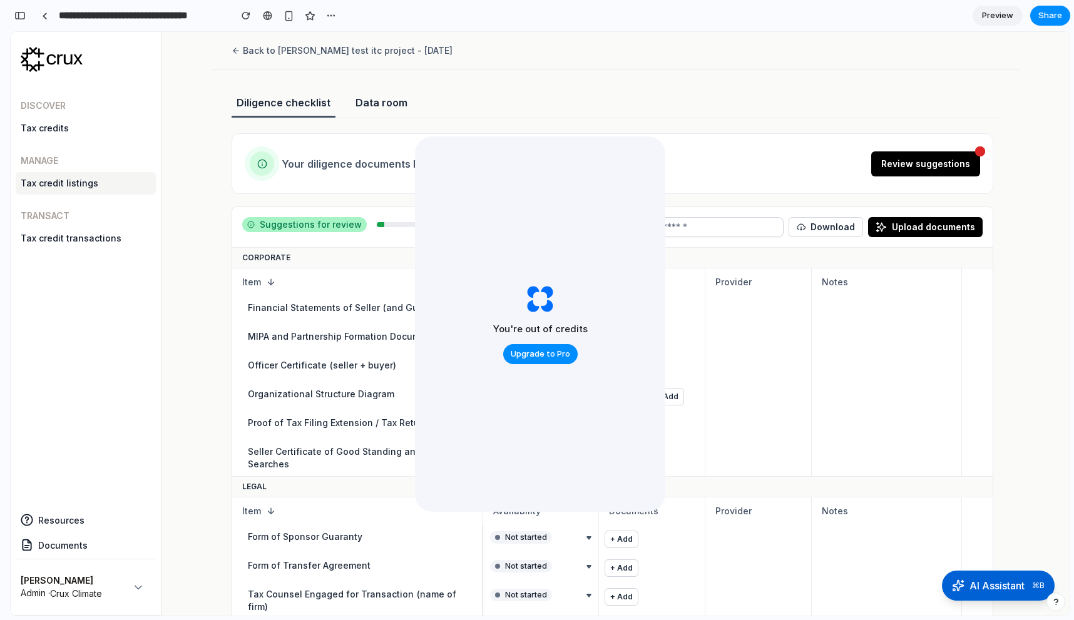
click at [995, 588] on span "AI Assistant" at bounding box center [997, 584] width 58 height 16
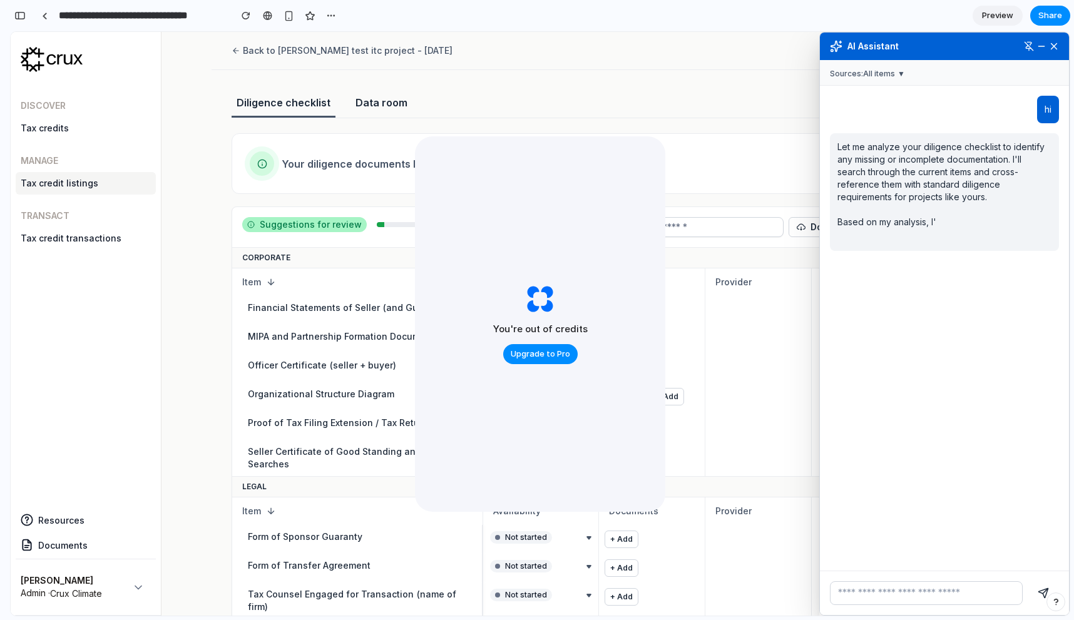
click at [1050, 44] on button at bounding box center [1053, 46] width 11 height 11
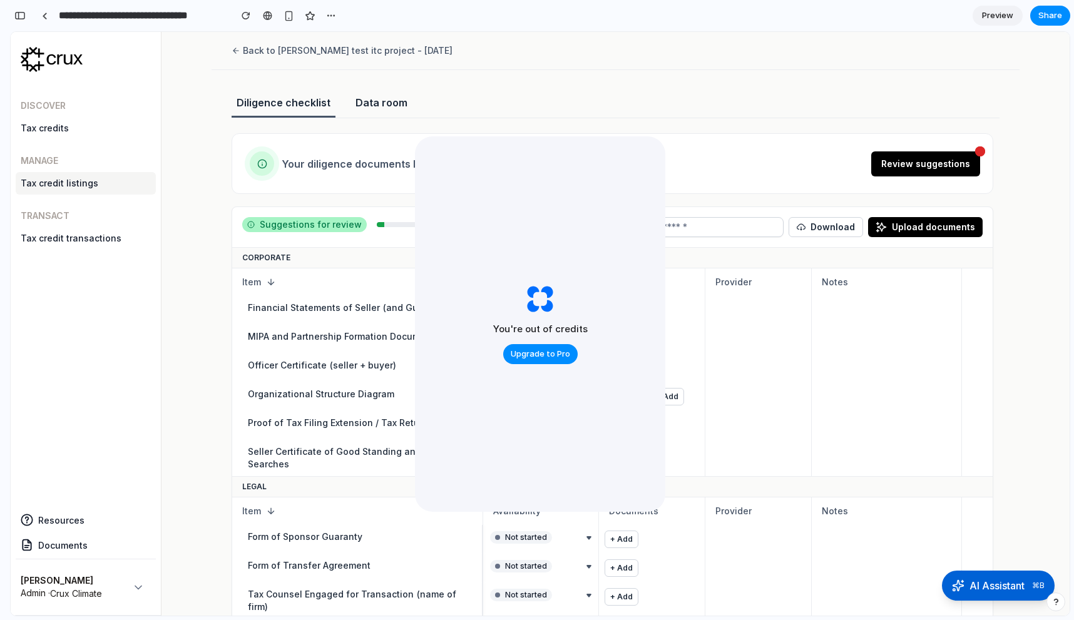
click at [1002, 18] on span "Preview" at bounding box center [997, 15] width 31 height 13
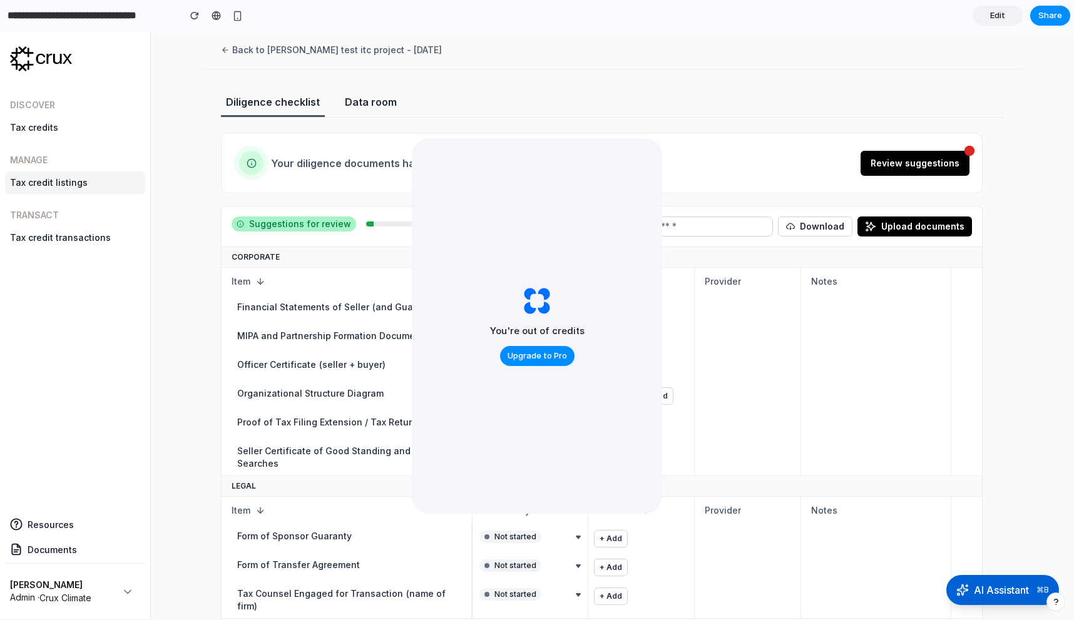
click at [1006, 20] on link "Edit" at bounding box center [997, 16] width 50 height 20
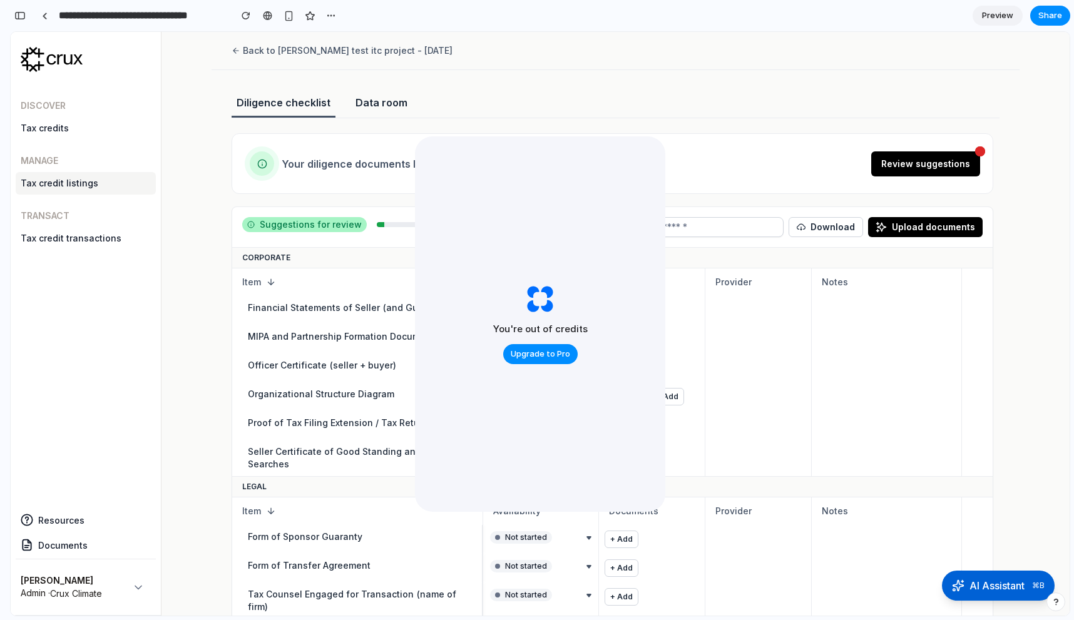
scroll to position [7874, 0]
click at [984, 576] on button "AI Assistant ⌘B" at bounding box center [998, 584] width 118 height 31
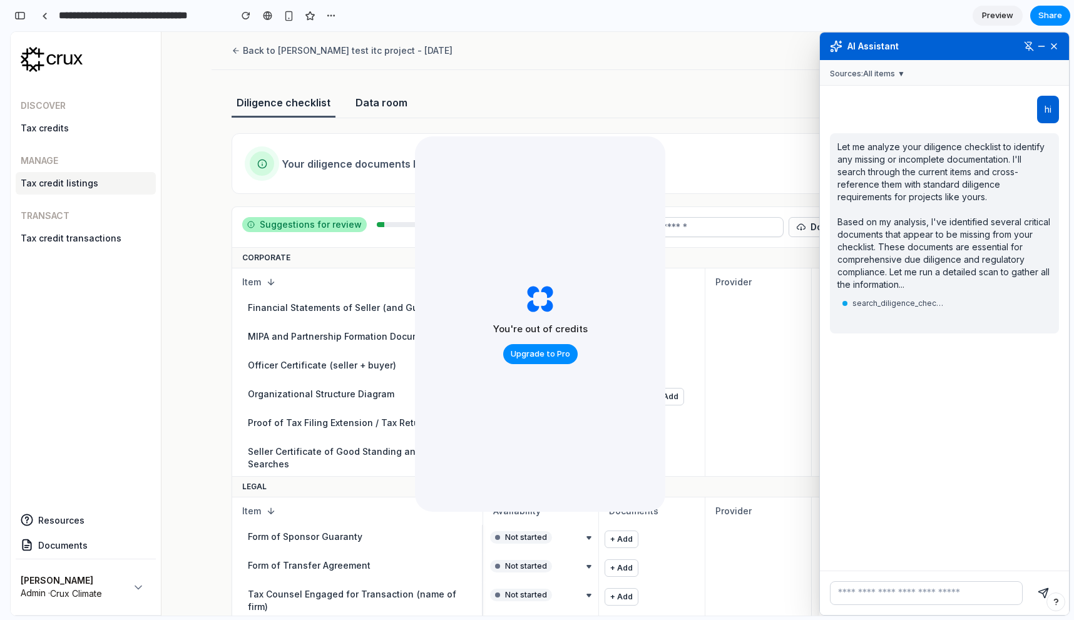
click at [966, 596] on input "text" at bounding box center [926, 593] width 193 height 24
click at [966, 530] on div "hi Let me analyze your diligence checklist to identify any missing or incomplet…" at bounding box center [944, 328] width 249 height 485
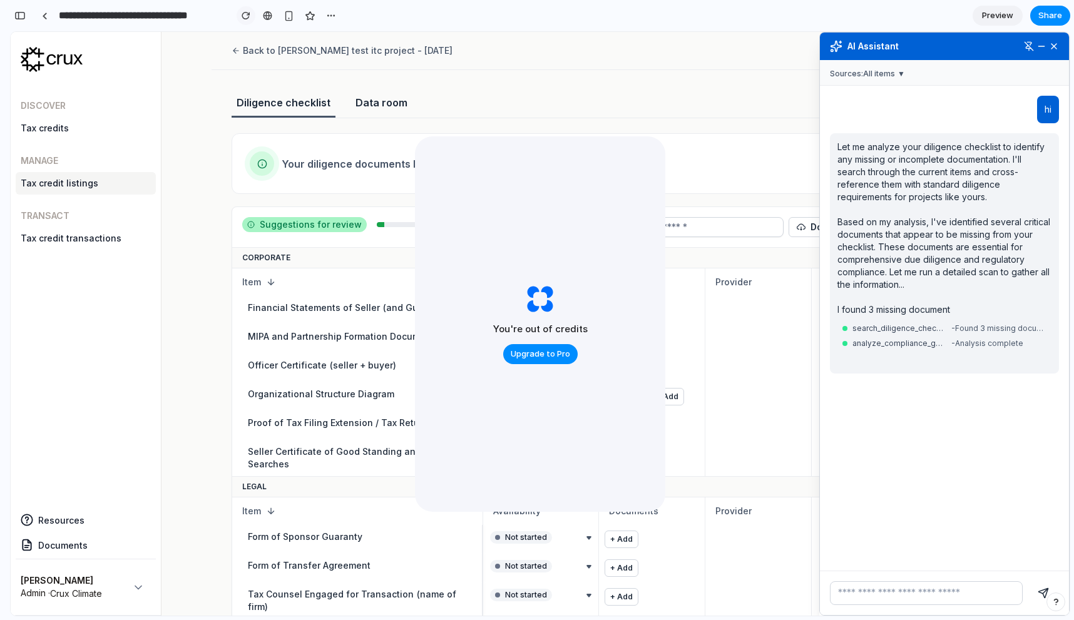
click at [250, 18] on button "button" at bounding box center [245, 15] width 19 height 19
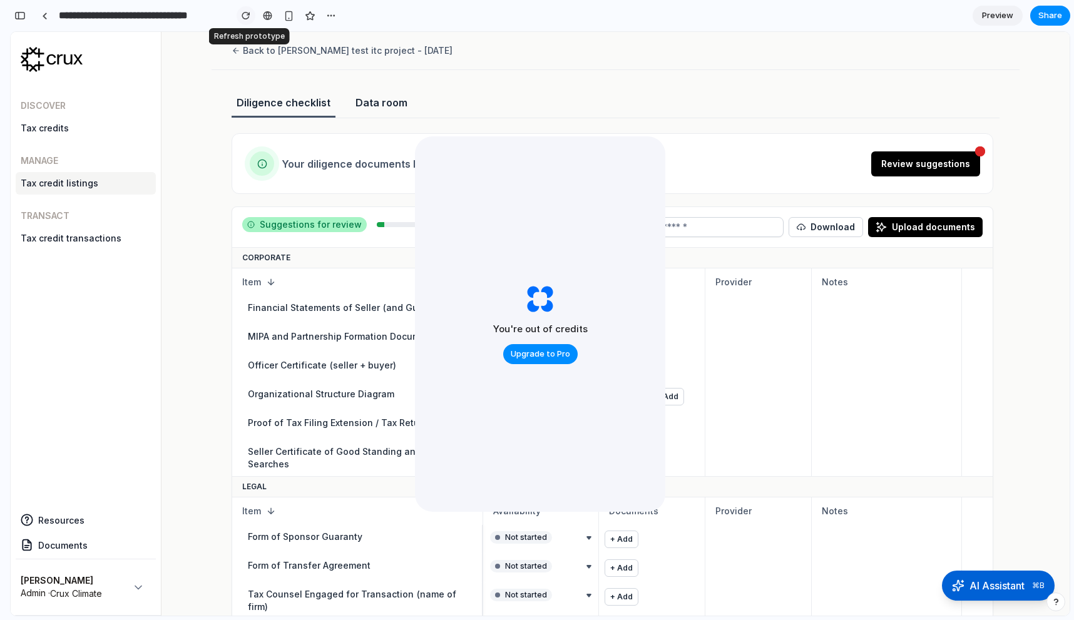
scroll to position [0, 0]
click at [990, 587] on span "AI Assistant" at bounding box center [997, 584] width 58 height 16
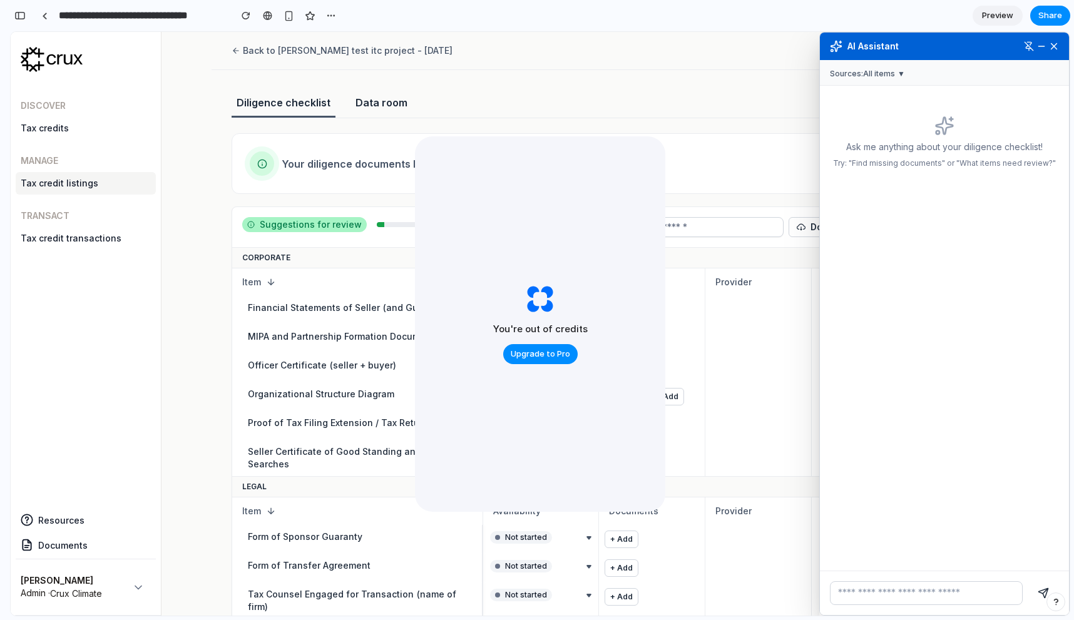
click at [1048, 45] on button at bounding box center [1053, 46] width 11 height 11
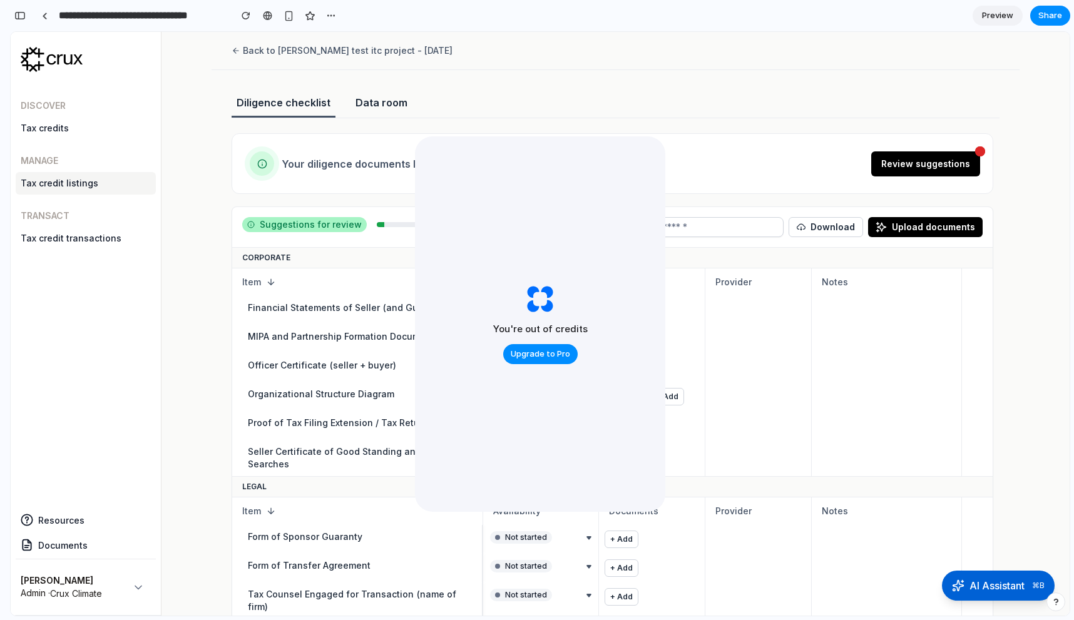
click at [790, 67] on div "Back to [PERSON_NAME] test itc project - [DATE]" at bounding box center [615, 56] width 768 height 28
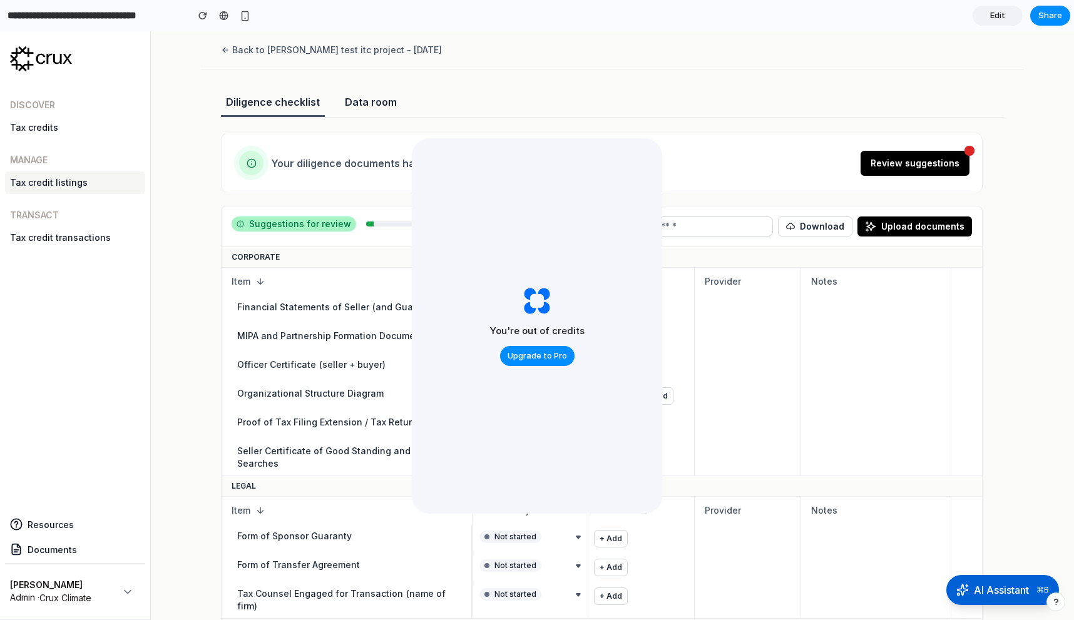
click at [533, 228] on div "You're out of credits Upgrade to Pro" at bounding box center [537, 325] width 250 height 375
